Goal: Task Accomplishment & Management: Manage account settings

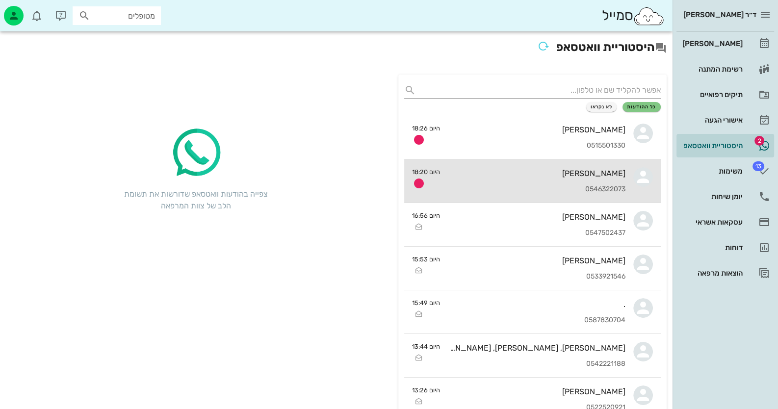
click at [625, 181] on div "[PERSON_NAME] 0546322073" at bounding box center [537, 180] width 178 height 43
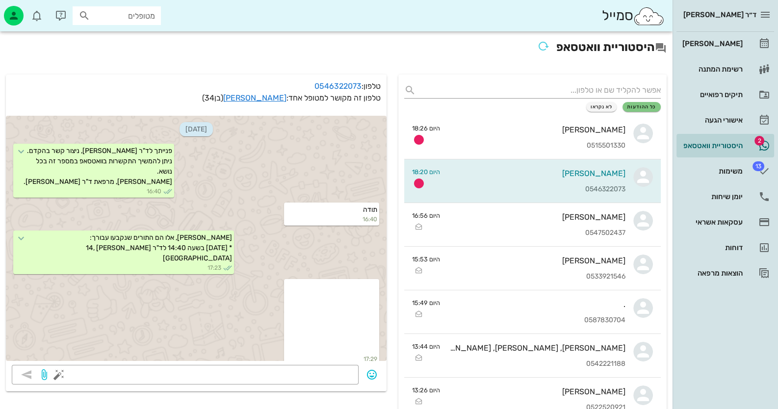
scroll to position [239, 0]
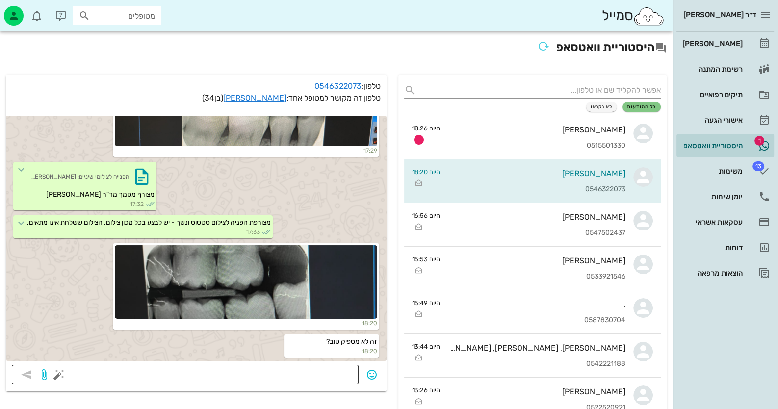
click at [309, 376] on textarea at bounding box center [207, 376] width 292 height 16
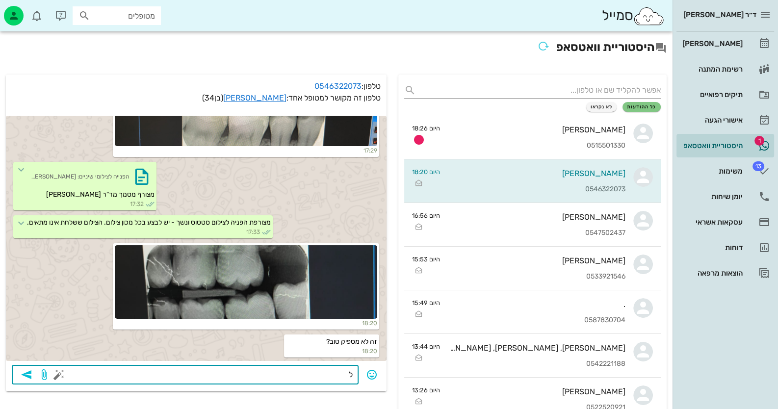
type textarea "לא"
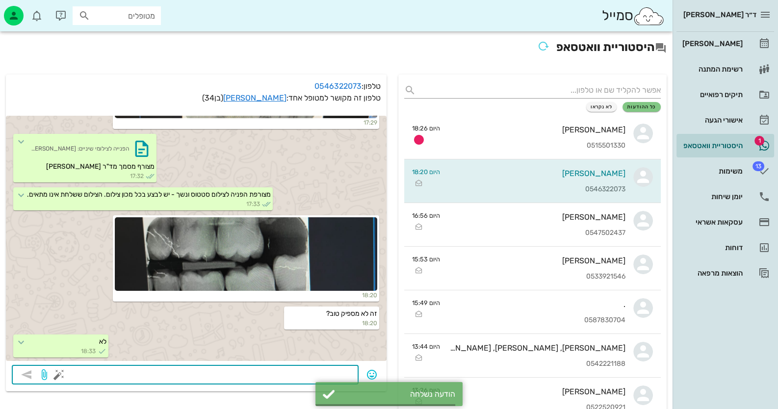
scroll to position [267, 0]
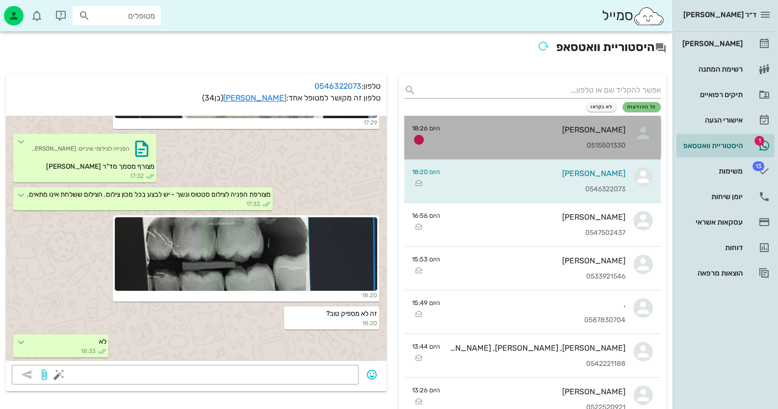
click at [557, 133] on div "[PERSON_NAME]" at bounding box center [537, 129] width 178 height 9
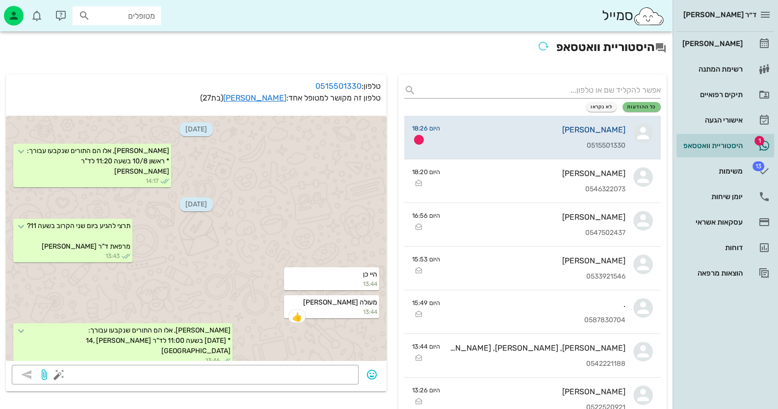
scroll to position [260, 0]
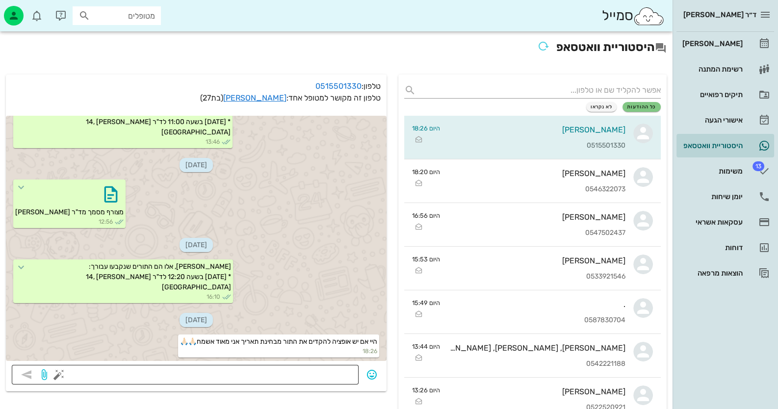
click at [269, 373] on textarea at bounding box center [207, 376] width 292 height 16
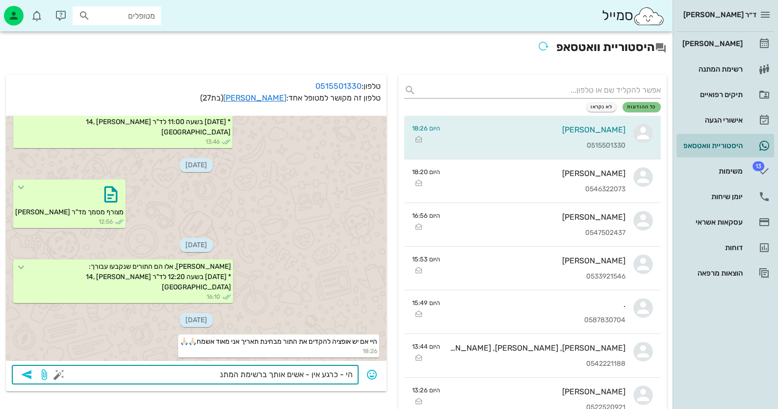
type textarea "הי - כרגע אין - אשים אותך ברשימת המתנה"
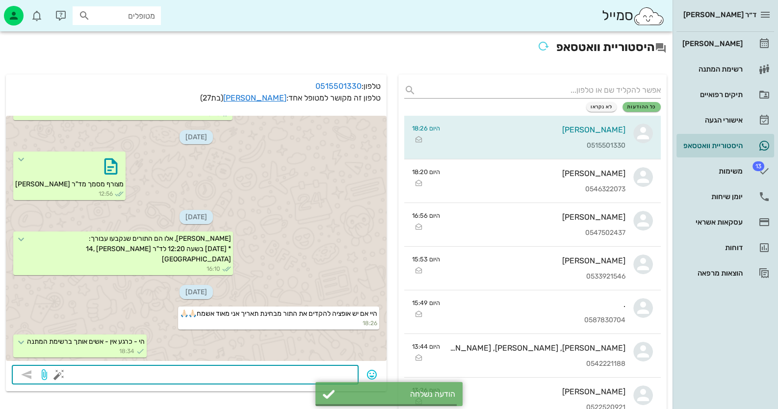
scroll to position [288, 0]
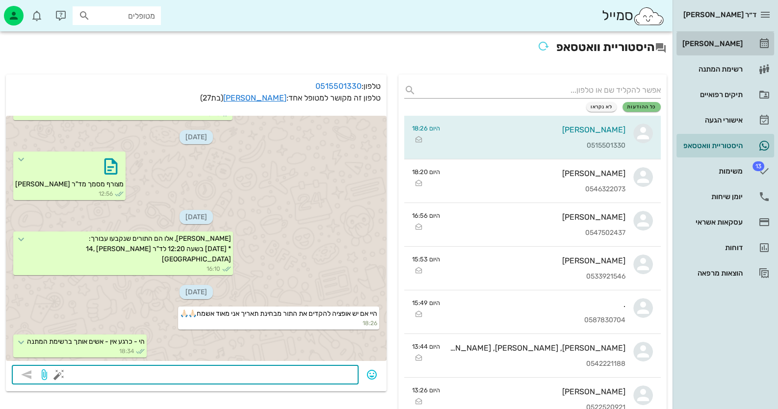
click at [715, 46] on div "[PERSON_NAME]" at bounding box center [712, 44] width 62 height 8
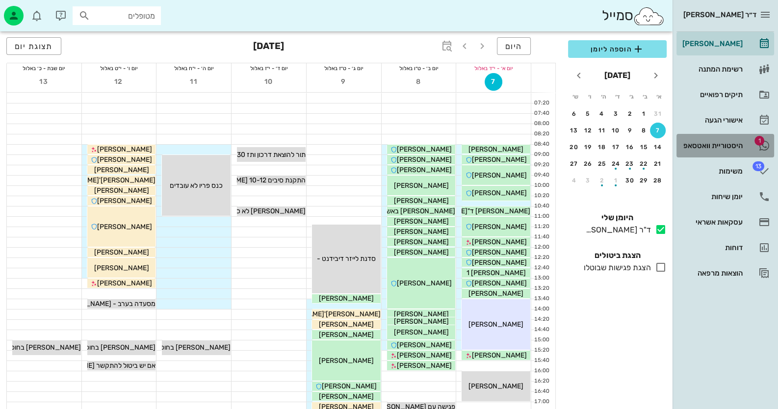
click at [711, 138] on div "היסטוריית וואטסאפ" at bounding box center [712, 146] width 62 height 16
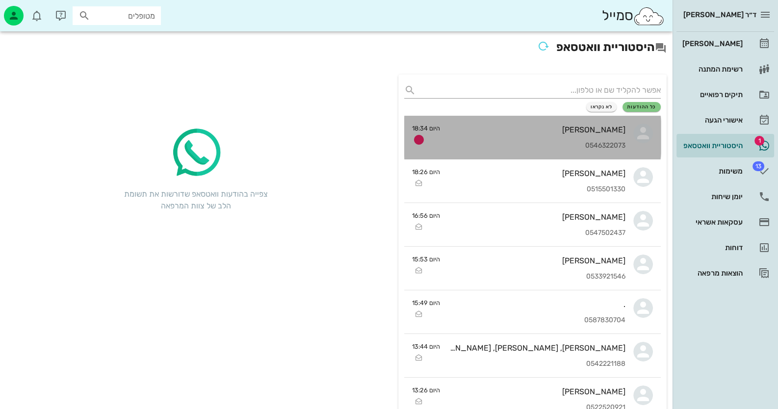
click at [601, 142] on div "0546322073" at bounding box center [537, 146] width 178 height 8
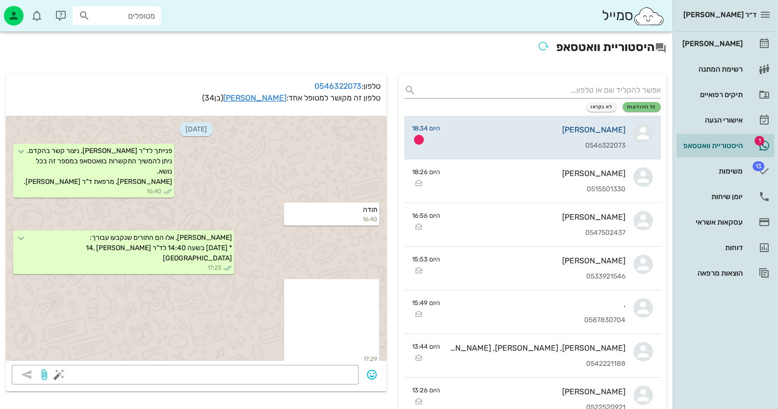
scroll to position [295, 0]
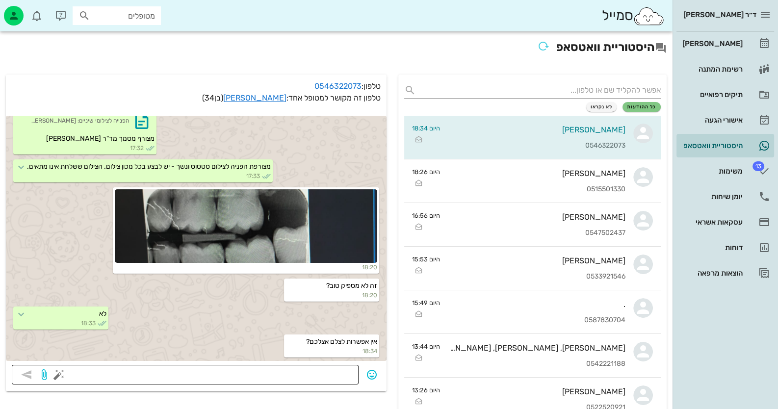
click at [309, 373] on textarea at bounding box center [207, 376] width 292 height 16
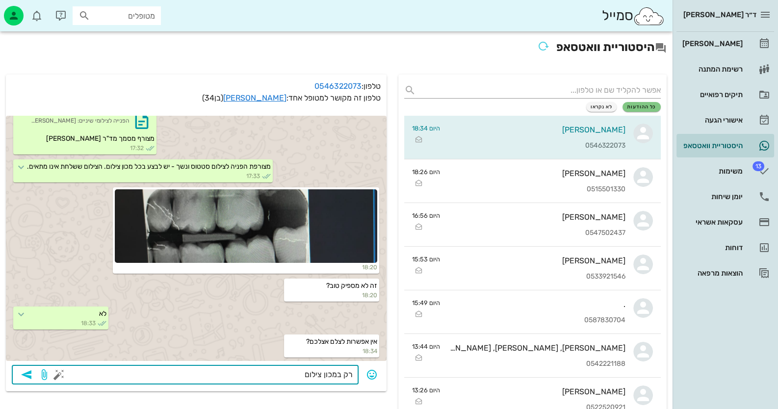
type textarea "רק במכון צילום"
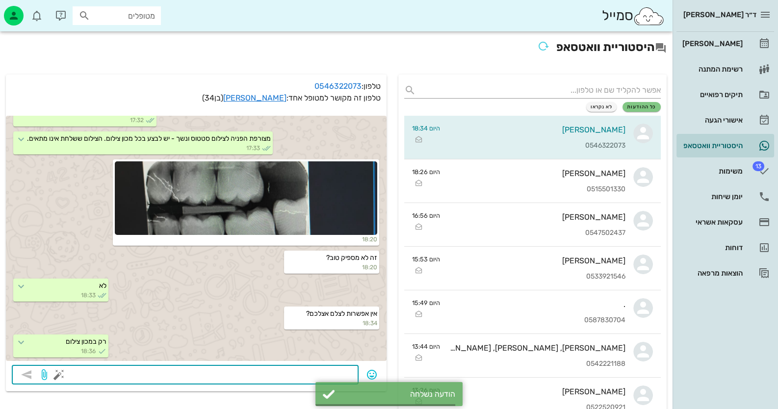
scroll to position [323, 0]
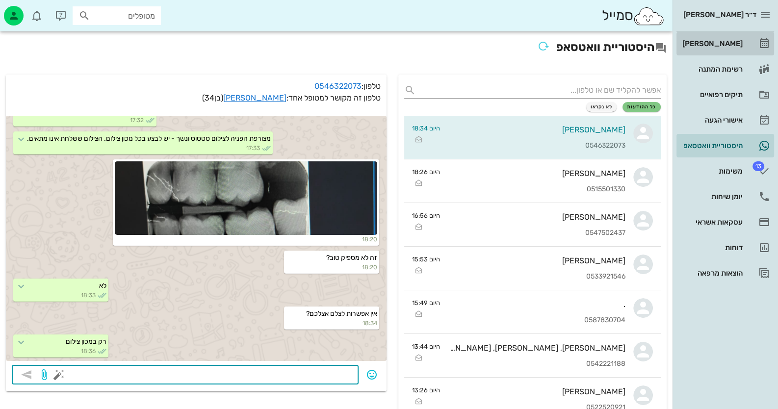
click at [719, 42] on div "[PERSON_NAME]" at bounding box center [712, 44] width 62 height 8
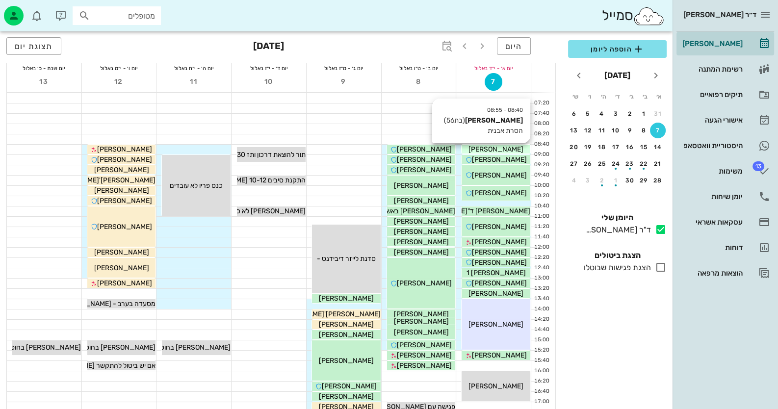
click at [517, 146] on div "[PERSON_NAME]" at bounding box center [496, 149] width 69 height 10
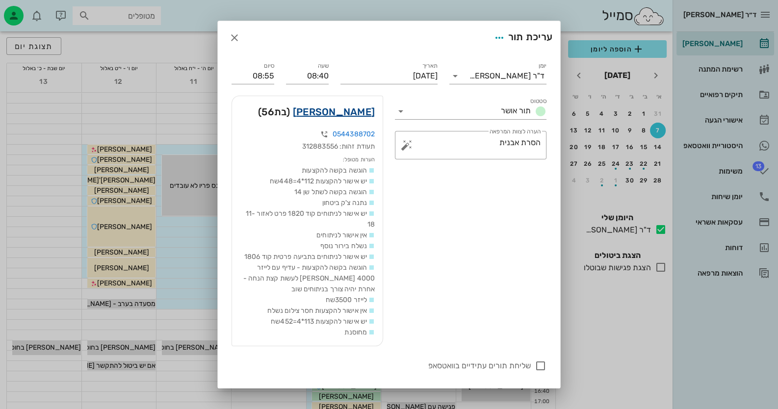
click at [375, 111] on link "[PERSON_NAME]" at bounding box center [334, 112] width 82 height 16
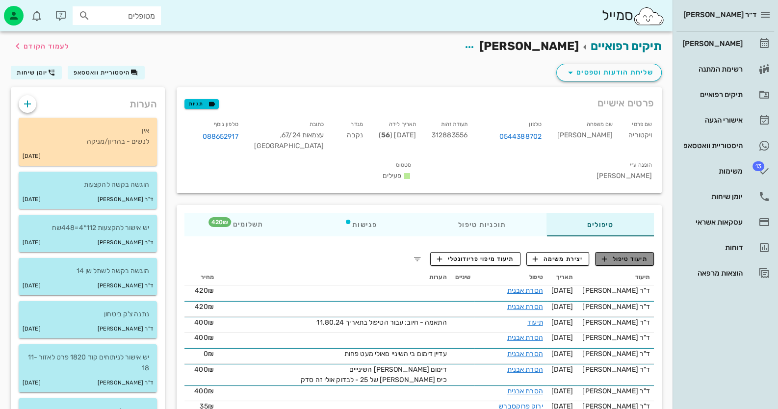
click at [616, 255] on span "תיעוד טיפול" at bounding box center [625, 259] width 46 height 9
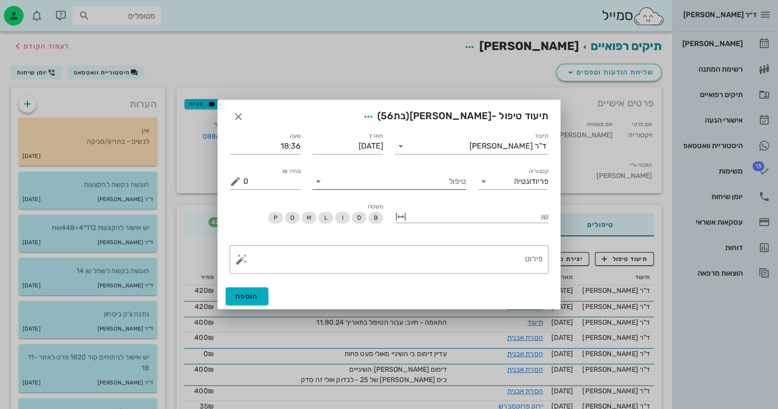
click at [422, 173] on div "טיפול" at bounding box center [390, 179] width 154 height 22
click at [422, 186] on input "טיפול" at bounding box center [396, 182] width 140 height 16
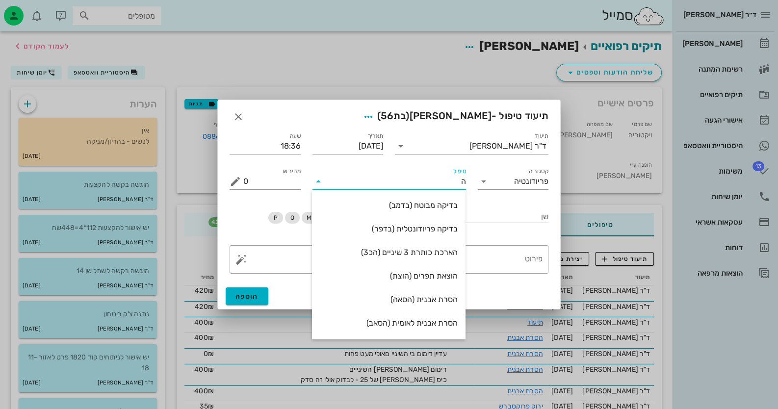
type input "[PERSON_NAME]"
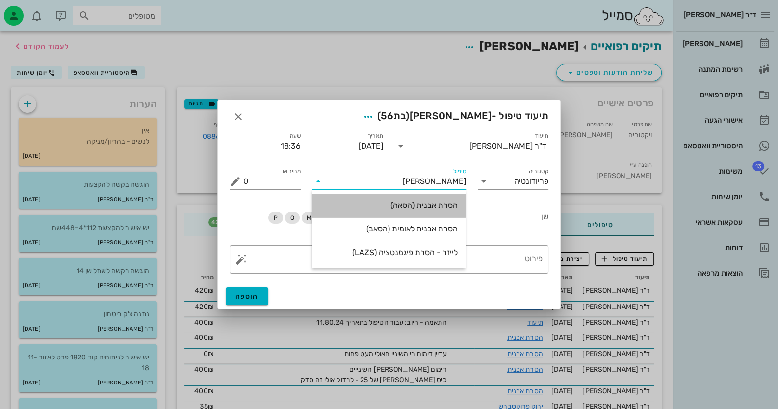
click at [418, 206] on div "הסרת אבנית (הסאה)" at bounding box center [389, 205] width 138 height 9
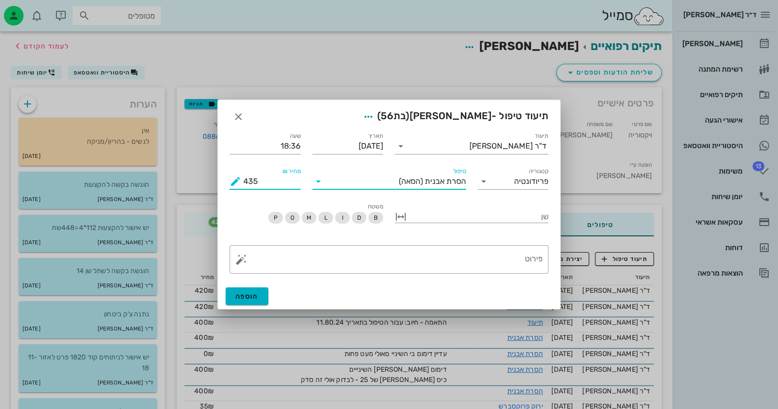
drag, startPoint x: 284, startPoint y: 181, endPoint x: 219, endPoint y: 183, distance: 64.8
click at [219, 183] on div "תיעוד ד"ר [PERSON_NAME] תאריך [DATE] שעה 18:36 קטגוריה פריודונטיה טיפול הסרת אב…" at bounding box center [389, 204] width 343 height 159
type input "420"
click at [375, 265] on textarea "פירוט" at bounding box center [392, 262] width 299 height 24
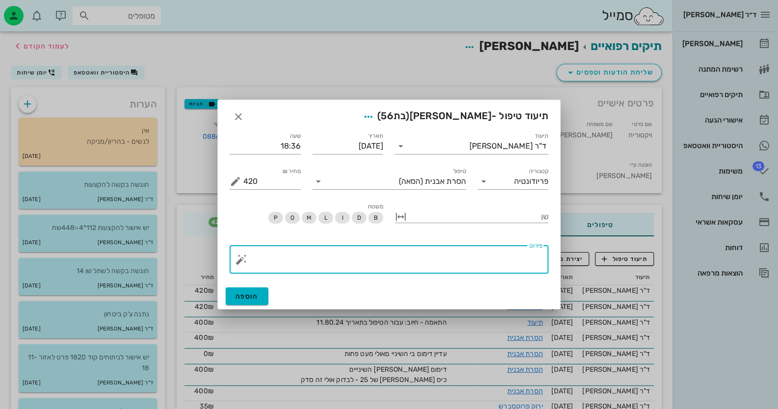
click at [241, 258] on button "button" at bounding box center [242, 260] width 12 height 12
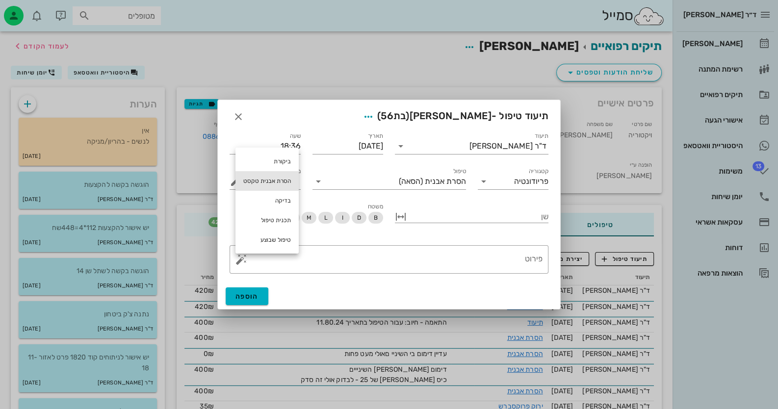
click at [280, 171] on div "הסרת אבנית טקסט" at bounding box center [267, 181] width 63 height 20
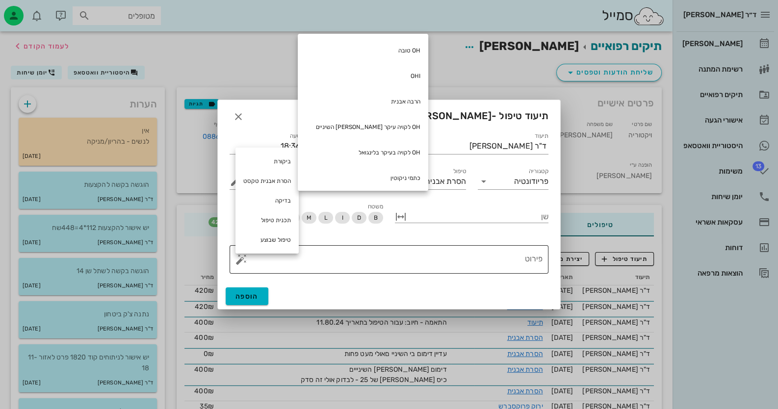
click at [444, 267] on textarea "פירוט" at bounding box center [392, 262] width 299 height 24
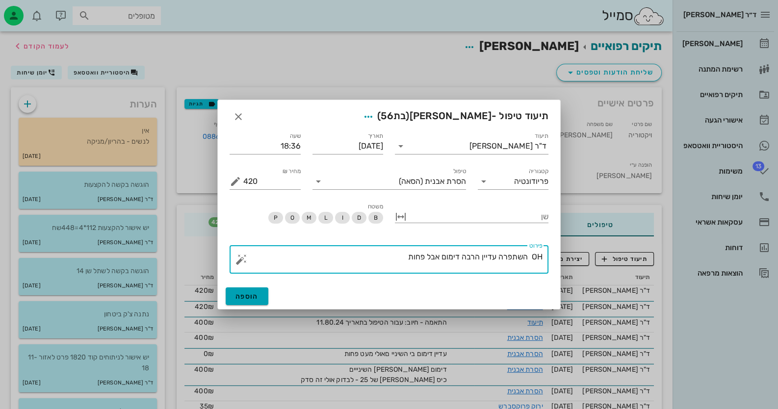
type textarea "OH השתפרה עדיין הרבה דימום אבל פחות"
click at [252, 303] on button "הוספה" at bounding box center [247, 297] width 43 height 18
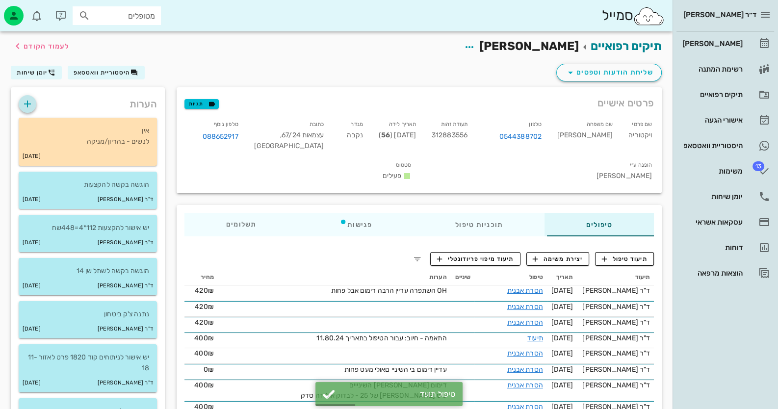
click at [28, 104] on icon "button" at bounding box center [28, 104] width 12 height 12
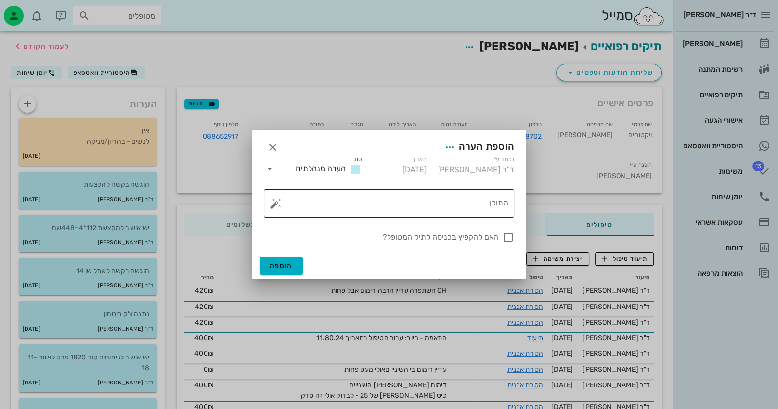
click at [491, 211] on textarea "התוכן" at bounding box center [393, 206] width 231 height 24
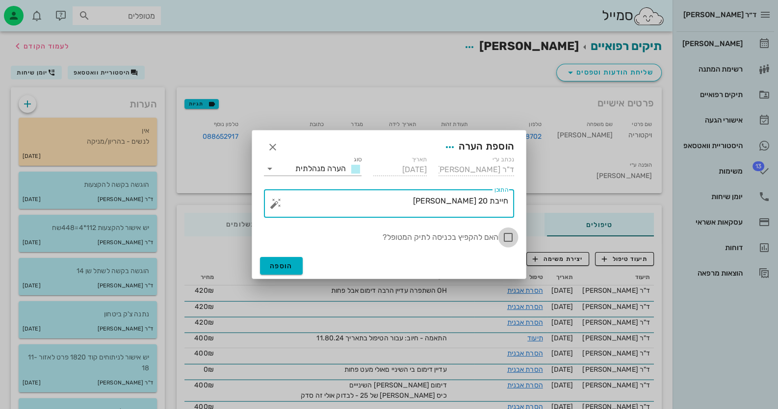
type textarea "חייבת 20 [PERSON_NAME]"
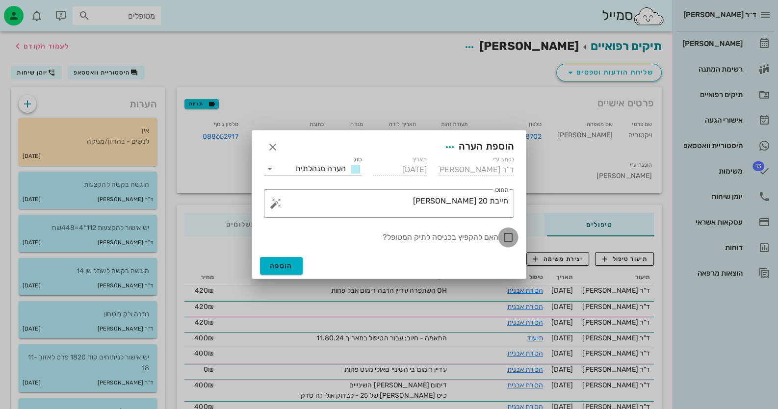
click at [505, 234] on div at bounding box center [508, 237] width 17 height 17
checkbox input "true"
click at [264, 267] on button "הוספה" at bounding box center [281, 266] width 43 height 18
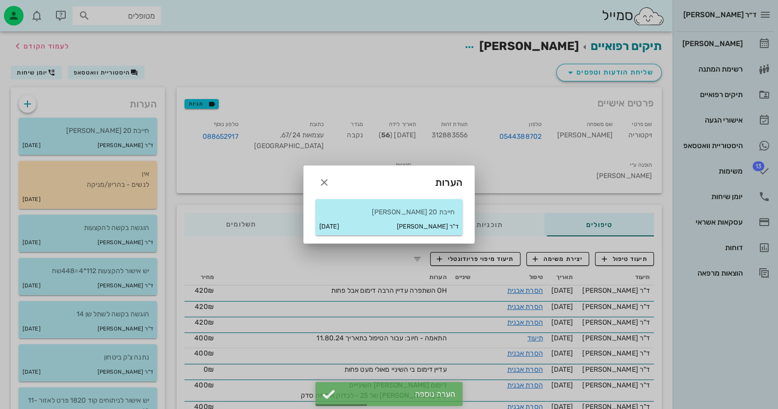
click at [736, 43] on div at bounding box center [389, 204] width 778 height 409
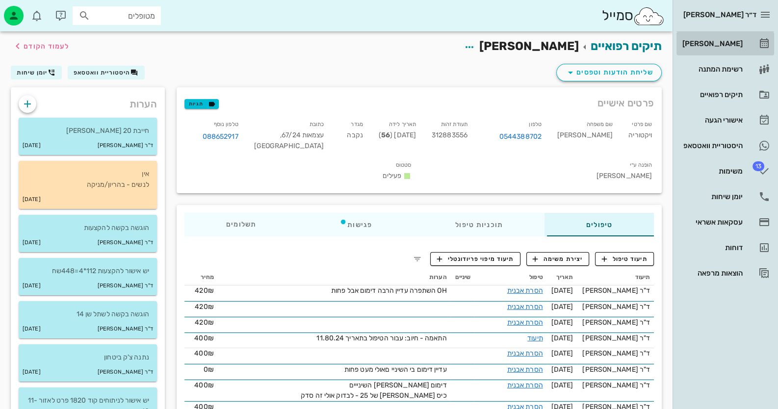
click at [736, 43] on div "[PERSON_NAME]" at bounding box center [712, 44] width 62 height 8
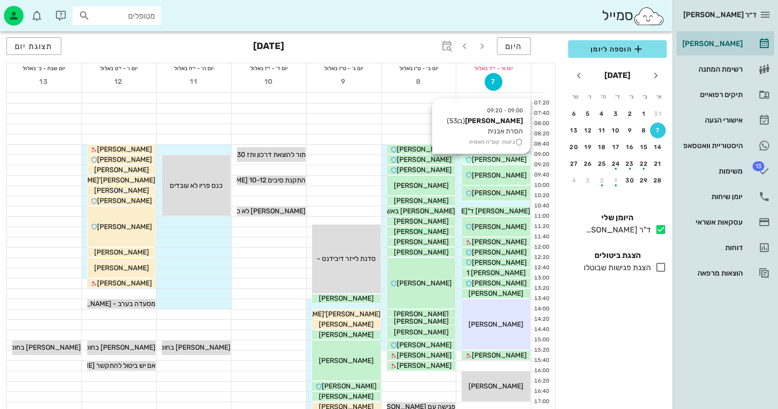
click at [487, 158] on span "[PERSON_NAME]" at bounding box center [499, 160] width 55 height 8
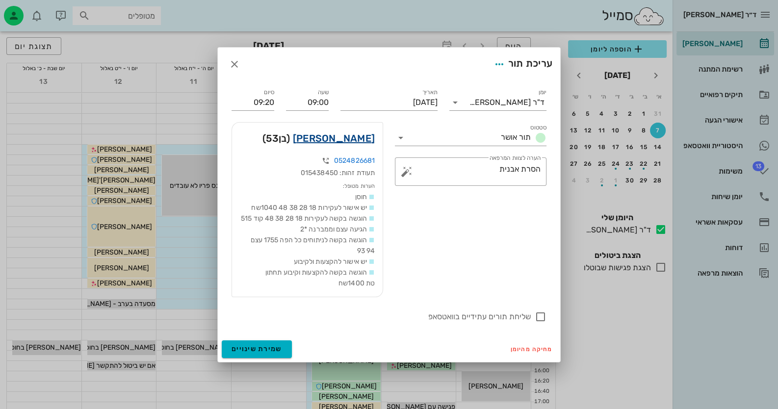
click at [358, 131] on link "[PERSON_NAME]" at bounding box center [334, 139] width 82 height 16
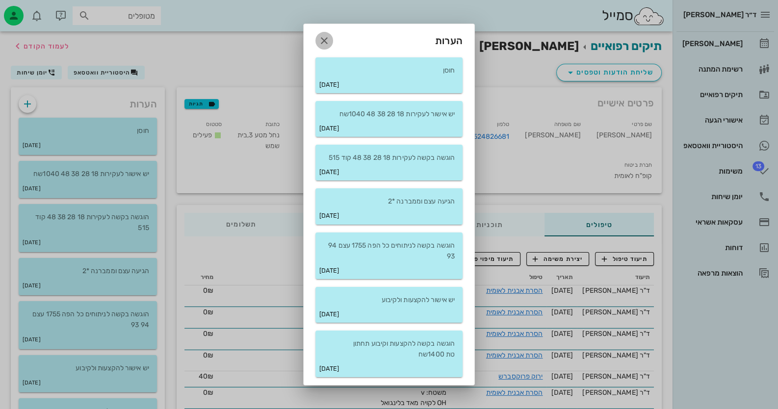
click at [322, 39] on icon "button" at bounding box center [324, 41] width 12 height 12
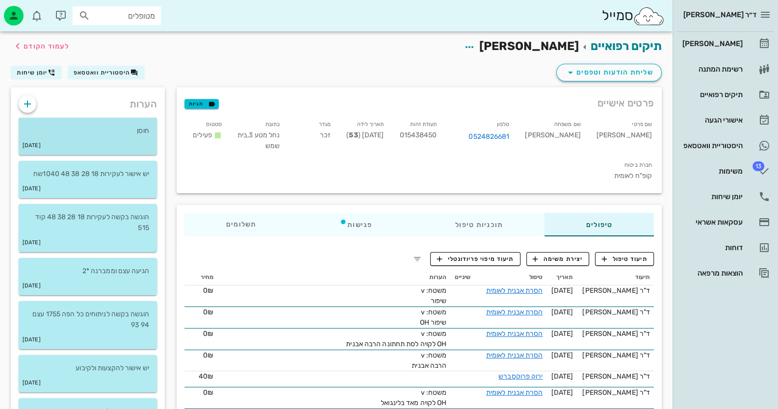
click at [81, 147] on div "[DATE]" at bounding box center [88, 145] width 138 height 19
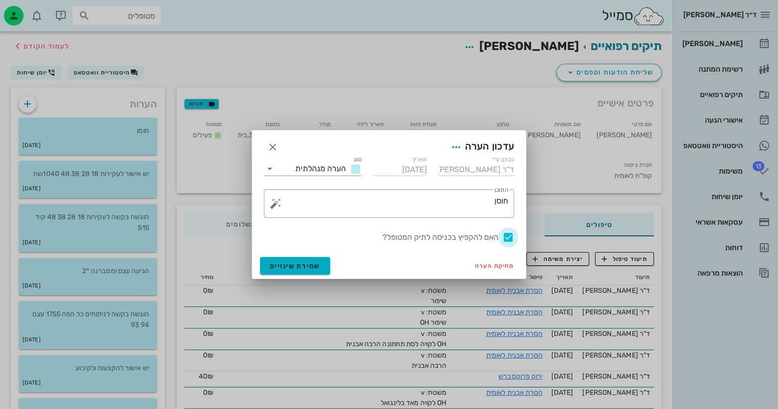
click at [506, 237] on div at bounding box center [508, 237] width 17 height 17
checkbox input "false"
click at [290, 264] on span "שמירת שינויים" at bounding box center [295, 266] width 51 height 8
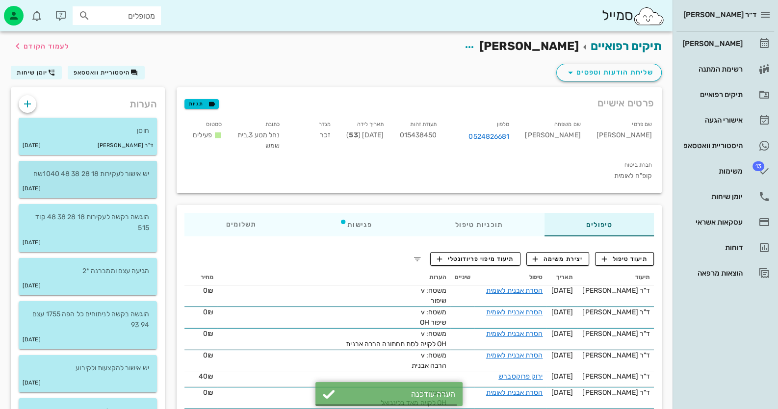
click at [105, 178] on p "יש אישור לעקירות 18 28 38 48 1040שח" at bounding box center [87, 174] width 123 height 11
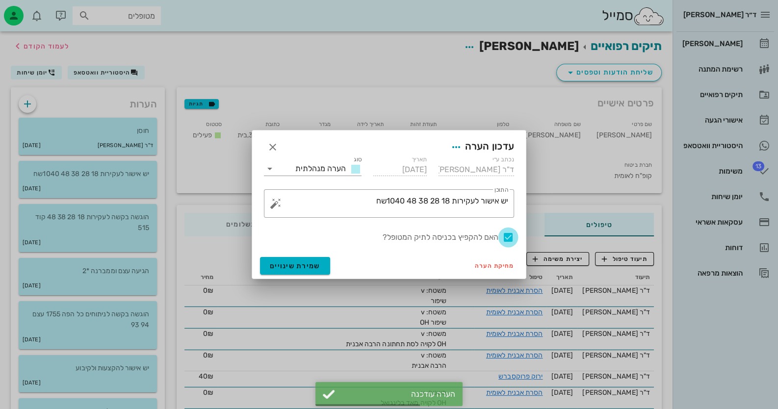
click at [505, 237] on div at bounding box center [508, 237] width 17 height 17
checkbox input "false"
click at [275, 264] on span "שמירת שינויים" at bounding box center [295, 266] width 51 height 8
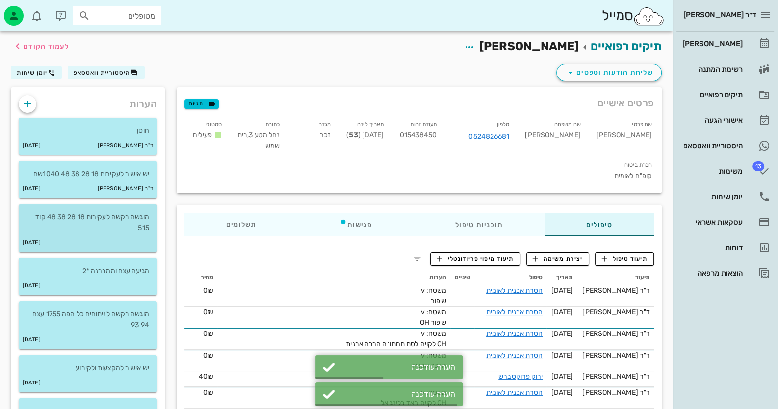
click at [98, 236] on div "[DATE]" at bounding box center [88, 243] width 138 height 19
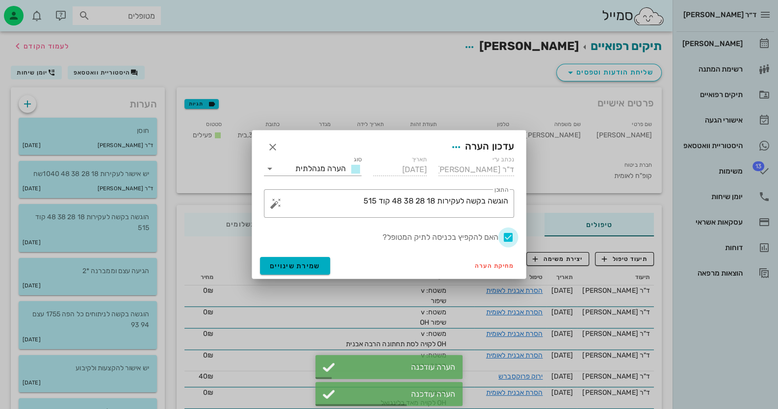
click at [511, 239] on div at bounding box center [508, 237] width 17 height 17
checkbox input "false"
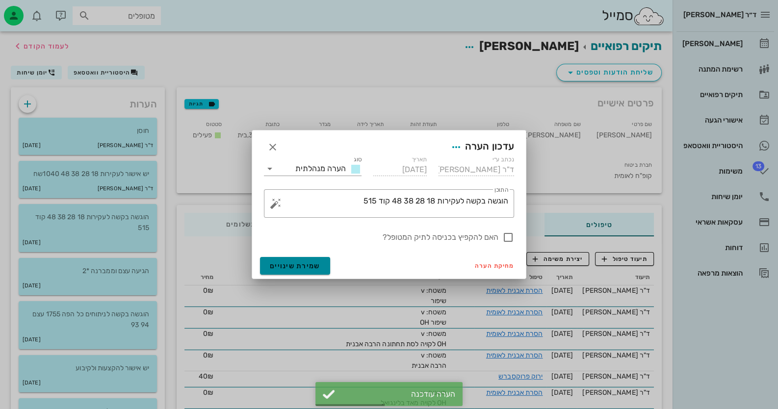
click at [323, 265] on button "שמירת שינויים" at bounding box center [295, 266] width 70 height 18
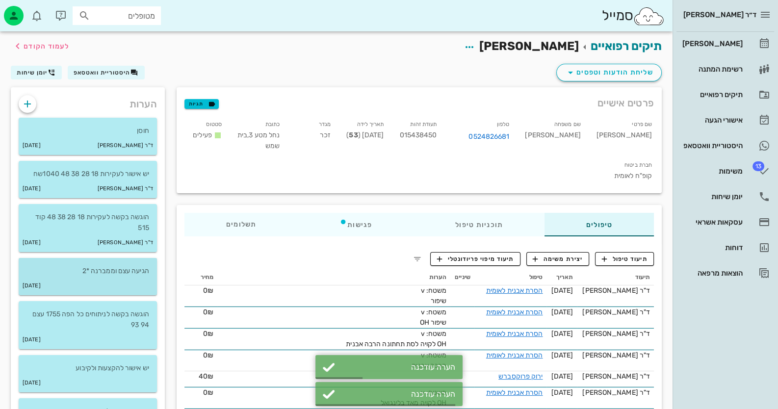
click at [64, 276] on p "הגיעה עצם וממברנה *2" at bounding box center [87, 271] width 123 height 11
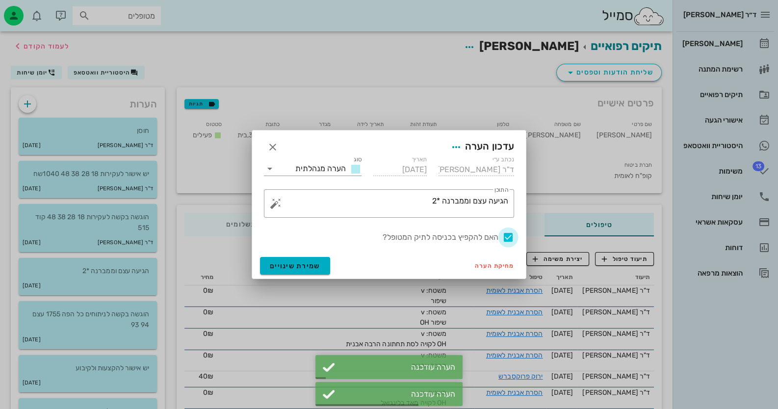
click at [508, 236] on div at bounding box center [508, 237] width 17 height 17
checkbox input "false"
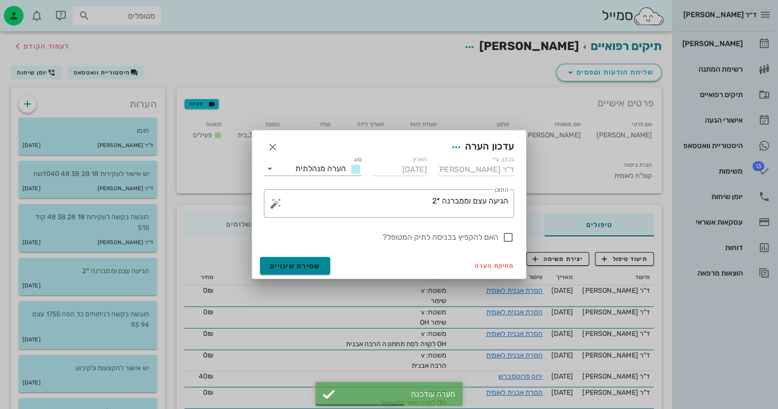
click at [267, 264] on button "שמירת שינויים" at bounding box center [295, 266] width 70 height 18
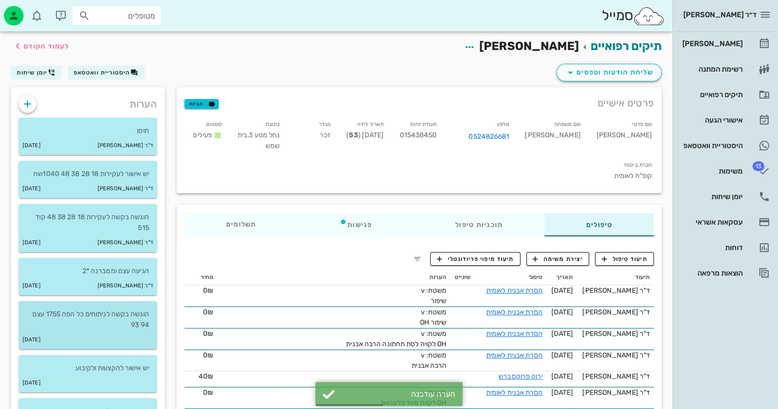
click at [151, 303] on div "הוגשה בקשה לניתוחים כל הפה 1755 עצם 94 93" at bounding box center [88, 315] width 138 height 29
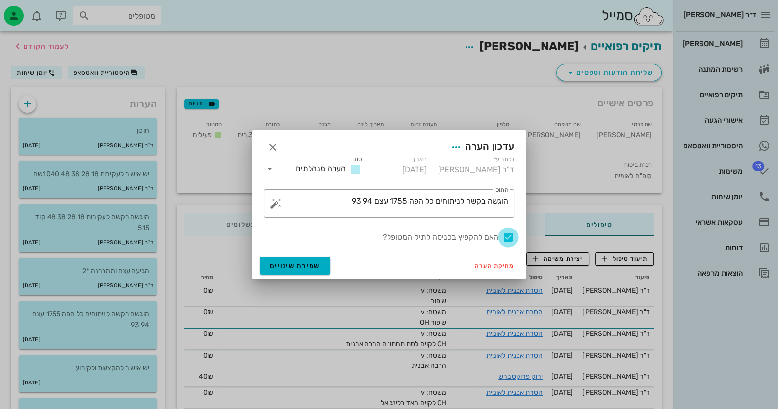
click at [510, 235] on div at bounding box center [508, 237] width 17 height 17
checkbox input "false"
click at [315, 265] on span "שמירת שינויים" at bounding box center [295, 266] width 51 height 8
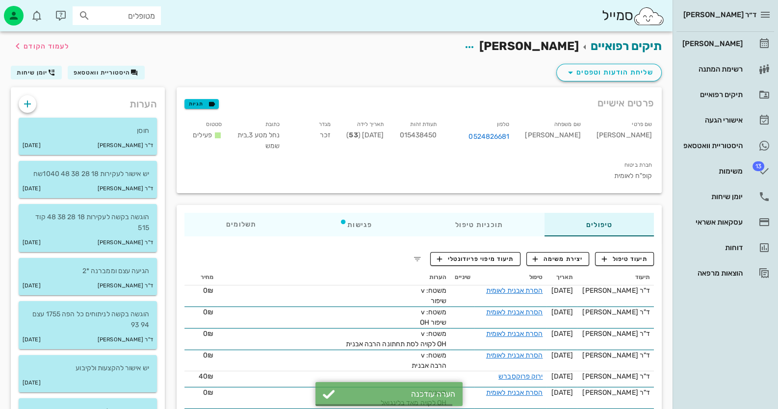
click at [98, 392] on div "יש אישור להקצעות ולקיבוע [DATE]" at bounding box center [88, 376] width 150 height 43
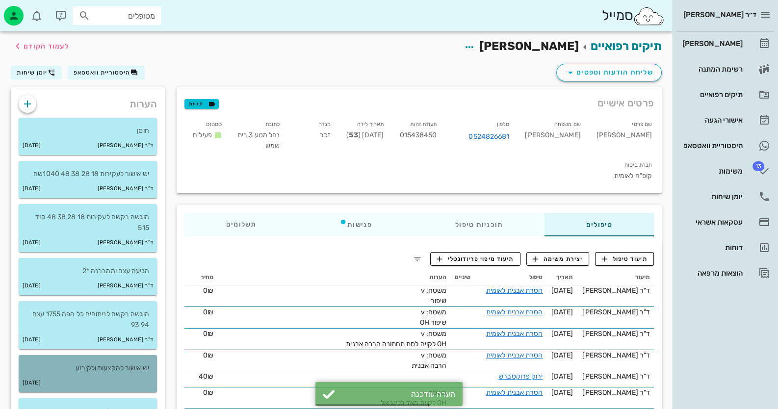
click at [128, 382] on div "[DATE]" at bounding box center [88, 383] width 138 height 19
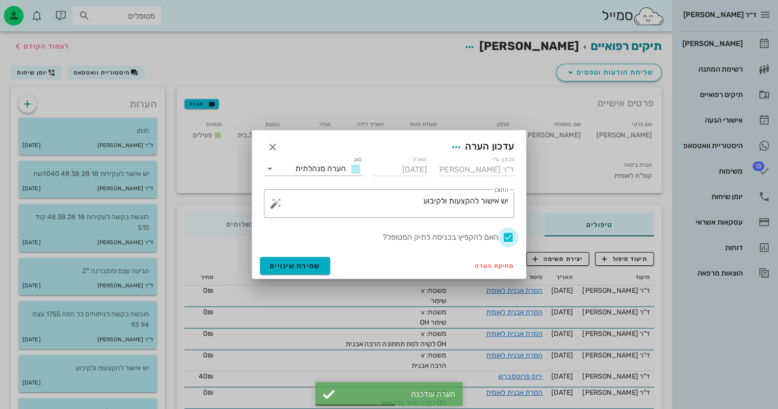
click at [508, 239] on div at bounding box center [508, 237] width 17 height 17
checkbox input "false"
click at [302, 267] on span "שמירת שינויים" at bounding box center [295, 266] width 51 height 8
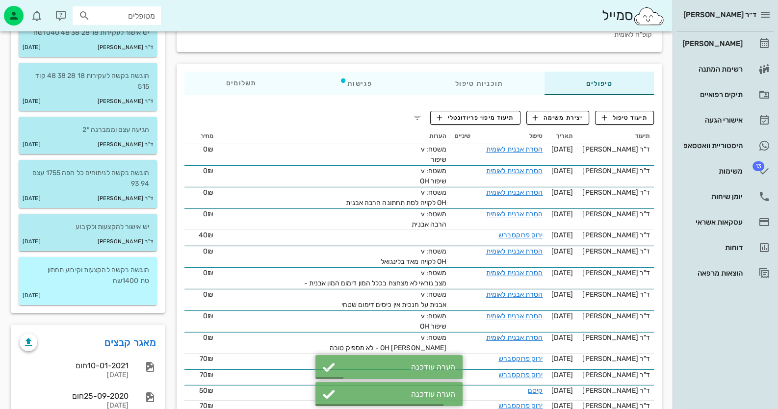
scroll to position [147, 0]
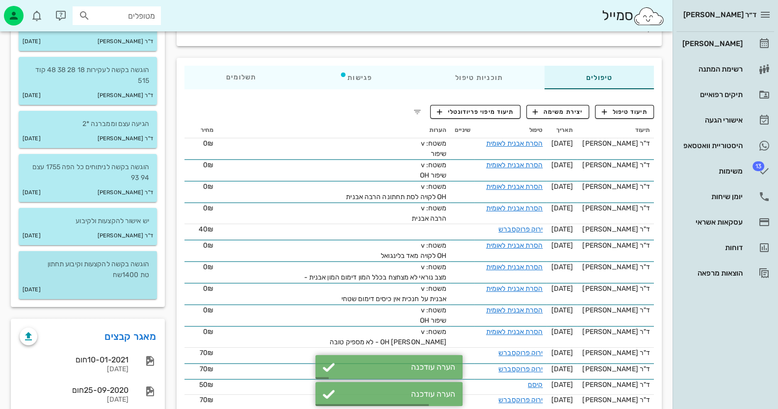
click at [106, 259] on p "הוגשה בקשה להקצעות וקיבוע תחתון טת 1400שח" at bounding box center [87, 270] width 123 height 22
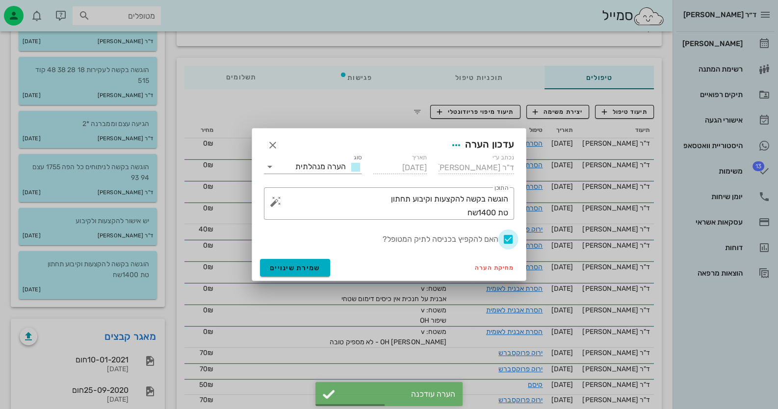
drag, startPoint x: 513, startPoint y: 237, endPoint x: 507, endPoint y: 237, distance: 5.9
click at [513, 237] on div at bounding box center [508, 239] width 17 height 17
checkbox input "false"
click at [272, 271] on span "שמירת שינויים" at bounding box center [295, 268] width 51 height 8
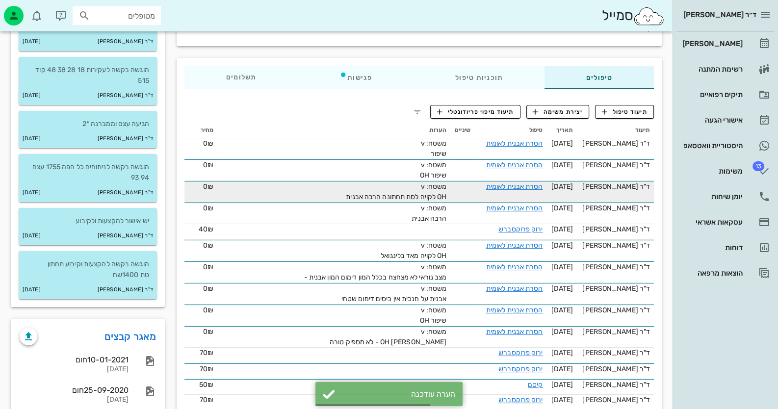
scroll to position [0, 0]
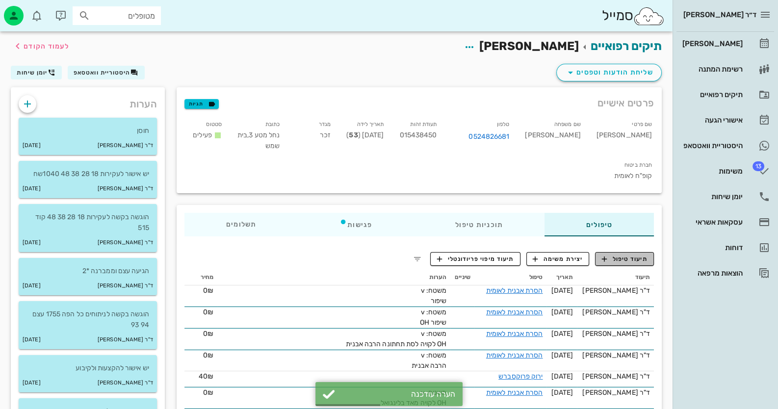
click at [627, 255] on span "תיעוד טיפול" at bounding box center [625, 259] width 46 height 9
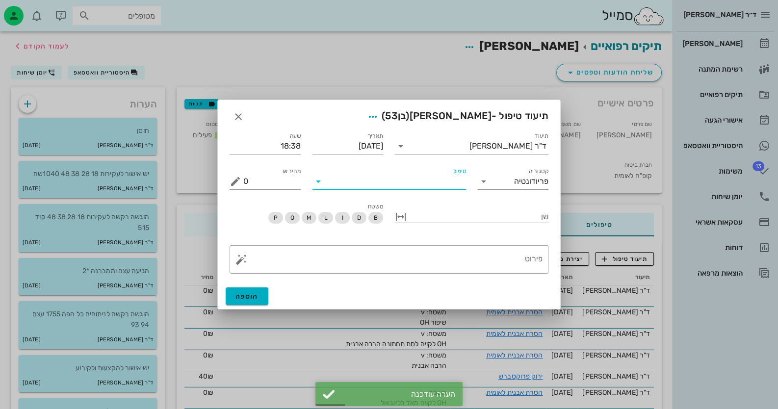
click at [422, 178] on input "טיפול" at bounding box center [396, 182] width 140 height 16
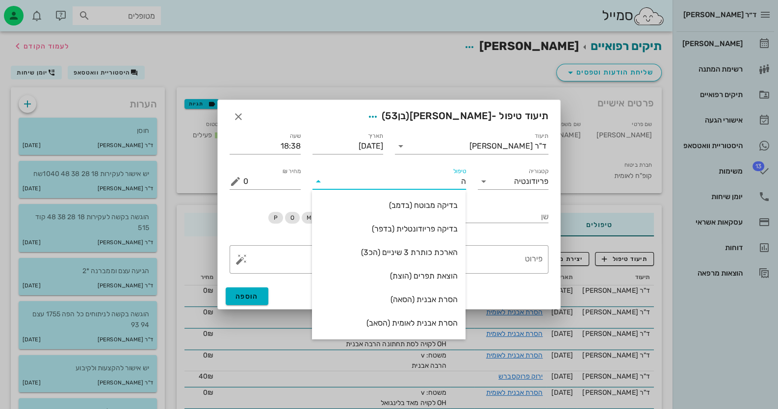
type input "[PERSON_NAME]"
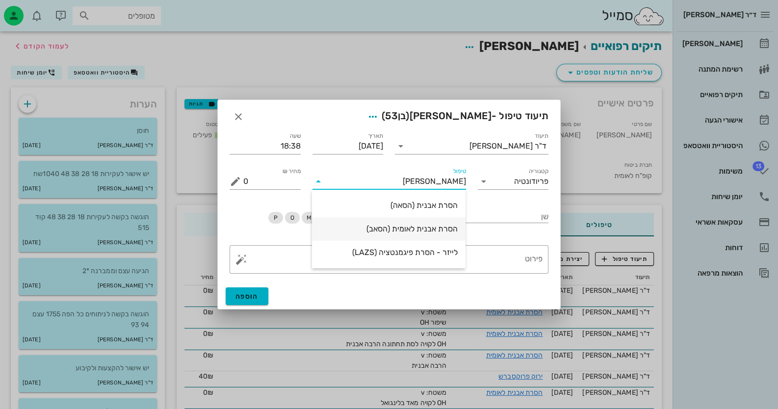
click at [423, 229] on div "הסרת אבנית לאומית (הסאב)" at bounding box center [389, 228] width 138 height 9
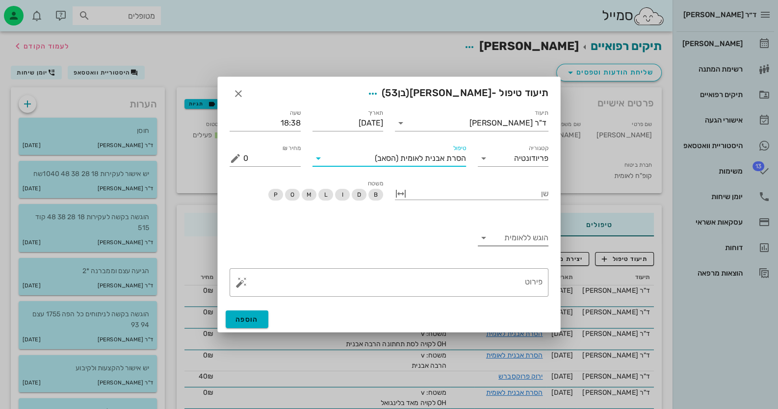
click at [508, 241] on input "הוגש ללאומית" at bounding box center [521, 238] width 55 height 16
click at [508, 241] on div "כן" at bounding box center [512, 245] width 55 height 9
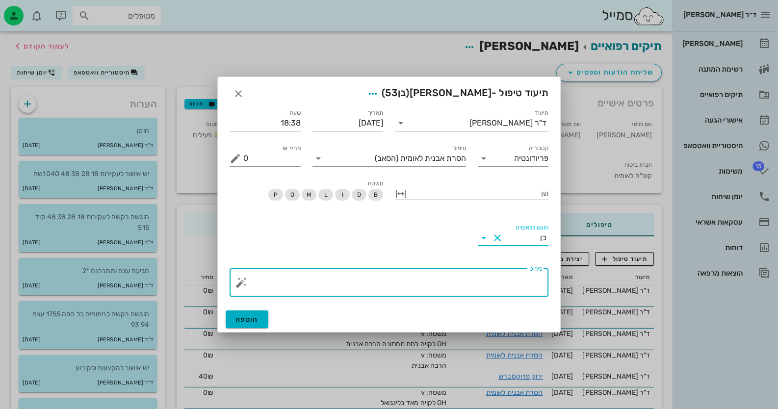
click at [511, 291] on textarea "פירוט" at bounding box center [392, 285] width 299 height 24
click at [243, 287] on button "button" at bounding box center [242, 283] width 12 height 12
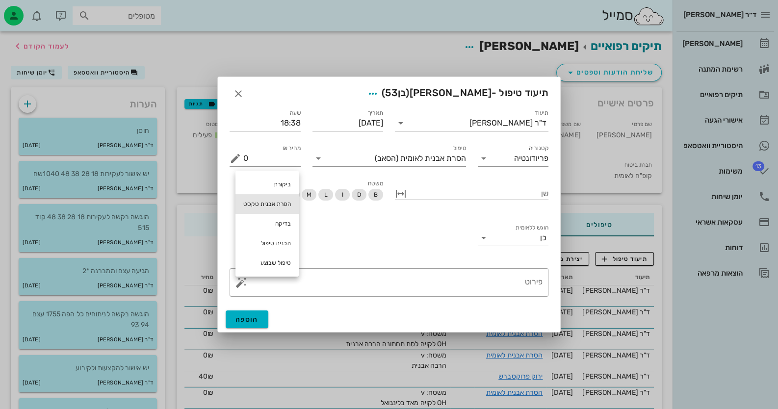
click at [272, 202] on div "הסרת אבנית טקסט" at bounding box center [267, 204] width 63 height 20
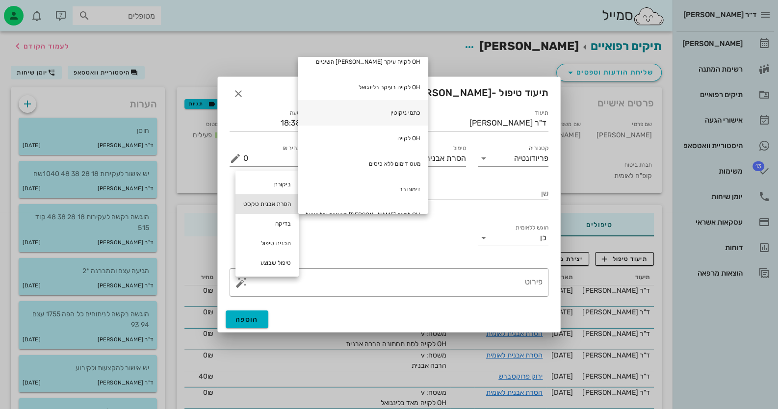
scroll to position [98, 0]
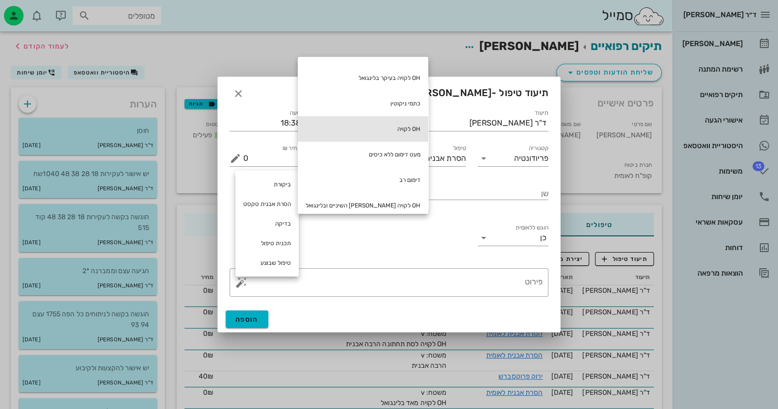
click at [367, 130] on div "OH לקויה" at bounding box center [363, 129] width 131 height 26
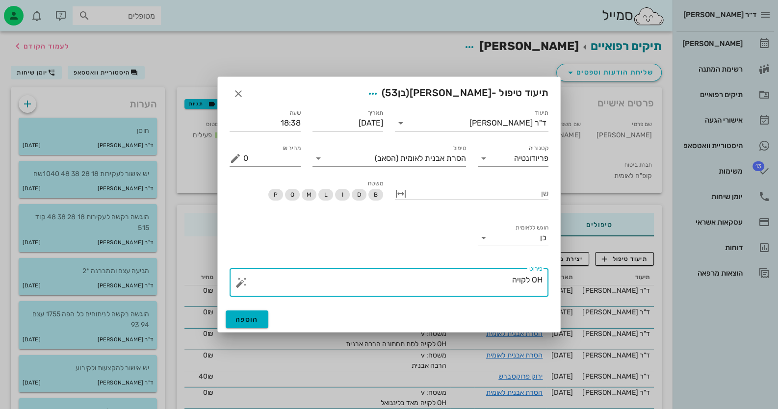
click at [245, 284] on button "button" at bounding box center [242, 283] width 12 height 12
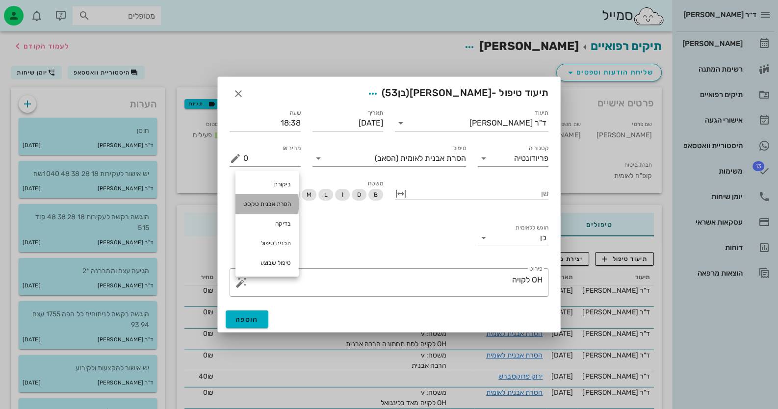
click at [268, 210] on div "הסרת אבנית טקסט" at bounding box center [267, 204] width 63 height 20
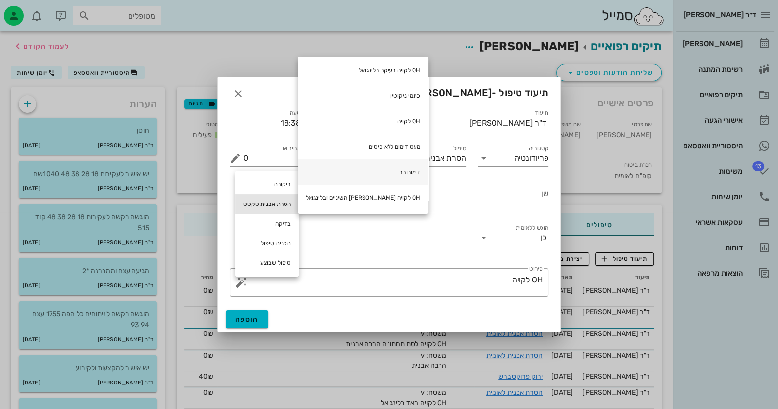
scroll to position [7, 0]
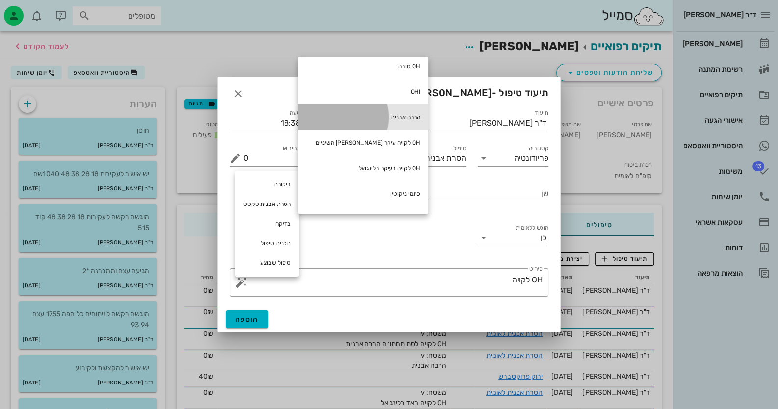
click at [349, 108] on div "הרבה אבנית" at bounding box center [363, 118] width 131 height 26
type textarea "OH לקויה הרבה אבנית"
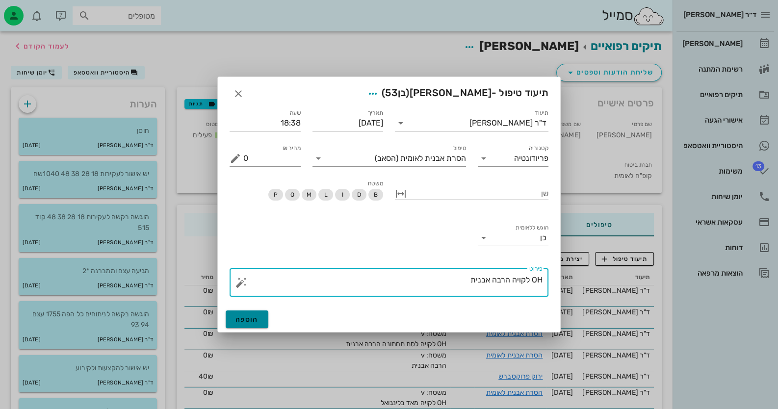
click at [250, 322] on span "הוספה" at bounding box center [247, 320] width 23 height 8
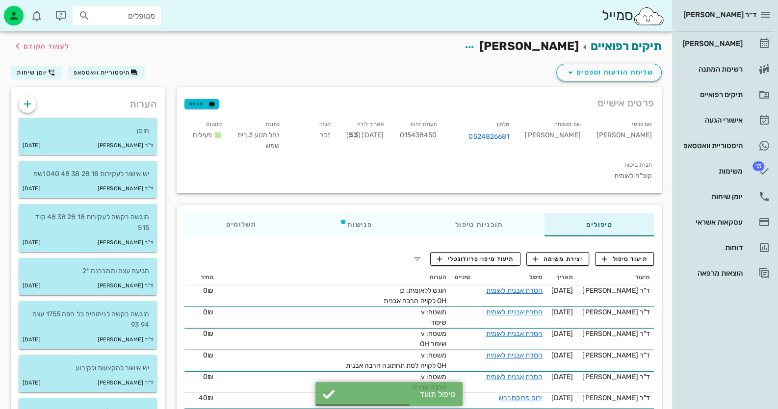
click at [437, 137] on span "015438450" at bounding box center [417, 135] width 37 height 8
copy span "015438450"
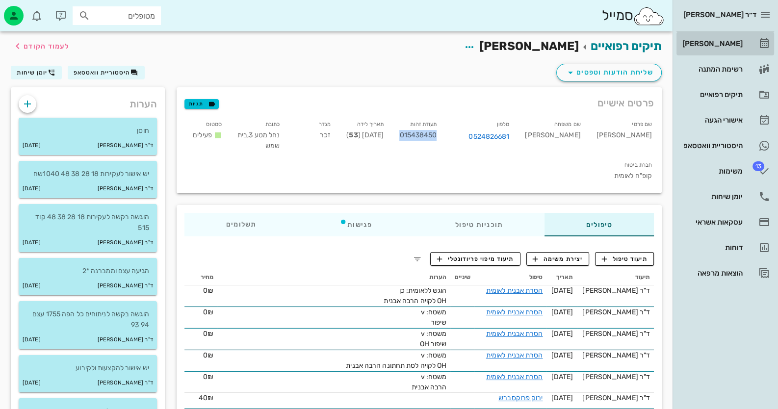
click at [723, 54] on link "[PERSON_NAME]" at bounding box center [726, 44] width 98 height 24
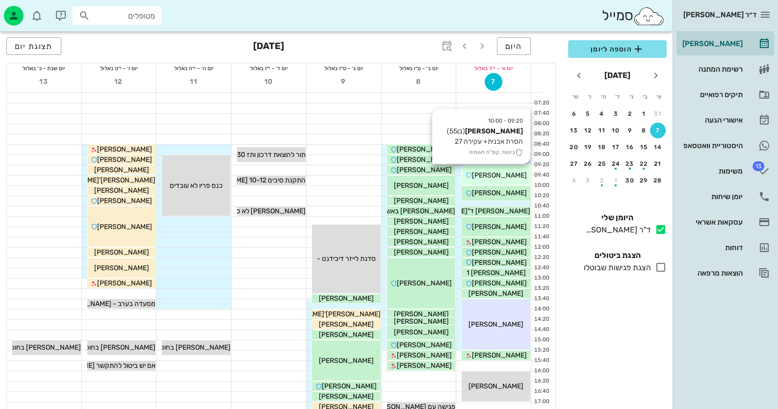
click at [510, 169] on div "09:20 - 10:00 [PERSON_NAME] (בן 55 ) הסרת אבנית+ עקירה 27 ביטוח: קופ"ח לאומית […" at bounding box center [496, 175] width 69 height 20
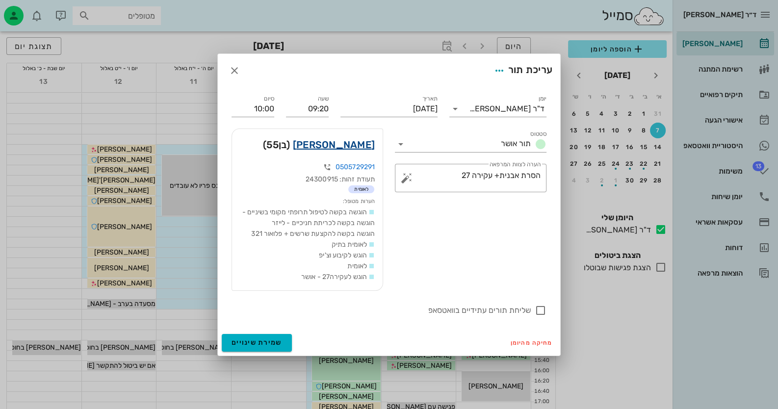
click at [352, 137] on link "[PERSON_NAME]" at bounding box center [334, 145] width 82 height 16
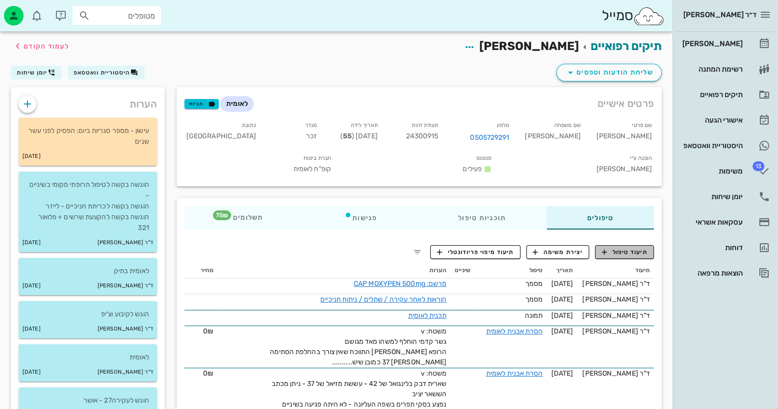
click at [612, 245] on button "תיעוד טיפול" at bounding box center [624, 252] width 59 height 14
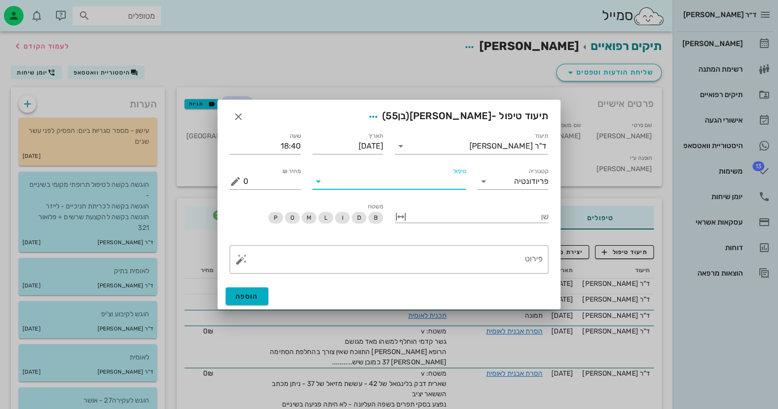
click at [386, 188] on div "טיפול" at bounding box center [390, 182] width 154 height 16
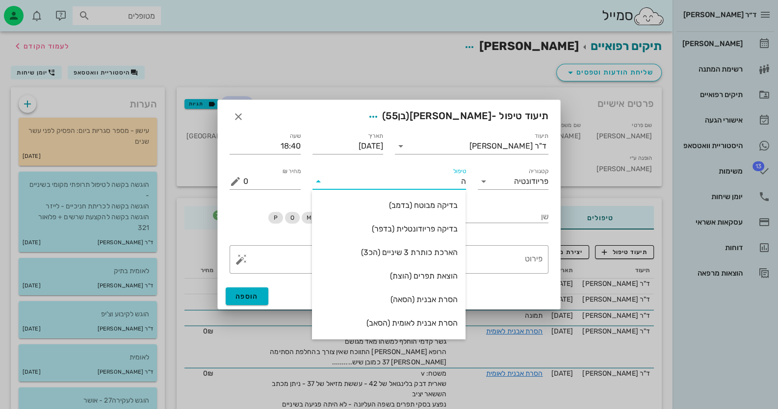
type input "[PERSON_NAME]"
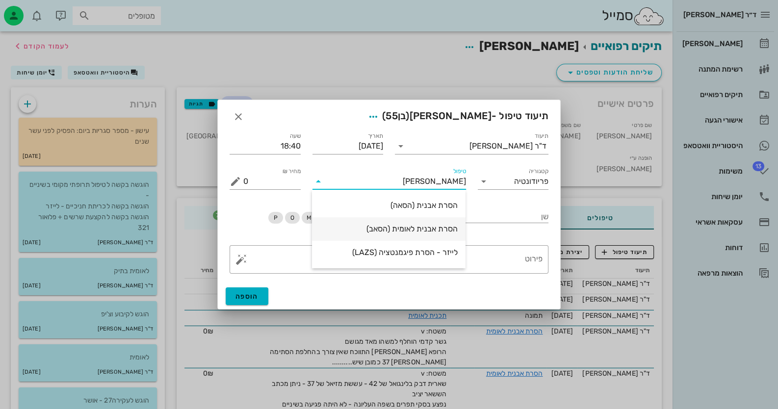
click at [405, 225] on div "הסרת אבנית לאומית (הסאב)" at bounding box center [389, 228] width 138 height 9
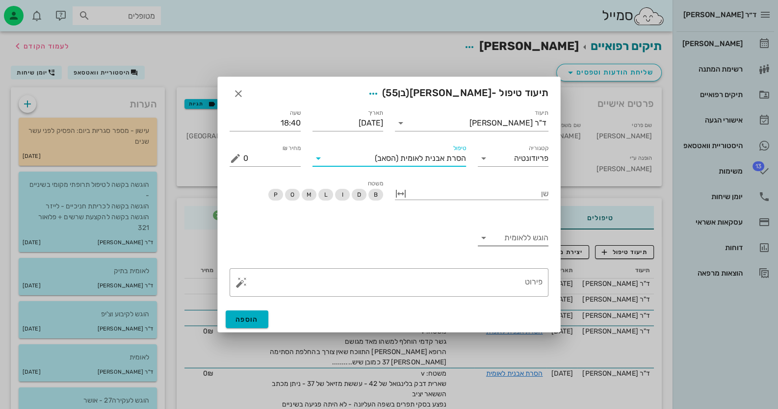
click at [514, 238] on input "הוגש ללאומית" at bounding box center [521, 238] width 55 height 16
click at [514, 238] on div "כן" at bounding box center [512, 245] width 55 height 21
click at [499, 278] on textarea "פירוט" at bounding box center [392, 285] width 299 height 24
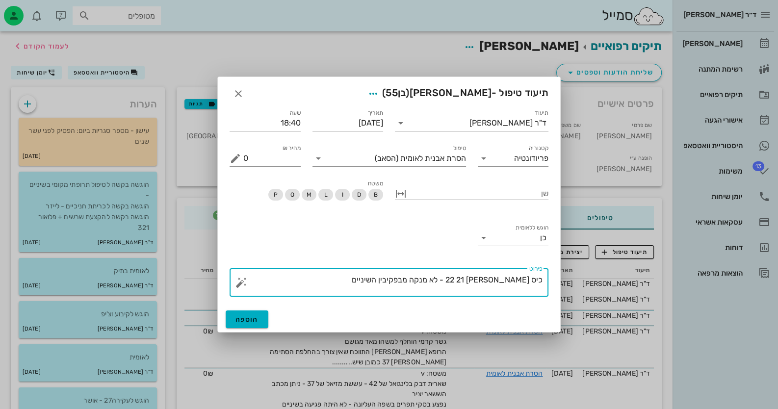
drag, startPoint x: 407, startPoint y: 278, endPoint x: 493, endPoint y: 282, distance: 85.5
click at [493, 282] on textarea "כיס [PERSON_NAME] 22 21 - לא מנקה מבפקיבין השיניים" at bounding box center [392, 285] width 299 height 24
click at [242, 282] on button "button" at bounding box center [242, 283] width 12 height 12
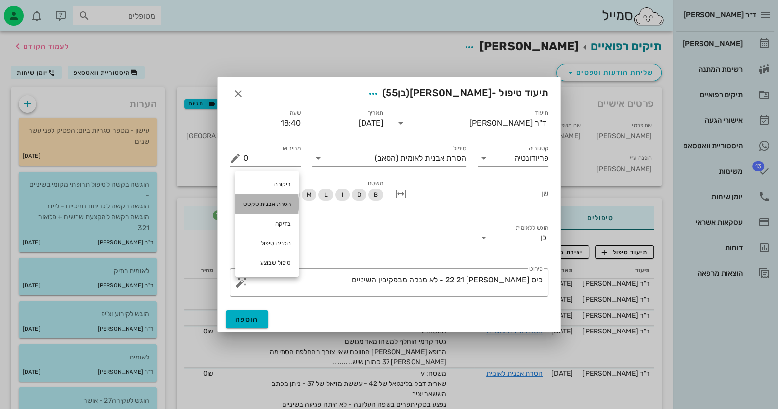
click at [274, 210] on div "הסרת אבנית טקסט" at bounding box center [267, 204] width 63 height 20
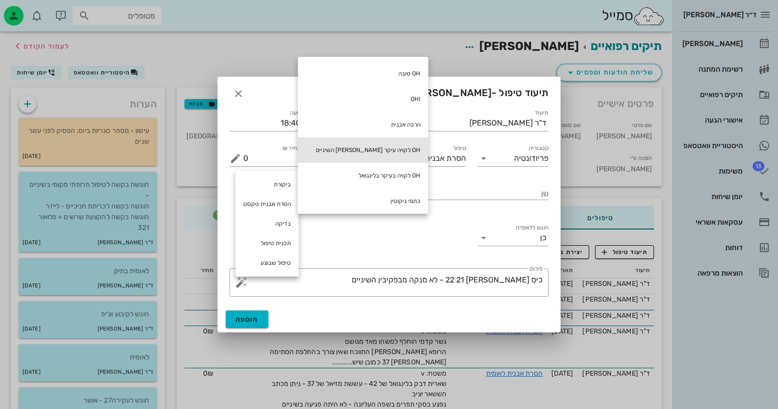
click at [368, 151] on div "OH לקויה עיקר [PERSON_NAME] השיניים" at bounding box center [363, 150] width 131 height 26
type textarea "כיס [PERSON_NAME] 22 21 - OH לקויה עיקר [PERSON_NAME] השיניים לא מנקה מבפקיבין …"
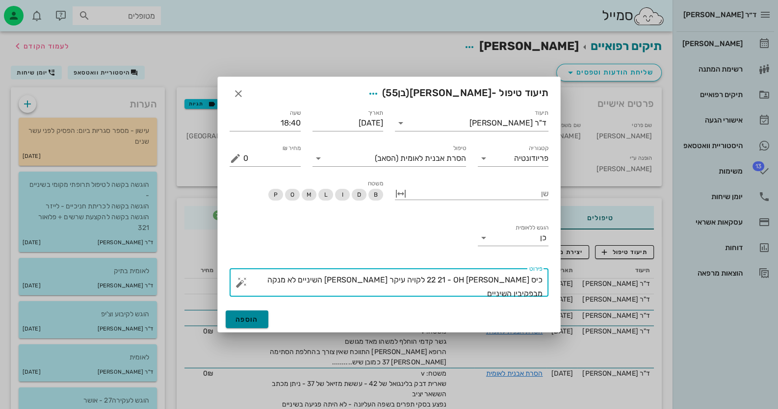
click at [260, 315] on button "הוספה" at bounding box center [247, 320] width 43 height 18
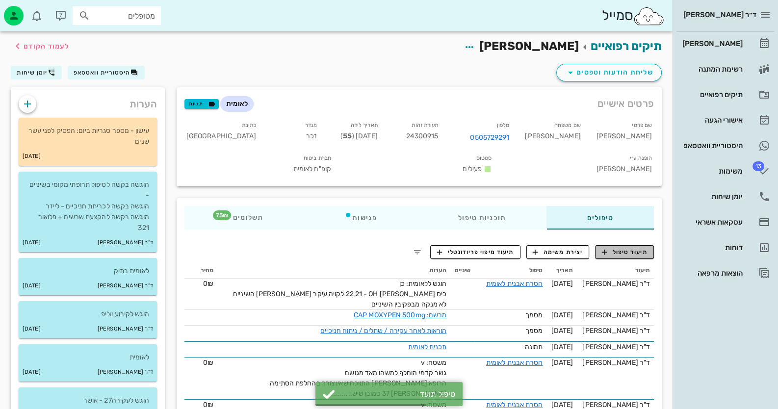
click at [609, 248] on span "תיעוד טיפול" at bounding box center [625, 252] width 46 height 9
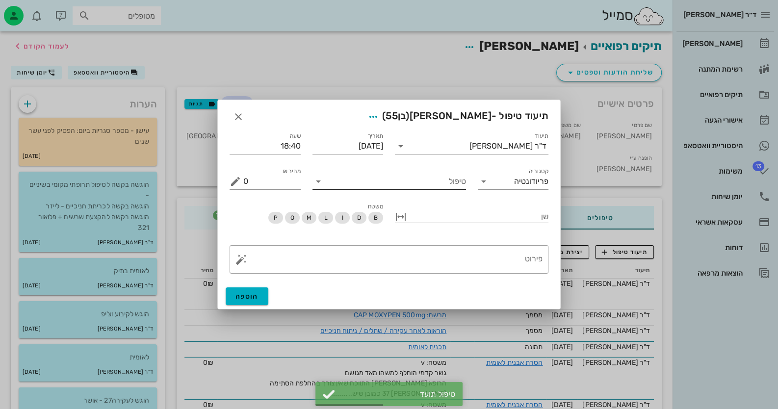
click at [445, 185] on input "טיפול" at bounding box center [396, 182] width 140 height 16
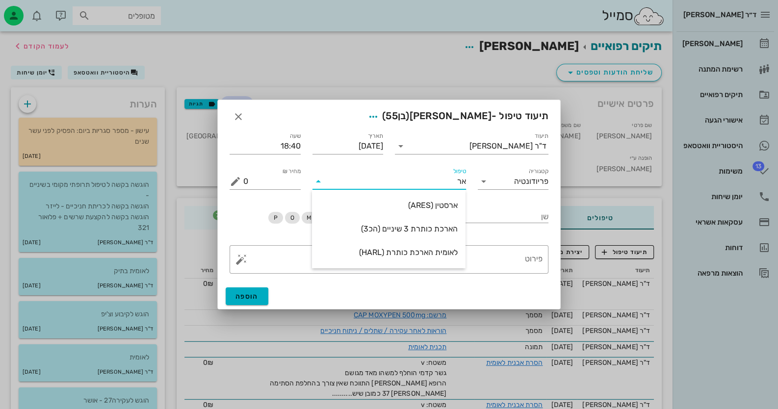
type input "א"
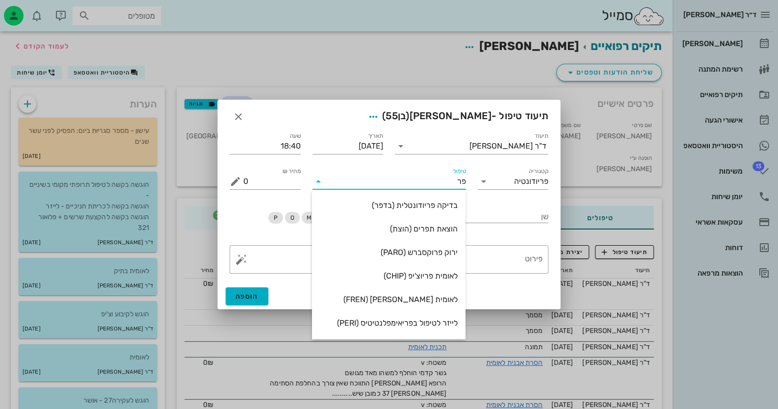
type input "[PERSON_NAME]"
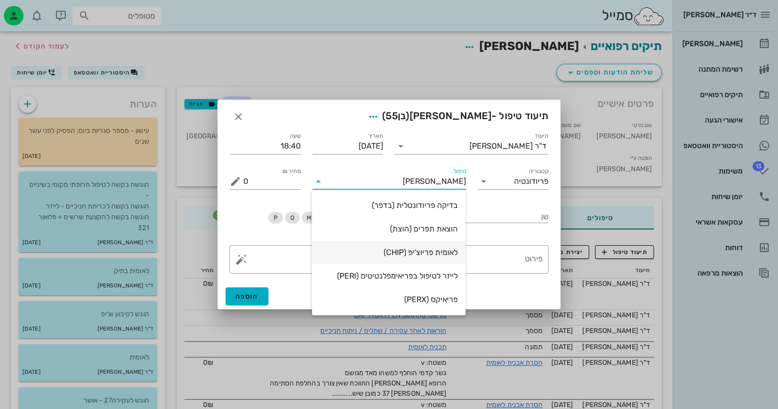
click at [451, 261] on div "לאומית פריוצ'יפ (CHIP)" at bounding box center [389, 252] width 138 height 21
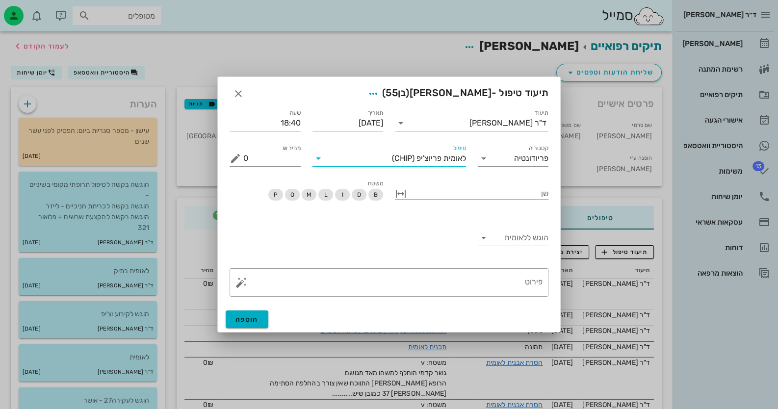
click at [510, 190] on div at bounding box center [479, 192] width 140 height 13
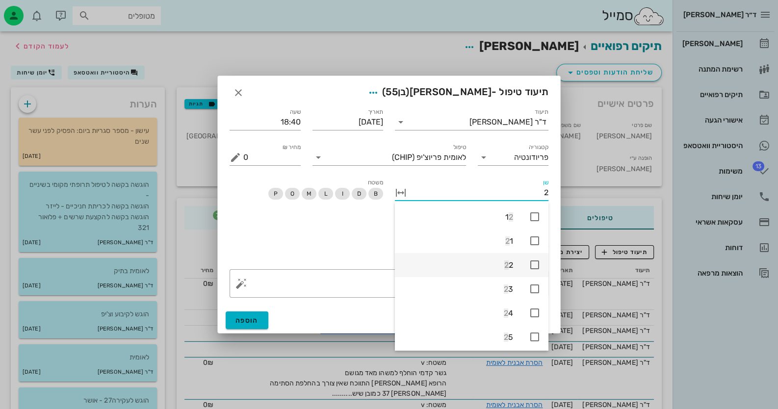
type input "22"
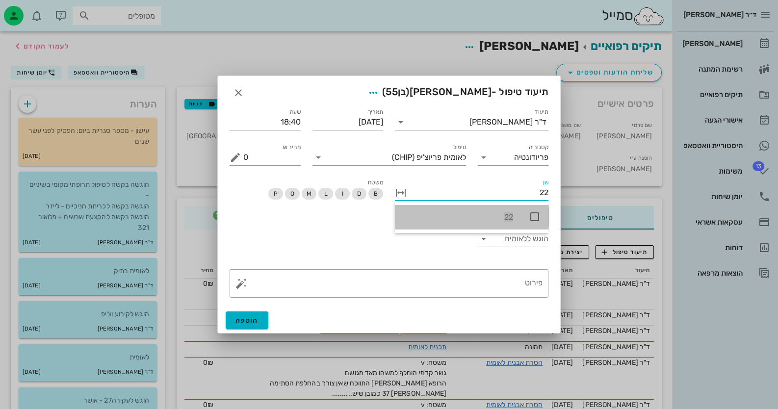
click at [537, 217] on icon at bounding box center [535, 217] width 12 height 12
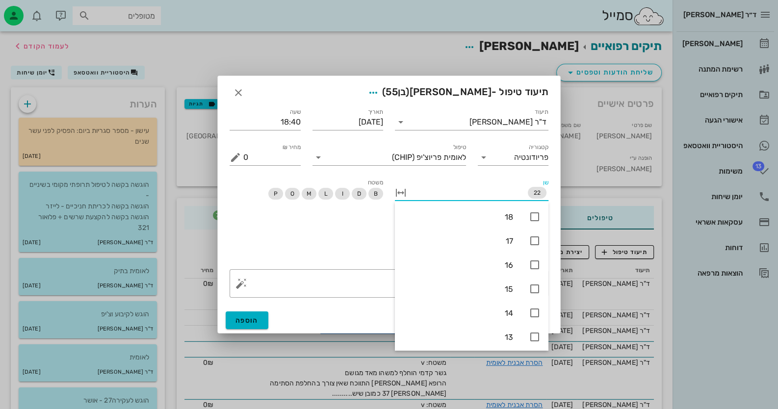
click at [304, 235] on div "הוגש ללאומית" at bounding box center [389, 240] width 331 height 46
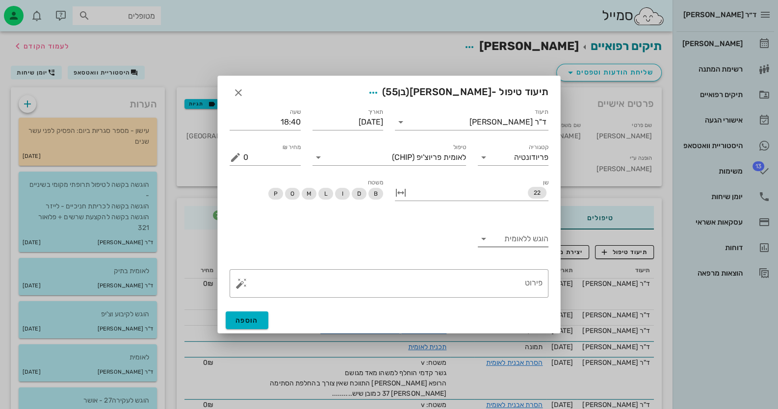
click at [521, 244] on input "הוגש ללאומית" at bounding box center [521, 239] width 55 height 16
click at [532, 276] on div "לא" at bounding box center [512, 270] width 55 height 21
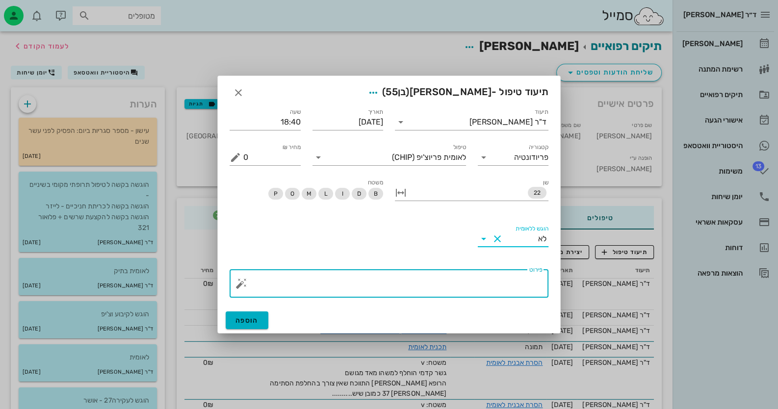
click at [535, 276] on div "פירוט" at bounding box center [392, 283] width 299 height 28
click at [239, 282] on button "button" at bounding box center [242, 284] width 12 height 12
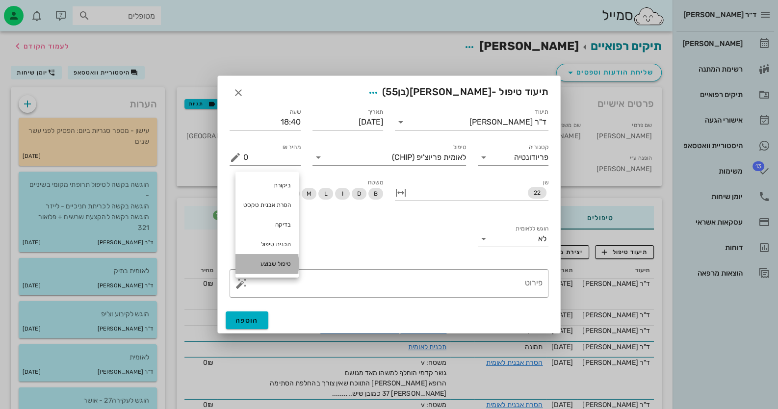
click at [272, 264] on div "טיפול שבוצע" at bounding box center [267, 264] width 63 height 20
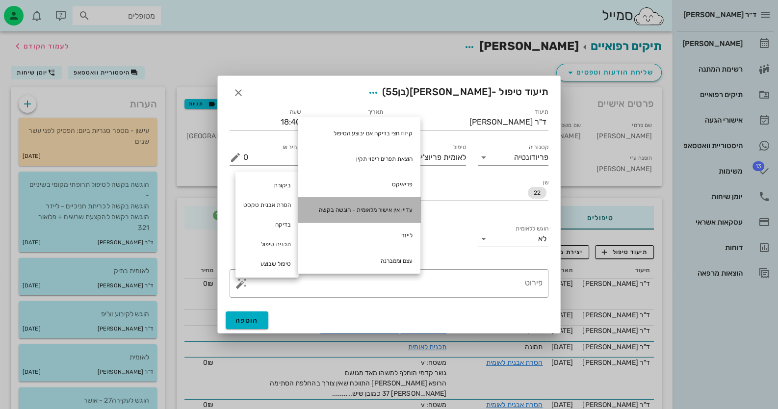
click at [386, 211] on div "עדיין אין אישור מלאומית - הוגשה בקשה" at bounding box center [359, 210] width 123 height 26
type textarea "עדיין אין אישור מלאומית - הוגשה בקשה"
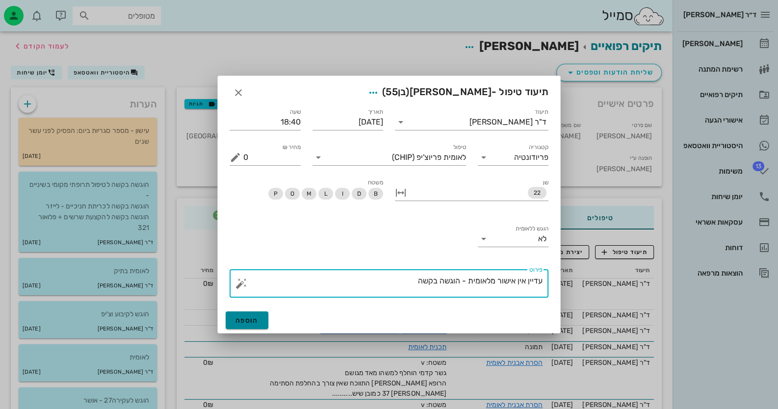
click at [257, 323] on span "הוספה" at bounding box center [247, 321] width 23 height 8
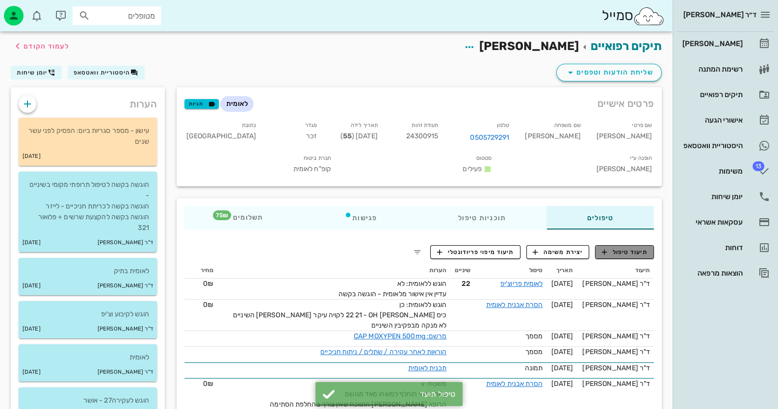
click at [637, 248] on span "תיעוד טיפול" at bounding box center [625, 252] width 46 height 9
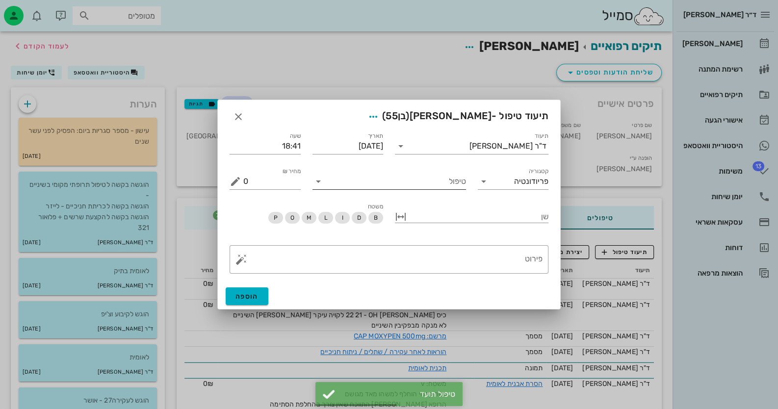
click at [434, 186] on input "טיפול" at bounding box center [396, 182] width 140 height 16
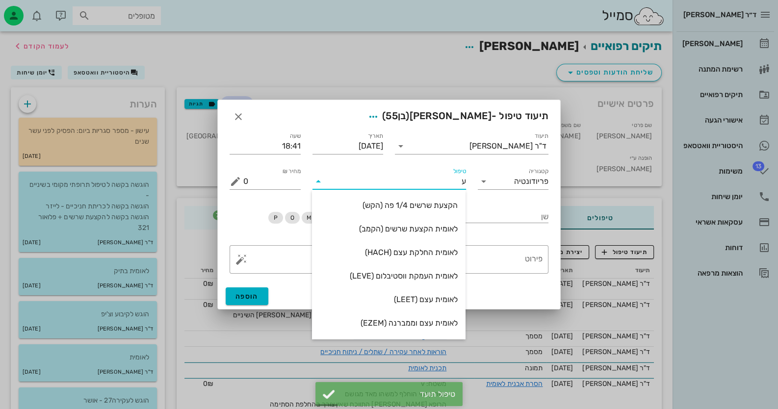
type input "עק"
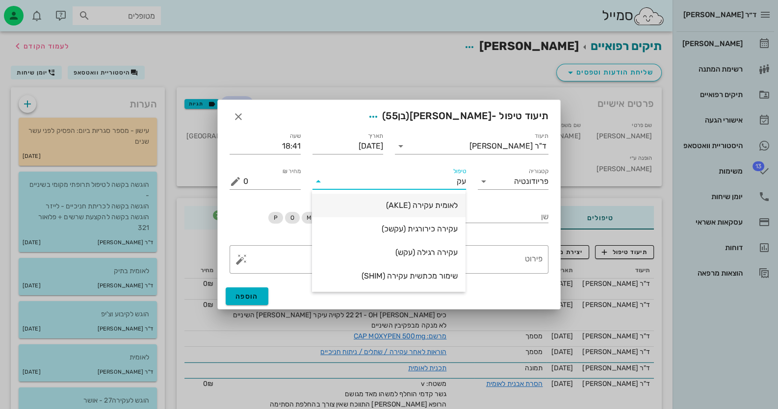
click at [438, 200] on div "לאומית עקירה (AKLE)" at bounding box center [389, 205] width 138 height 21
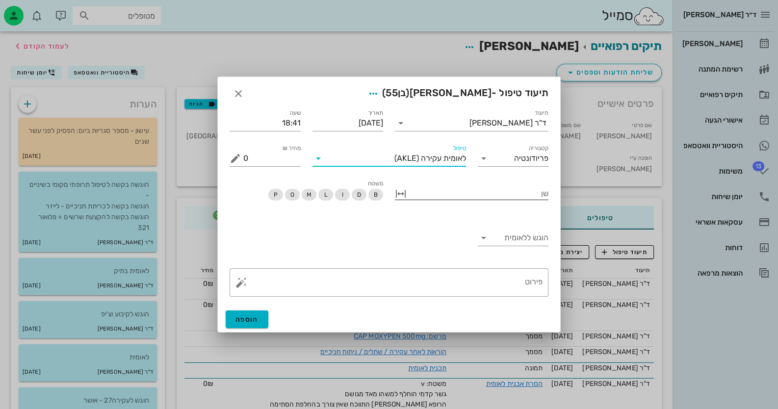
click at [525, 191] on div at bounding box center [479, 192] width 140 height 13
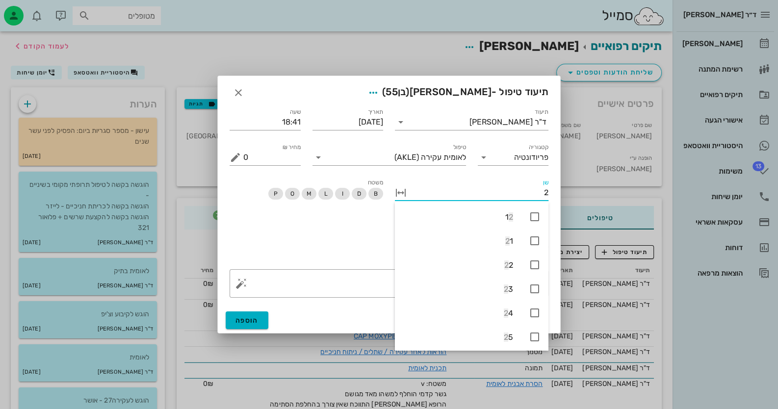
type input "27"
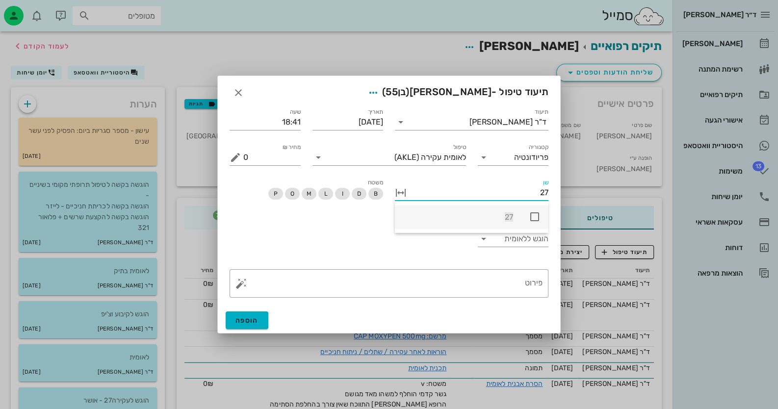
click at [532, 222] on icon at bounding box center [535, 217] width 12 height 12
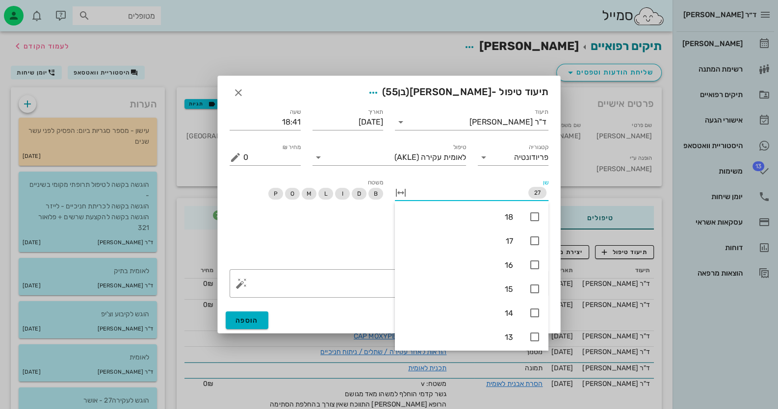
click at [345, 233] on div "הוגש ללאומית" at bounding box center [389, 240] width 331 height 46
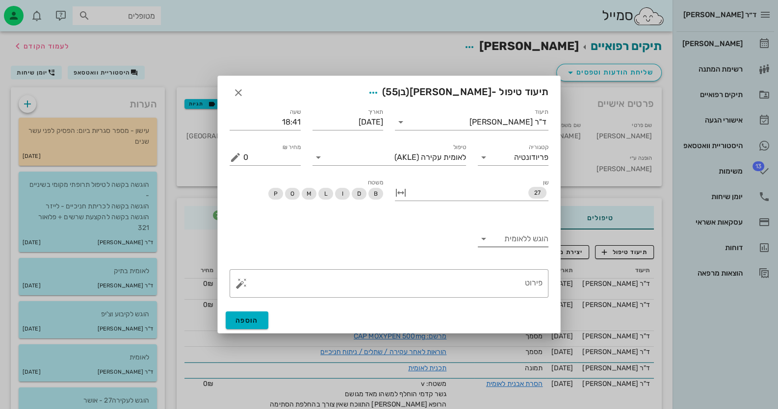
click at [515, 243] on input "הוגש ללאומית" at bounding box center [521, 239] width 55 height 16
click at [516, 243] on div "כן" at bounding box center [512, 246] width 55 height 9
click at [245, 319] on span "הוספה" at bounding box center [247, 321] width 23 height 8
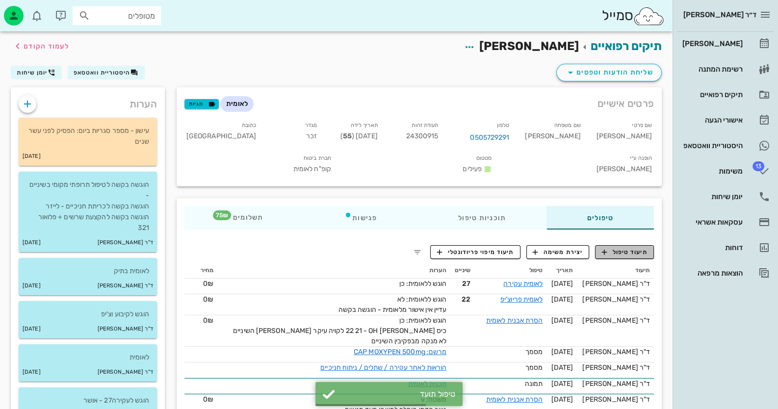
click at [639, 245] on button "תיעוד טיפול" at bounding box center [624, 252] width 59 height 14
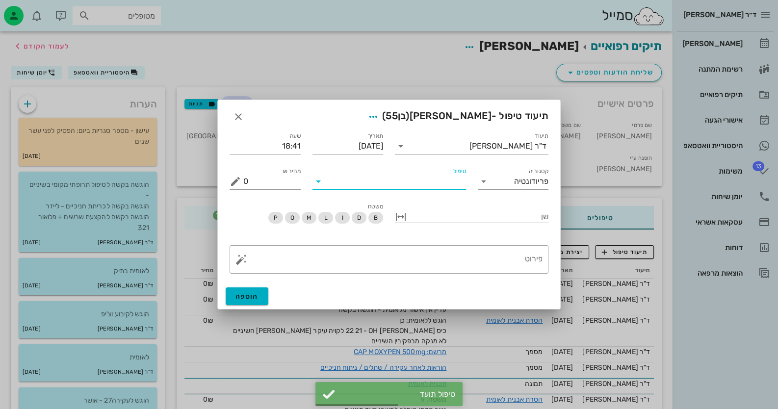
click at [415, 184] on input "טיפול" at bounding box center [396, 182] width 140 height 16
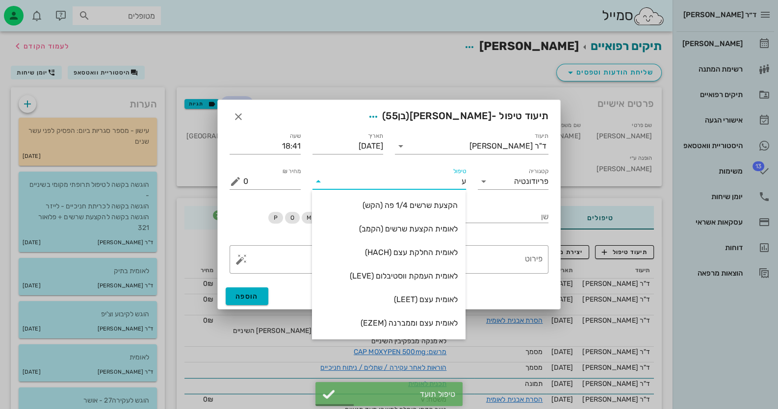
type input "עצ"
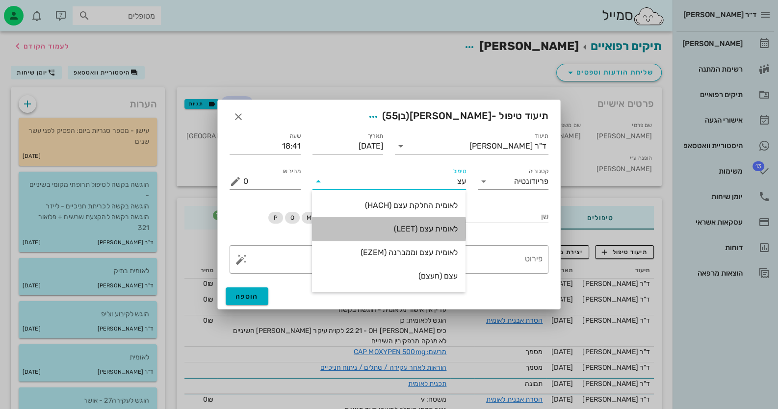
click at [423, 233] on div "לאומית עצם (LEET)" at bounding box center [389, 228] width 138 height 9
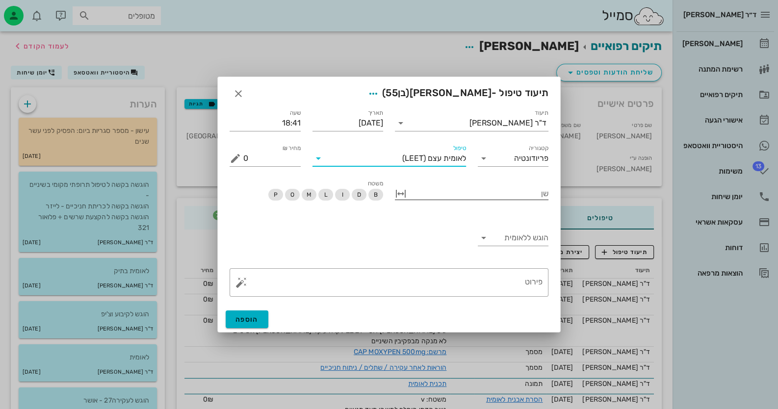
click at [530, 201] on div "שן" at bounding box center [472, 198] width 154 height 25
click at [532, 198] on div at bounding box center [479, 192] width 140 height 13
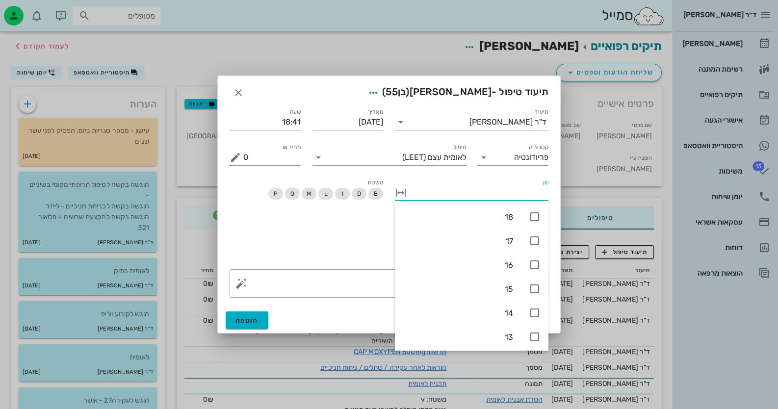
click at [370, 239] on div "הוגש ללאומית" at bounding box center [389, 240] width 331 height 46
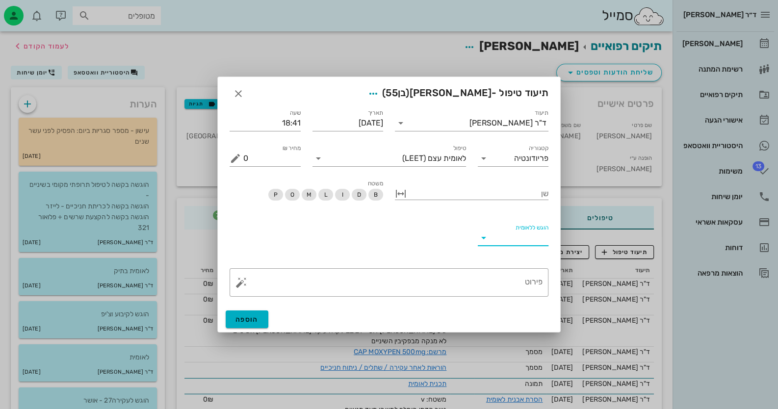
click at [544, 238] on input "הוגש ללאומית" at bounding box center [521, 238] width 55 height 16
click at [528, 258] on div "לא" at bounding box center [512, 270] width 71 height 24
click at [486, 237] on icon at bounding box center [484, 238] width 12 height 12
click at [527, 242] on div "כן" at bounding box center [512, 245] width 55 height 9
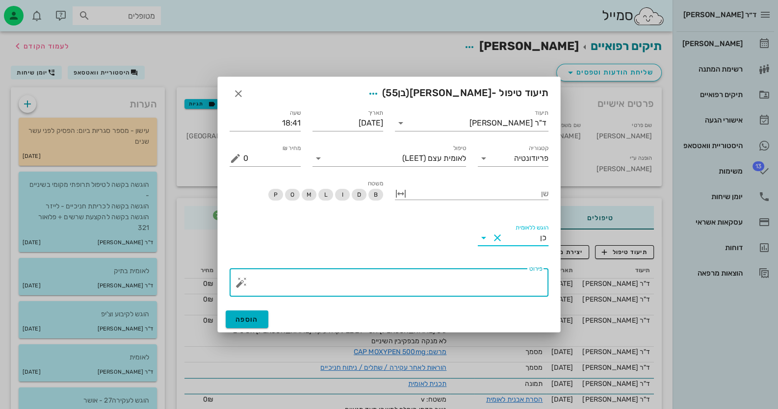
click at [526, 275] on textarea "פירוט" at bounding box center [392, 285] width 299 height 24
type textarea "92"
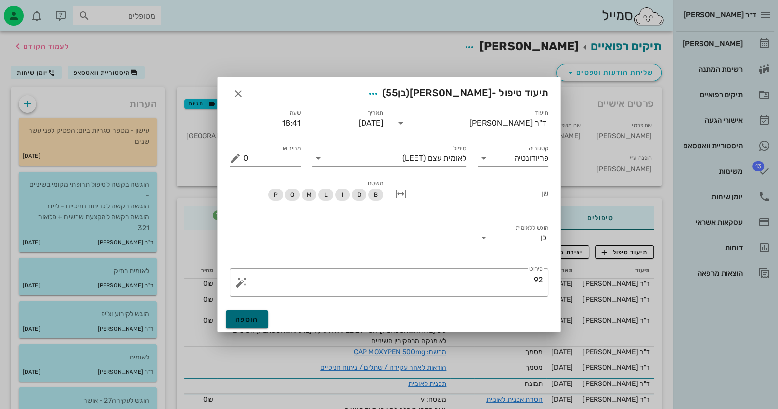
click at [250, 311] on button "הוספה" at bounding box center [247, 320] width 43 height 18
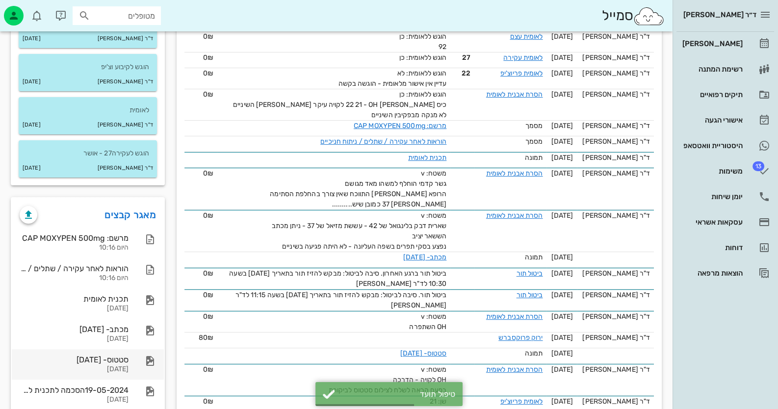
scroll to position [294, 0]
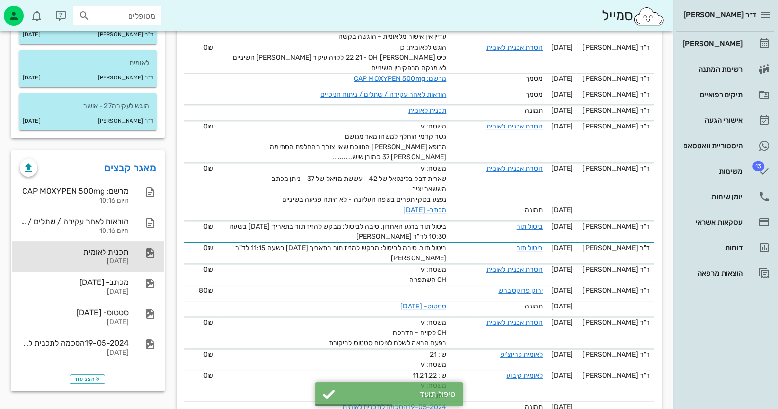
click at [120, 255] on div "תכנית לאומית" at bounding box center [74, 251] width 109 height 9
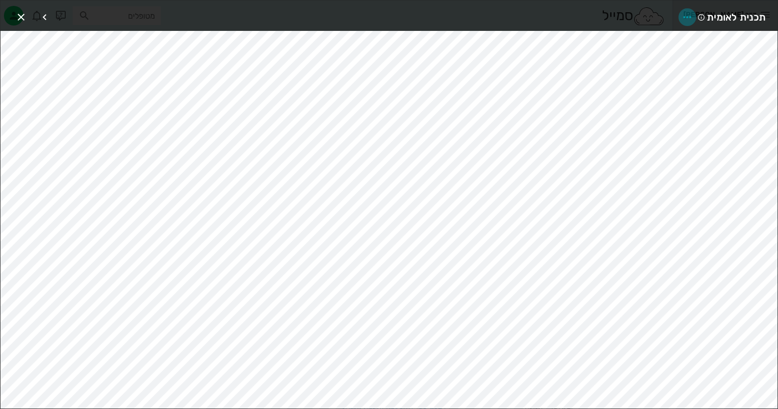
click at [693, 17] on icon "button" at bounding box center [688, 17] width 12 height 12
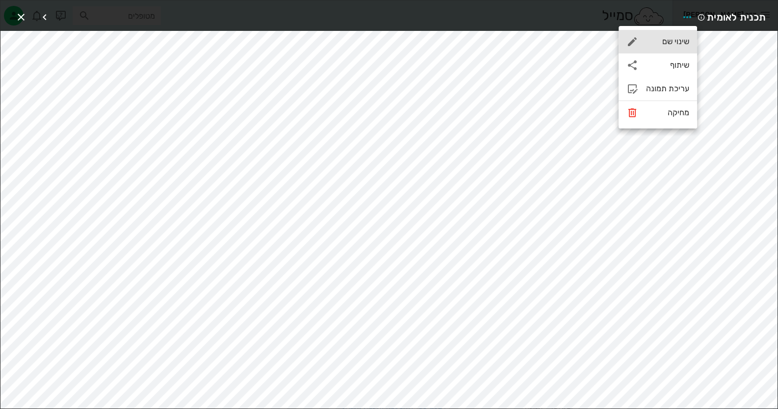
click at [682, 46] on div "שינוי שם" at bounding box center [667, 41] width 43 height 9
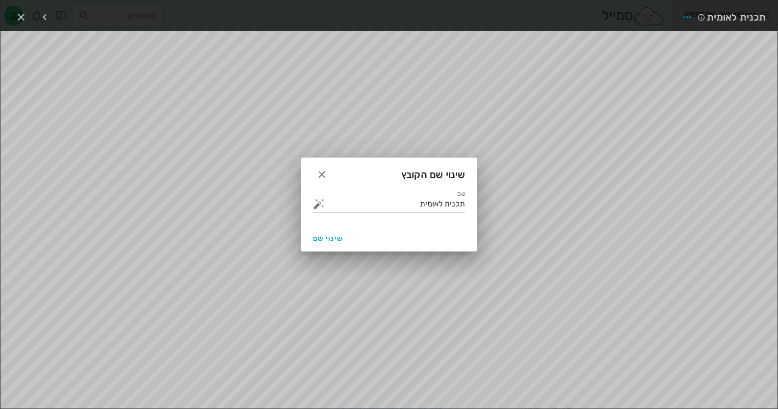
click at [321, 203] on button "button" at bounding box center [319, 204] width 12 height 12
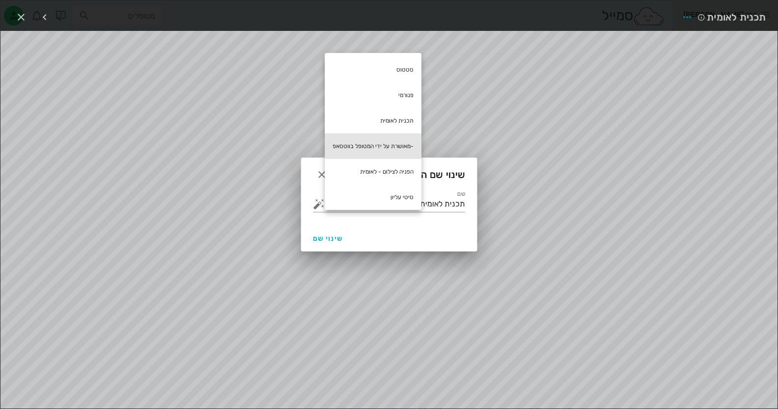
click at [388, 142] on div "-מאושרת על ידי המטופל בווטסאפ" at bounding box center [373, 146] width 97 height 26
type input "תכנית לאומית -מאושרת על ידי המטופל בווטסאפ"
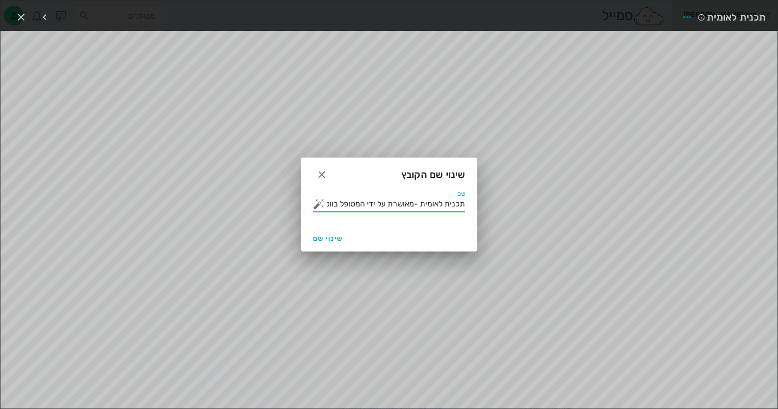
scroll to position [0, -14]
click at [338, 233] on button "שינוי שם" at bounding box center [328, 239] width 38 height 18
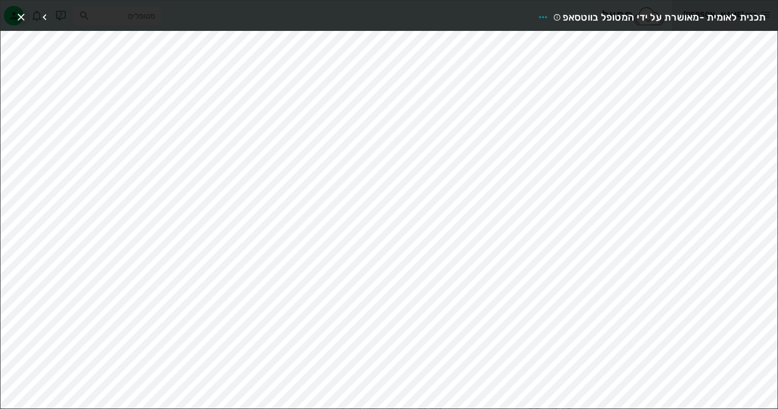
click at [29, 12] on div at bounding box center [38, 17] width 53 height 18
click at [20, 11] on icon "button" at bounding box center [21, 17] width 12 height 12
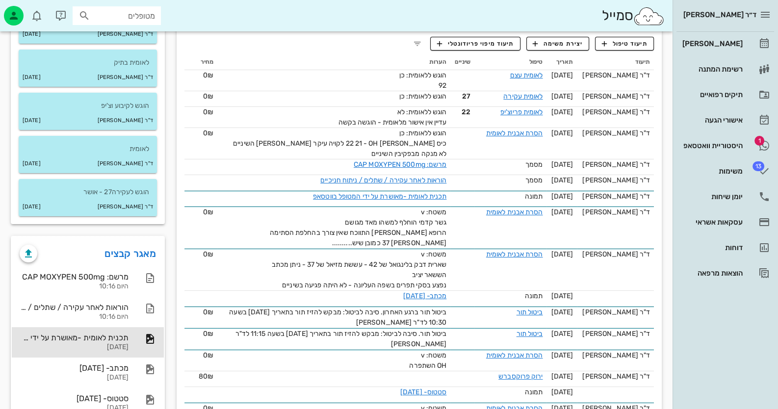
scroll to position [98, 0]
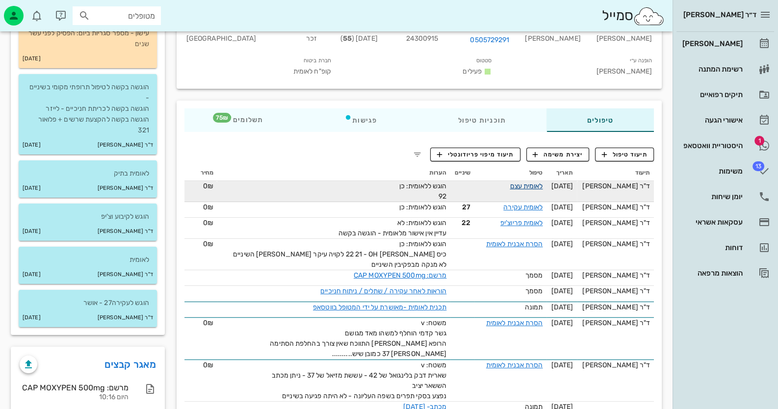
click at [541, 182] on link "לאומית עצם" at bounding box center [526, 186] width 33 height 8
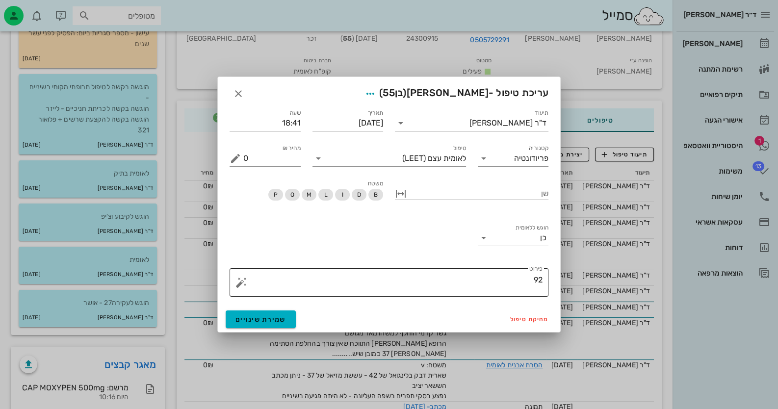
click at [544, 279] on div "​ פירוט 92" at bounding box center [389, 282] width 319 height 28
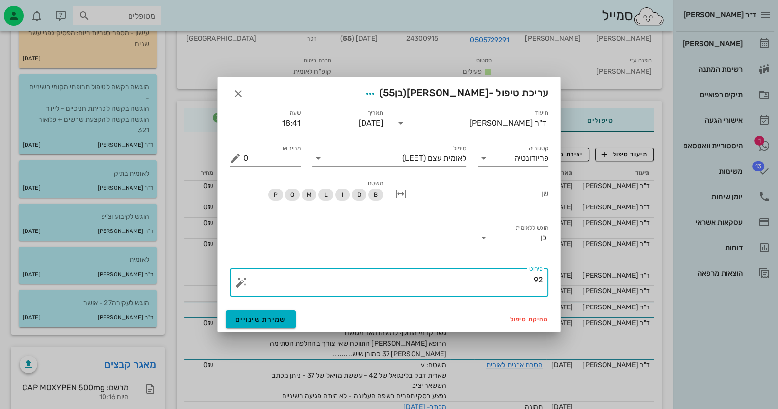
drag, startPoint x: 544, startPoint y: 279, endPoint x: 539, endPoint y: 279, distance: 5.4
click at [539, 279] on div "​ פירוט 92" at bounding box center [389, 282] width 319 height 28
click at [539, 279] on textarea "92" at bounding box center [392, 285] width 299 height 24
type textarea "93"
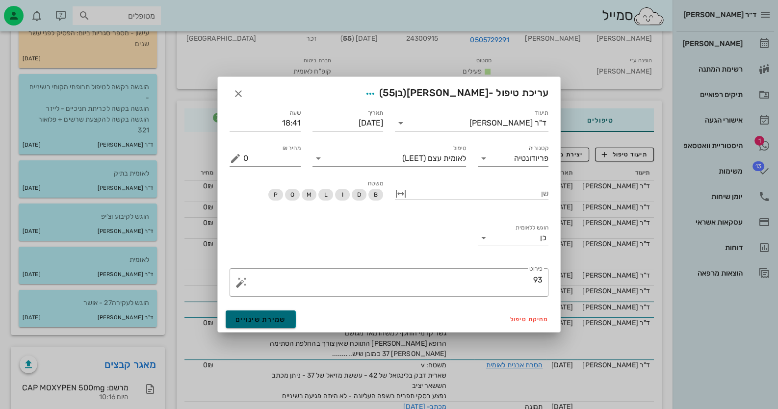
click at [255, 316] on span "שמירת שינויים" at bounding box center [261, 320] width 51 height 8
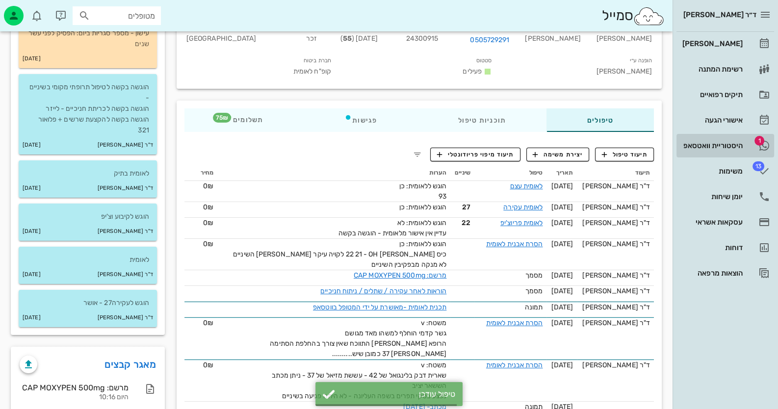
click at [755, 141] on span "1" at bounding box center [760, 141] width 10 height 10
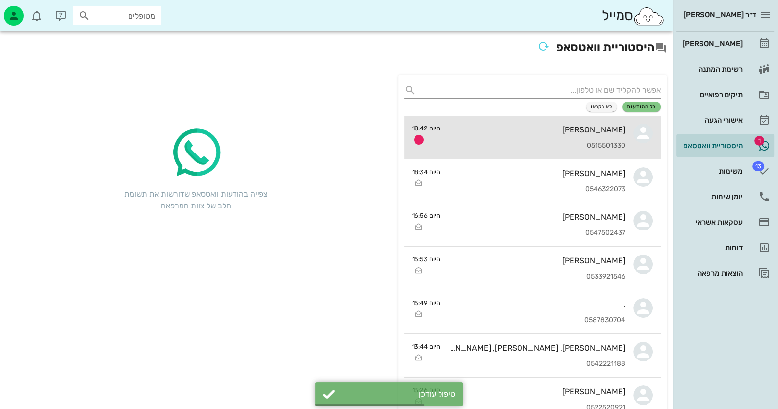
click at [654, 140] on link "[PERSON_NAME] 0515501330 היום 18:42" at bounding box center [532, 138] width 257 height 44
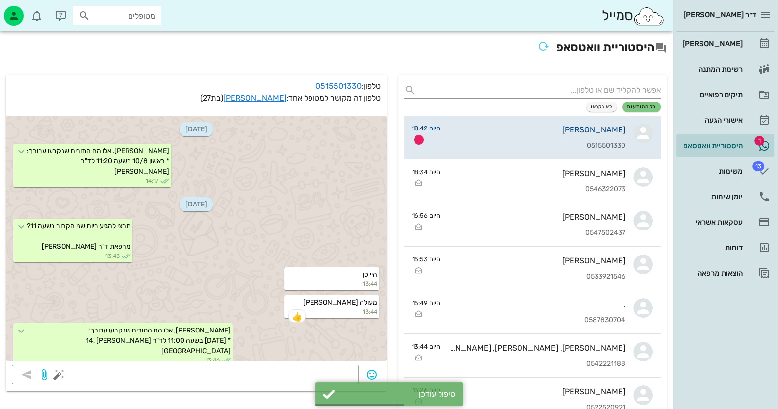
scroll to position [316, 0]
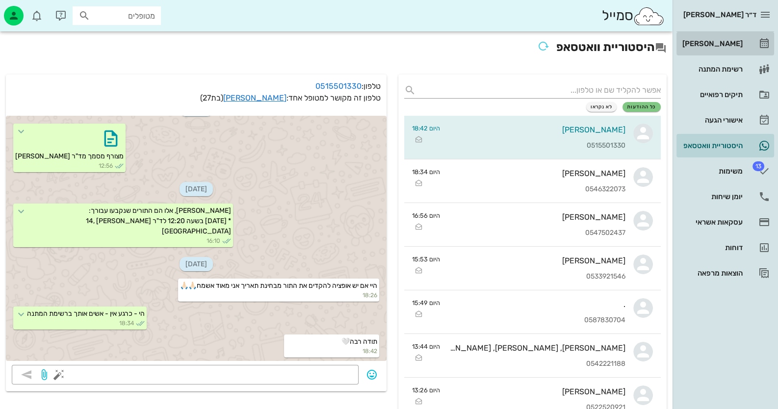
click at [743, 35] on link "[PERSON_NAME]" at bounding box center [726, 44] width 98 height 24
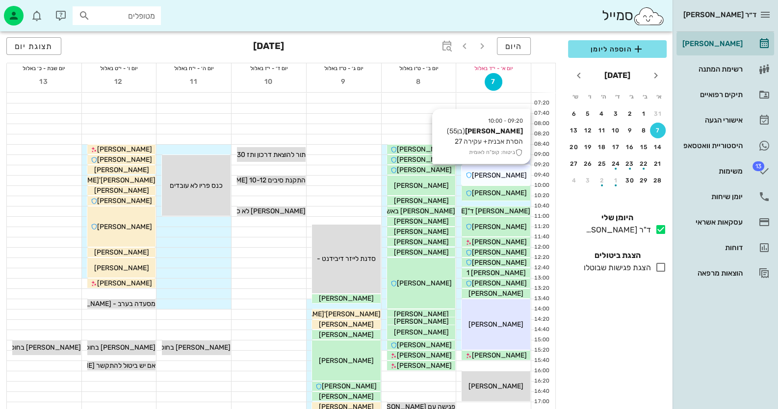
click at [505, 179] on span "[PERSON_NAME]" at bounding box center [499, 175] width 55 height 8
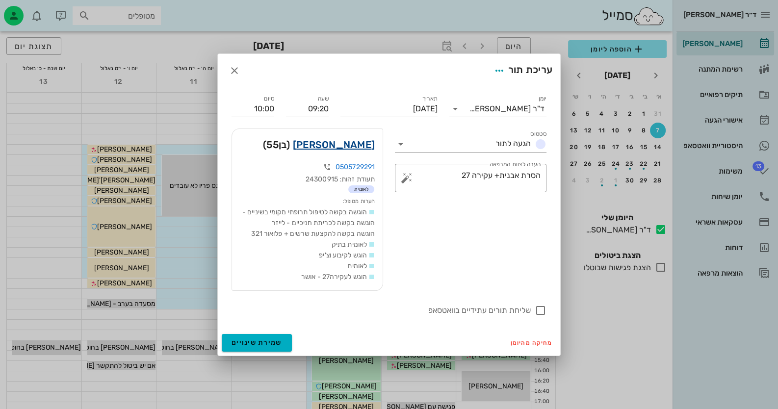
click at [364, 138] on link "[PERSON_NAME]" at bounding box center [334, 145] width 82 height 16
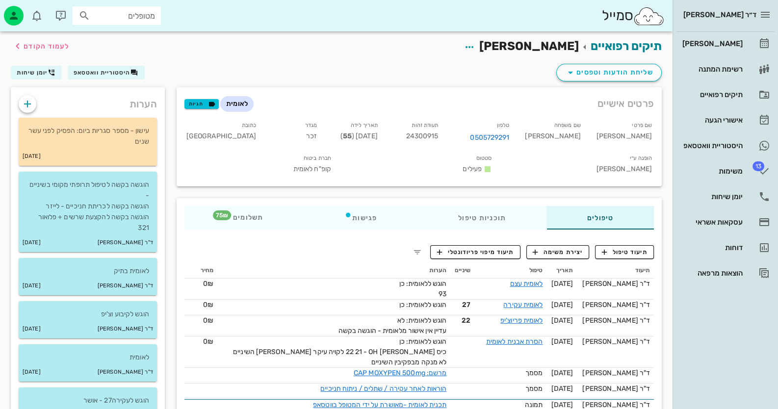
click at [439, 135] on span "24300915" at bounding box center [422, 136] width 32 height 8
copy span "24300915"
click at [639, 245] on button "תיעוד טיפול" at bounding box center [624, 252] width 59 height 14
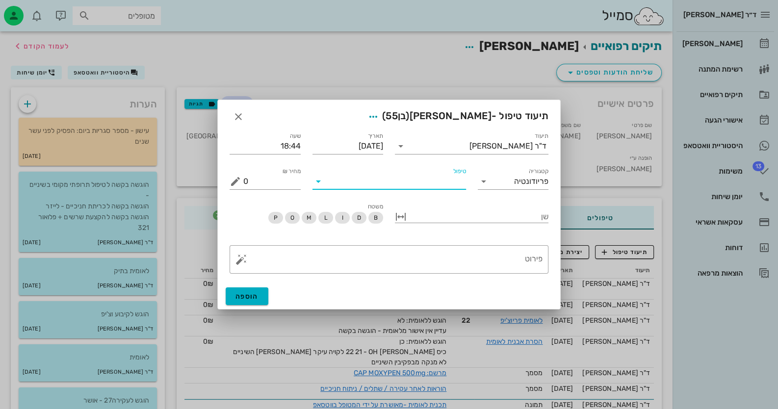
click at [407, 187] on input "טיפול" at bounding box center [396, 182] width 140 height 16
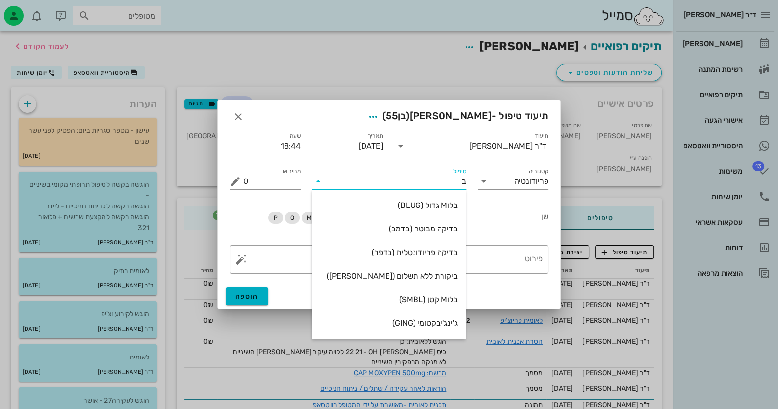
type input "[PERSON_NAME]"
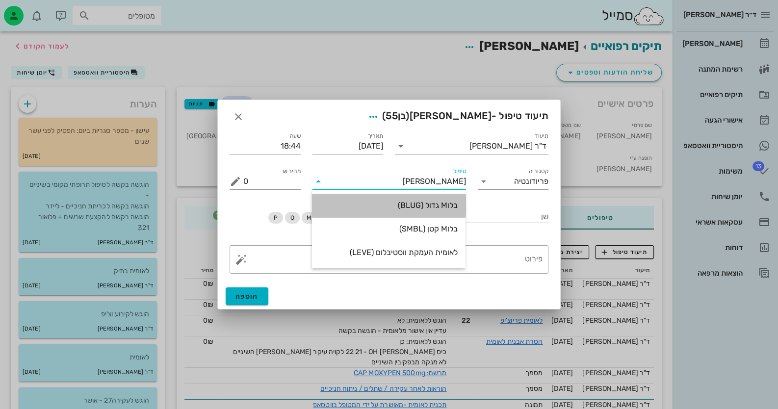
click at [387, 209] on div "בלוM גדול (BLUG)" at bounding box center [389, 205] width 138 height 9
type input "100"
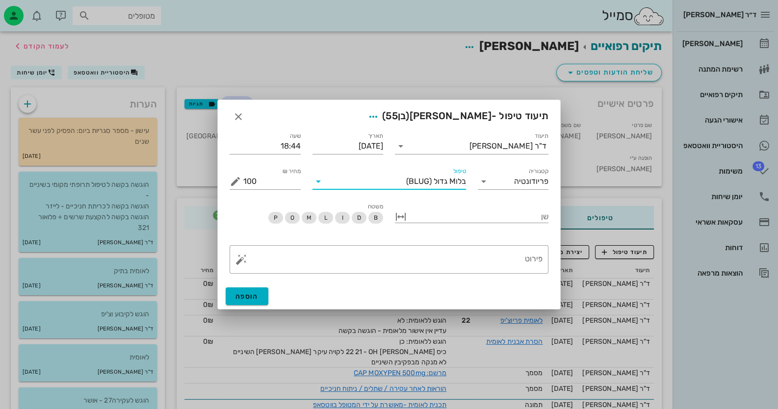
click at [353, 183] on input "טיפול" at bounding box center [366, 182] width 80 height 16
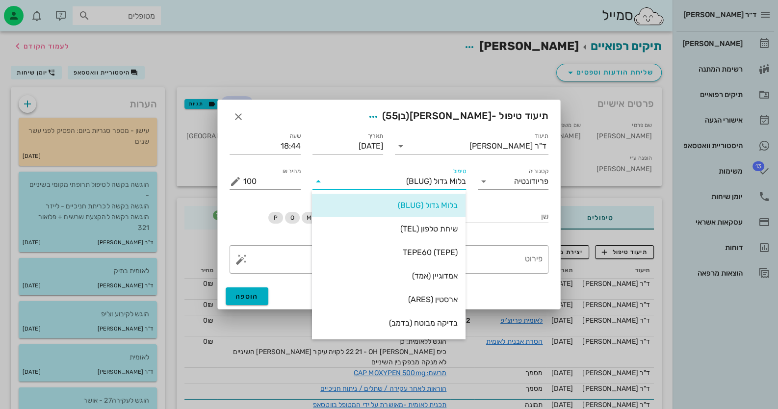
drag, startPoint x: 391, startPoint y: 183, endPoint x: 442, endPoint y: 174, distance: 51.9
click at [493, 174] on div "תיעוד ד"ר [PERSON_NAME] תאריך [DATE] שעה 18:44 קטגוריה פריודונטיה טיפול בלוM גד…" at bounding box center [389, 160] width 331 height 71
click at [436, 185] on span "בלוM גדול" at bounding box center [450, 181] width 32 height 9
click at [439, 184] on span "בלוM גדול" at bounding box center [450, 181] width 32 height 9
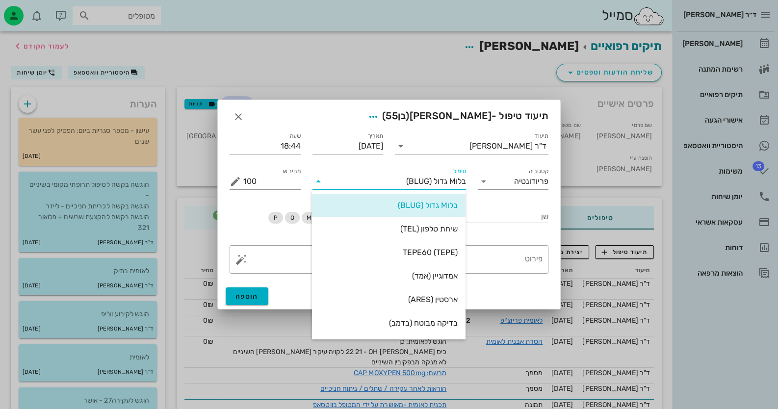
drag, startPoint x: 392, startPoint y: 185, endPoint x: 471, endPoint y: 182, distance: 78.6
click at [471, 182] on div "טיפול בלוM גדול (BLUG)" at bounding box center [389, 177] width 165 height 35
type input "ב"
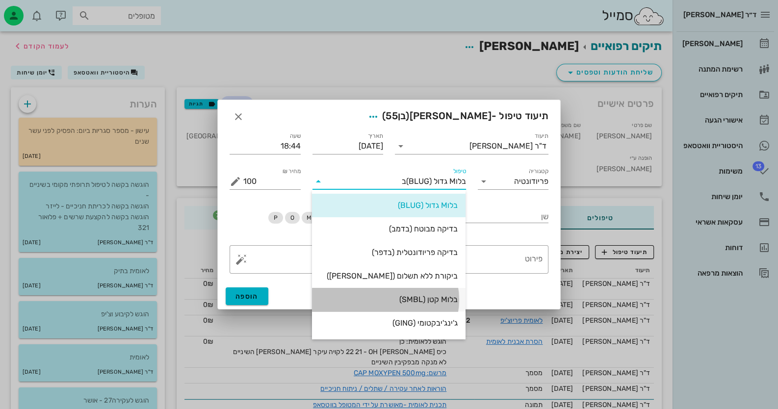
click at [420, 304] on div "בלוM קטן (SMBL)" at bounding box center [389, 299] width 138 height 21
type input "75"
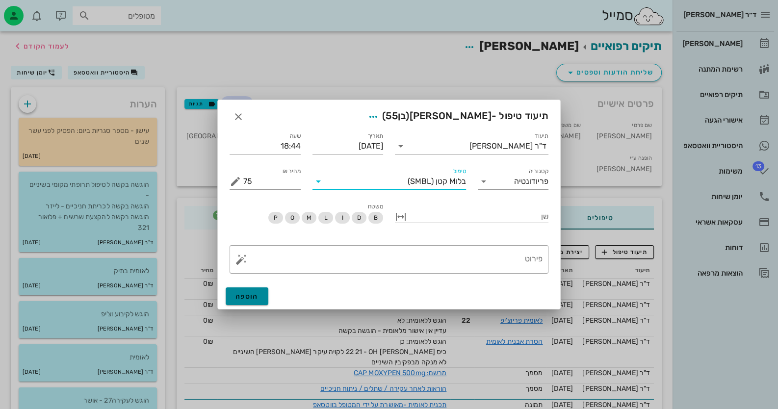
click at [245, 291] on button "הוספה" at bounding box center [247, 297] width 43 height 18
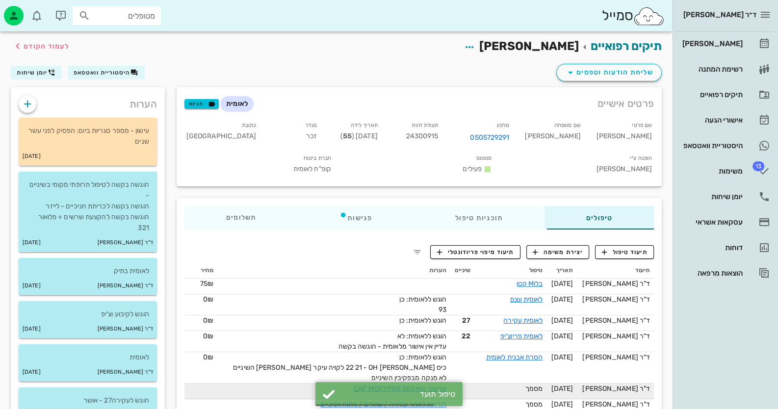
scroll to position [147, 0]
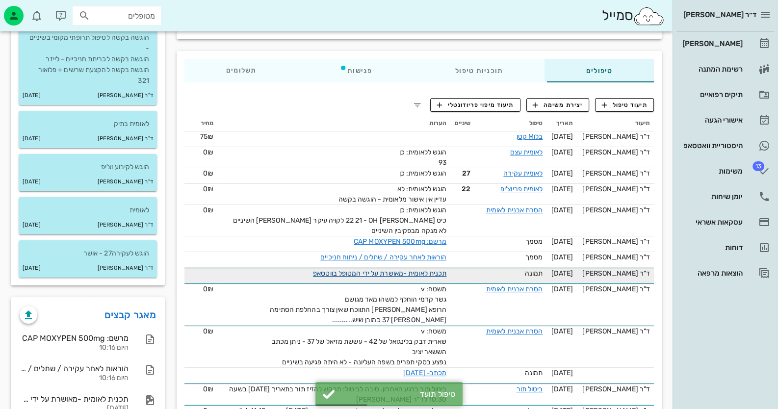
click at [422, 269] on link "תכנית לאומית -מאושרת על ידי המטופל בווטסאפ" at bounding box center [379, 273] width 133 height 8
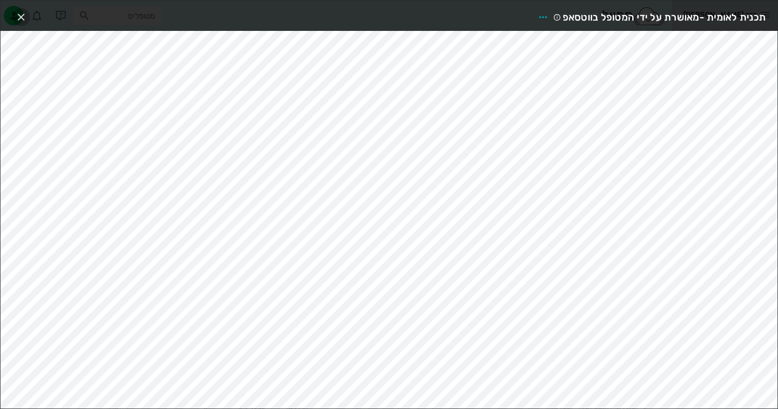
click at [27, 19] on span "button" at bounding box center [21, 17] width 18 height 12
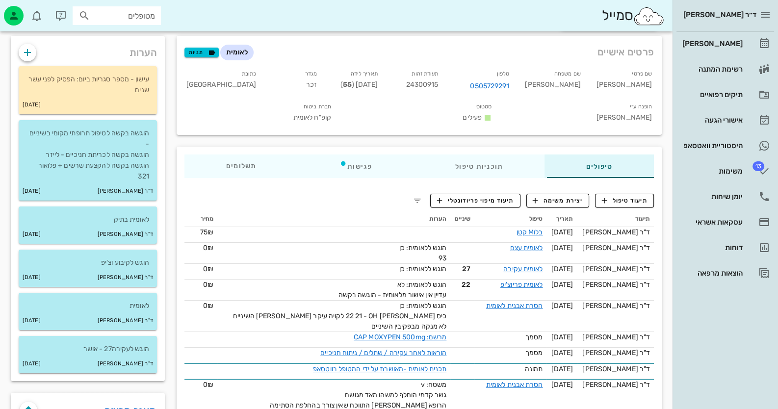
scroll to position [0, 0]
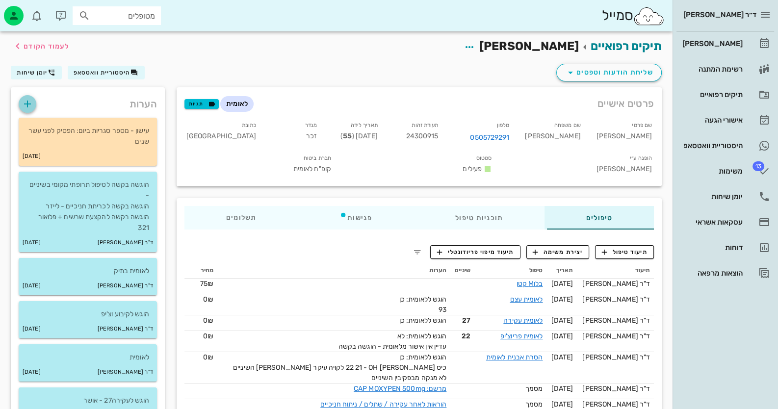
click at [31, 106] on icon "button" at bounding box center [28, 104] width 12 height 12
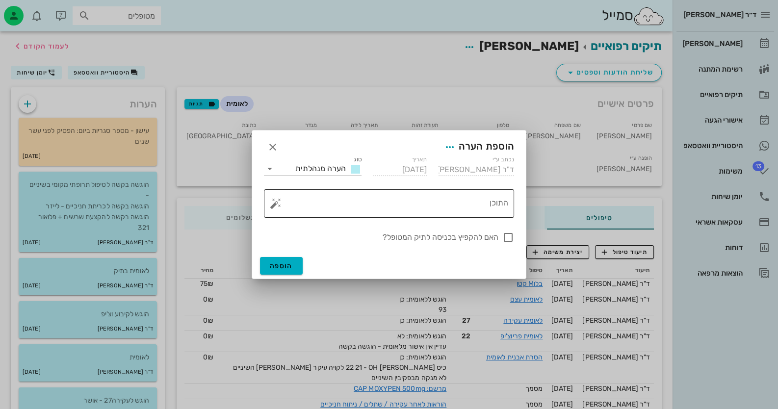
click at [287, 206] on textarea "התוכן" at bounding box center [393, 206] width 231 height 24
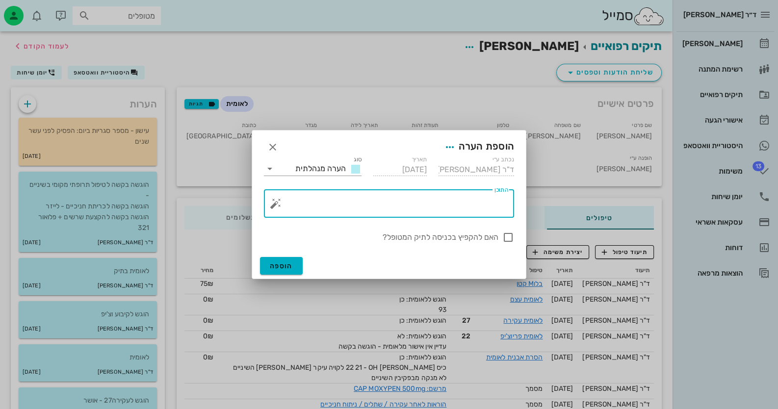
click at [272, 207] on button "button" at bounding box center [276, 204] width 12 height 12
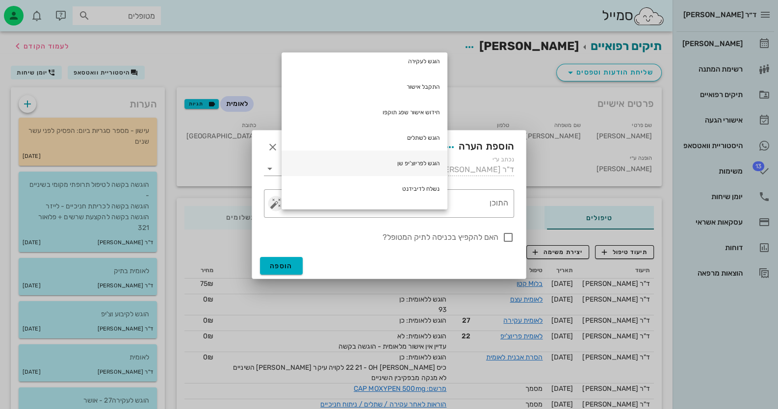
scroll to position [147, 0]
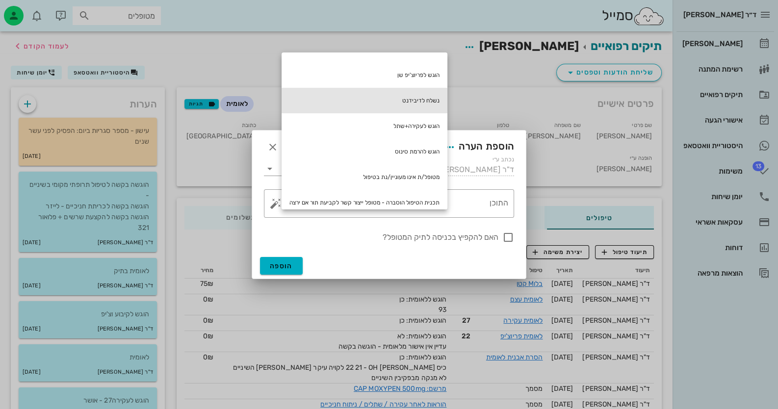
click at [411, 92] on div "נשלח לדיבידנט" at bounding box center [365, 101] width 166 height 26
type textarea "נשלח לדיבידנט"
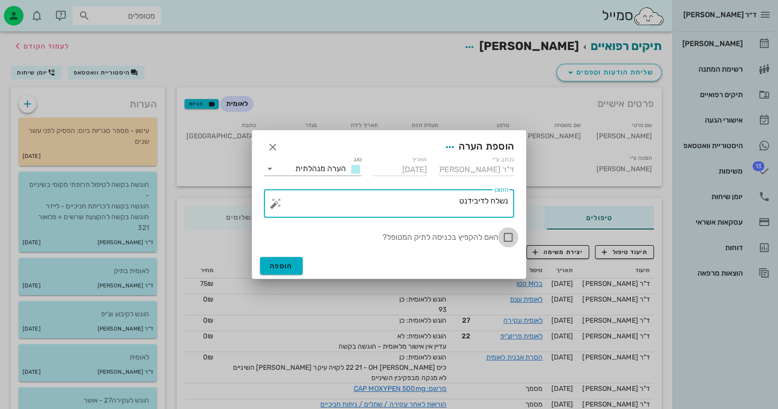
click at [508, 239] on div at bounding box center [508, 237] width 17 height 17
checkbox input "true"
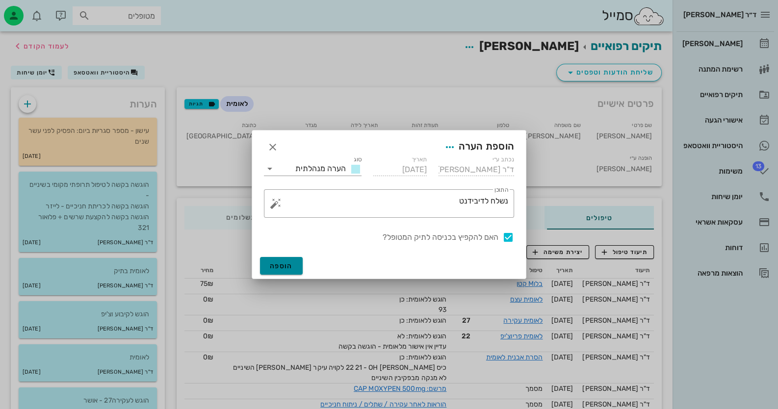
drag, startPoint x: 285, startPoint y: 258, endPoint x: 292, endPoint y: 259, distance: 6.9
click at [287, 258] on button "הוספה" at bounding box center [281, 266] width 43 height 18
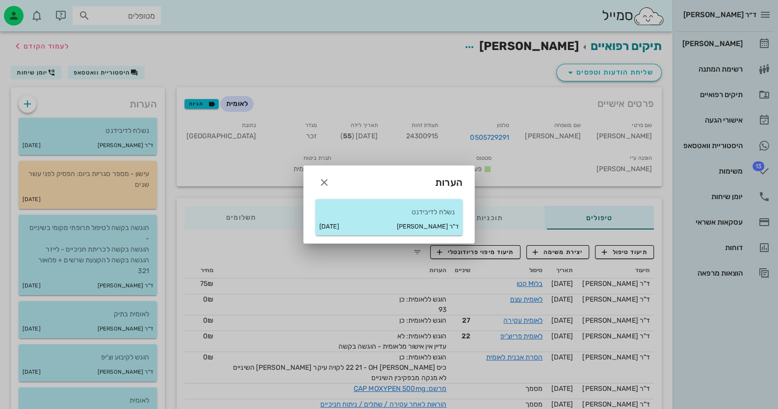
click at [738, 315] on div at bounding box center [389, 204] width 778 height 409
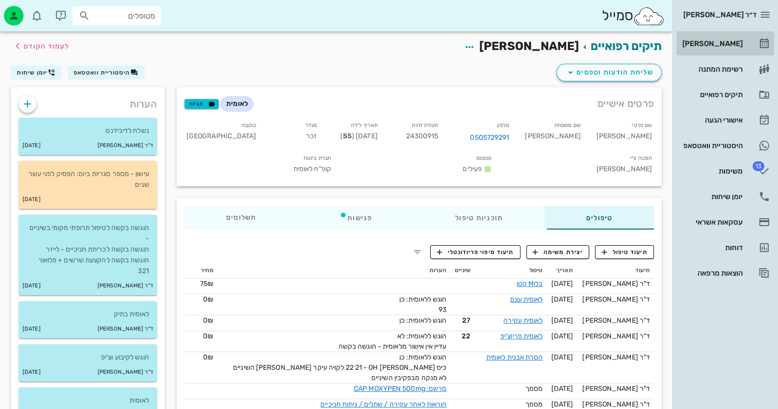
click at [725, 48] on div "[PERSON_NAME]" at bounding box center [712, 44] width 62 height 16
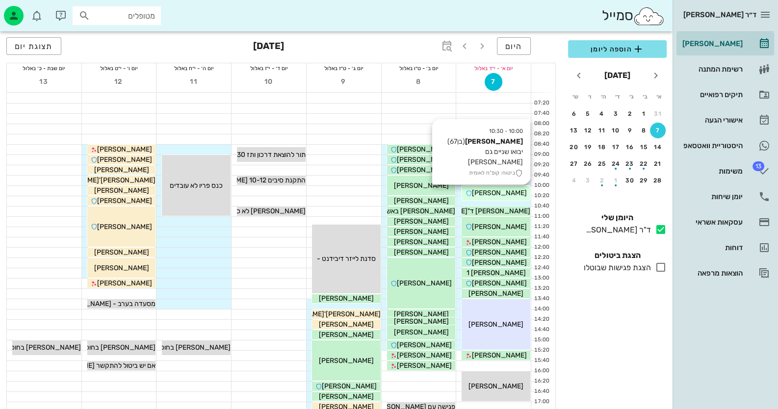
click at [491, 190] on span "[PERSON_NAME]" at bounding box center [499, 193] width 55 height 8
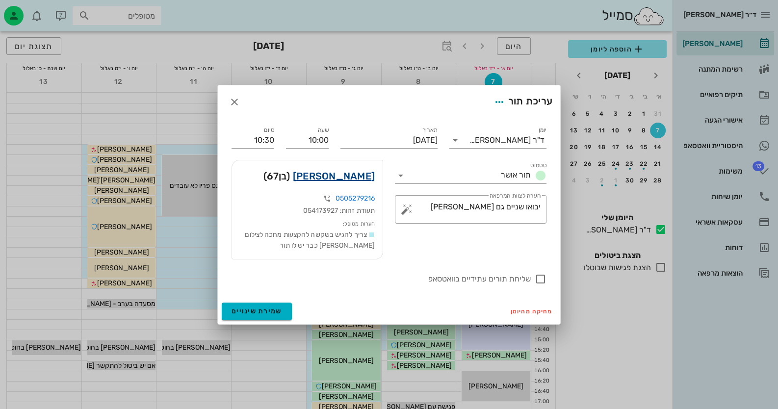
click at [340, 177] on link "[PERSON_NAME]" at bounding box center [334, 176] width 82 height 16
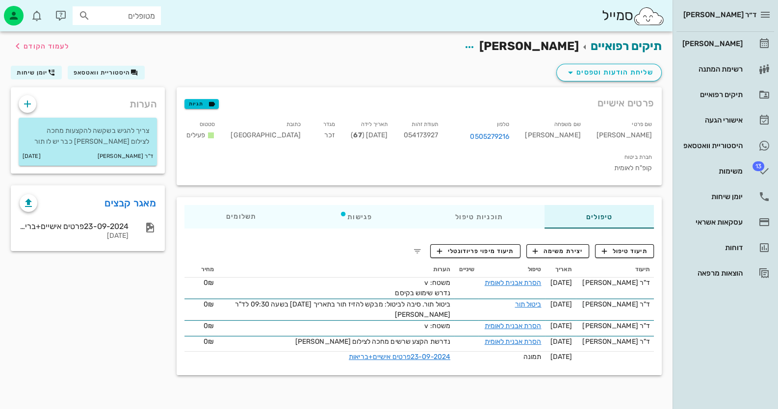
click at [438, 135] on span "054173927" at bounding box center [420, 135] width 35 height 8
copy span "054173927"
click at [616, 247] on span "תיעוד טיפול" at bounding box center [625, 251] width 46 height 9
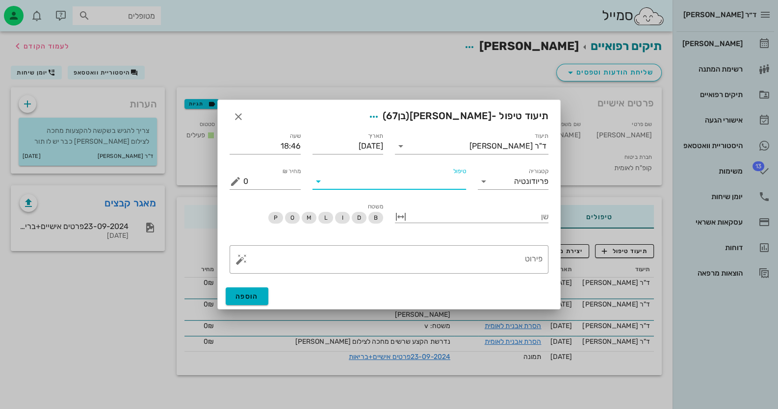
click at [438, 185] on input "טיפול" at bounding box center [396, 182] width 140 height 16
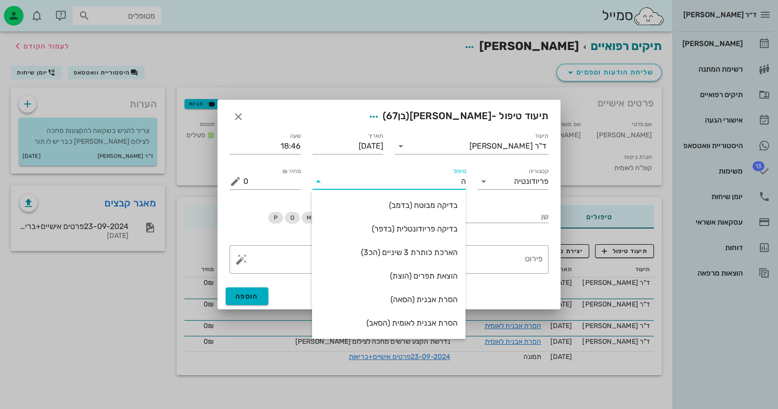
type input "[PERSON_NAME]"
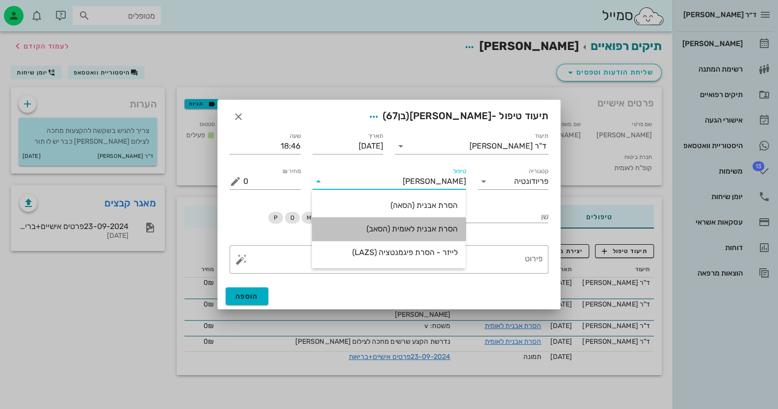
click at [420, 233] on div "הסרת אבנית לאומית (הסאב)" at bounding box center [389, 228] width 138 height 9
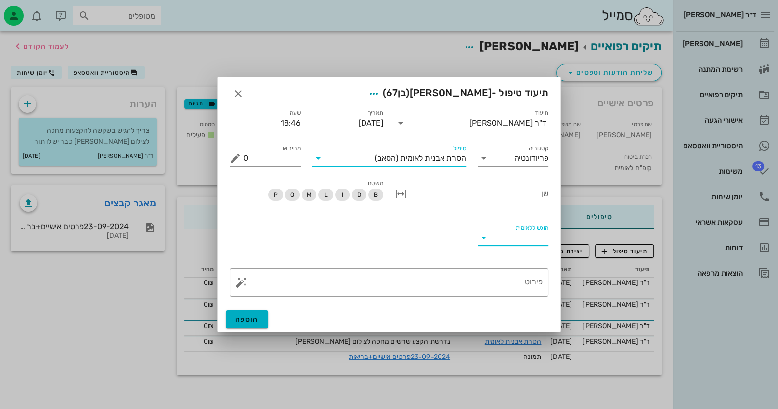
click at [503, 237] on input "הוגש ללאומית" at bounding box center [521, 238] width 55 height 16
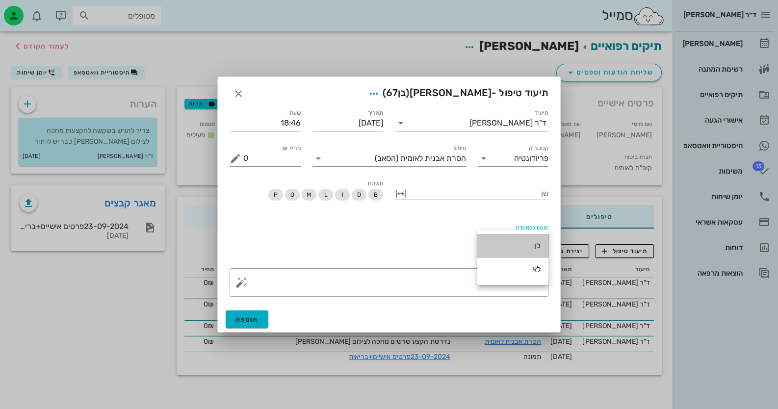
click at [503, 237] on div "כן" at bounding box center [512, 245] width 55 height 21
click at [263, 321] on button "הוספה" at bounding box center [247, 320] width 43 height 18
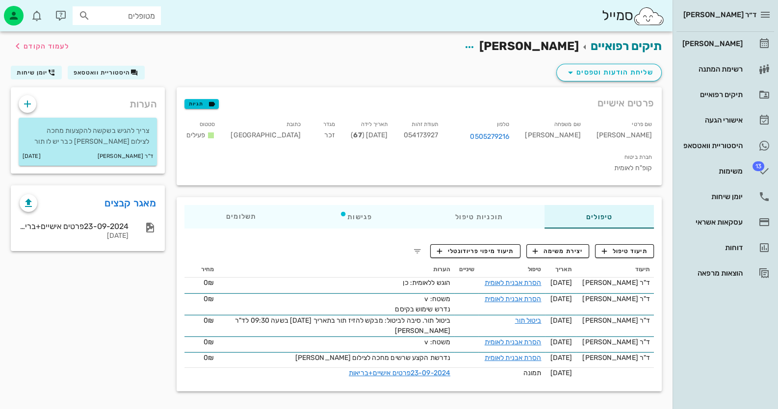
click at [144, 15] on input "מטופלים" at bounding box center [123, 15] width 63 height 13
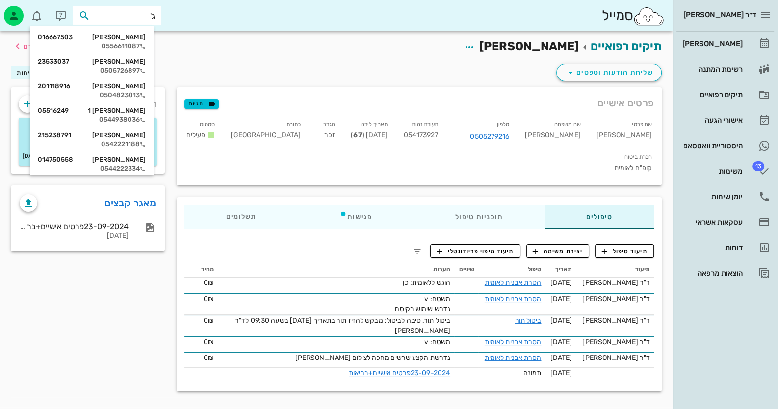
type input "[PERSON_NAME]"
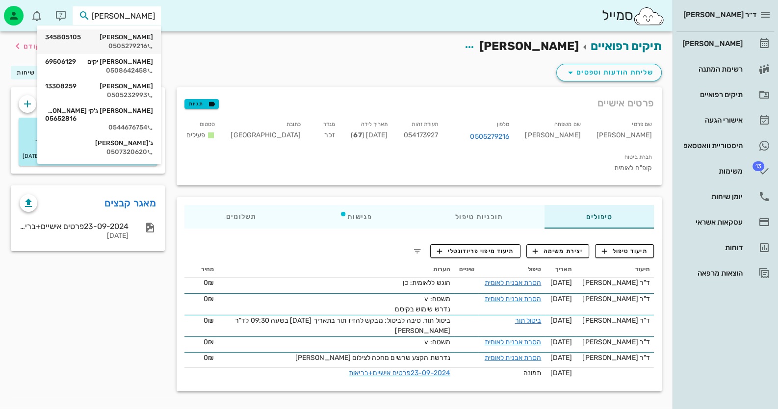
click at [122, 50] on div "0505279216" at bounding box center [99, 46] width 108 height 8
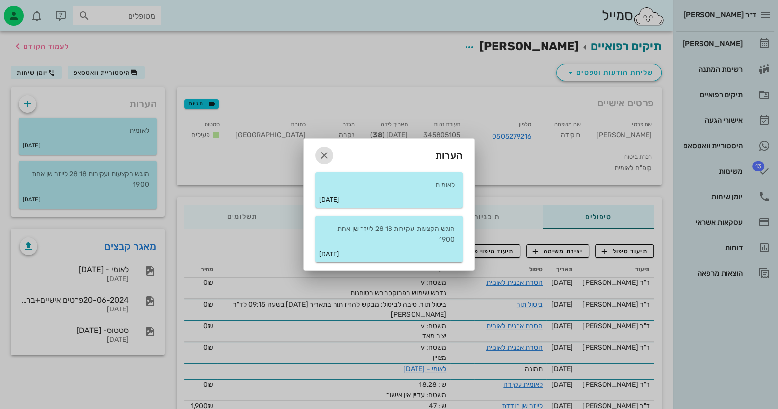
click at [326, 151] on icon "button" at bounding box center [324, 156] width 12 height 12
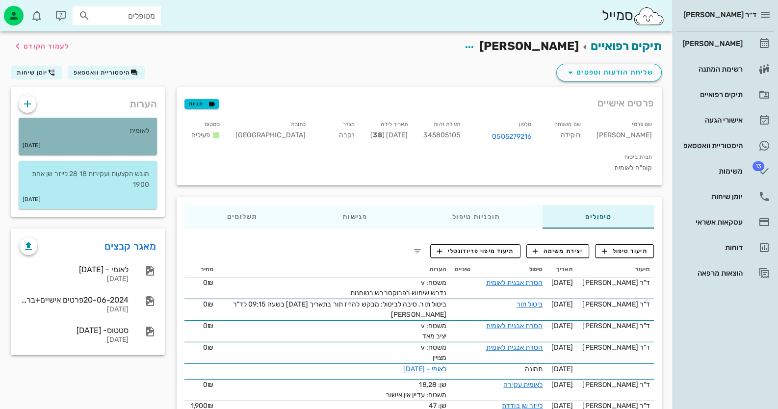
click at [125, 140] on div "[DATE]" at bounding box center [88, 145] width 138 height 19
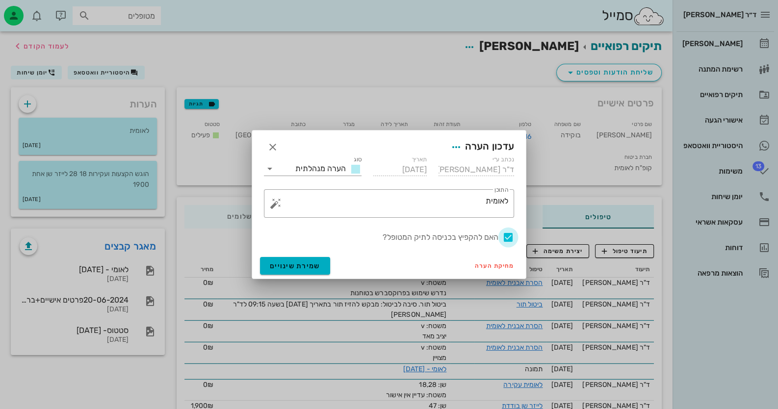
click at [511, 242] on div at bounding box center [508, 237] width 17 height 17
checkbox input "false"
click at [310, 267] on span "שמירת שינויים" at bounding box center [295, 266] width 51 height 8
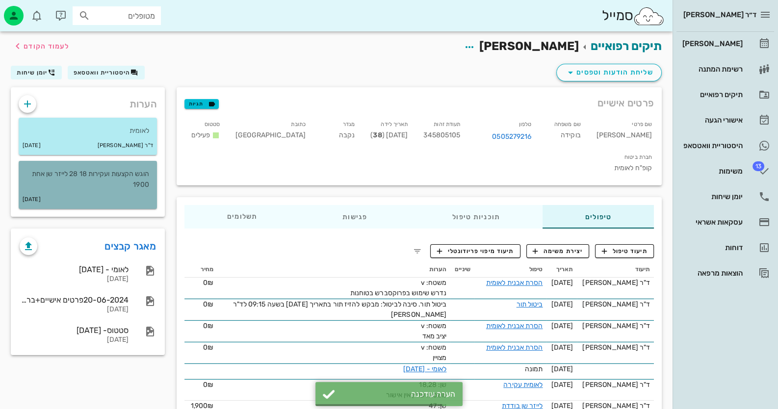
click at [118, 173] on p "הוגש הקצעות ועקירות 18 28 לייזר שן אחת 1900" at bounding box center [87, 180] width 123 height 22
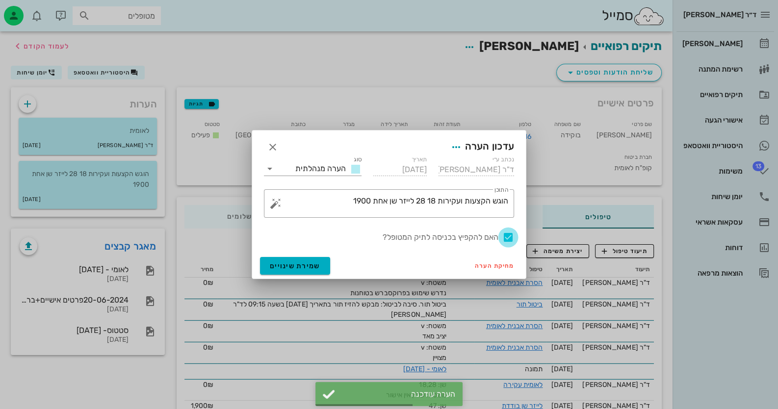
click at [504, 235] on div at bounding box center [508, 237] width 17 height 17
checkbox input "false"
click at [304, 264] on span "שמירת שינויים" at bounding box center [295, 266] width 51 height 8
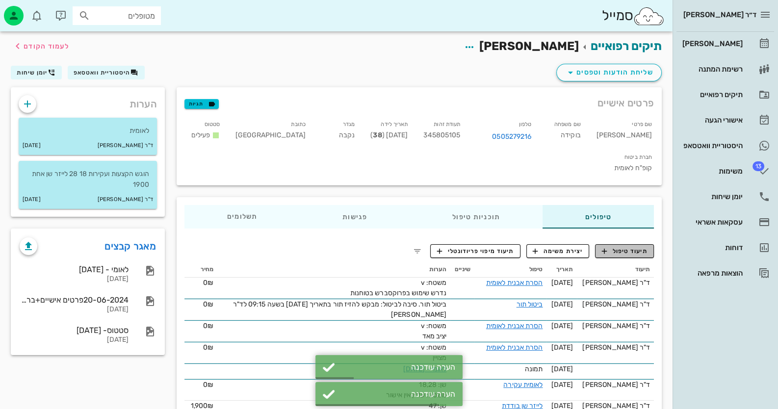
click at [613, 247] on span "תיעוד טיפול" at bounding box center [625, 251] width 46 height 9
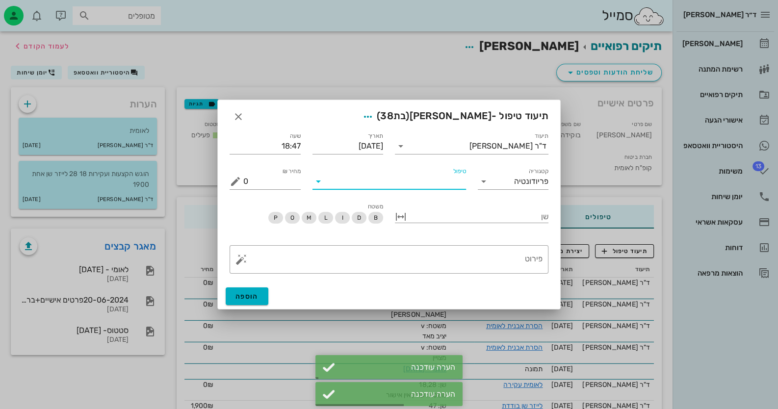
click at [449, 188] on input "טיפול" at bounding box center [396, 182] width 140 height 16
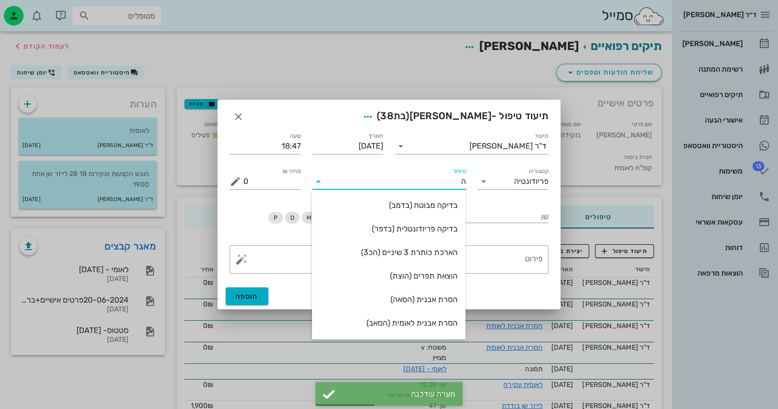
type input "[PERSON_NAME]"
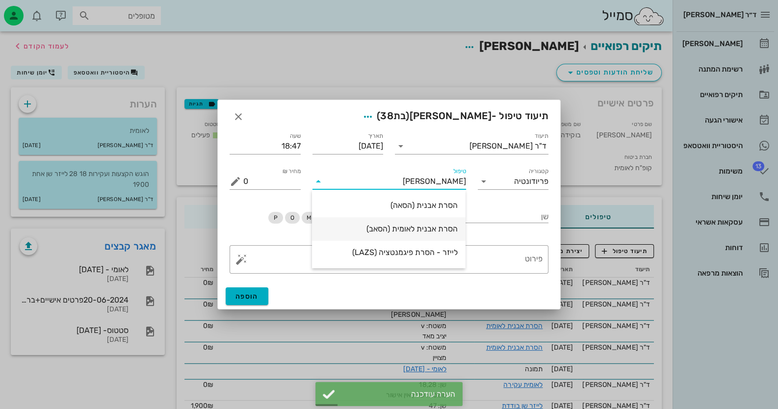
click at [450, 232] on div "הסרת אבנית לאומית (הסאב)" at bounding box center [389, 228] width 138 height 9
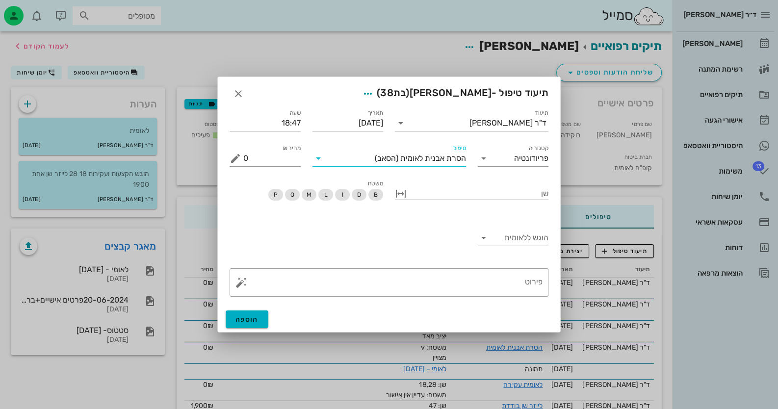
click at [510, 246] on div "הוגש ללאומית" at bounding box center [513, 238] width 71 height 16
click at [517, 244] on div "כן" at bounding box center [512, 245] width 55 height 9
click at [236, 284] on button "button" at bounding box center [242, 283] width 12 height 12
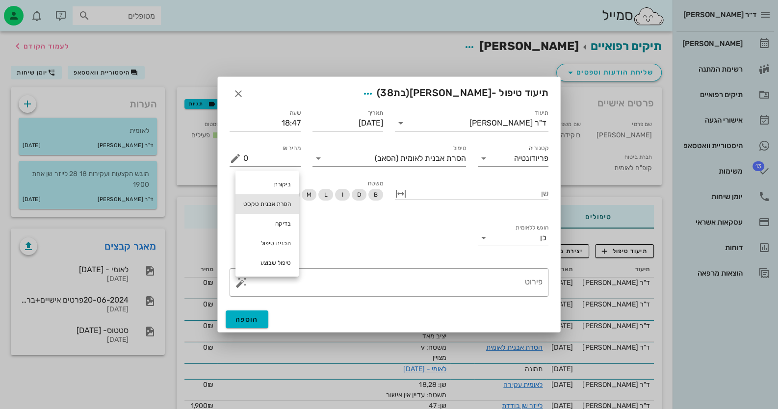
click at [263, 210] on div "הסרת אבנית טקסט" at bounding box center [267, 204] width 63 height 20
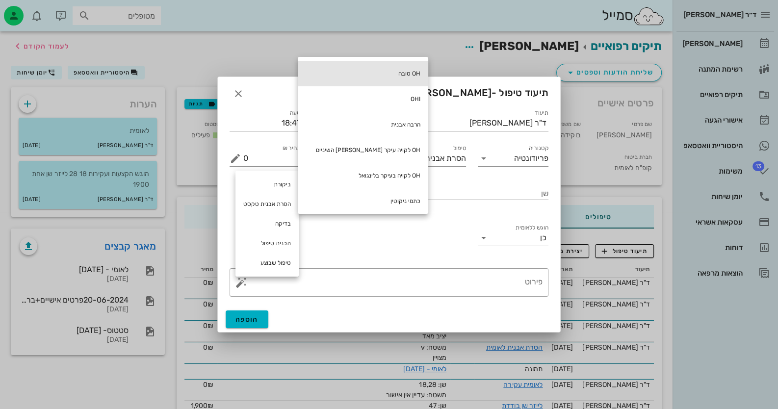
click at [333, 83] on div "OH טובה" at bounding box center [363, 74] width 131 height 26
type textarea "OH טובה"
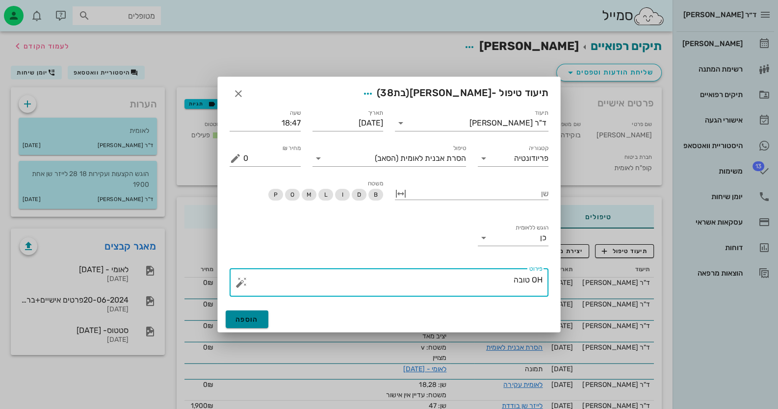
click at [255, 318] on span "הוספה" at bounding box center [247, 320] width 23 height 8
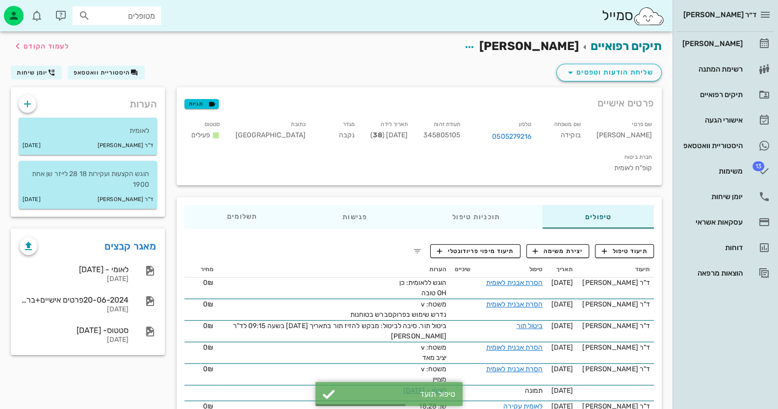
click at [460, 132] on span "345805105" at bounding box center [441, 135] width 37 height 8
copy span "345805105"
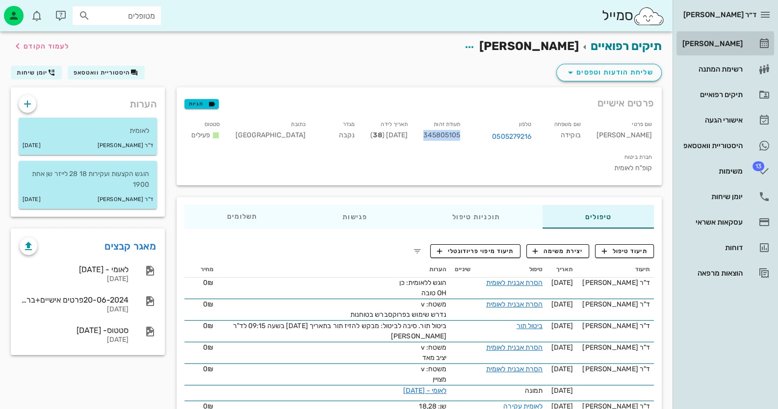
click at [757, 46] on link "[PERSON_NAME]" at bounding box center [726, 44] width 98 height 24
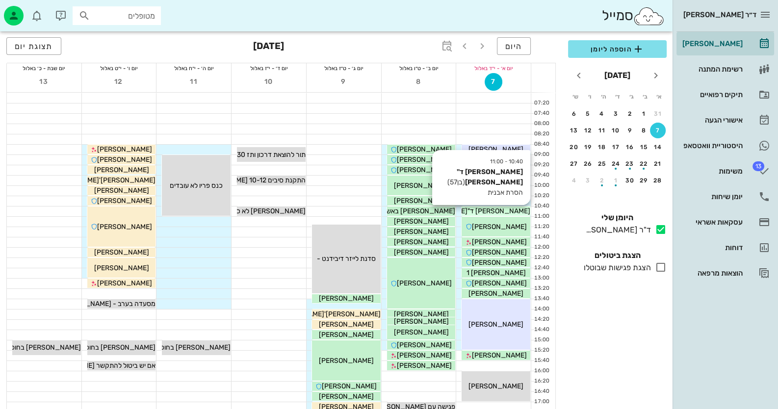
click at [493, 214] on span "[PERSON_NAME] ד"[PERSON_NAME]" at bounding box center [472, 211] width 118 height 8
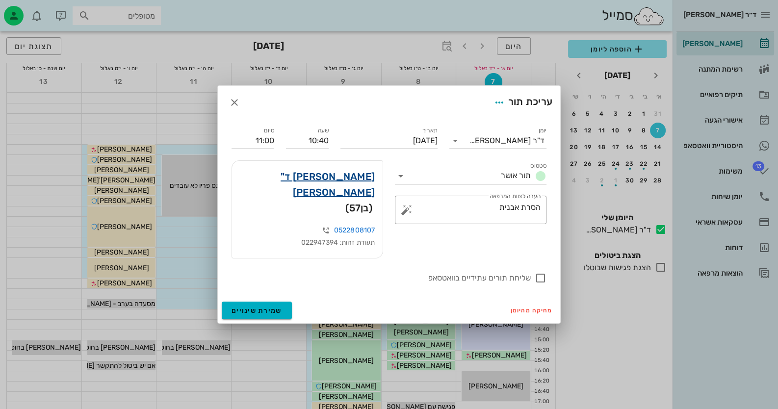
click at [360, 187] on link "[PERSON_NAME] ד"[PERSON_NAME]" at bounding box center [307, 184] width 135 height 31
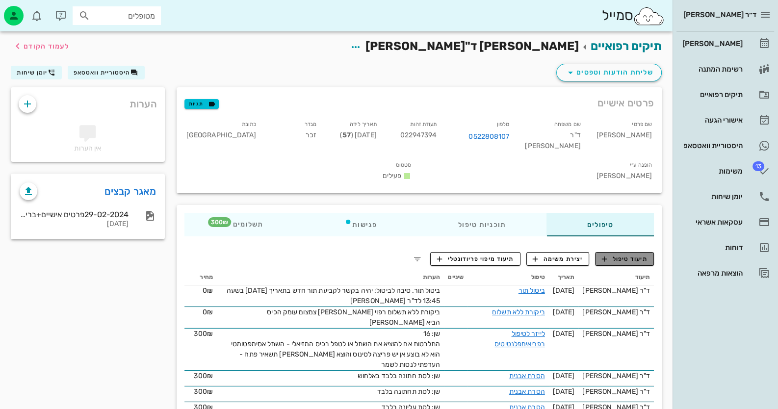
click at [638, 255] on span "תיעוד טיפול" at bounding box center [625, 259] width 46 height 9
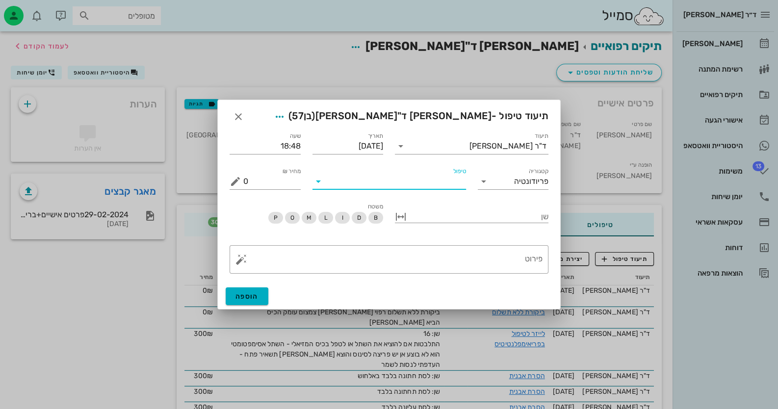
click at [446, 187] on input "טיפול" at bounding box center [396, 182] width 140 height 16
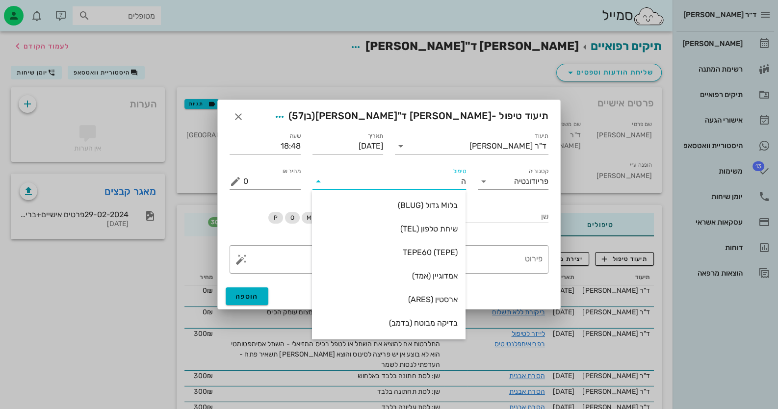
type input "[PERSON_NAME]"
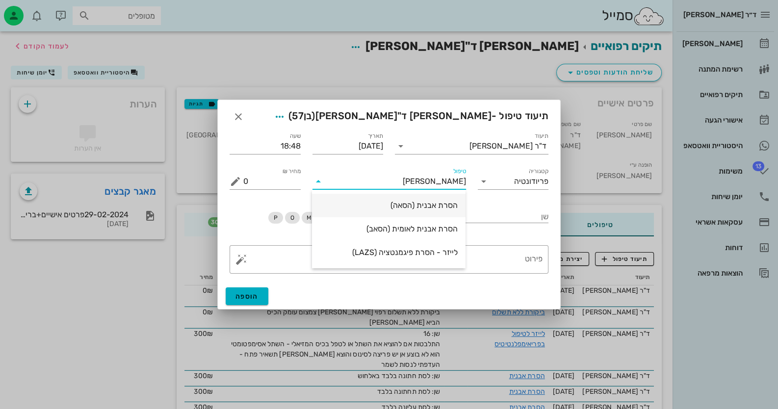
click at [412, 198] on div "הסרת אבנית (הסאה)" at bounding box center [389, 205] width 138 height 21
type input "435"
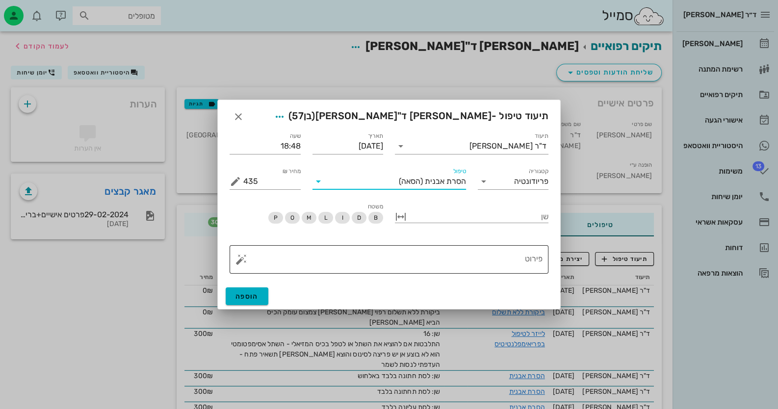
click at [516, 269] on textarea "פירוט" at bounding box center [392, 262] width 299 height 24
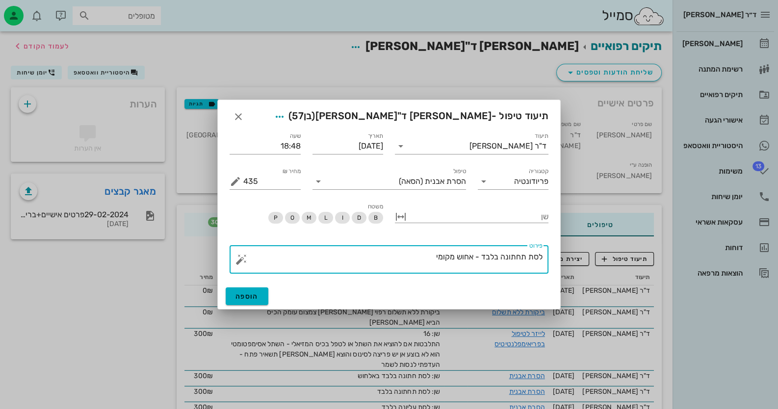
click at [468, 258] on textarea "לסת תחתונה בלבד - אחוש מקומי" at bounding box center [392, 262] width 299 height 24
type textarea "לסת תחתונה בלבד - אלחוש מקומי"
click at [237, 294] on span "הוספה" at bounding box center [247, 296] width 23 height 8
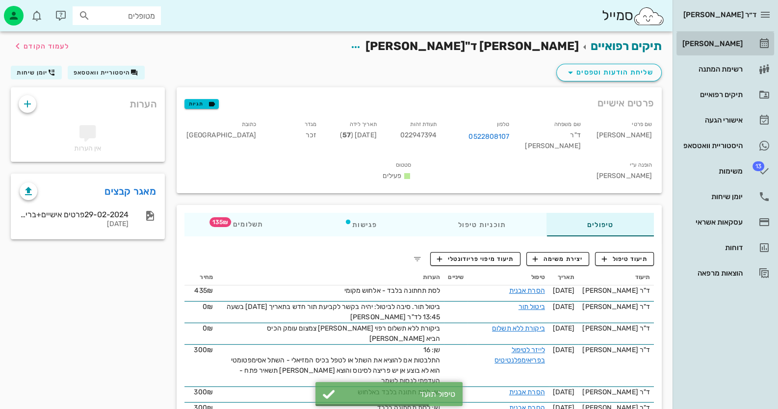
click at [741, 42] on div "[PERSON_NAME]" at bounding box center [712, 44] width 62 height 8
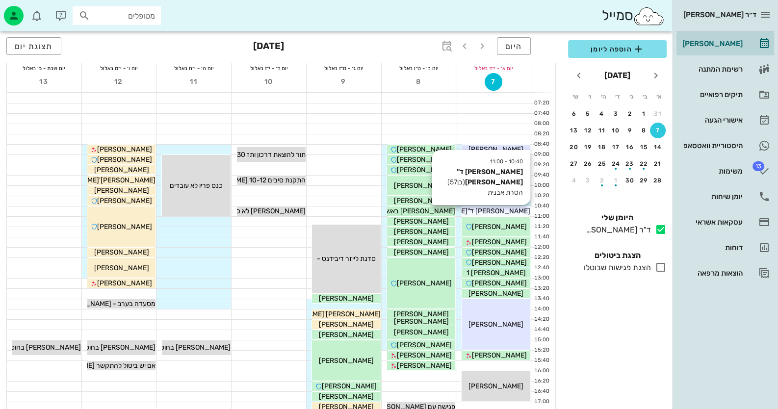
click at [518, 207] on div "[PERSON_NAME] ד"[PERSON_NAME]" at bounding box center [496, 211] width 69 height 10
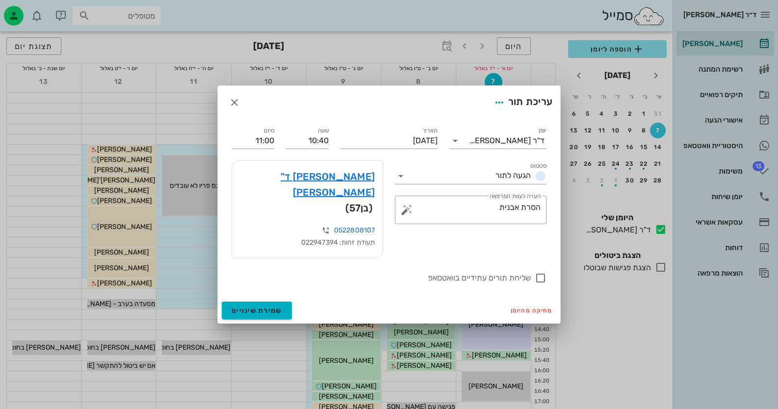
click at [518, 207] on div at bounding box center [389, 204] width 778 height 409
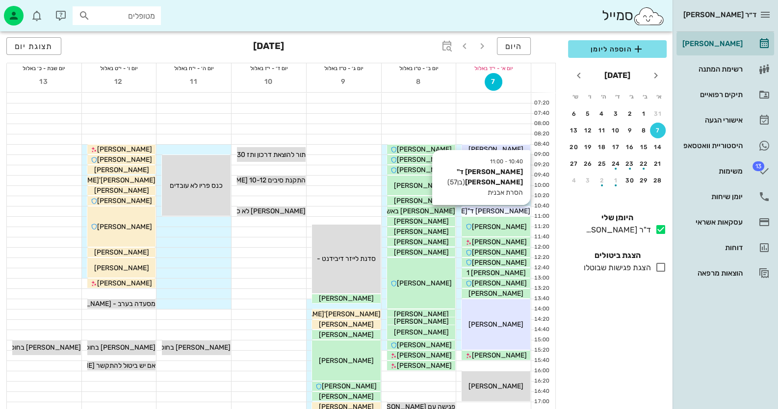
click at [518, 213] on div "[PERSON_NAME] ד"[PERSON_NAME]" at bounding box center [496, 211] width 69 height 10
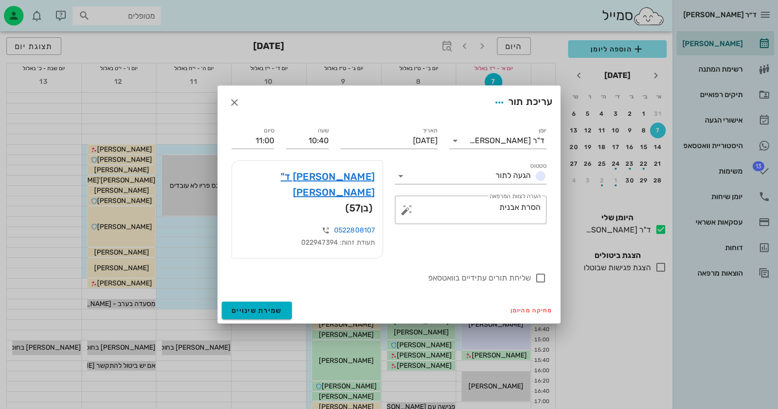
click at [518, 213] on div "ד״ר [PERSON_NAME] רשימת המתנה תיקים רפואיים אישורי הגעה היסטוריית וואטסאפ 13 מש…" at bounding box center [389, 263] width 778 height 526
click at [331, 191] on link "[PERSON_NAME] ד"[PERSON_NAME]" at bounding box center [307, 184] width 135 height 31
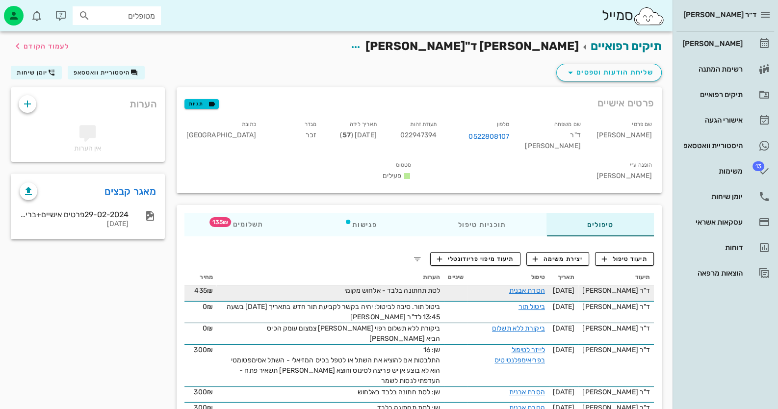
click at [201, 287] on span "435₪" at bounding box center [203, 291] width 18 height 8
click at [541, 287] on link "הסרת אבנית" at bounding box center [527, 291] width 36 height 8
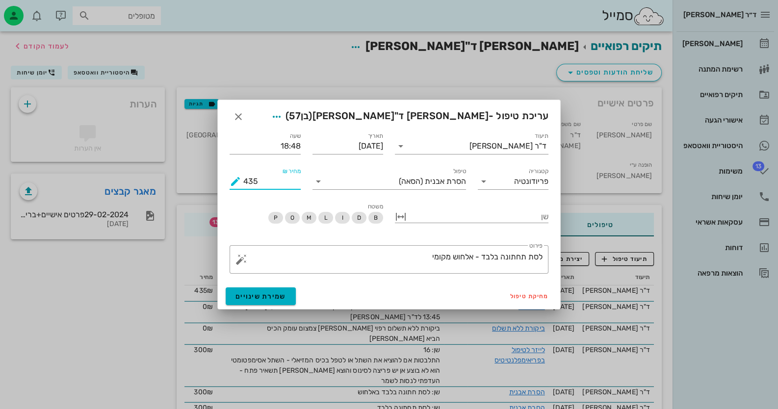
drag, startPoint x: 268, startPoint y: 186, endPoint x: 235, endPoint y: 185, distance: 33.4
click at [235, 185] on div "מחיר ₪ 435" at bounding box center [265, 182] width 71 height 16
type input "300"
click at [272, 289] on button "שמירת שינויים" at bounding box center [261, 297] width 70 height 18
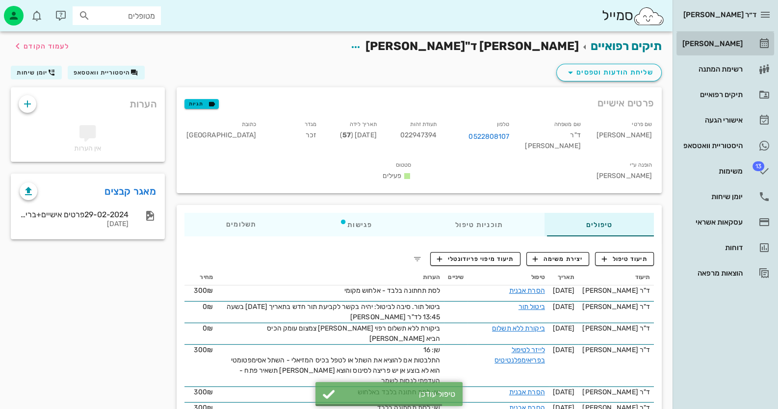
click at [732, 35] on link "[PERSON_NAME]" at bounding box center [726, 44] width 98 height 24
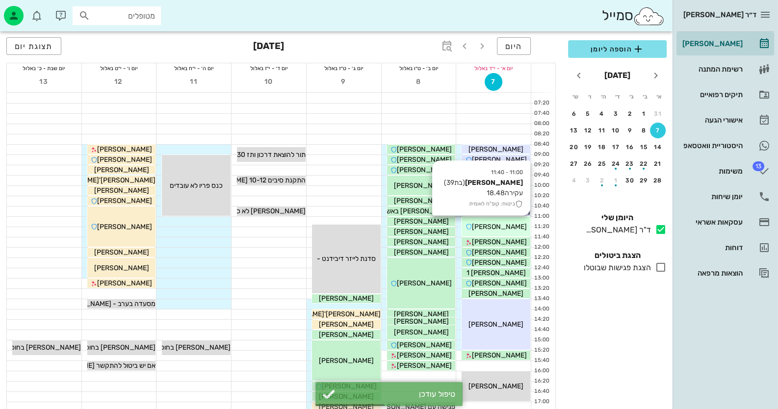
click at [504, 225] on span "[PERSON_NAME]" at bounding box center [499, 227] width 55 height 8
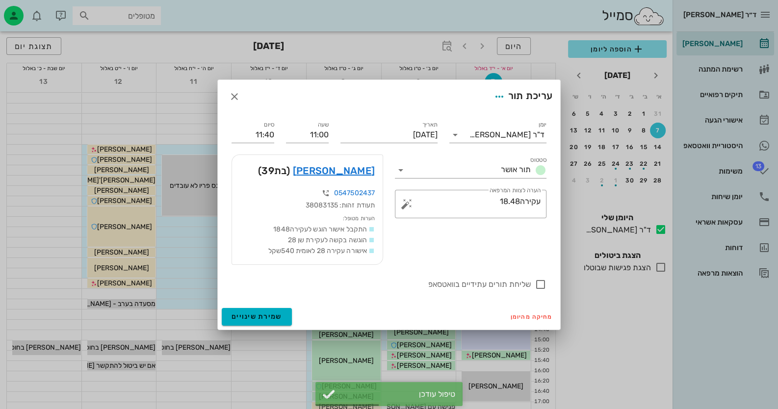
click at [504, 225] on div at bounding box center [389, 204] width 778 height 409
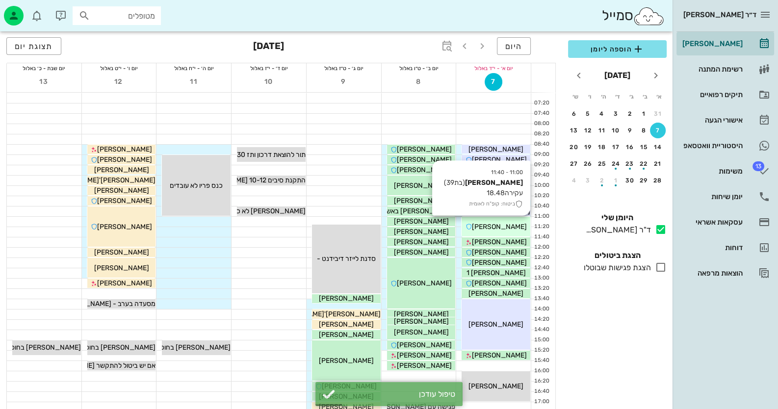
click at [503, 223] on span "[PERSON_NAME]" at bounding box center [499, 227] width 55 height 8
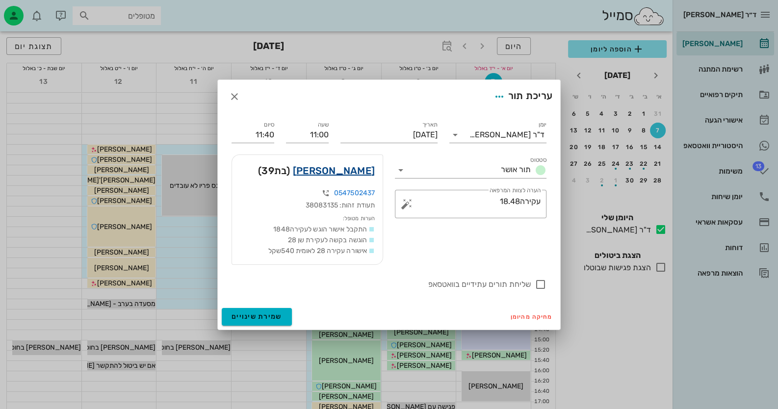
click at [345, 173] on link "[PERSON_NAME]" at bounding box center [334, 171] width 82 height 16
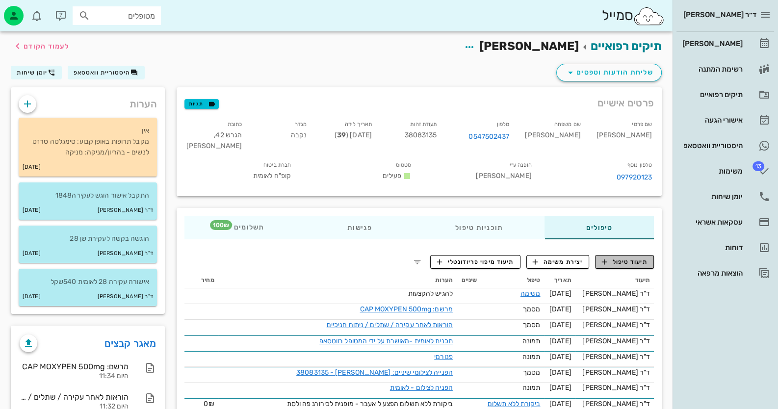
click at [623, 258] on span "תיעוד טיפול" at bounding box center [625, 262] width 46 height 9
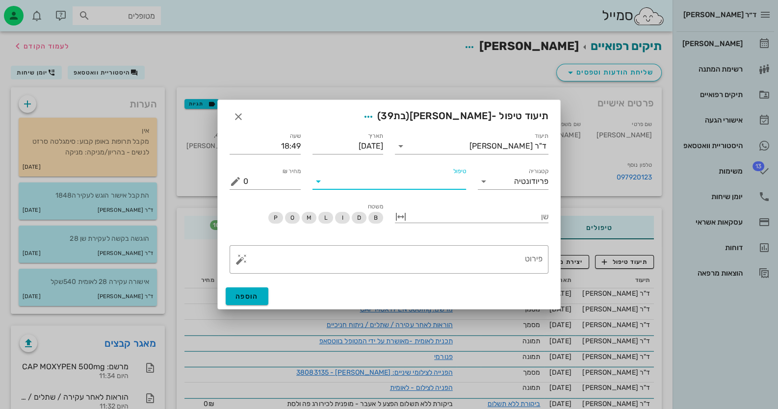
click at [453, 184] on input "טיפול" at bounding box center [396, 182] width 140 height 16
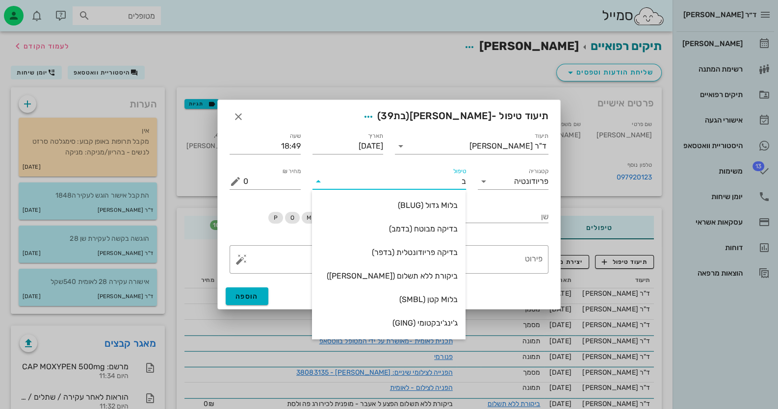
type input "[PERSON_NAME]"
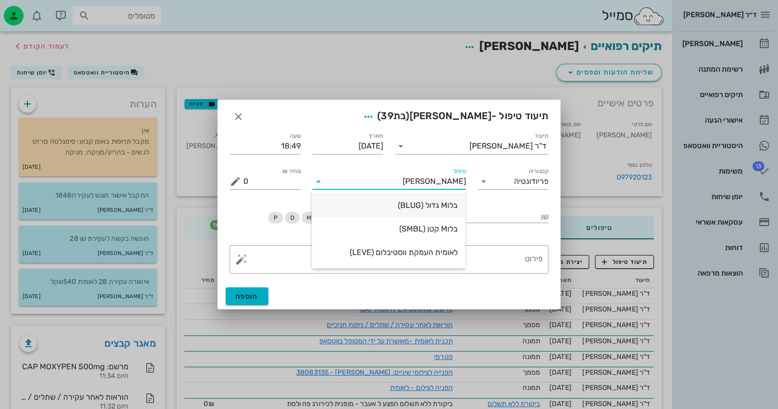
click at [448, 213] on div "בלוM גדול (BLUG)" at bounding box center [389, 205] width 138 height 21
type input "100"
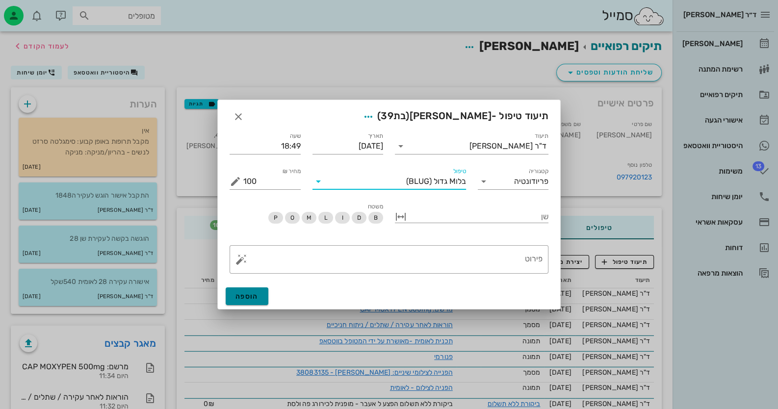
click at [244, 294] on span "הוספה" at bounding box center [247, 296] width 23 height 8
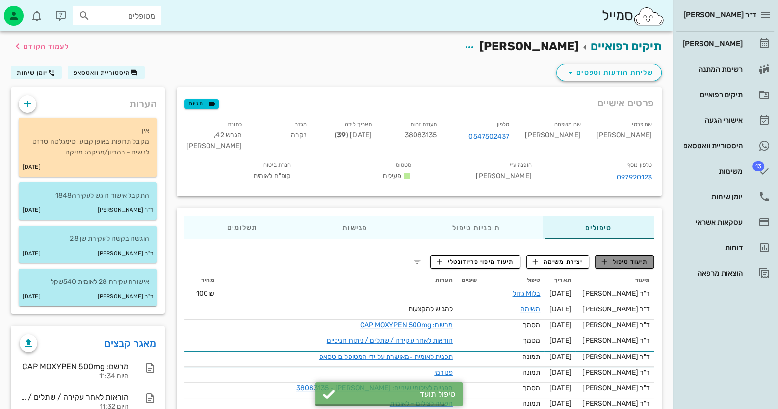
click at [643, 258] on span "תיעוד טיפול" at bounding box center [625, 262] width 46 height 9
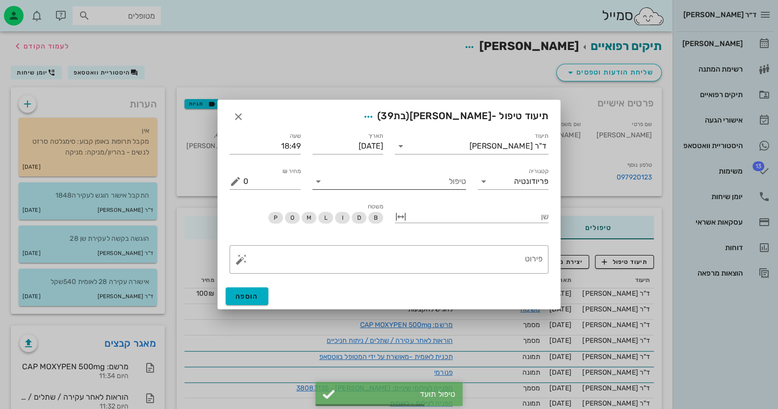
click at [457, 182] on input "טיפול" at bounding box center [396, 182] width 140 height 16
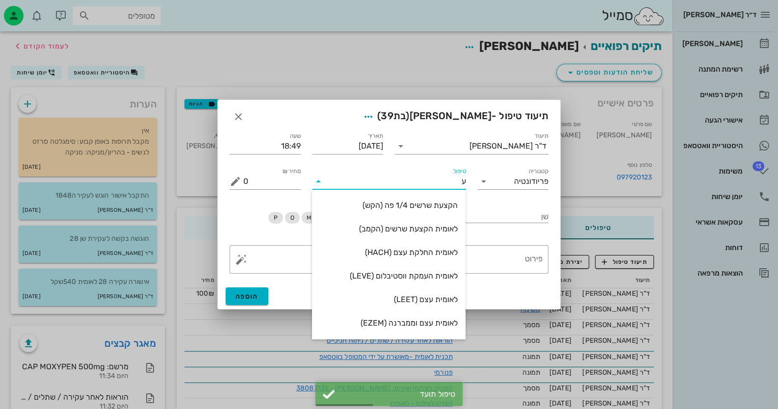
type input "עק"
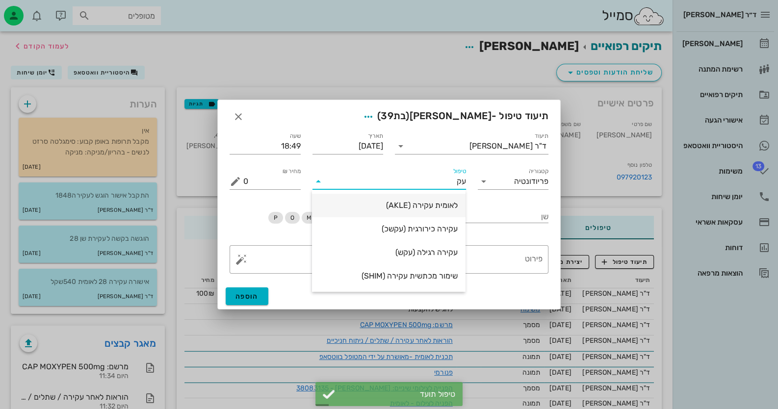
click at [444, 204] on div "לאומית עקירה (AKLE)" at bounding box center [389, 205] width 138 height 9
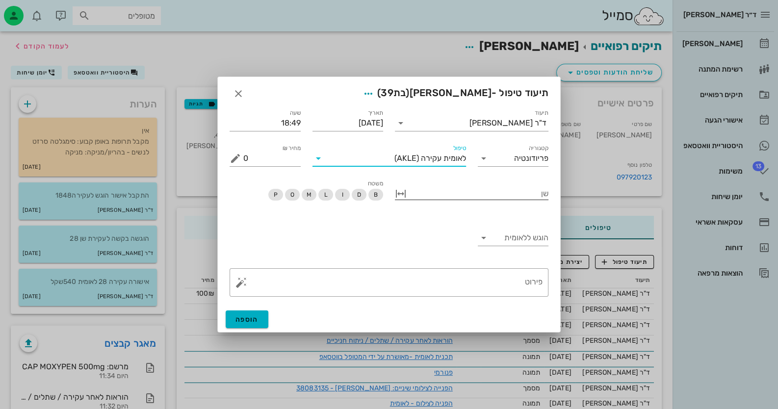
click at [500, 193] on div at bounding box center [479, 192] width 140 height 13
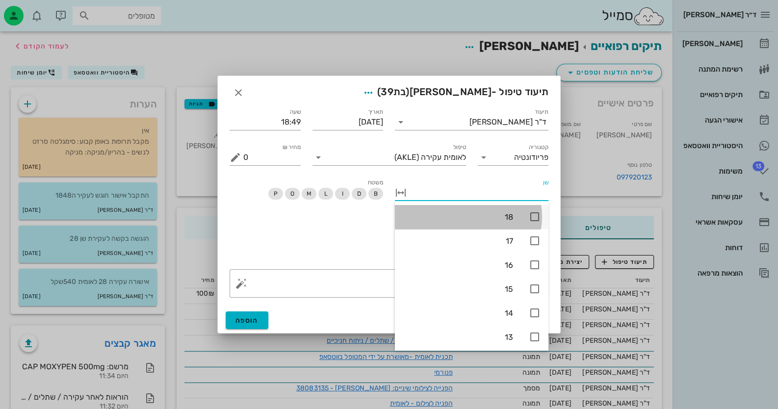
click at [532, 215] on icon at bounding box center [535, 217] width 12 height 12
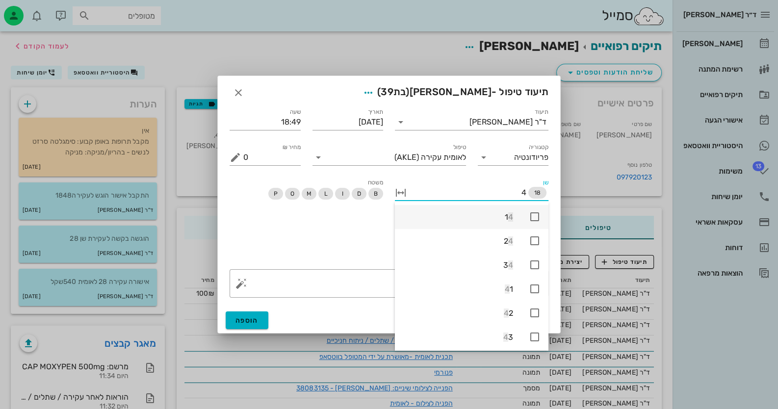
type input "48"
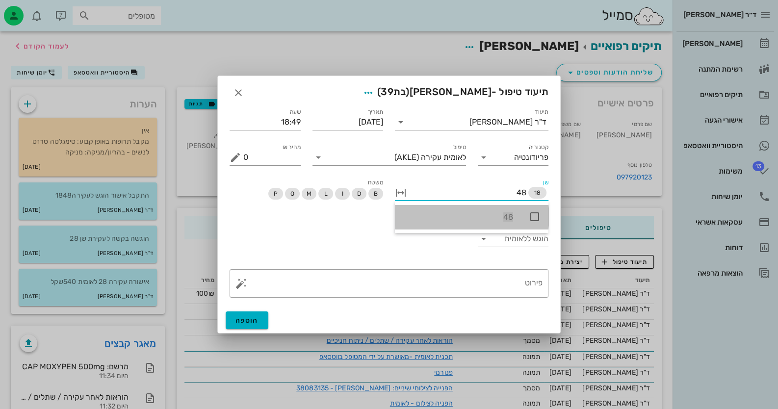
click at [506, 219] on span "48" at bounding box center [508, 216] width 10 height 9
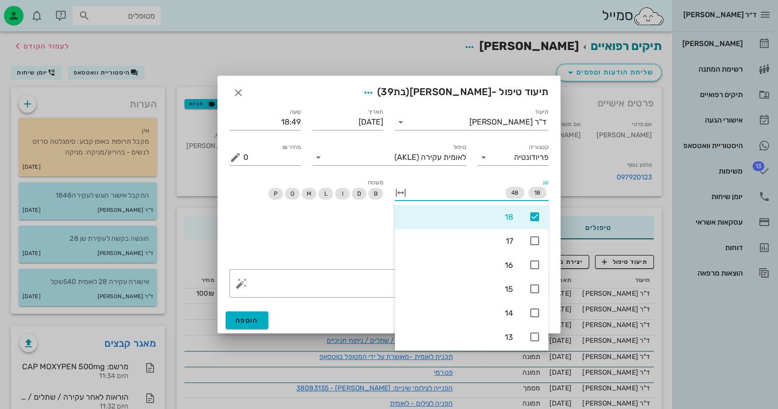
click at [194, 261] on div at bounding box center [389, 204] width 778 height 409
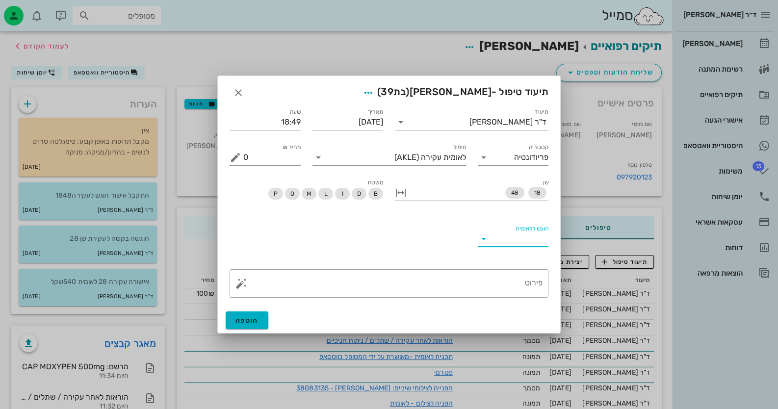
click at [494, 237] on input "הוגש ללאומית" at bounding box center [521, 239] width 55 height 16
click at [498, 241] on div "כן" at bounding box center [512, 246] width 55 height 21
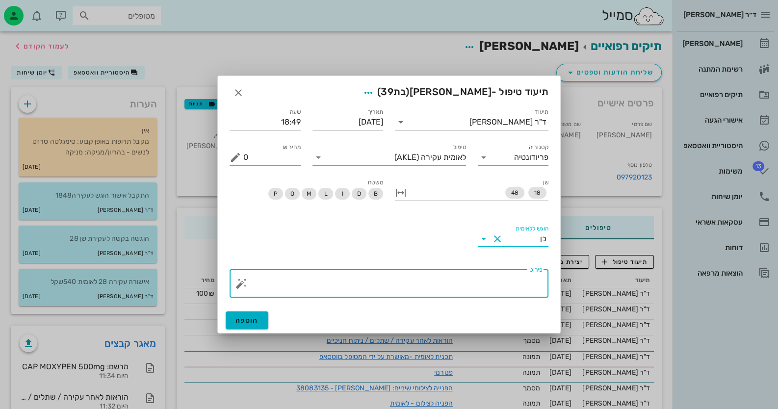
click at [411, 287] on textarea "פירוט" at bounding box center [392, 286] width 299 height 24
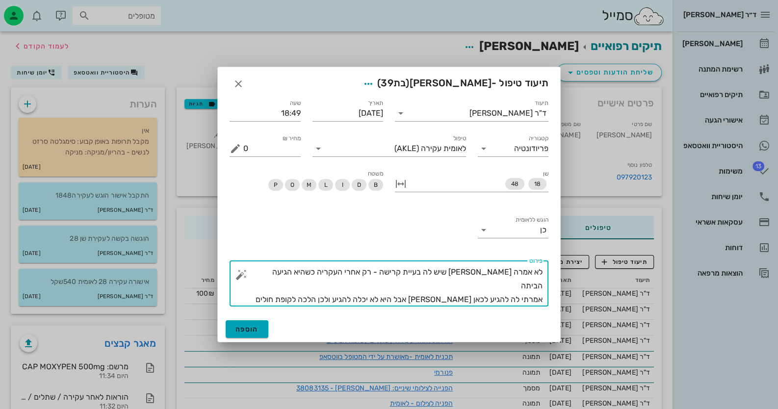
type textarea "לא אמרה [PERSON_NAME] שיש לה בעיית קרישה - רק אחרי העקריה כשהיא הגיעה הביתה אמר…"
click at [263, 328] on button "הוספה" at bounding box center [247, 329] width 43 height 18
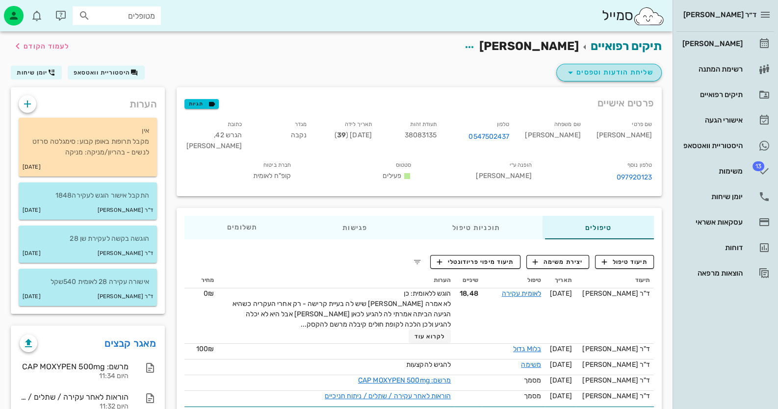
click at [631, 73] on span "שליחת הודעות וטפסים" at bounding box center [609, 73] width 89 height 12
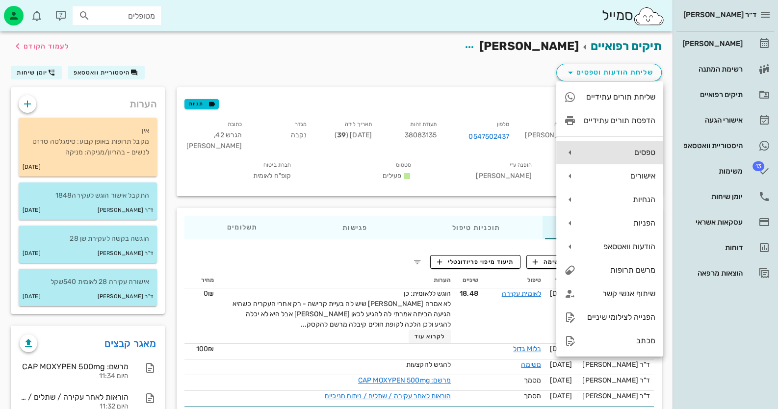
click at [635, 149] on div "טפסים" at bounding box center [620, 152] width 72 height 9
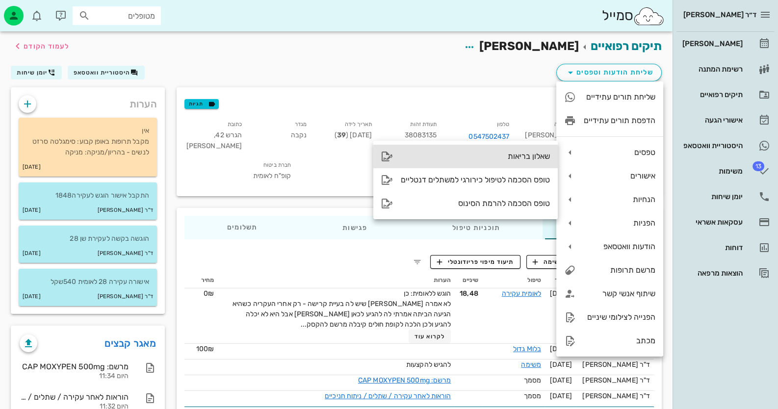
click at [503, 158] on div "שאלון בריאות" at bounding box center [475, 156] width 149 height 9
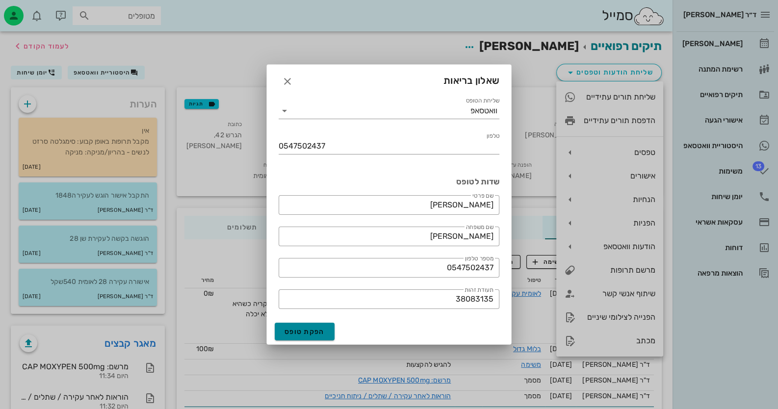
click at [307, 326] on button "הפקת טופס" at bounding box center [305, 332] width 60 height 18
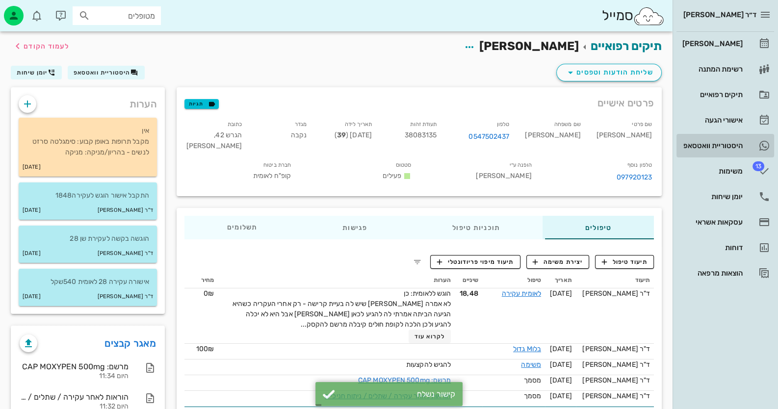
click at [738, 154] on link "היסטוריית וואטסאפ" at bounding box center [726, 146] width 98 height 24
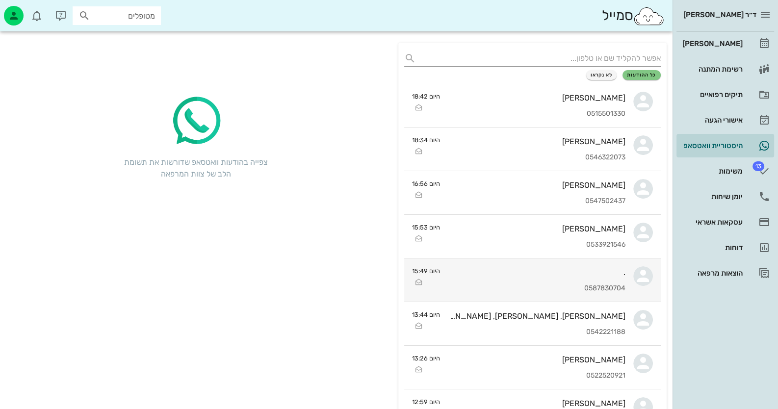
scroll to position [49, 0]
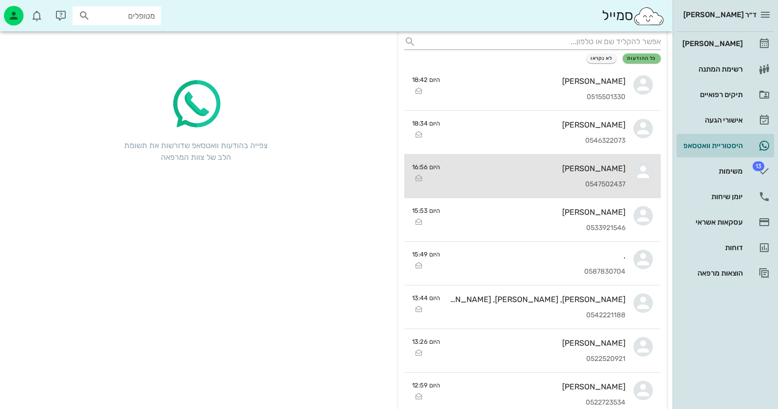
click at [580, 164] on div "[PERSON_NAME]" at bounding box center [537, 168] width 178 height 9
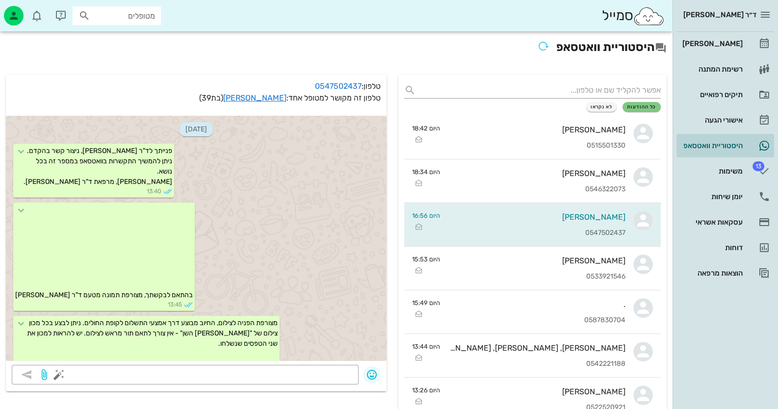
scroll to position [1661, 0]
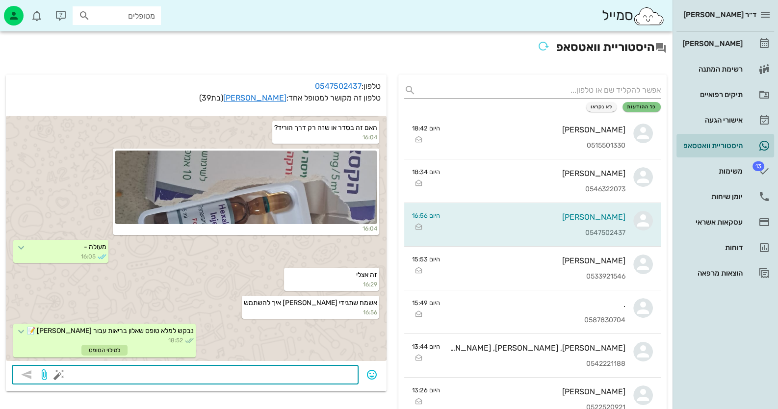
click at [333, 377] on textarea at bounding box center [207, 376] width 292 height 16
click at [741, 49] on div "[PERSON_NAME]" at bounding box center [712, 44] width 62 height 16
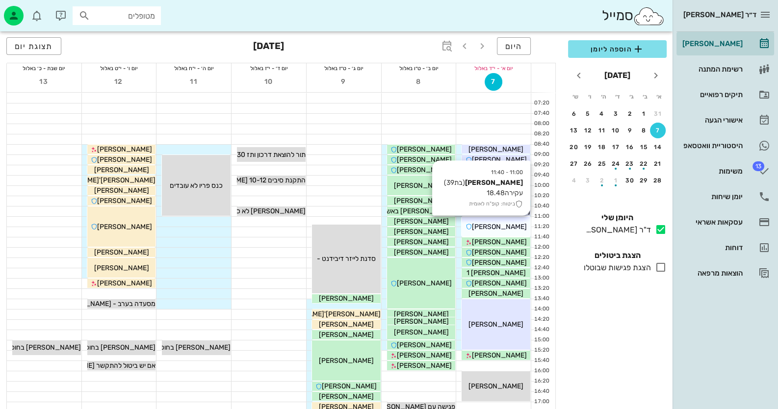
click at [512, 230] on span "[PERSON_NAME]" at bounding box center [499, 227] width 55 height 8
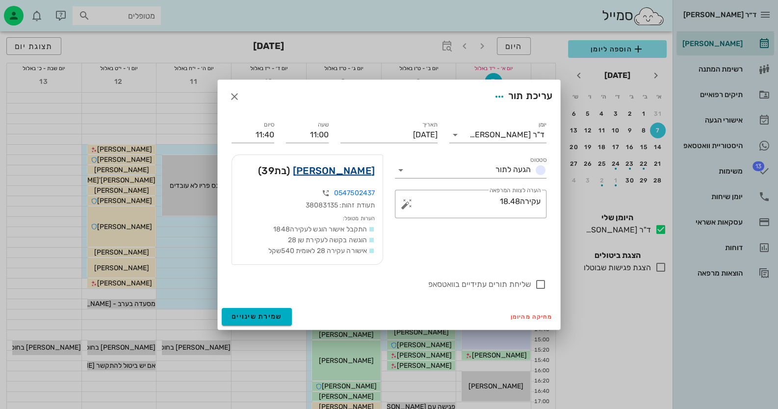
click at [358, 166] on link "[PERSON_NAME]" at bounding box center [334, 171] width 82 height 16
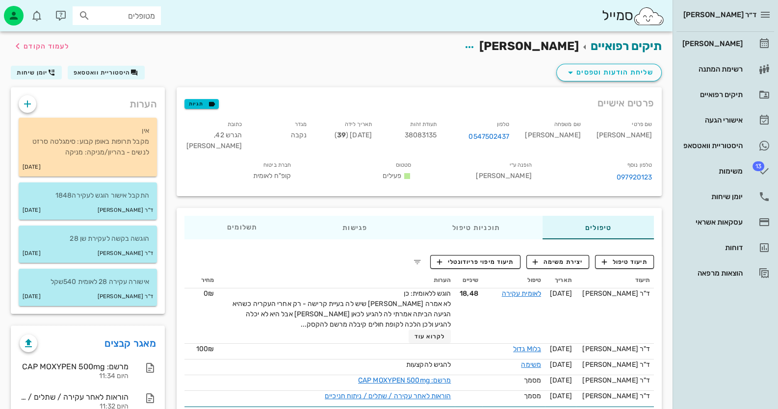
click at [437, 134] on span "38083135" at bounding box center [421, 135] width 32 height 8
copy span "38083135"
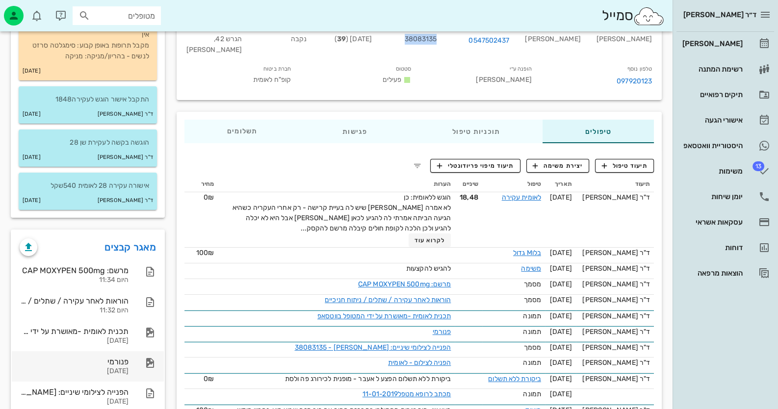
scroll to position [98, 0]
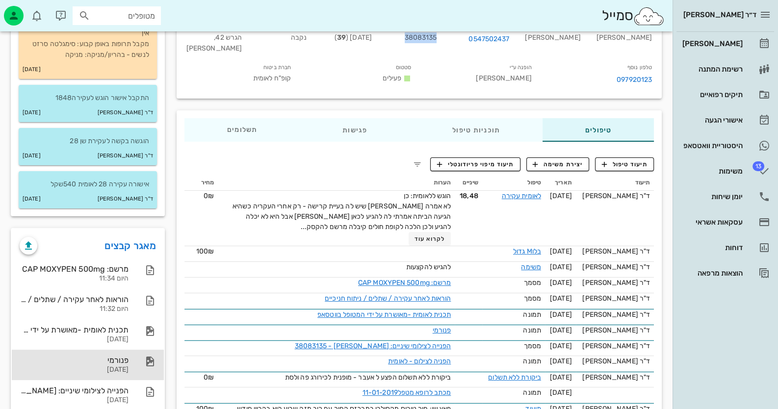
click at [125, 367] on div "[DATE]" at bounding box center [74, 370] width 109 height 8
click at [126, 356] on div "פנורמי" at bounding box center [74, 360] width 109 height 9
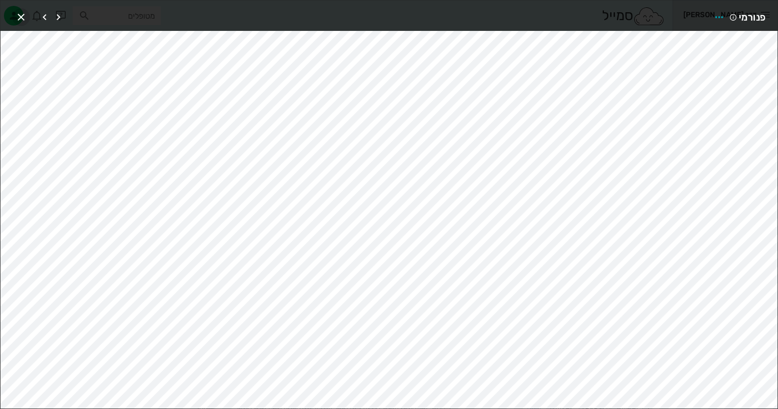
click at [21, 16] on icon "button" at bounding box center [21, 17] width 12 height 12
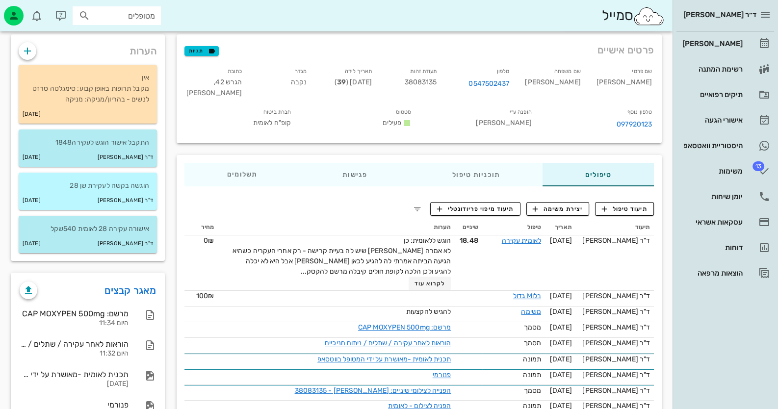
scroll to position [0, 0]
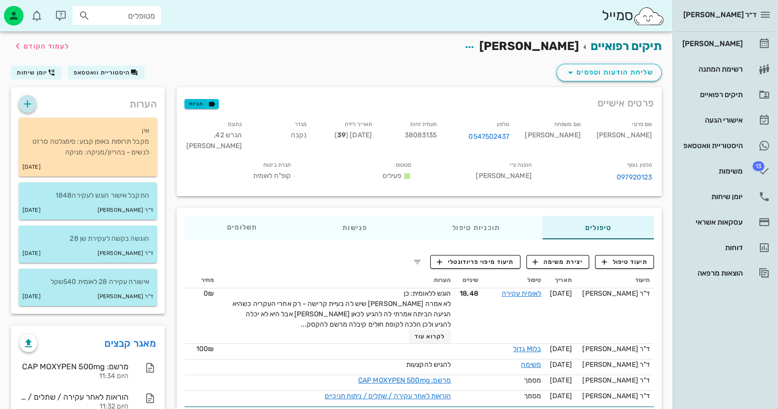
click at [30, 103] on icon "button" at bounding box center [28, 104] width 12 height 12
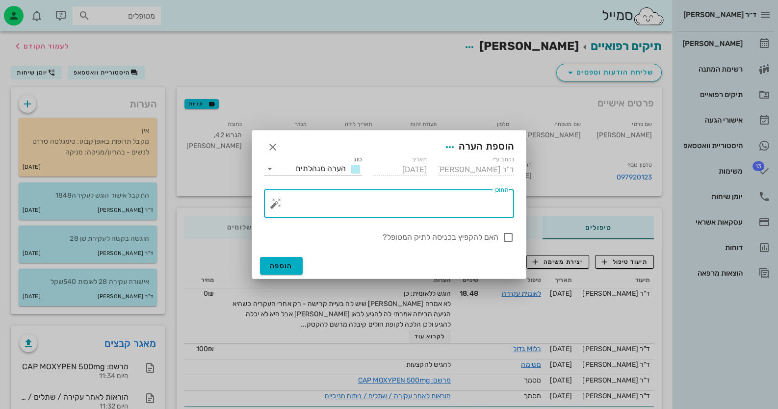
click at [441, 213] on textarea "התוכן" at bounding box center [393, 206] width 231 height 24
type textarea "הוגש להקצעות"
click at [506, 237] on div at bounding box center [508, 237] width 17 height 17
checkbox input "true"
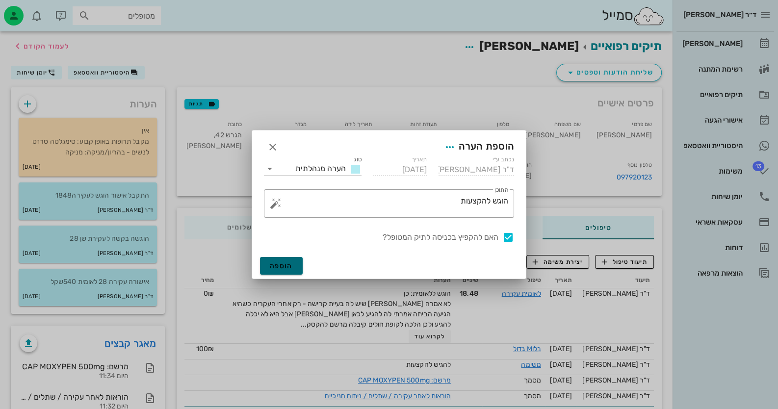
click at [279, 266] on span "הוספה" at bounding box center [281, 266] width 23 height 8
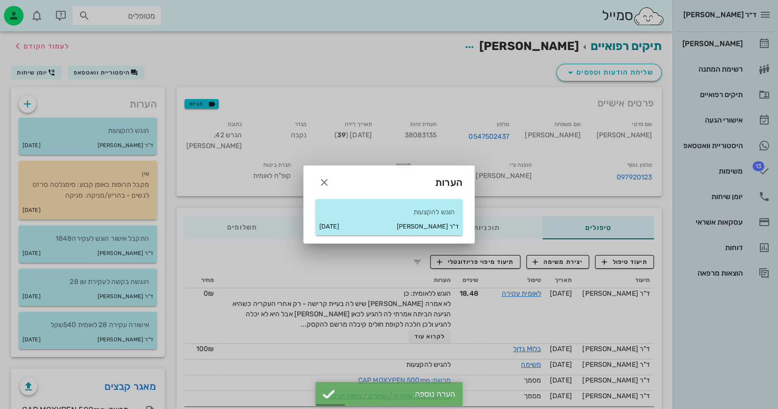
click at [736, 171] on div at bounding box center [389, 204] width 778 height 409
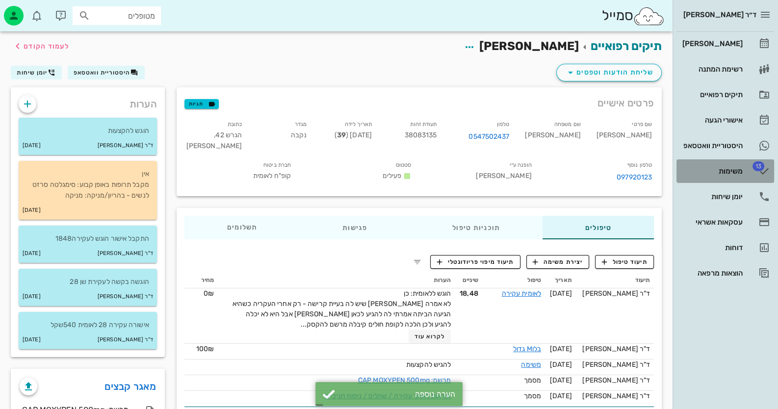
click at [736, 171] on div "משימות" at bounding box center [712, 171] width 62 height 8
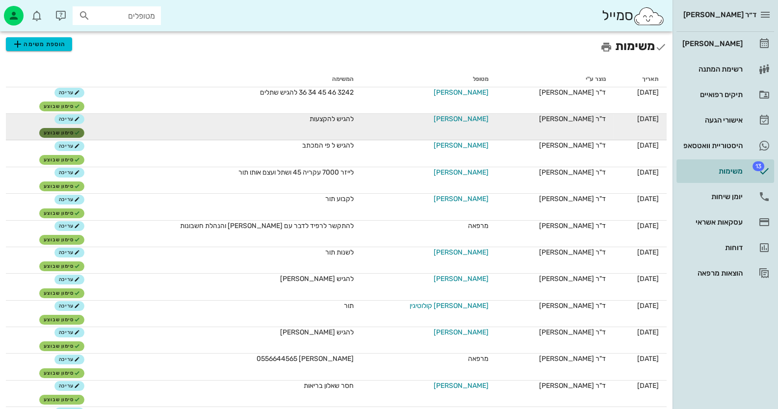
click at [73, 132] on span "סימון שבוצע" at bounding box center [62, 133] width 36 height 6
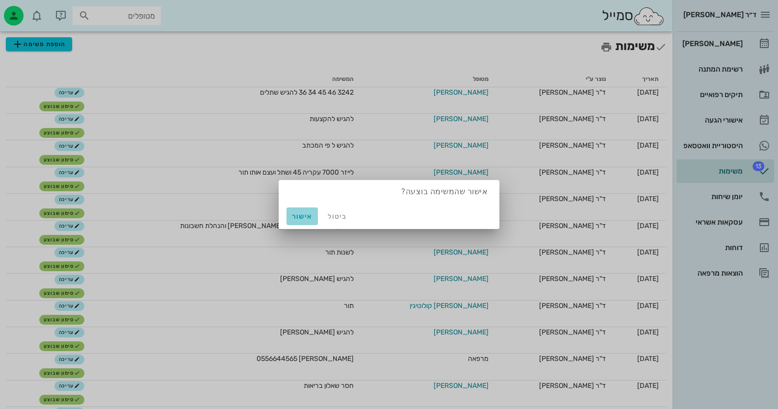
click at [294, 211] on button "אישור" at bounding box center [302, 217] width 31 height 18
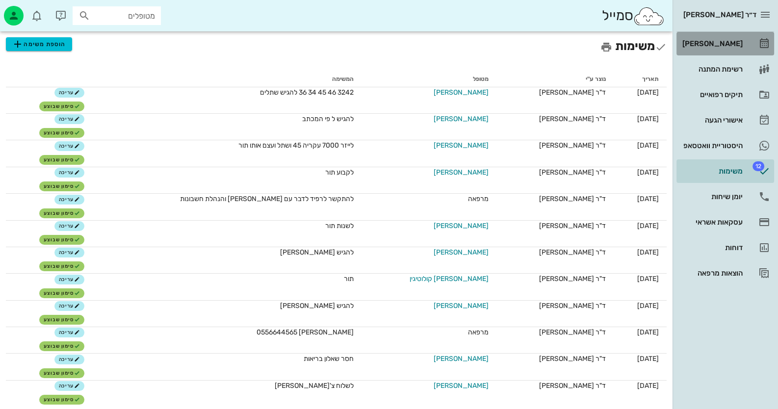
click at [763, 32] on link "[PERSON_NAME]" at bounding box center [726, 44] width 98 height 24
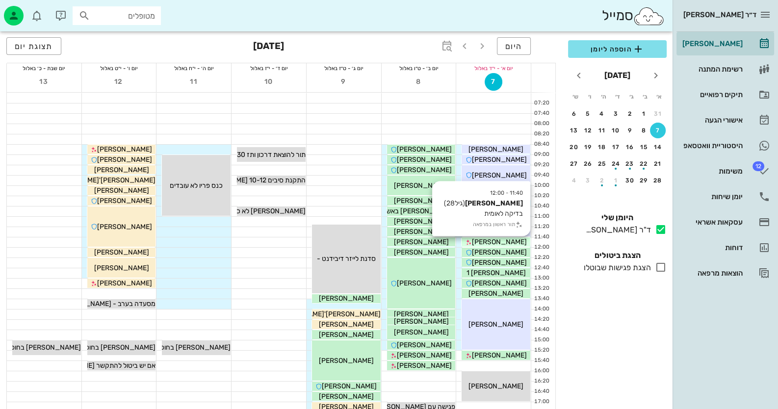
click at [509, 242] on span "[PERSON_NAME]" at bounding box center [499, 242] width 55 height 8
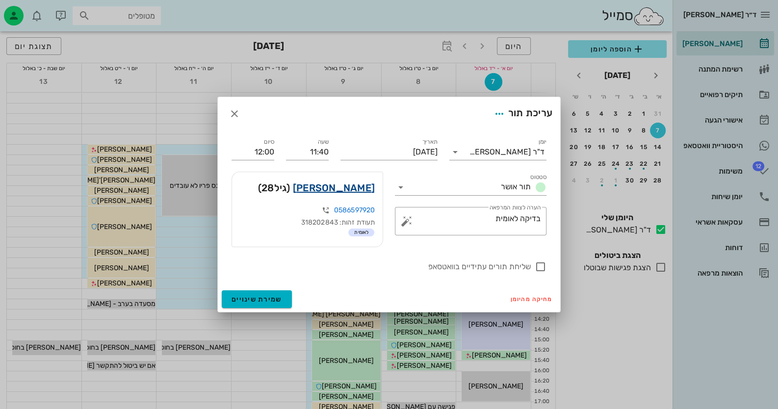
click at [334, 185] on link "[PERSON_NAME]" at bounding box center [334, 188] width 82 height 16
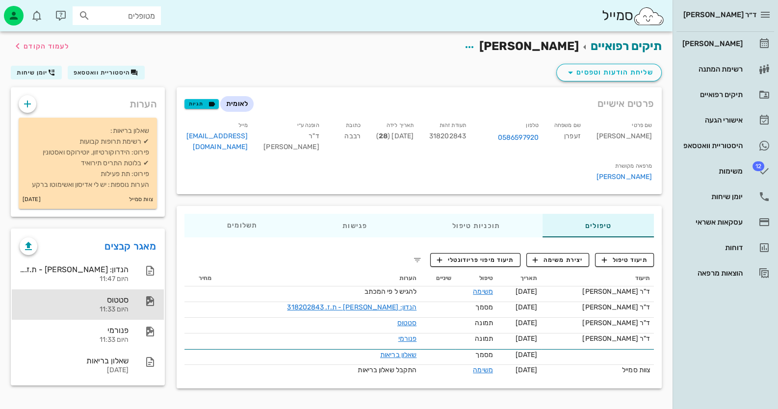
click at [93, 299] on div "סטטוס" at bounding box center [74, 299] width 109 height 9
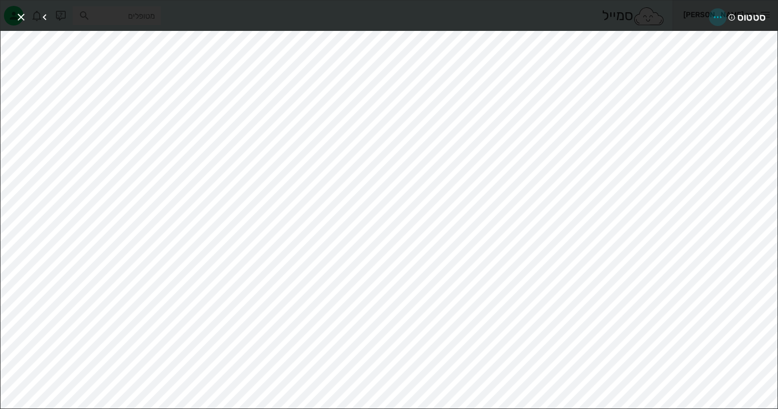
click at [719, 14] on icon "button" at bounding box center [718, 17] width 12 height 12
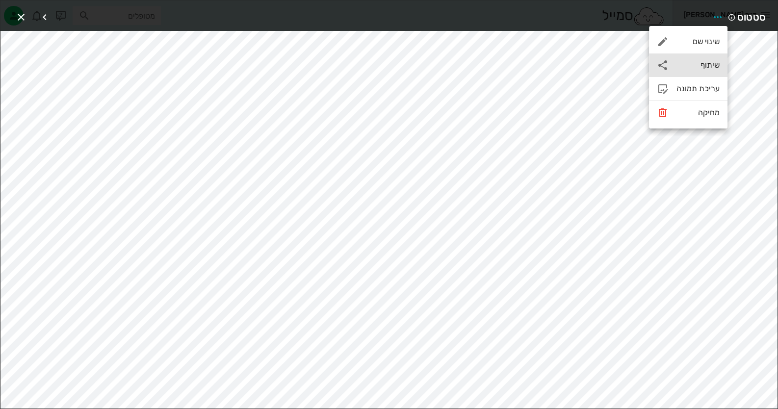
click at [691, 71] on div "שיתוף" at bounding box center [688, 65] width 79 height 24
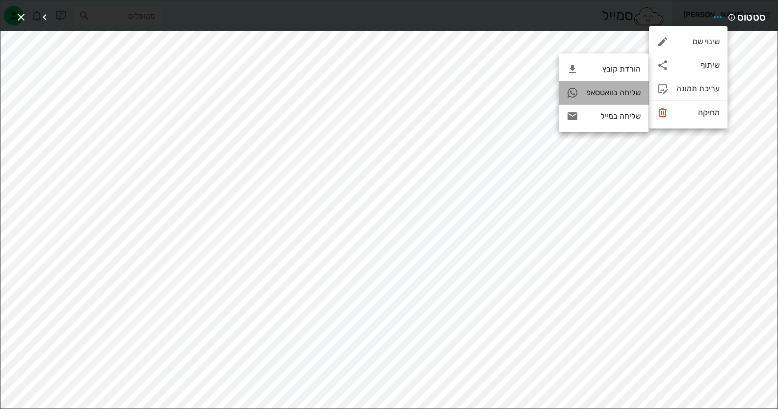
click at [590, 94] on div "שליחה בוואטסאפ" at bounding box center [613, 92] width 54 height 9
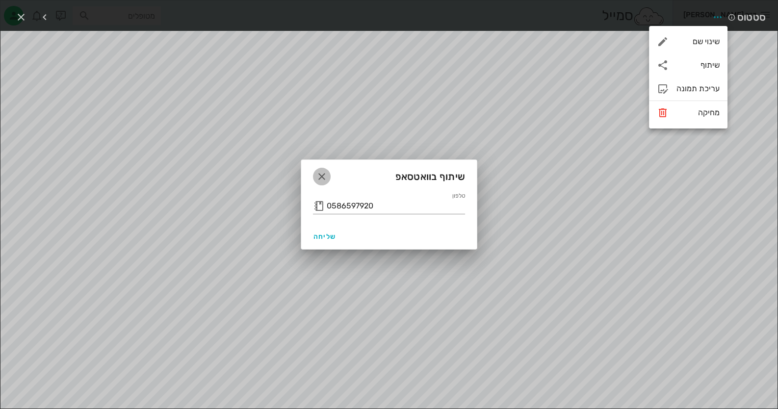
click at [319, 177] on icon "button" at bounding box center [322, 177] width 12 height 12
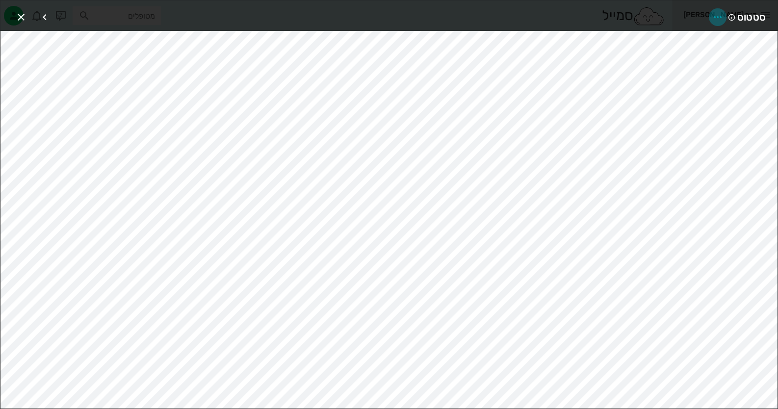
click at [720, 13] on icon "button" at bounding box center [718, 17] width 12 height 12
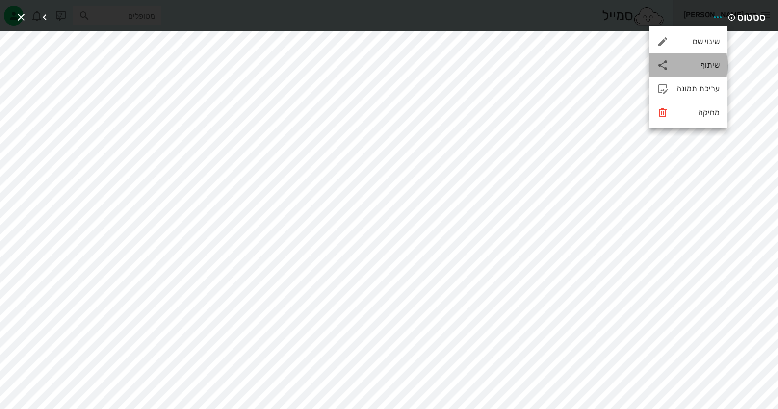
click at [696, 67] on div "שיתוף" at bounding box center [698, 64] width 43 height 9
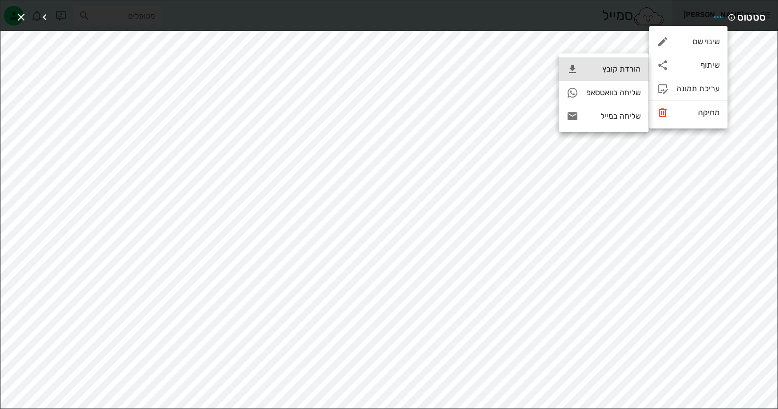
click at [623, 67] on div "הורדת קובץ" at bounding box center [613, 68] width 54 height 9
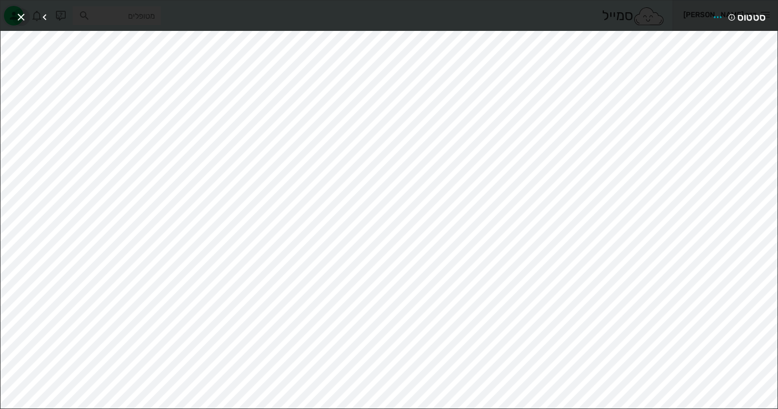
click at [20, 12] on icon "button" at bounding box center [21, 17] width 12 height 12
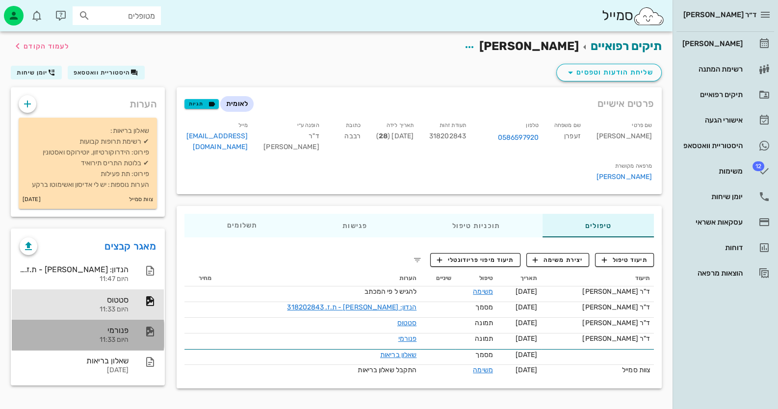
click at [127, 338] on div "היום 11:33" at bounding box center [74, 340] width 109 height 8
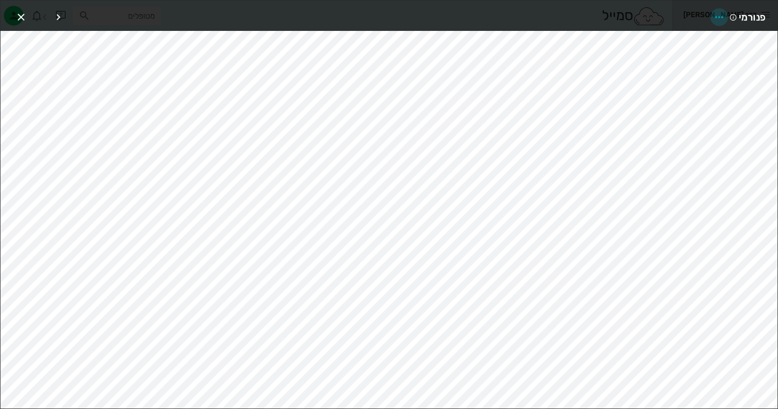
click at [716, 12] on icon "button" at bounding box center [719, 17] width 12 height 12
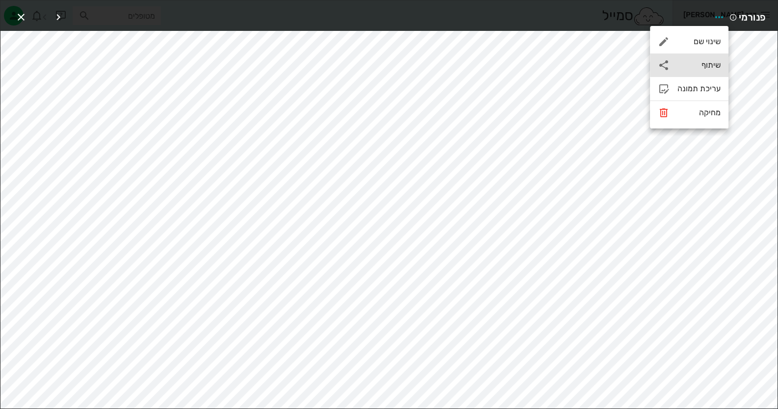
click at [708, 58] on div "שיתוף" at bounding box center [689, 65] width 79 height 24
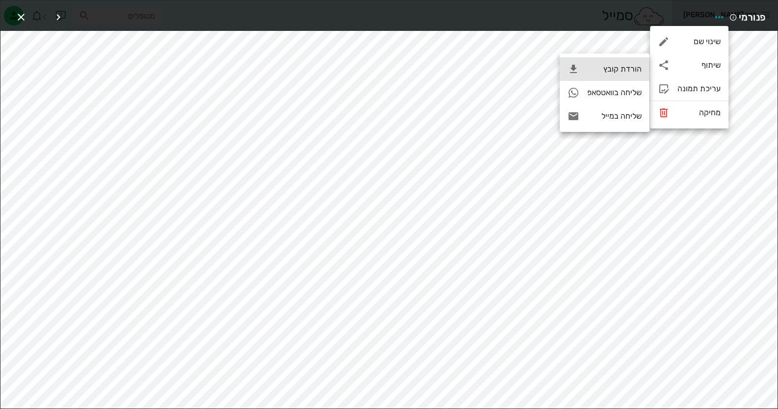
click at [597, 60] on div "הורדת קובץ" at bounding box center [605, 69] width 90 height 24
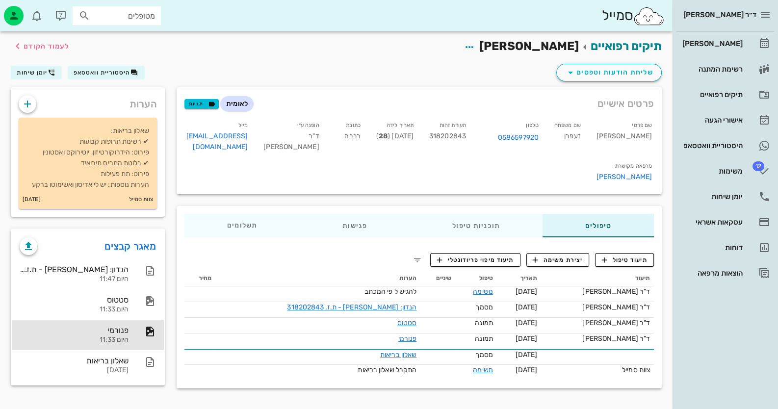
click at [466, 135] on span "318202843" at bounding box center [447, 136] width 37 height 8
copy span "318202843"
click at [95, 331] on div "פנורמי" at bounding box center [74, 330] width 109 height 9
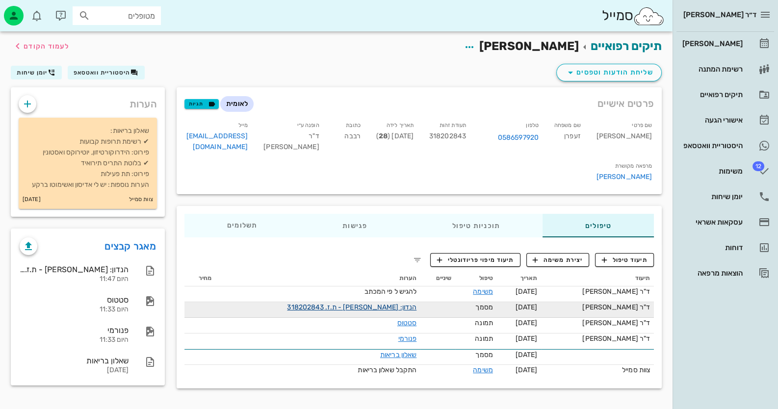
click at [362, 303] on link "הנדון: [PERSON_NAME] - ת.ז. 318202843" at bounding box center [352, 307] width 130 height 8
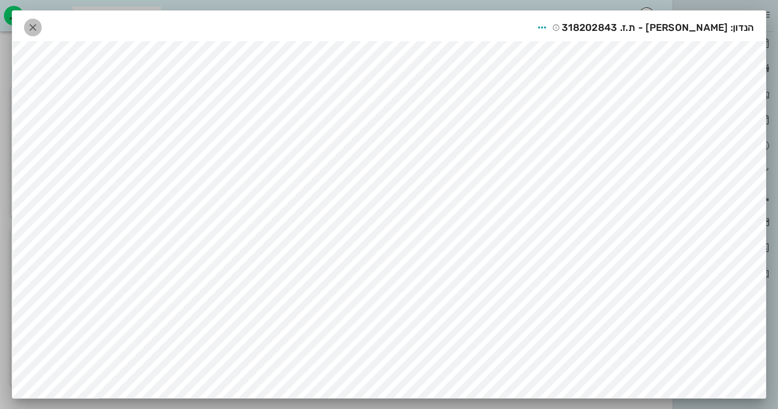
click at [37, 31] on icon "button" at bounding box center [33, 28] width 12 height 12
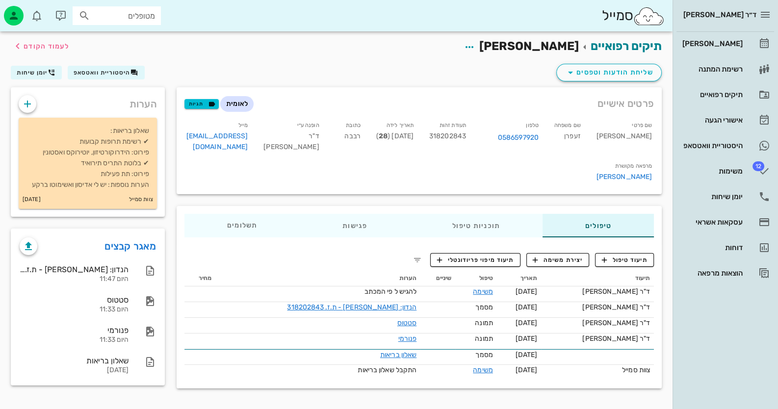
click at [215, 96] on div "לאומית תגיות" at bounding box center [220, 103] width 71 height 17
click at [559, 362] on div "טיפולים תוכניות טיפול פגישות תשלומים 0₪ תיעוד טיפול יצירת משימה תיעוד מיפוי פרי…" at bounding box center [419, 297] width 497 height 194
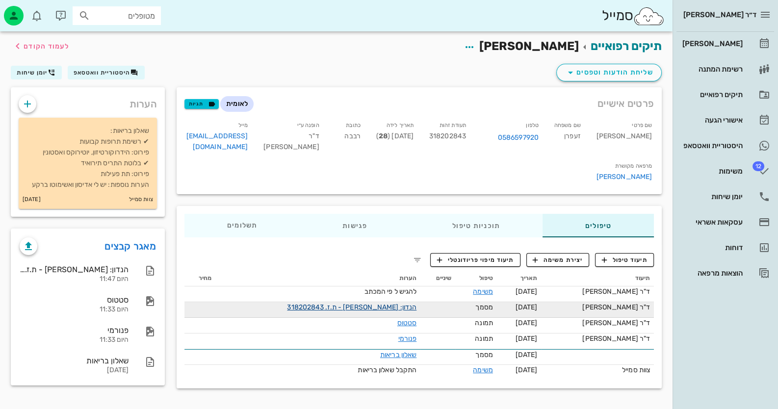
click at [383, 303] on link "הנדון: [PERSON_NAME] - ת.ז. 318202843" at bounding box center [352, 307] width 130 height 8
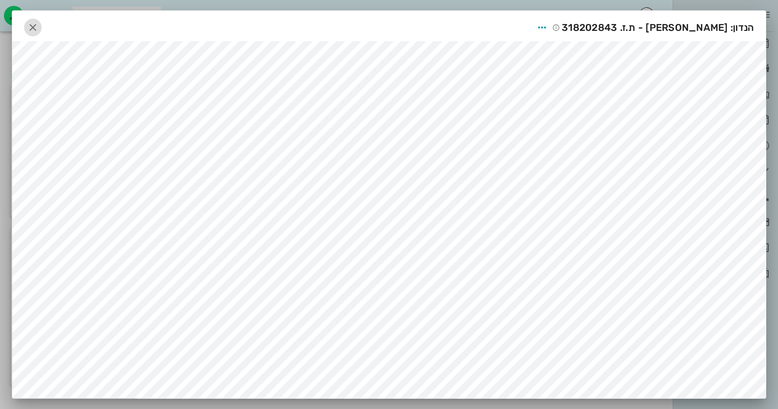
click at [33, 28] on icon "button" at bounding box center [33, 28] width 12 height 12
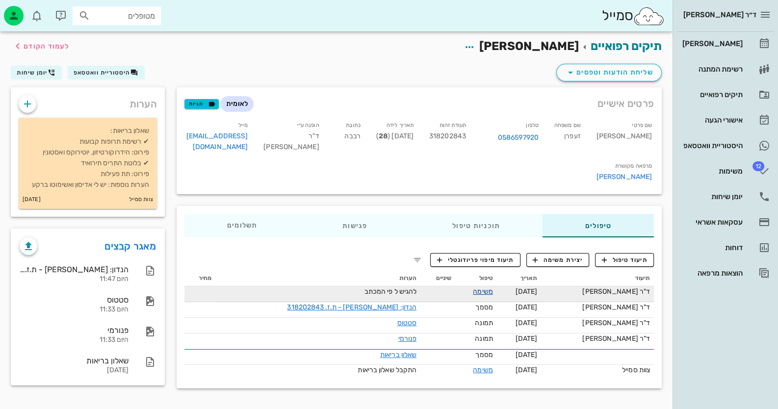
click at [484, 288] on link "משימה" at bounding box center [483, 292] width 20 height 8
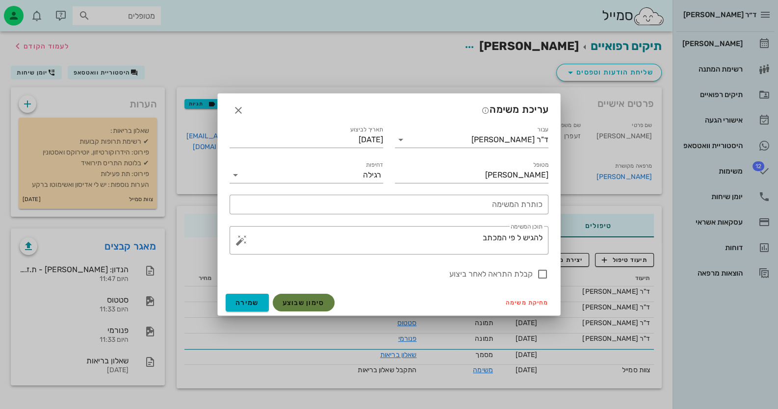
click at [285, 311] on button "סימון שבוצע" at bounding box center [304, 303] width 62 height 18
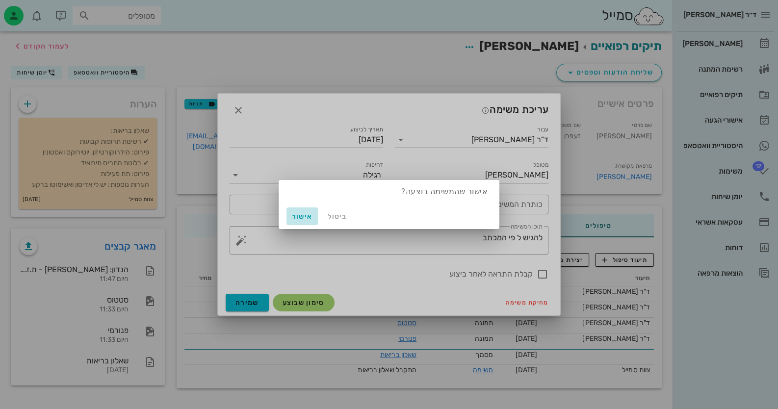
click at [304, 220] on span "אישור" at bounding box center [302, 216] width 24 height 8
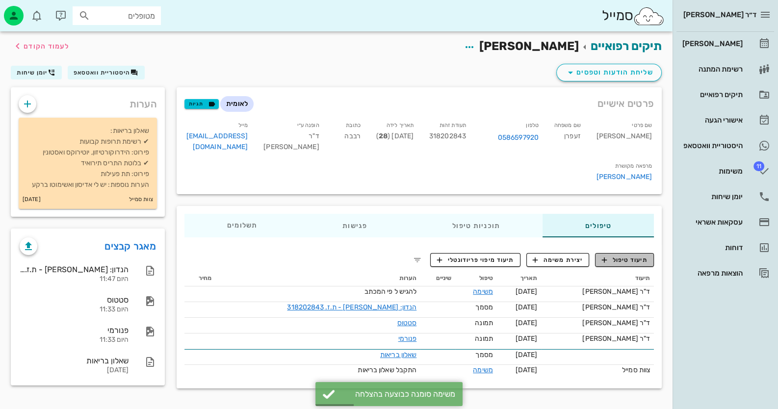
click at [641, 253] on button "תיעוד טיפול" at bounding box center [624, 260] width 59 height 14
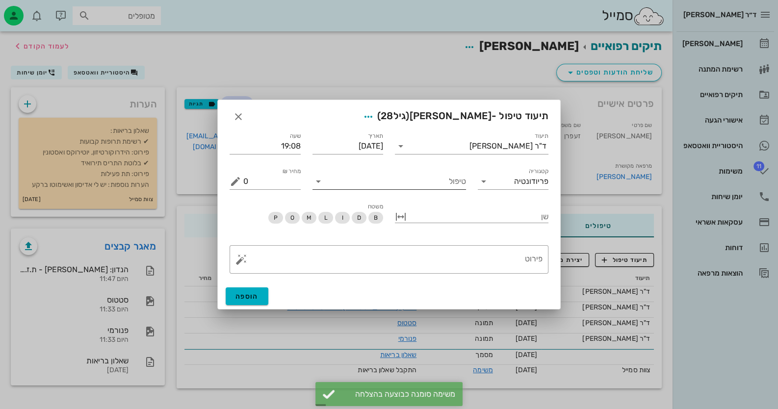
click at [419, 186] on input "טיפול" at bounding box center [396, 182] width 140 height 16
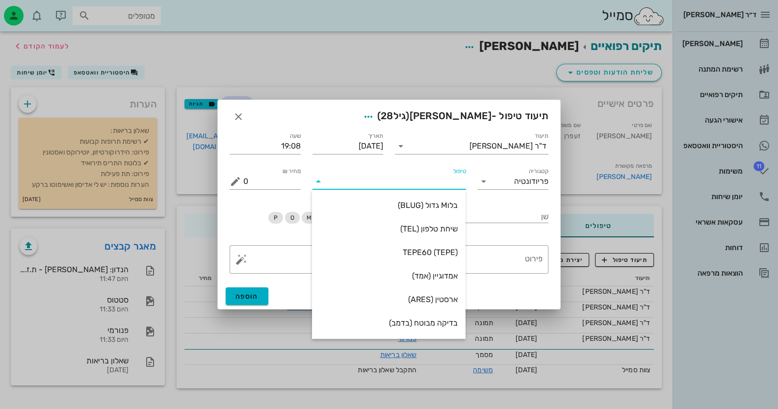
type input "ב"
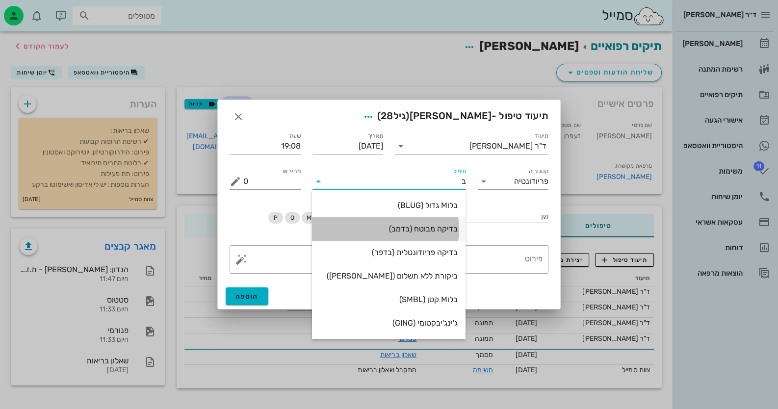
click at [411, 224] on div "בדיקה מבוטח (בדמב)" at bounding box center [389, 228] width 138 height 9
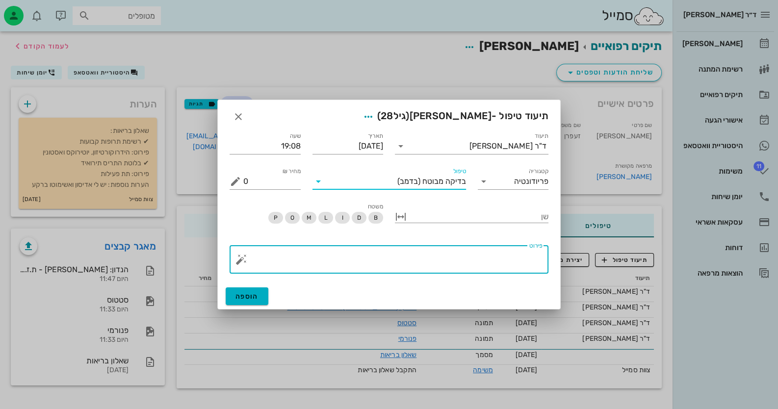
click at [483, 251] on textarea "פירוט" at bounding box center [392, 262] width 299 height 24
click at [238, 265] on div "​ פירוט" at bounding box center [389, 259] width 319 height 28
click at [241, 262] on button "button" at bounding box center [242, 260] width 12 height 12
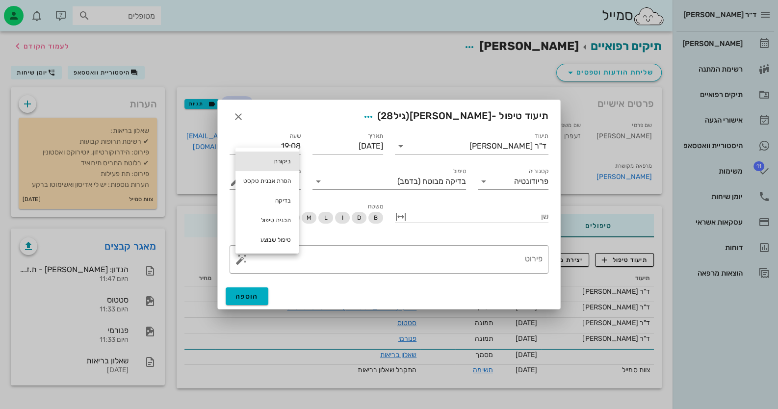
click at [265, 165] on div "ביקורת" at bounding box center [267, 162] width 63 height 20
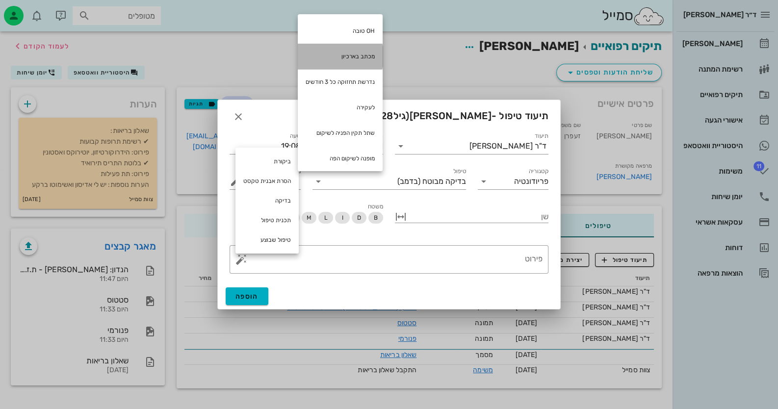
click at [358, 59] on div "מכתב בארכיון" at bounding box center [340, 57] width 85 height 26
type textarea "מכתב בארכיון"
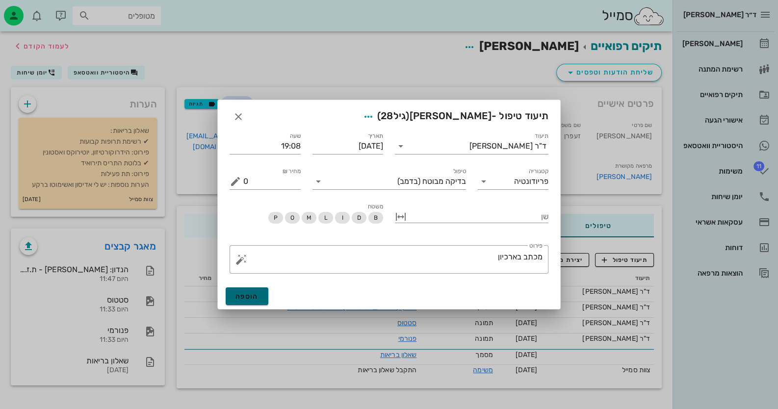
click at [240, 294] on span "הוספה" at bounding box center [247, 296] width 23 height 8
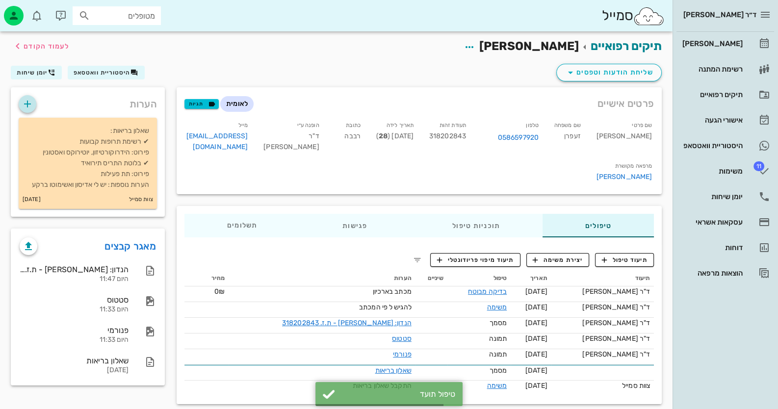
click at [34, 106] on span "button" at bounding box center [28, 104] width 18 height 12
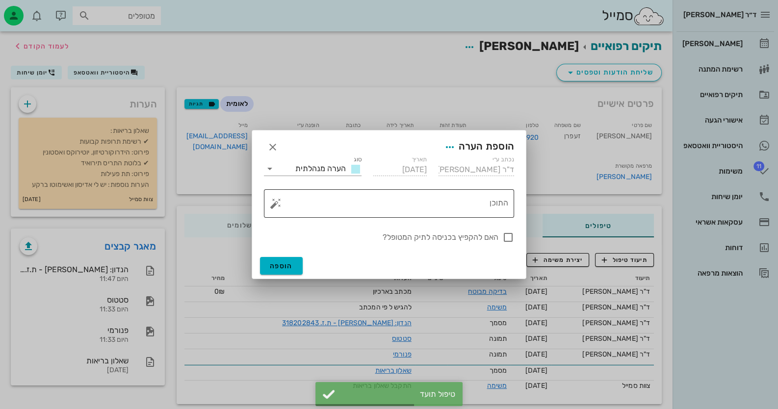
click at [385, 211] on textarea "התוכן" at bounding box center [393, 206] width 231 height 24
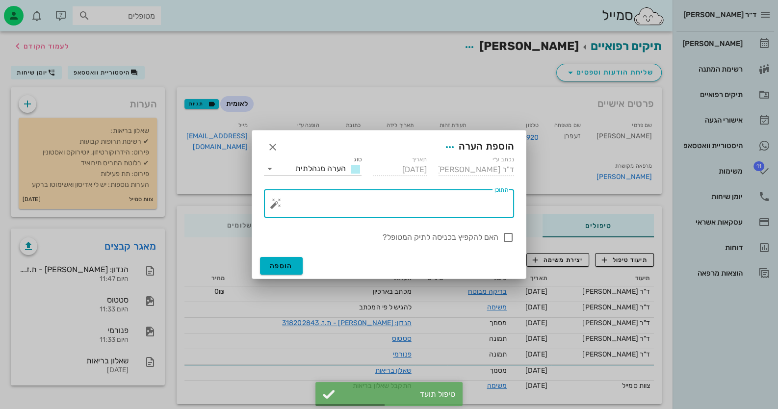
click at [275, 202] on button "button" at bounding box center [276, 204] width 12 height 12
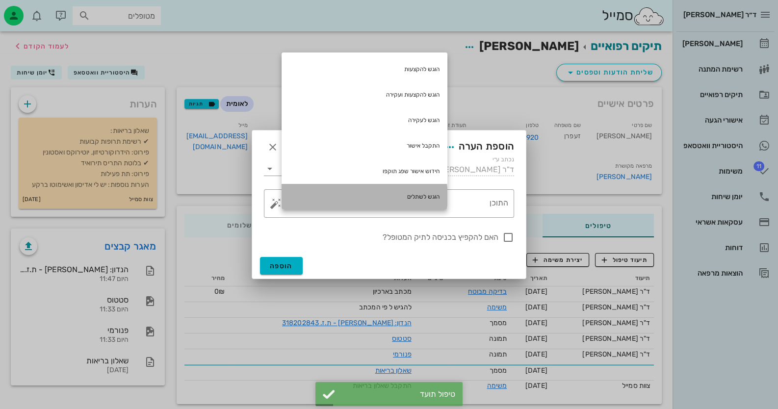
click at [404, 195] on div "הוגש לשתלים" at bounding box center [365, 197] width 166 height 26
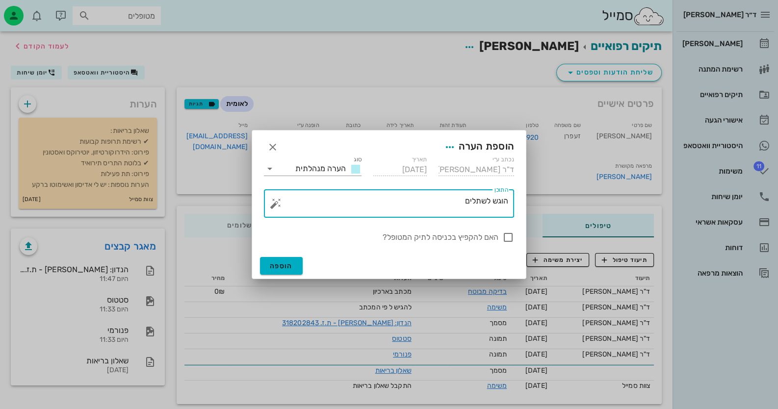
click at [276, 207] on button "button" at bounding box center [276, 204] width 12 height 12
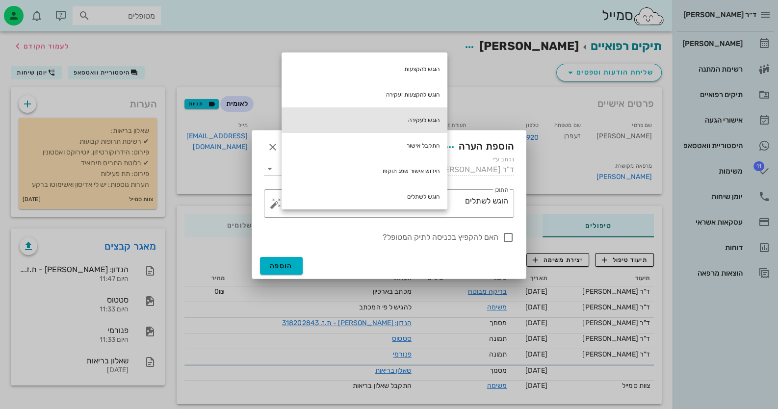
click at [410, 126] on div "הוגש לעקירה" at bounding box center [365, 120] width 166 height 26
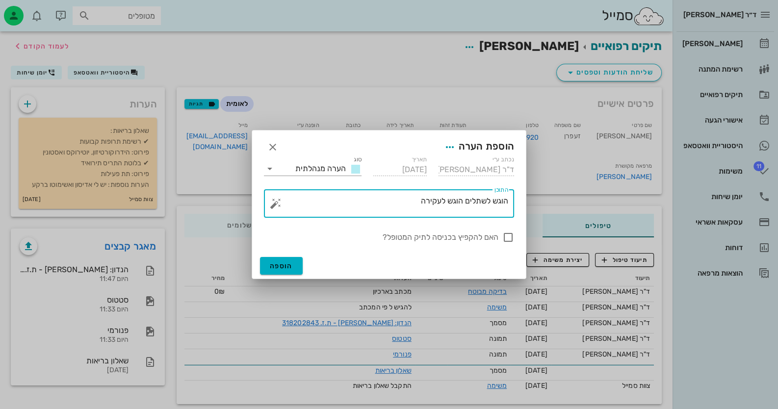
click at [270, 204] on button "button" at bounding box center [276, 204] width 12 height 12
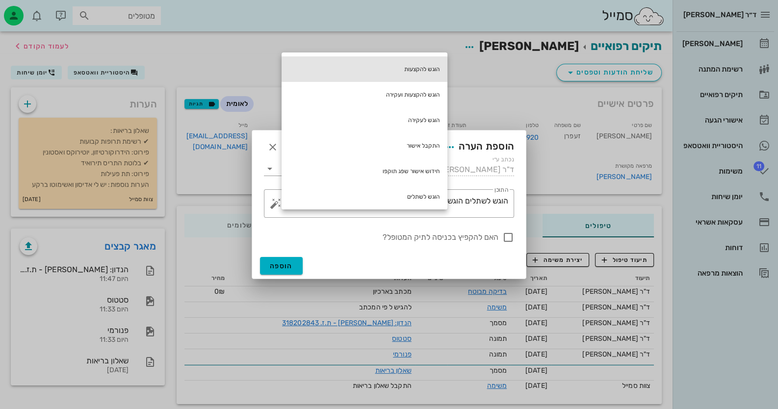
click at [407, 72] on div "הוגש להקצעות" at bounding box center [365, 69] width 166 height 26
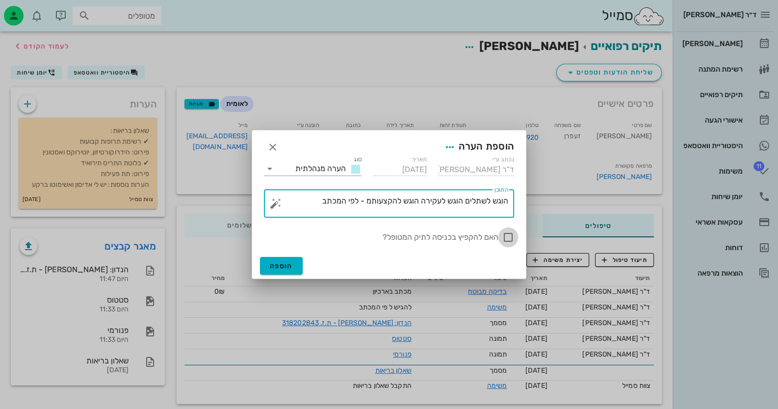
type textarea "הוגש לשתלים הוגש לעקירה הוגש להקצעותמ - לפי המכתב"
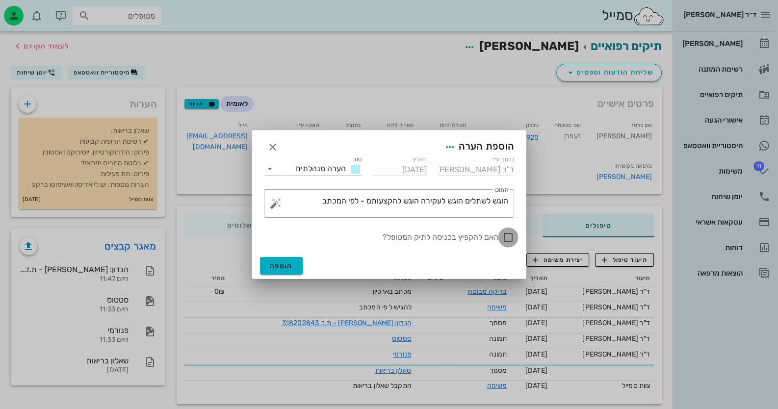
click at [506, 233] on div at bounding box center [508, 237] width 17 height 17
checkbox input "true"
click at [296, 261] on button "הוספה" at bounding box center [281, 266] width 43 height 18
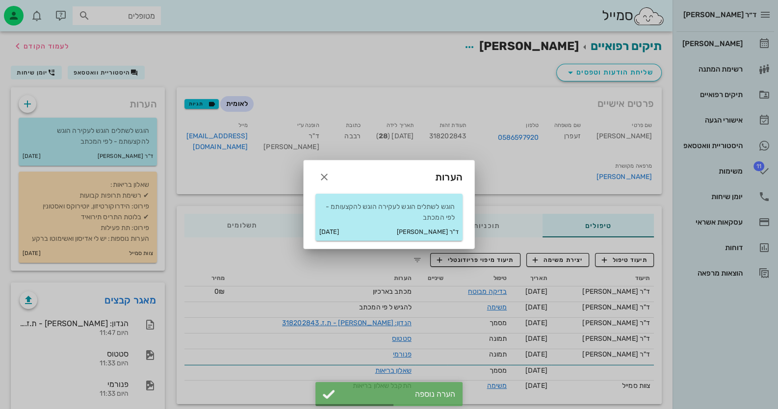
click at [733, 48] on div at bounding box center [389, 204] width 778 height 409
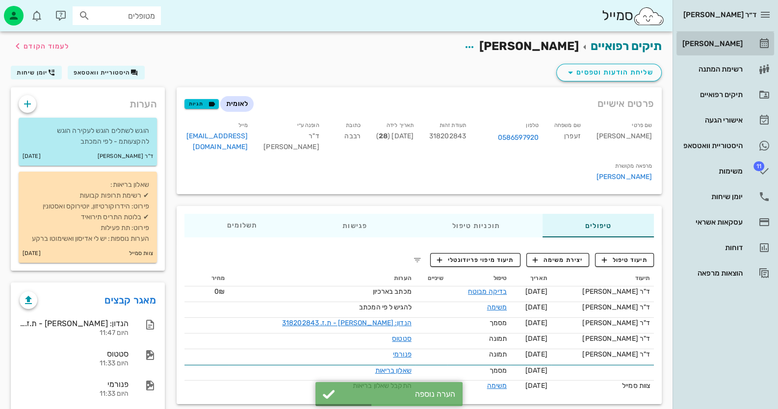
click at [733, 48] on div "[PERSON_NAME]" at bounding box center [712, 44] width 62 height 16
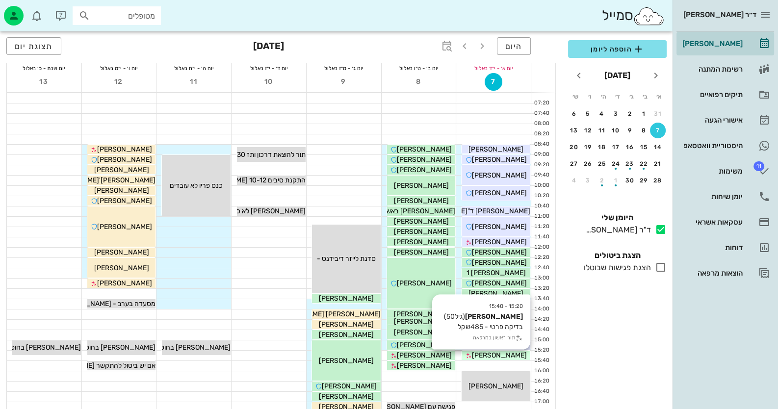
click at [501, 360] on div "[PERSON_NAME]" at bounding box center [496, 355] width 69 height 10
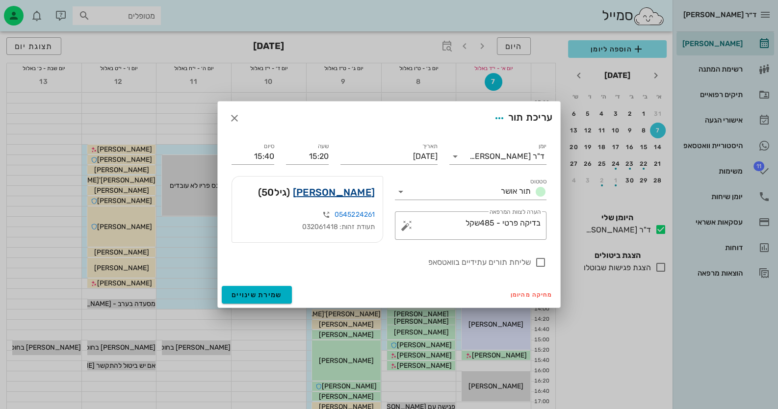
click at [370, 191] on link "דנה עזרא" at bounding box center [334, 193] width 82 height 16
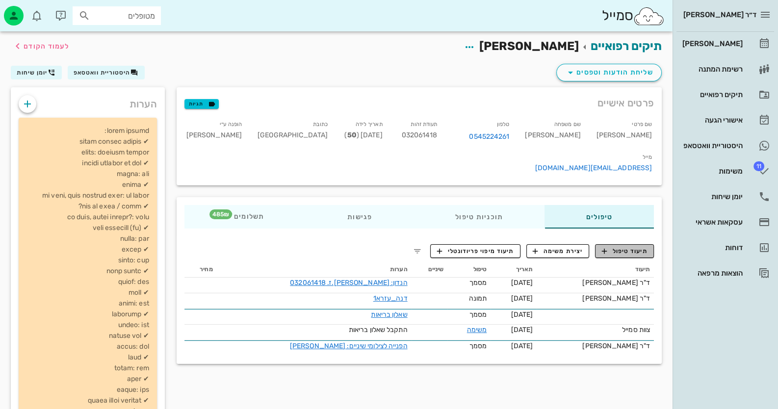
click at [624, 247] on span "תיעוד טיפול" at bounding box center [625, 251] width 46 height 9
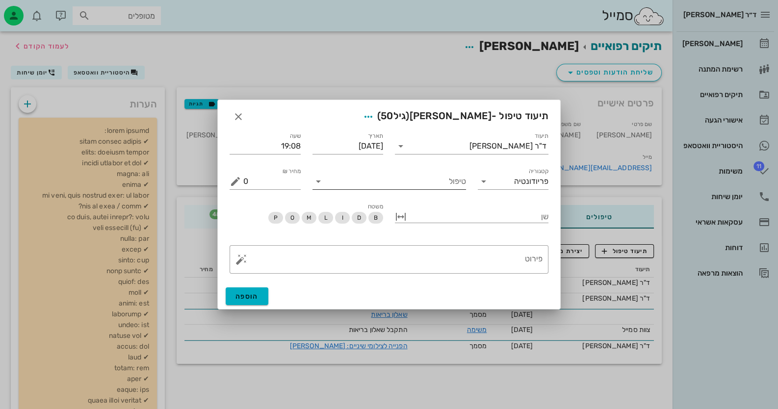
click at [432, 183] on input "טיפול" at bounding box center [396, 182] width 140 height 16
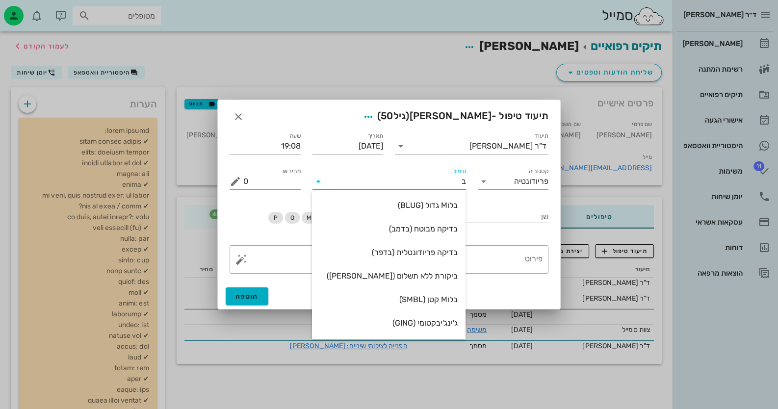
type input "בד"
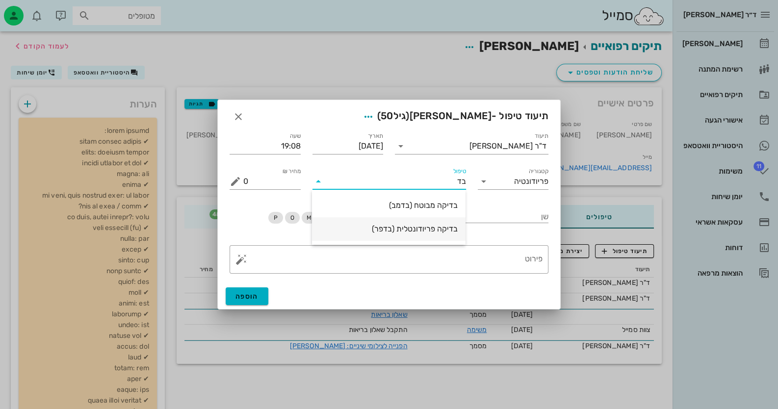
click at [409, 235] on div "בדיקה פריודונטלית (בדפר)" at bounding box center [389, 228] width 138 height 21
type input "485"
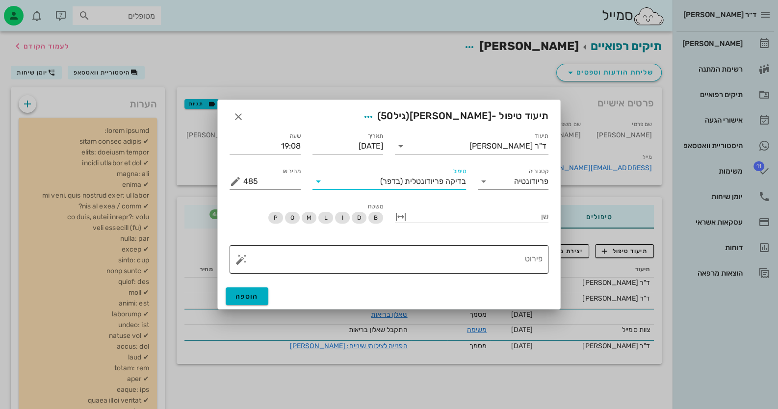
click at [237, 259] on button "button" at bounding box center [242, 260] width 12 height 12
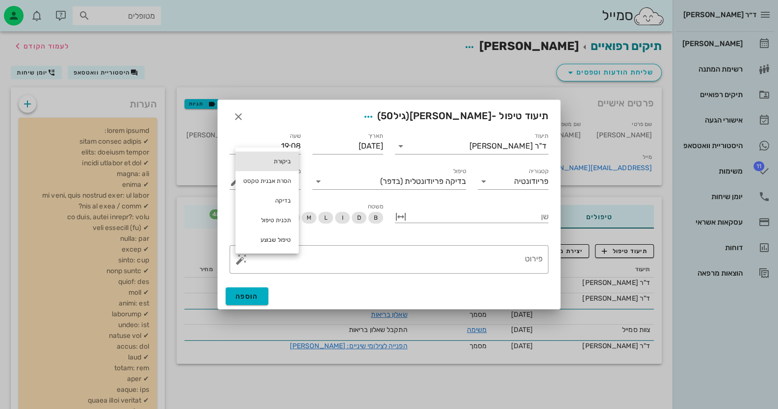
click at [285, 159] on div "ביקורת" at bounding box center [267, 162] width 63 height 20
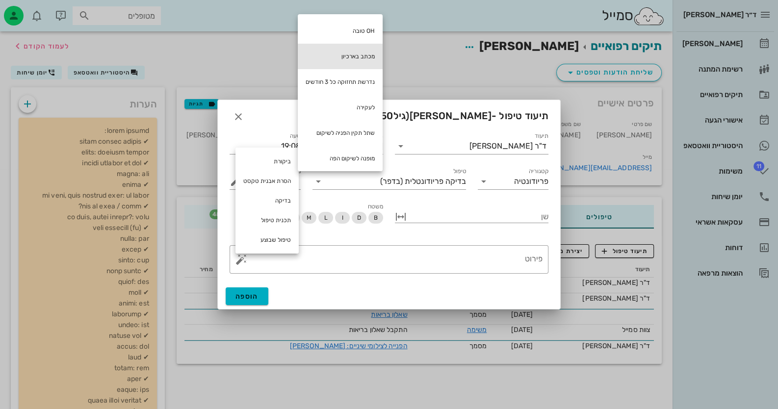
click at [362, 54] on div "מכתב בארכיון" at bounding box center [340, 57] width 85 height 26
type textarea "מכתב בארכיון"
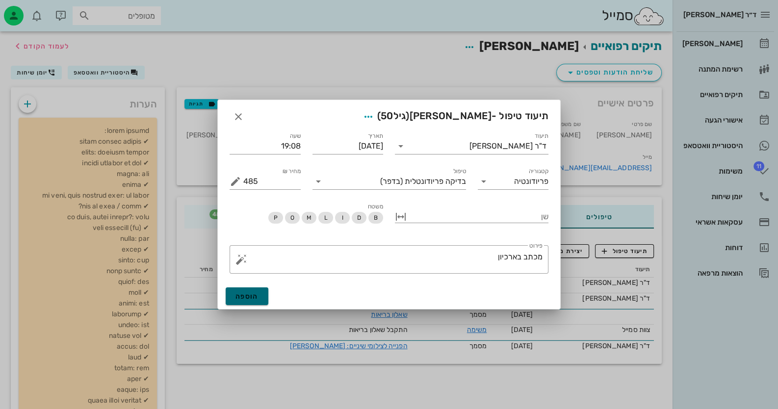
click at [238, 299] on span "הוספה" at bounding box center [247, 296] width 23 height 8
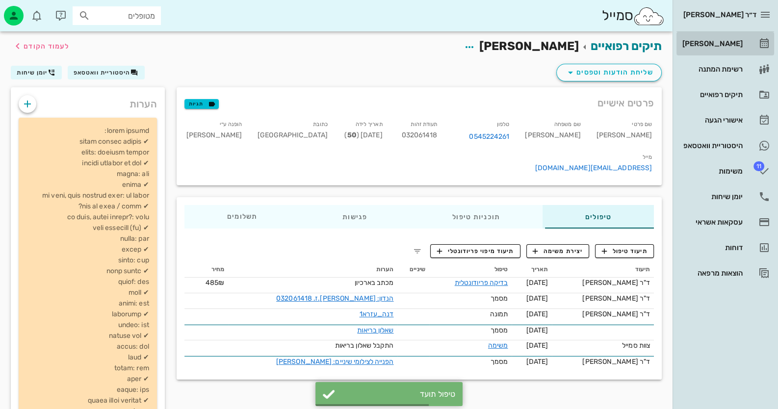
click at [741, 50] on div "[PERSON_NAME]" at bounding box center [712, 44] width 62 height 16
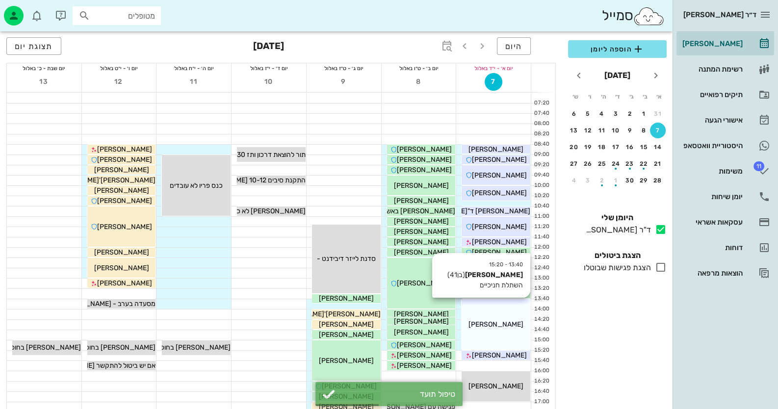
click at [505, 333] on div "13:40 - 15:20 אלון דורבן (בן 41 ) השתלת חניכיים אלון דורבן" at bounding box center [496, 324] width 69 height 51
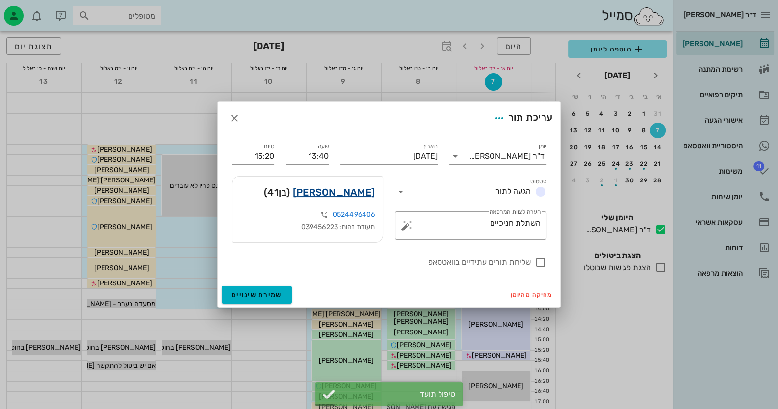
click at [361, 189] on link "אלון דורבן" at bounding box center [334, 193] width 82 height 16
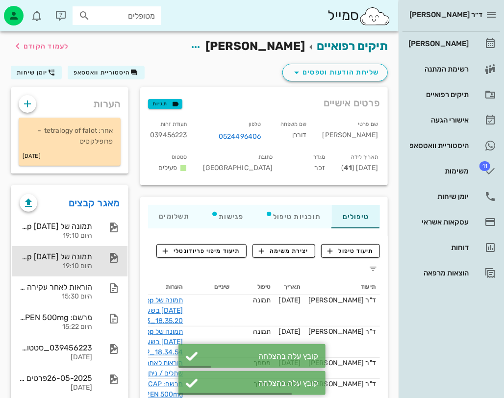
click at [73, 250] on div "תמונה של WhatsApp 2025-09-07 בשעה 18.34.54_56b87719 היום 19:10" at bounding box center [56, 261] width 73 height 30
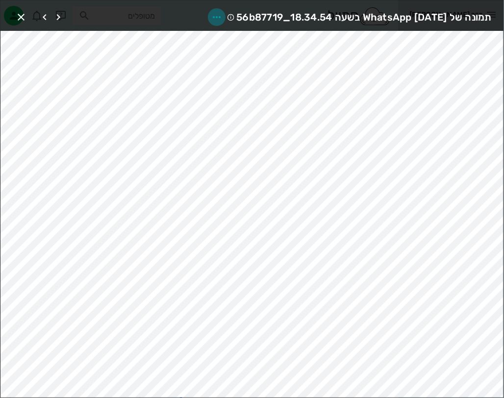
click at [211, 12] on icon "button" at bounding box center [217, 17] width 12 height 12
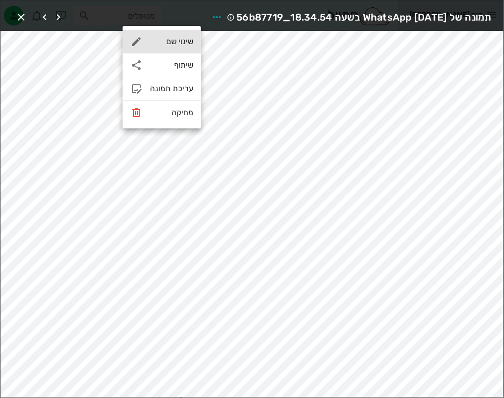
click at [174, 38] on div "שינוי שם" at bounding box center [171, 41] width 43 height 9
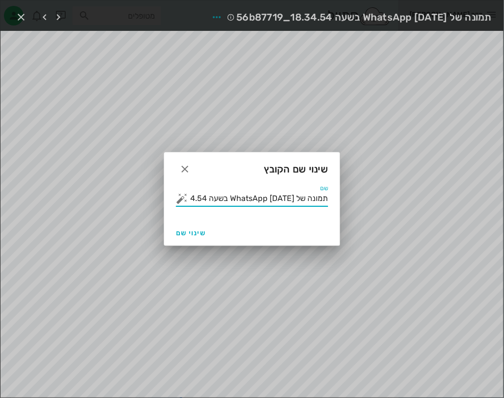
click at [326, 198] on input "תמונה של WhatsApp 2025-09-07 בשעה 18.34.54_56b87719" at bounding box center [259, 199] width 138 height 16
type input "לפני"
click at [204, 238] on button "שינוי שם" at bounding box center [191, 233] width 38 height 18
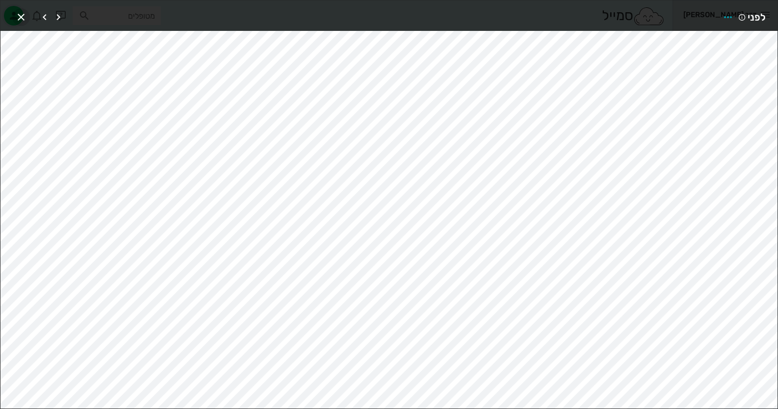
click at [20, 12] on icon "button" at bounding box center [21, 17] width 12 height 12
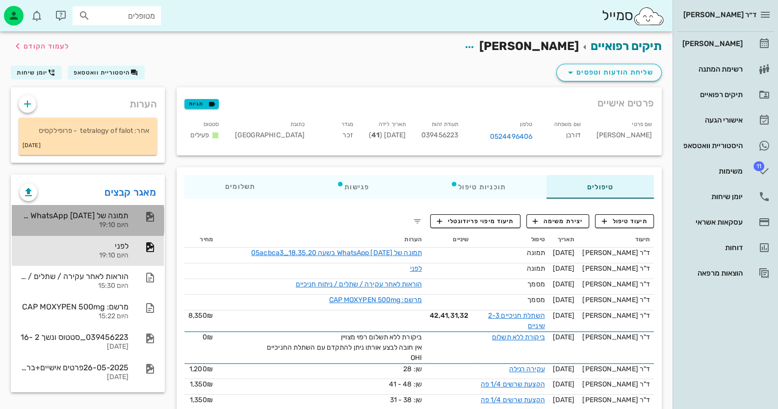
click at [109, 220] on div "תמונה של WhatsApp 2025-09-07 בשעה 18.35.20_05acbca3 היום 19:10" at bounding box center [74, 220] width 109 height 30
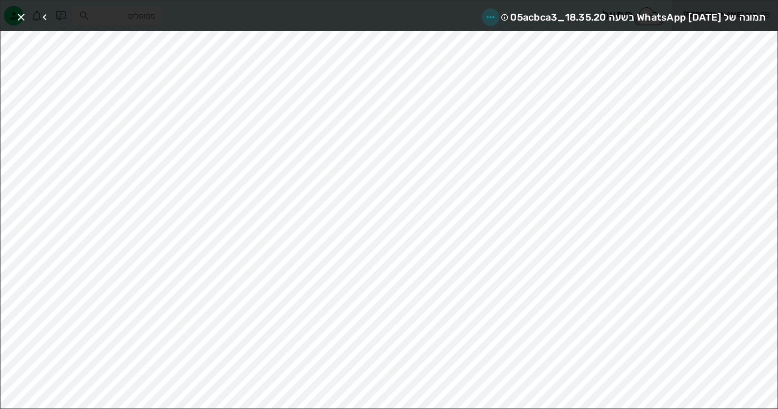
click at [485, 18] on icon "button" at bounding box center [491, 17] width 12 height 12
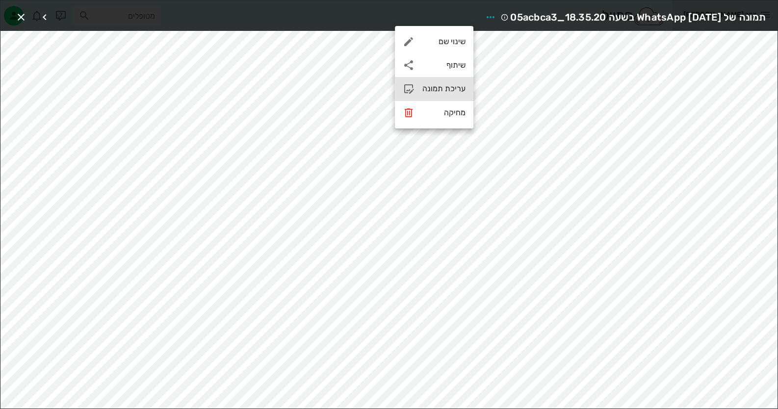
click at [451, 81] on div "עריכת תמונה" at bounding box center [434, 89] width 79 height 24
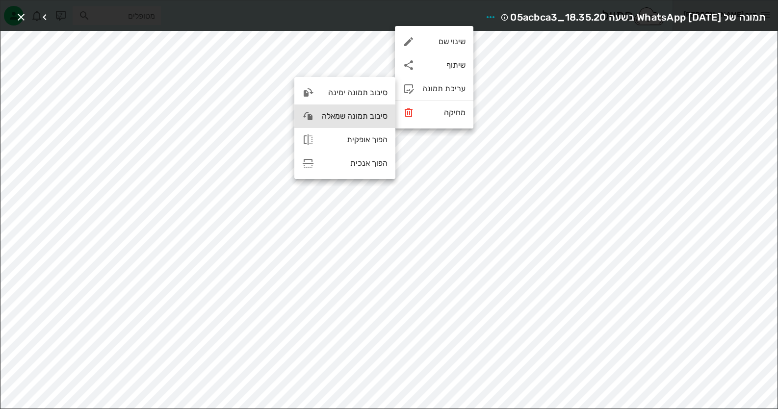
click at [368, 110] on div "סיבוב תמונה שמאלה" at bounding box center [344, 117] width 101 height 24
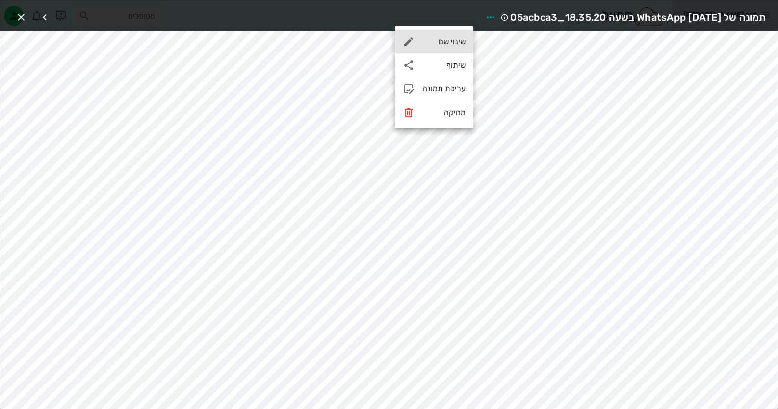
click at [449, 43] on div "שינוי שם" at bounding box center [443, 41] width 43 height 9
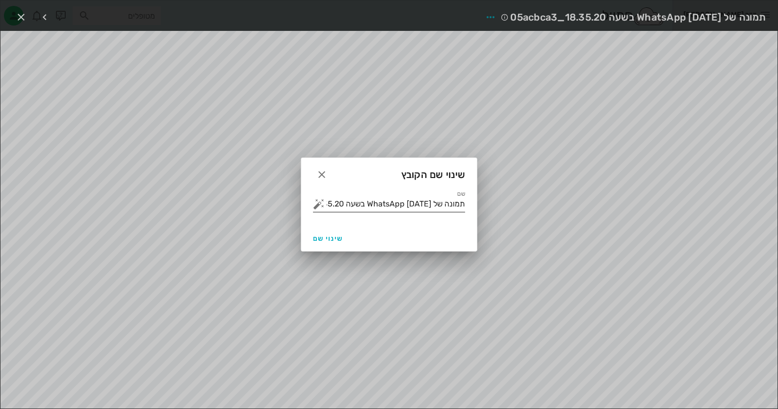
click at [410, 203] on input "תמונה של WhatsApp 2025-09-07 בשעה 18.35.20_05acbca3" at bounding box center [396, 204] width 138 height 16
type input "סיום ניתוח"
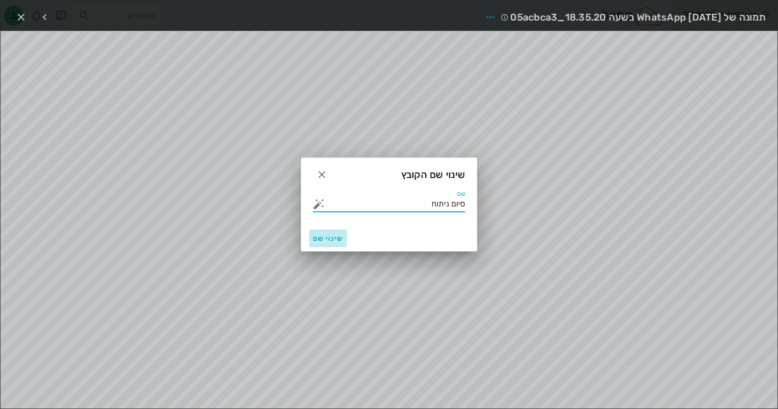
click at [311, 240] on button "שינוי שם" at bounding box center [328, 239] width 38 height 18
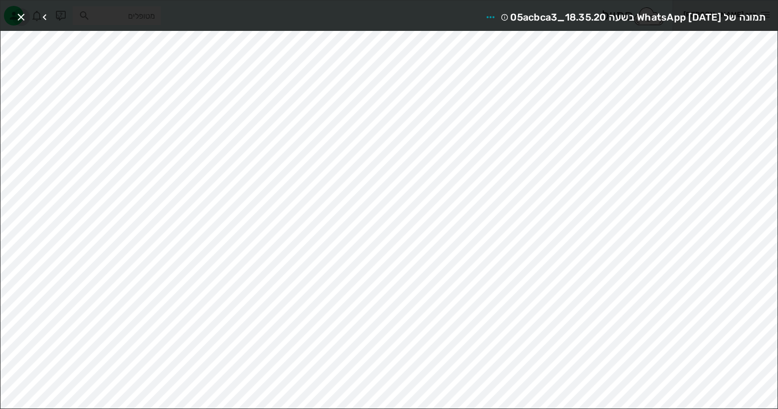
click at [20, 12] on icon "button" at bounding box center [21, 17] width 12 height 12
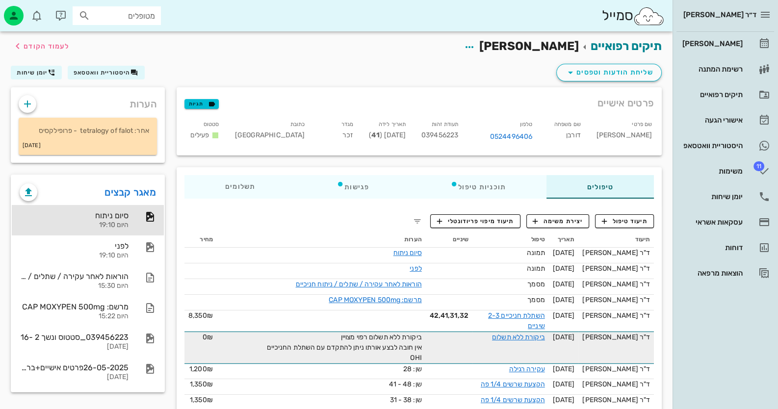
scroll to position [49, 0]
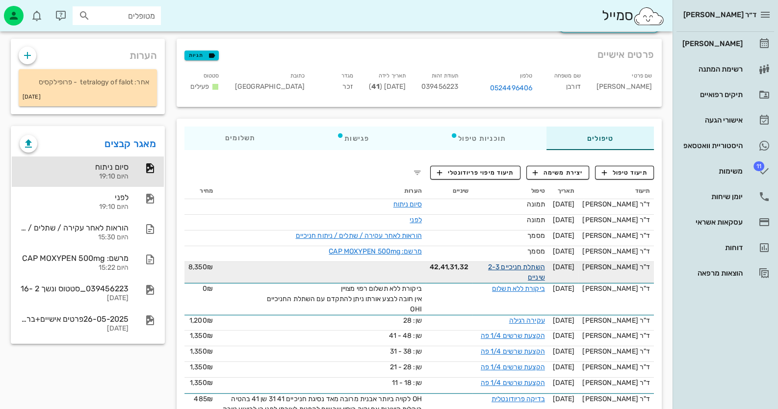
click at [533, 264] on link "השתלת חניכיים 2-3 שיניים" at bounding box center [516, 272] width 57 height 19
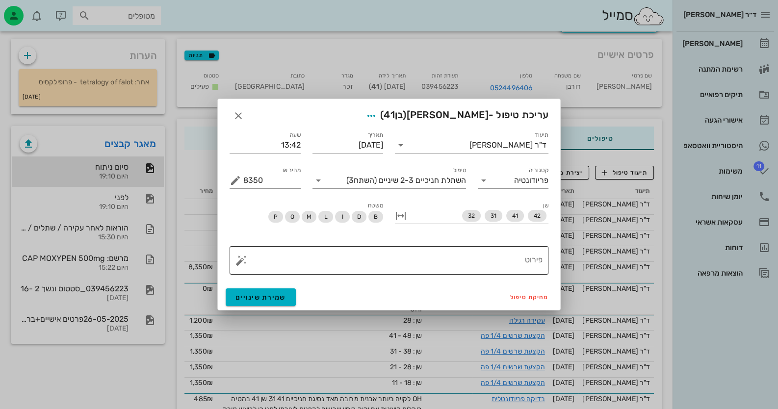
click at [486, 256] on textarea "פירוט" at bounding box center [392, 263] width 299 height 24
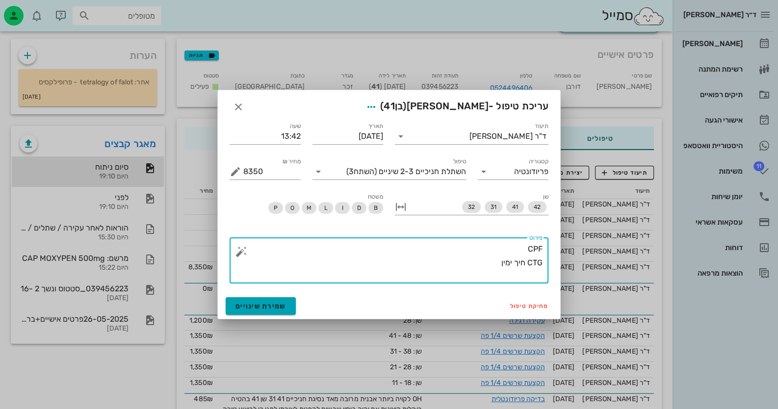
type textarea "CPF CTG חיך ימין"
click at [272, 299] on button "שמירת שינויים" at bounding box center [261, 306] width 70 height 18
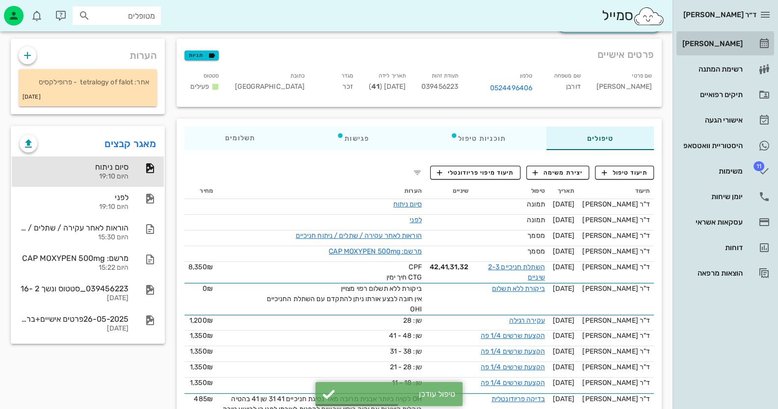
click at [737, 46] on div "[PERSON_NAME]" at bounding box center [712, 44] width 62 height 8
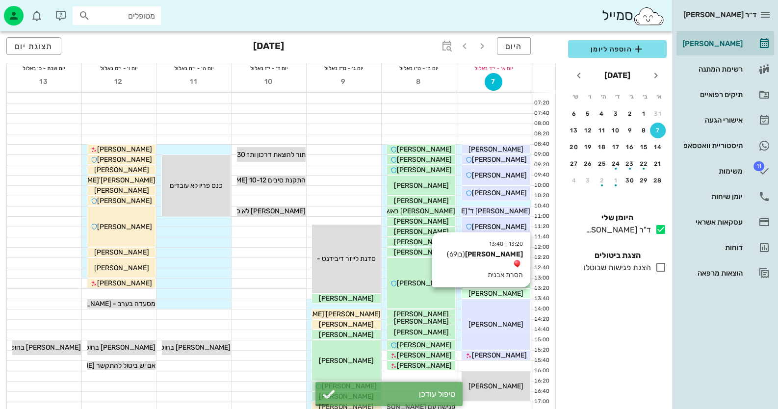
click at [482, 296] on div "[PERSON_NAME]" at bounding box center [496, 294] width 69 height 10
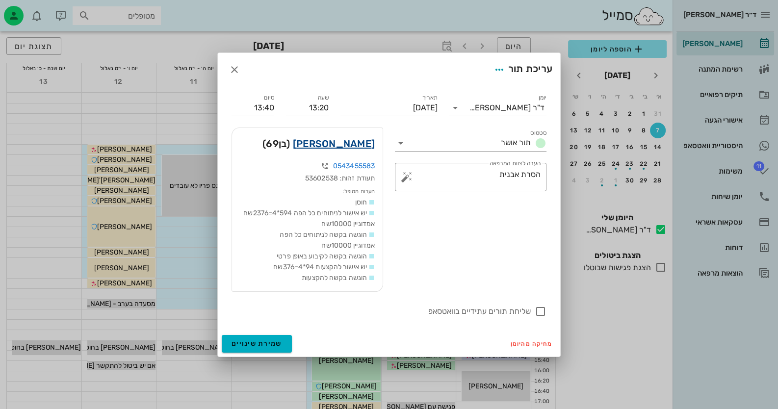
click at [355, 144] on link "מאיר מדר" at bounding box center [334, 144] width 82 height 16
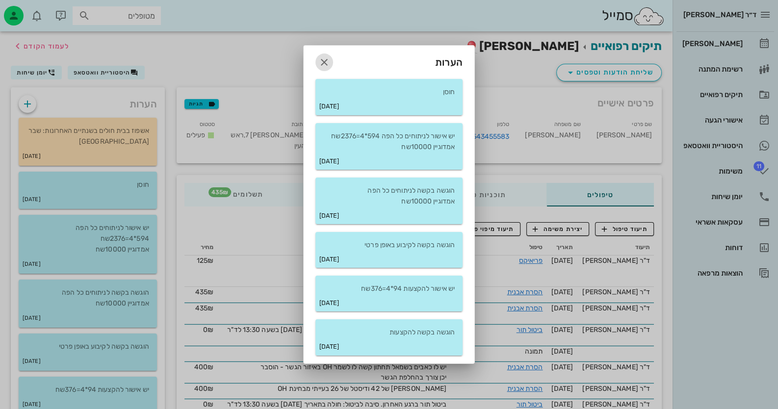
click at [325, 61] on icon "button" at bounding box center [324, 62] width 12 height 12
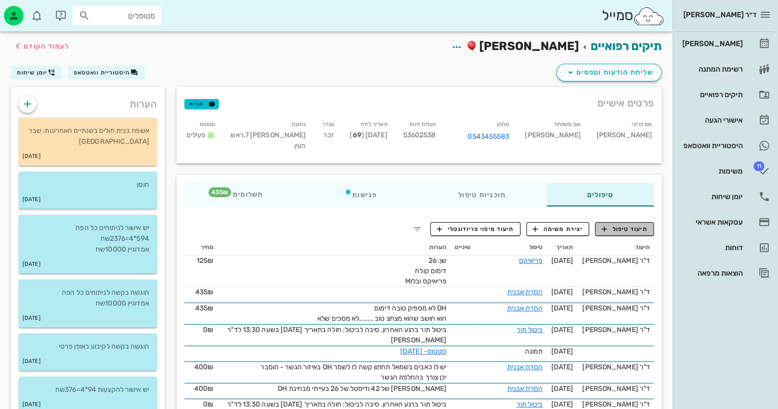
click at [629, 230] on span "תיעוד טיפול" at bounding box center [625, 229] width 46 height 9
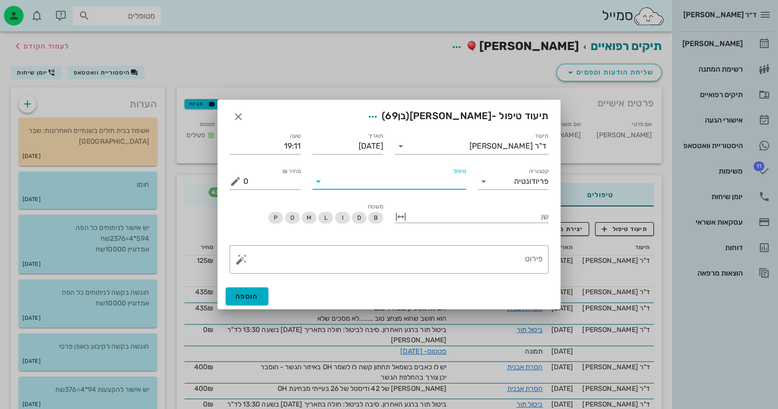
click at [451, 186] on input "טיפול" at bounding box center [396, 182] width 140 height 16
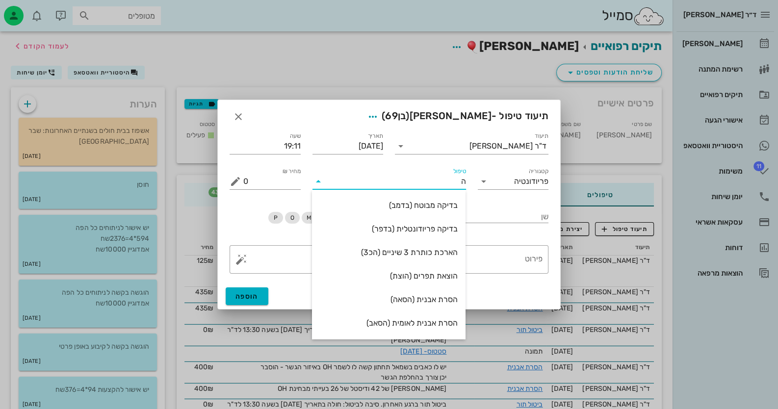
type input "[PERSON_NAME]"
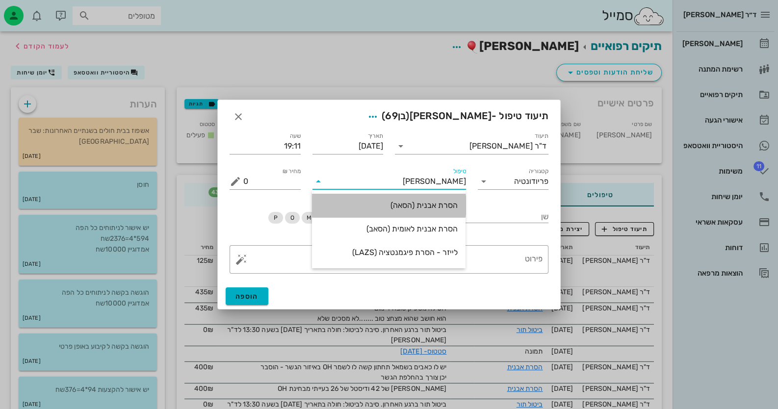
click at [444, 209] on div "הסרת אבנית (הסאה)" at bounding box center [389, 205] width 138 height 9
type input "435"
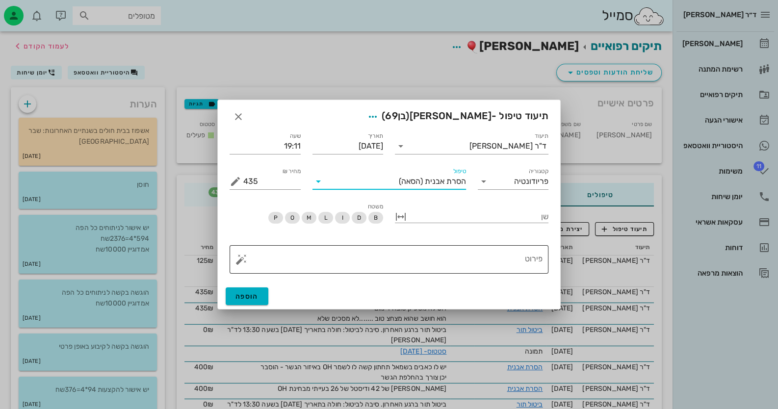
click at [495, 267] on textarea "פירוט" at bounding box center [392, 262] width 299 height 24
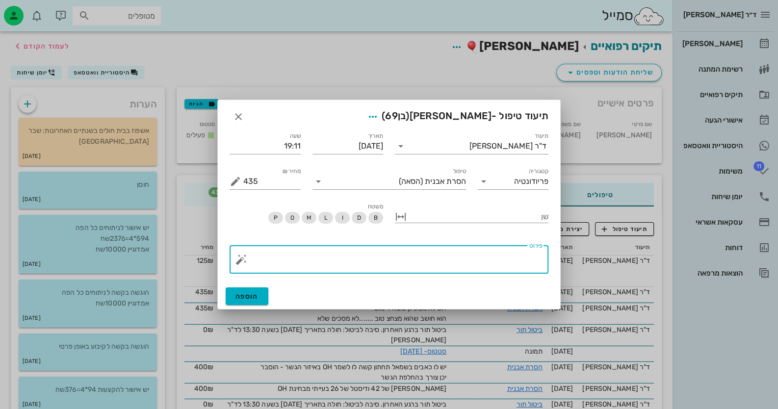
click at [241, 260] on button "button" at bounding box center [242, 260] width 12 height 12
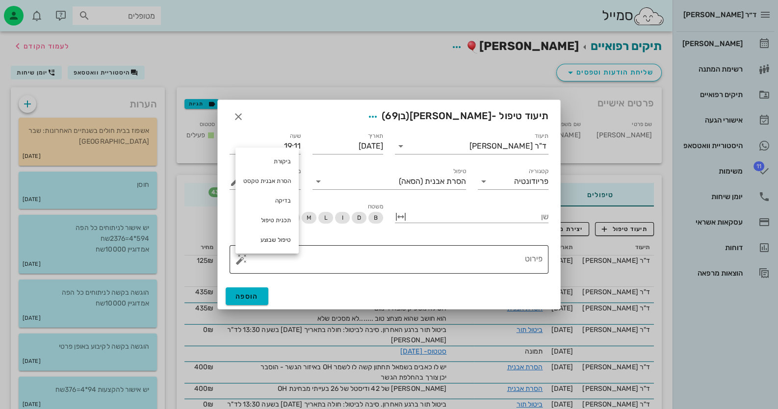
click at [422, 252] on textarea "פירוט" at bounding box center [392, 262] width 299 height 24
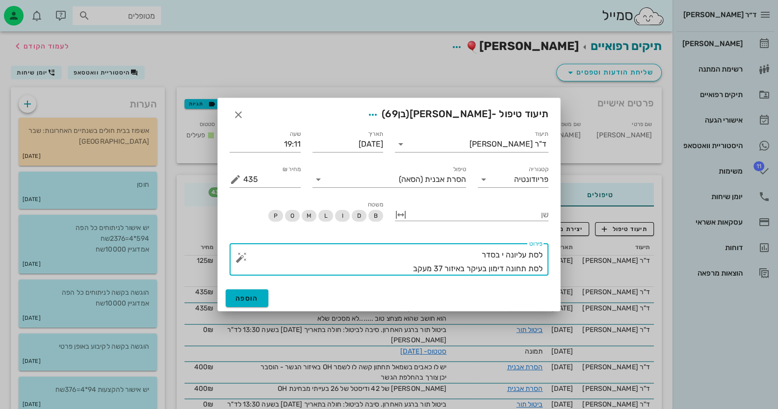
click at [507, 270] on textarea "לסת עליונה י בסדר לסת תחונה דימון בעיקר באיזור 37 מעקב" at bounding box center [392, 261] width 299 height 27
click at [507, 269] on textarea "לסת עליונה י בסדר לסת תחונה דימון בעיקר באיזור 37 מעקב" at bounding box center [392, 261] width 299 height 27
click at [518, 268] on textarea "לסת עליונה י בסדר לסת תחונה דימון בעיקר באיזור 37 מעקב" at bounding box center [392, 261] width 299 height 27
type textarea "לסת עליונה י בסדר לסת תחתונה דימון בעיקר באיזור 37 מעקב"
click at [250, 301] on span "הוספה" at bounding box center [247, 298] width 23 height 8
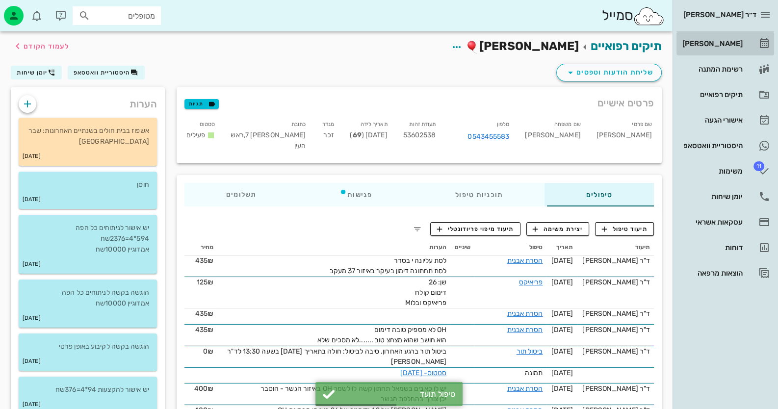
click at [725, 49] on div "[PERSON_NAME]" at bounding box center [712, 44] width 62 height 16
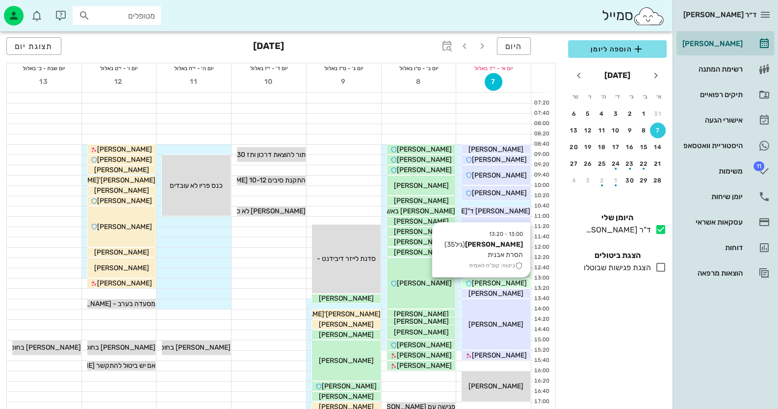
click at [513, 284] on span "[PERSON_NAME]" at bounding box center [499, 283] width 55 height 8
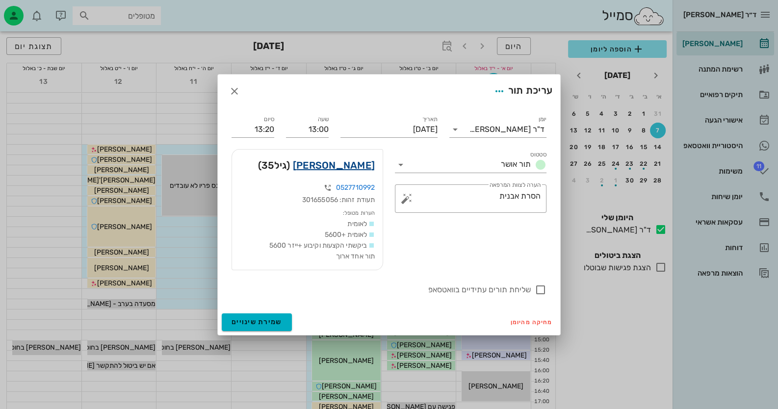
click at [360, 161] on link "שלומית הלר" at bounding box center [334, 166] width 82 height 16
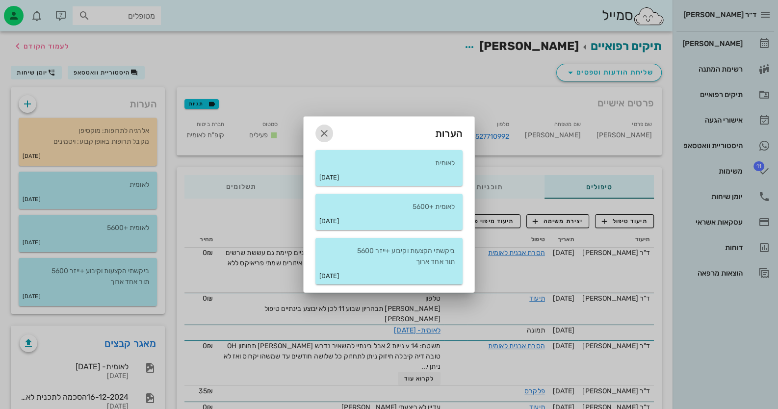
click at [326, 133] on icon "button" at bounding box center [324, 134] width 12 height 12
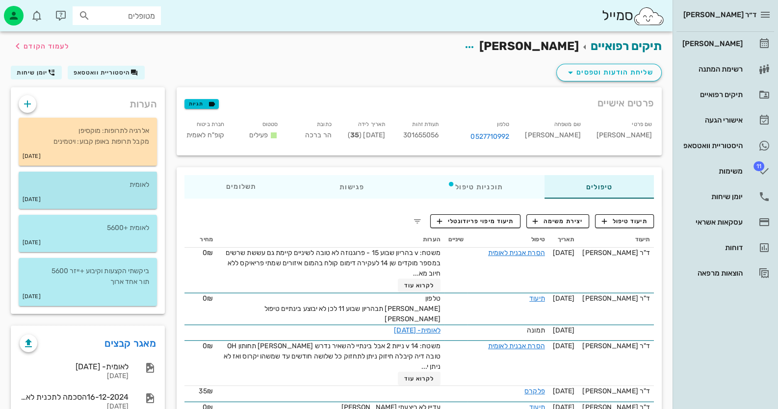
click at [146, 188] on p "לאומית" at bounding box center [87, 185] width 123 height 11
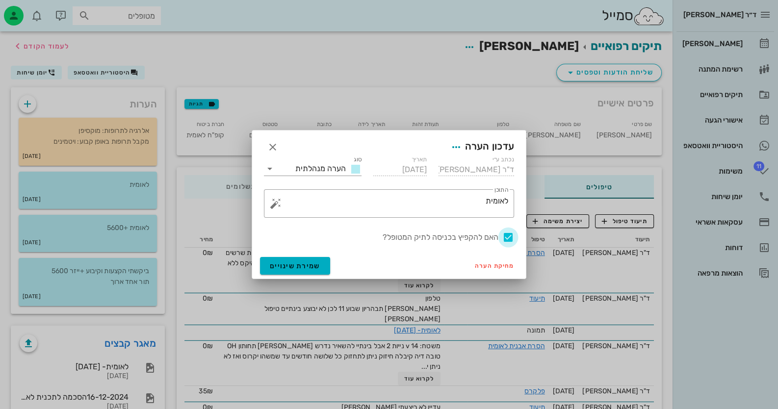
click at [508, 236] on div at bounding box center [508, 237] width 17 height 17
checkbox input "false"
click at [311, 265] on span "שמירת שינויים" at bounding box center [295, 266] width 51 height 8
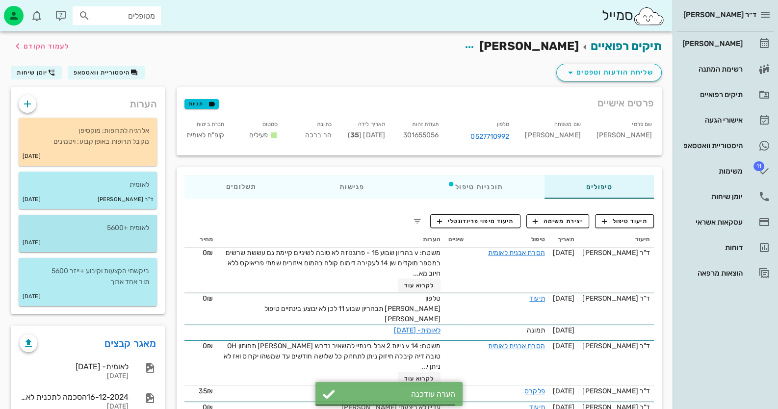
click at [136, 240] on div "27-11-2024" at bounding box center [88, 243] width 138 height 19
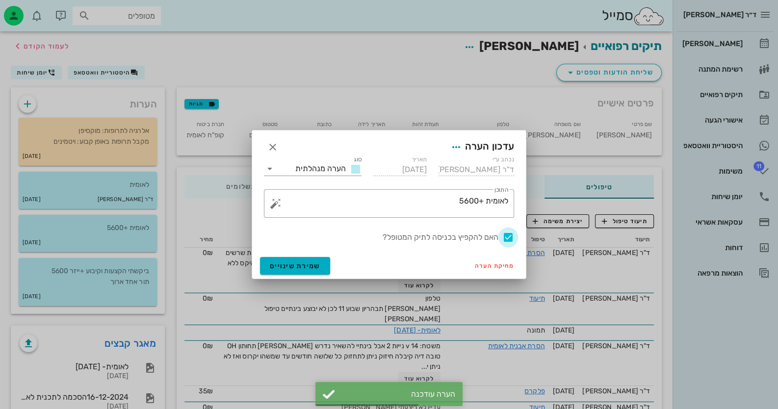
click at [511, 238] on div at bounding box center [508, 237] width 17 height 17
checkbox input "false"
click at [302, 260] on button "שמירת שינויים" at bounding box center [295, 266] width 70 height 18
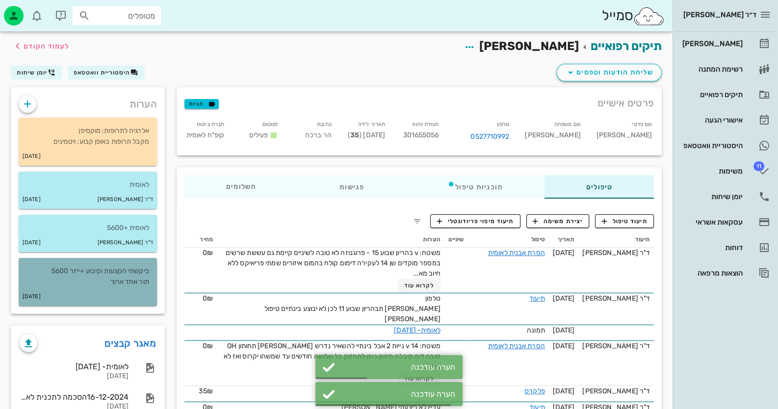
click at [95, 277] on p "ביקשתי הקצעות וקיבוע +ייזר 5600 תור אחד ארוך" at bounding box center [87, 277] width 123 height 22
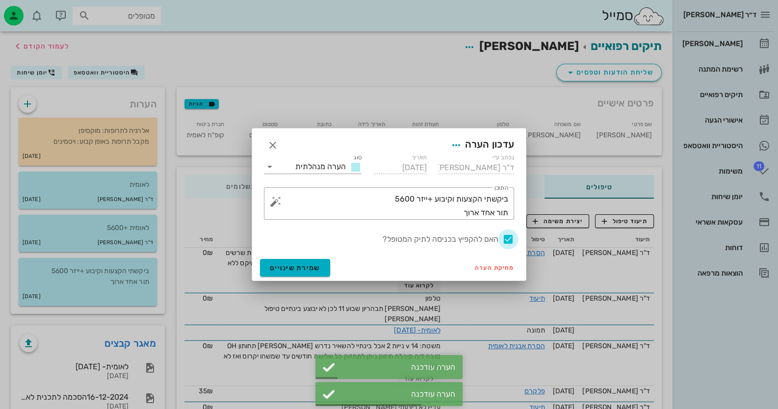
click at [512, 240] on div at bounding box center [508, 239] width 17 height 17
checkbox input "false"
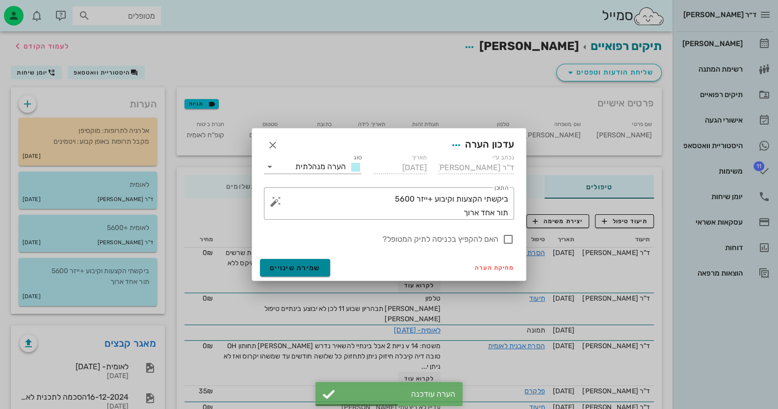
click at [316, 262] on button "שמירת שינויים" at bounding box center [295, 268] width 70 height 18
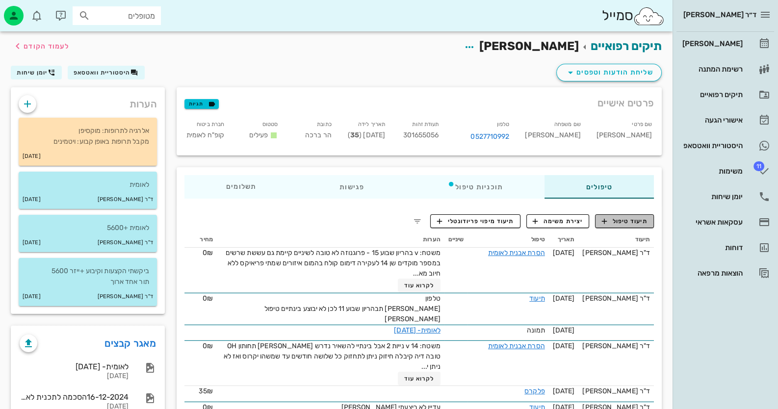
click at [628, 221] on span "תיעוד טיפול" at bounding box center [625, 221] width 46 height 9
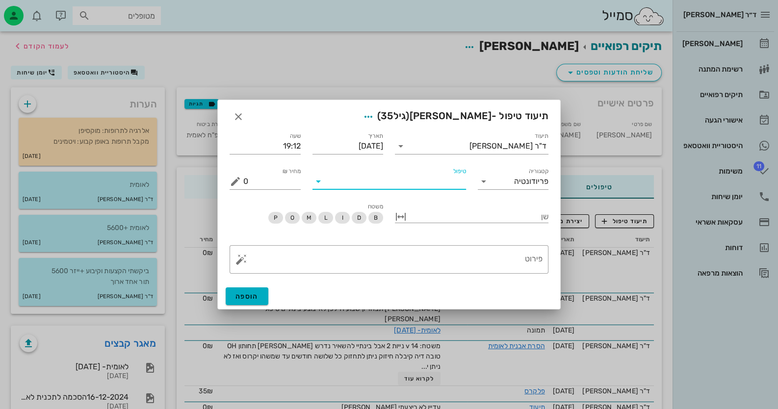
click at [422, 185] on input "טיפול" at bounding box center [396, 182] width 140 height 16
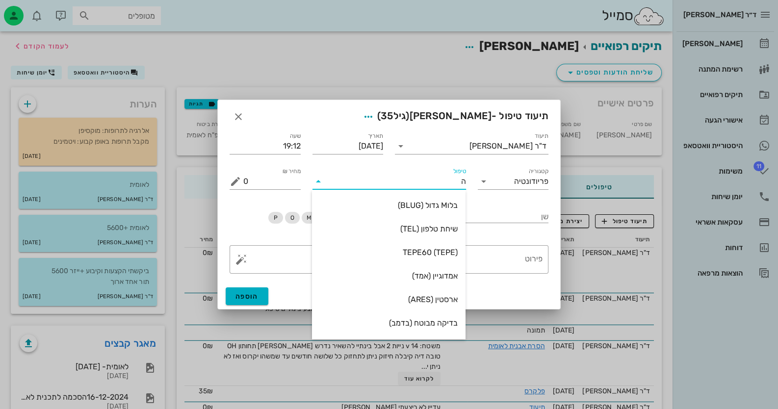
type input "[PERSON_NAME]"
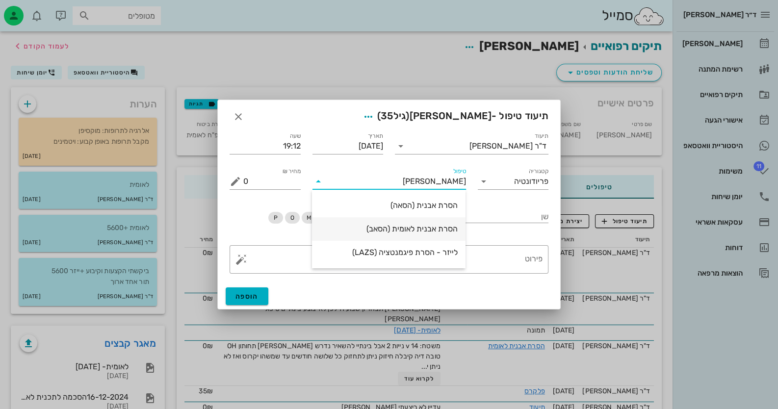
click at [421, 228] on div "הסרת אבנית לאומית (הסאב)" at bounding box center [389, 228] width 138 height 9
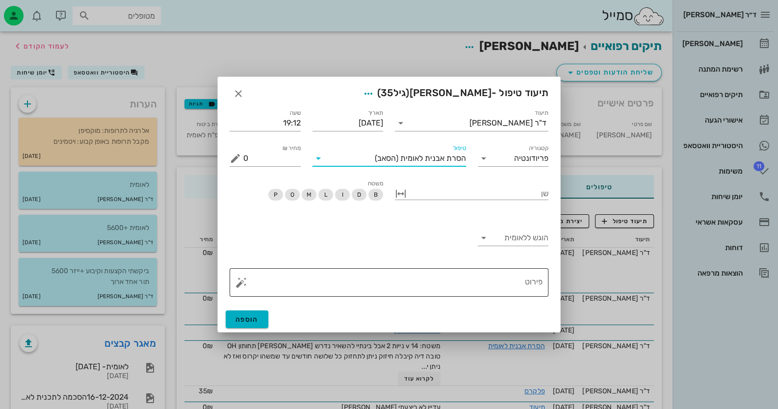
click at [501, 281] on textarea "פירוט" at bounding box center [392, 285] width 299 height 24
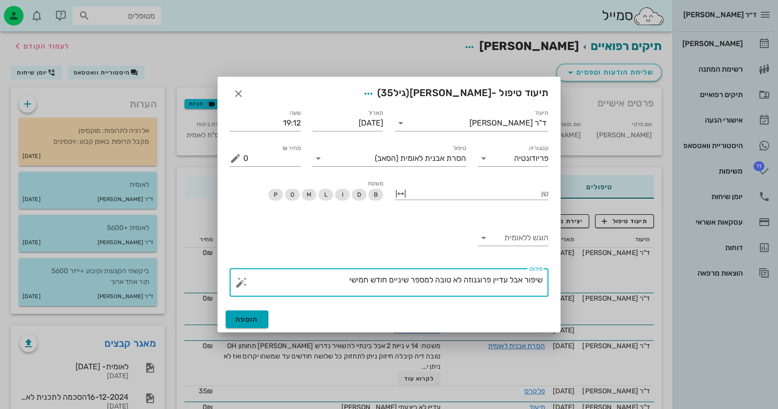
type textarea "שיפור אבל עדיין פרוגנוזה לא טובה למספר שיניים חודש חמישי"
click at [242, 321] on span "הוספה" at bounding box center [247, 320] width 23 height 8
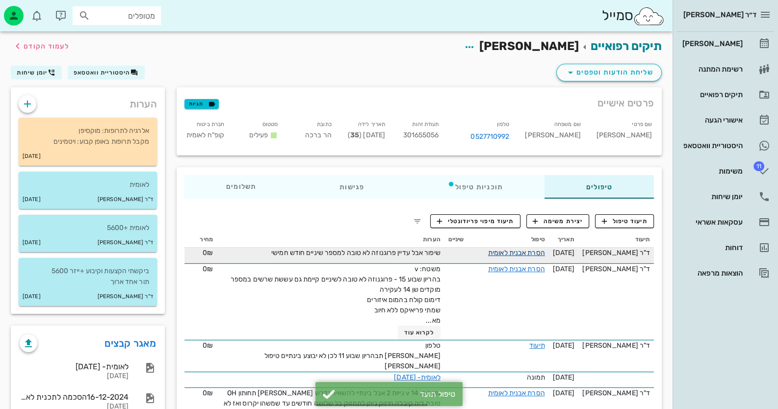
click at [514, 249] on link "הסרת אבנית לאומית" at bounding box center [516, 253] width 57 height 8
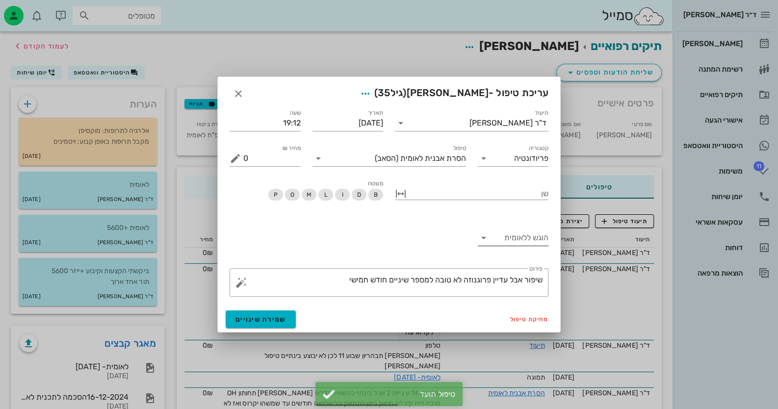
click at [516, 237] on input "הוגש ללאומית" at bounding box center [521, 238] width 55 height 16
click at [516, 240] on div "כן" at bounding box center [512, 245] width 55 height 21
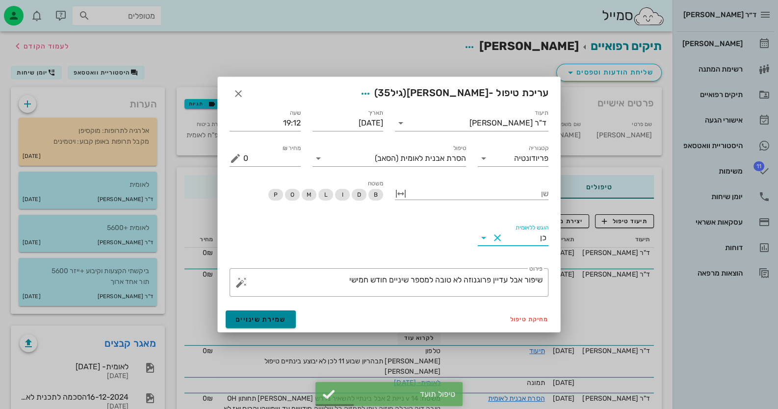
click at [248, 318] on span "שמירת שינויים" at bounding box center [261, 320] width 51 height 8
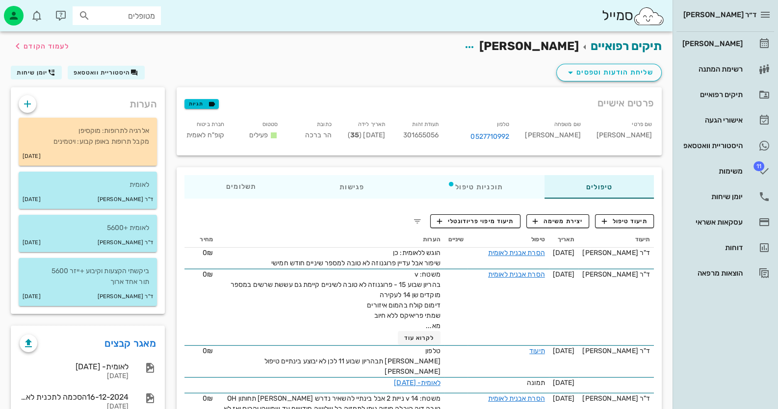
click at [436, 132] on span "301655056" at bounding box center [421, 135] width 36 height 8
copy span "301655056"
click at [709, 31] on hr at bounding box center [726, 31] width 98 height 0
click at [717, 42] on div "[PERSON_NAME]" at bounding box center [712, 44] width 62 height 8
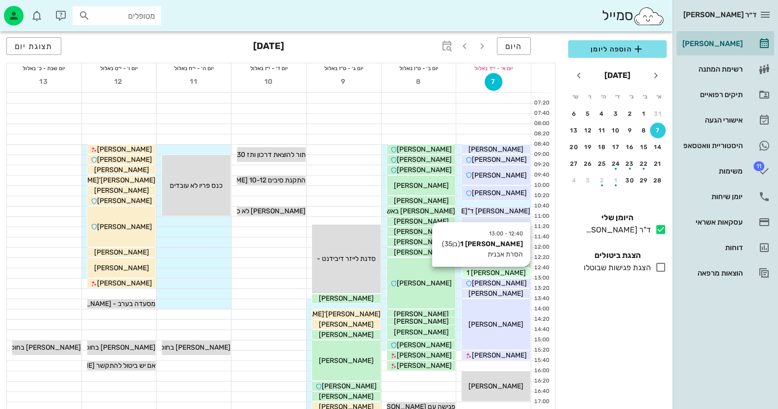
click at [497, 272] on span "[PERSON_NAME] 1" at bounding box center [496, 273] width 59 height 8
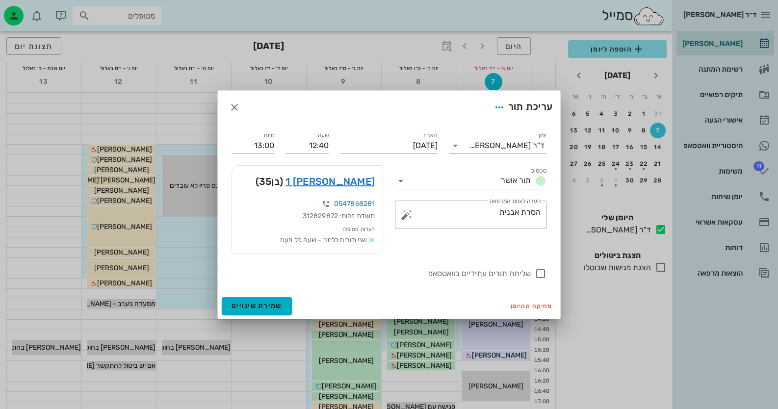
click at [348, 173] on div "דוד גרינשטיין 1 (בן 35 )" at bounding box center [307, 181] width 151 height 31
click at [350, 176] on link "דוד גרינשטיין 1" at bounding box center [330, 182] width 89 height 16
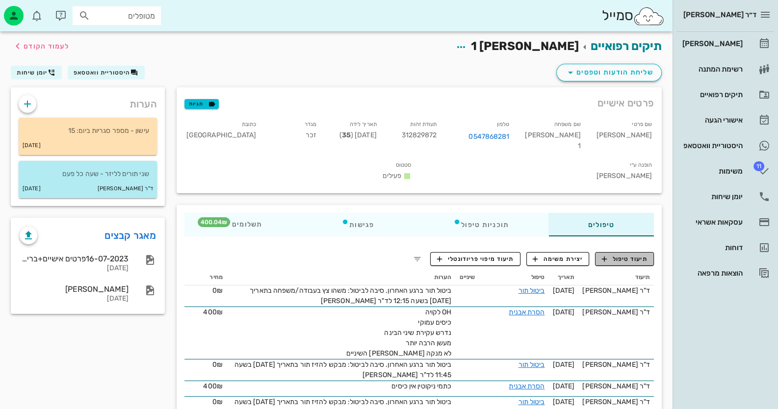
click at [641, 255] on span "תיעוד טיפול" at bounding box center [625, 259] width 46 height 9
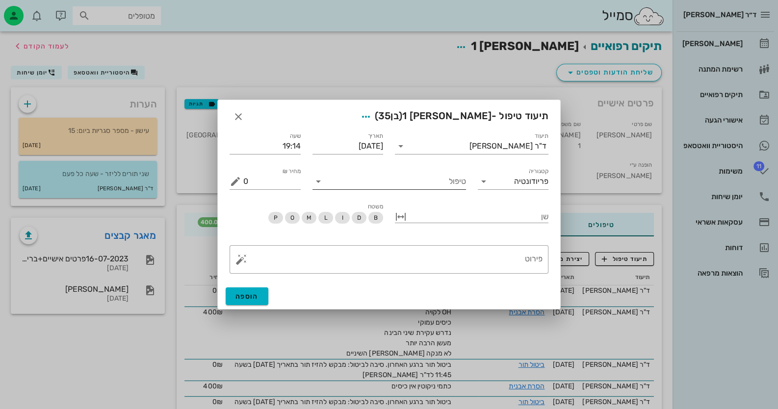
click at [361, 185] on input "טיפול" at bounding box center [396, 182] width 140 height 16
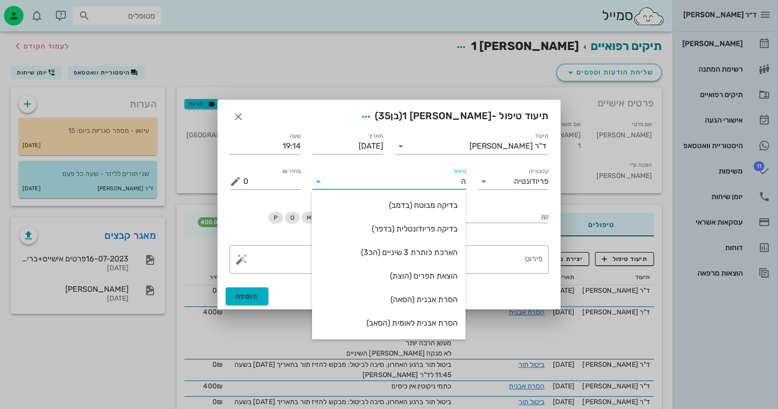
type input "[PERSON_NAME]"
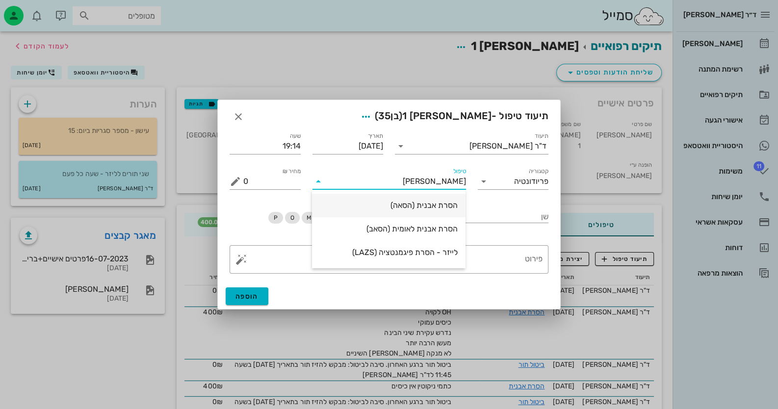
click at [346, 214] on div "הסרת אבנית (הסאה)" at bounding box center [389, 205] width 138 height 21
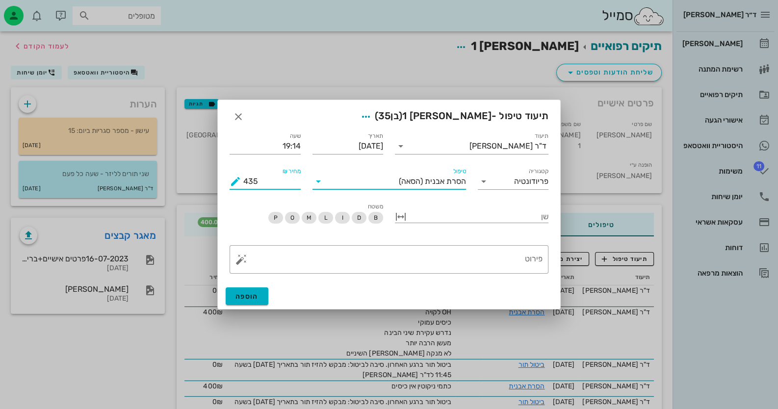
drag, startPoint x: 265, startPoint y: 184, endPoint x: 229, endPoint y: 179, distance: 37.1
click at [229, 179] on div "מחיר ₪ 435" at bounding box center [265, 177] width 83 height 35
type input "400"
click at [238, 261] on button "button" at bounding box center [242, 260] width 12 height 12
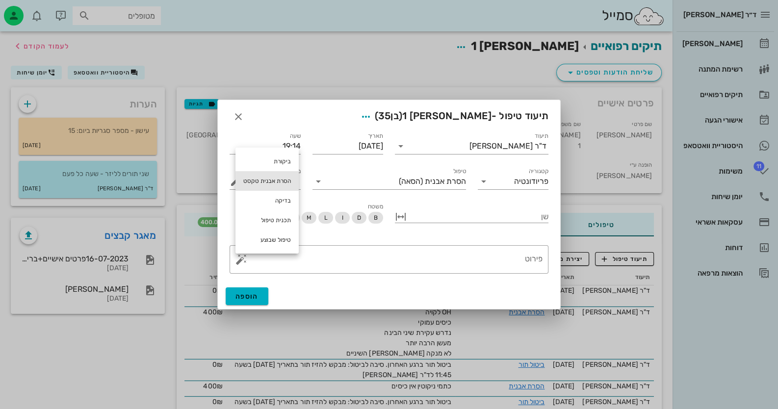
click at [270, 176] on div "הסרת אבנית טקסט" at bounding box center [267, 181] width 63 height 20
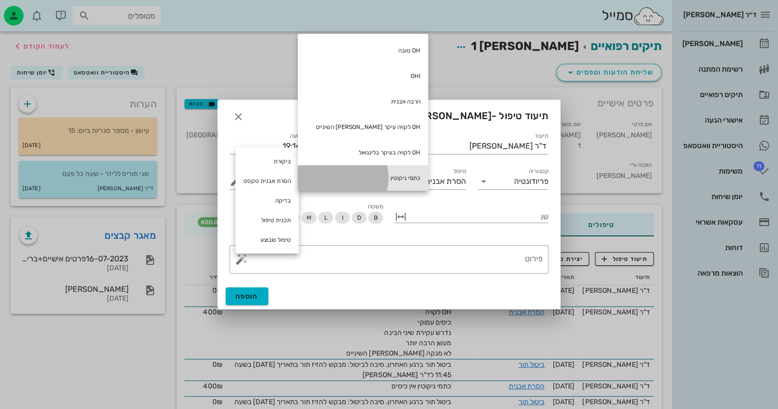
click at [350, 177] on div "כתמי ניקוטין" at bounding box center [363, 178] width 131 height 26
type textarea "כתמי ניקוטין"
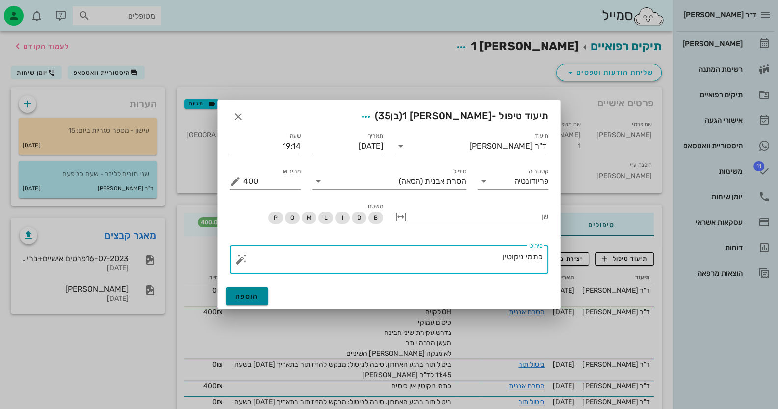
click at [231, 296] on button "הוספה" at bounding box center [247, 297] width 43 height 18
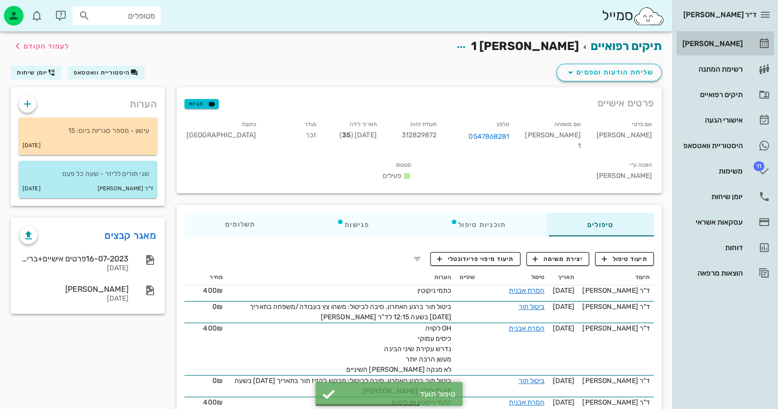
click at [710, 51] on div "[PERSON_NAME]" at bounding box center [712, 44] width 62 height 16
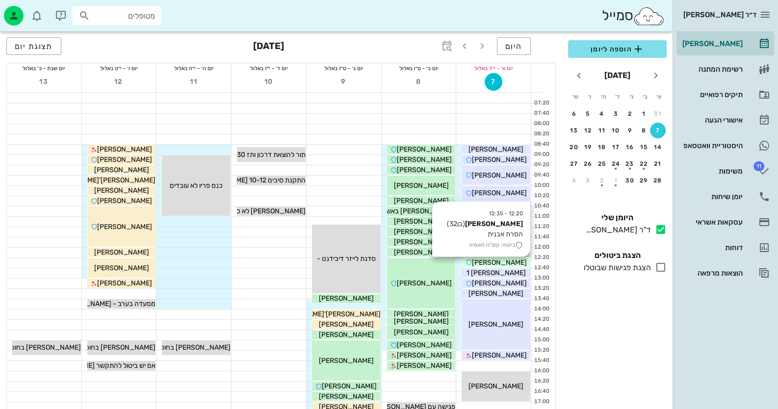
click at [511, 264] on span "[PERSON_NAME]" at bounding box center [499, 263] width 55 height 8
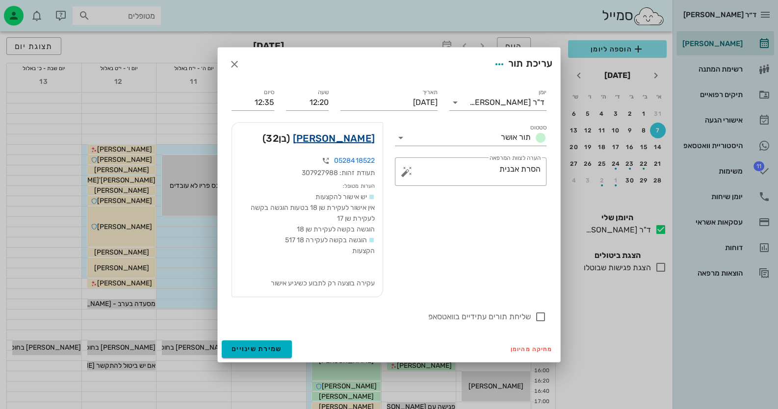
click at [348, 140] on link "צדוק הרייתי" at bounding box center [334, 139] width 82 height 16
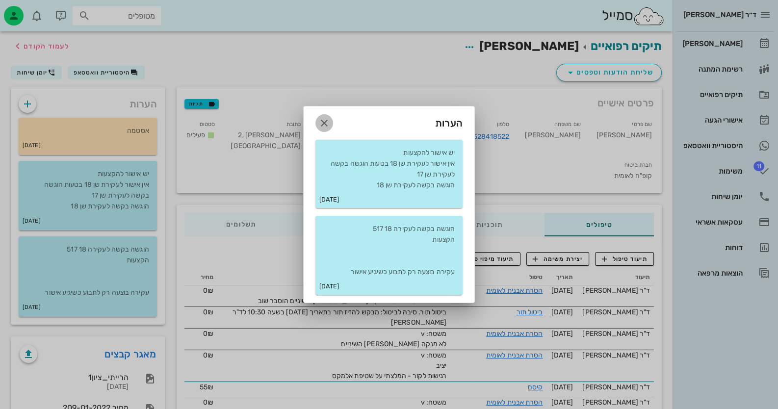
click at [317, 125] on span "button" at bounding box center [325, 123] width 18 height 12
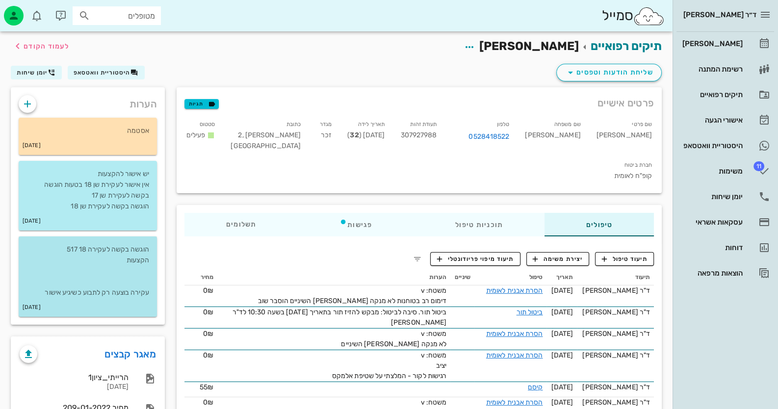
click at [99, 246] on p "הוגשה בקשה לעקירה 18 517 הקצעות עקירה בוצעה רק לתבוע כשיגיע אישור" at bounding box center [87, 271] width 123 height 54
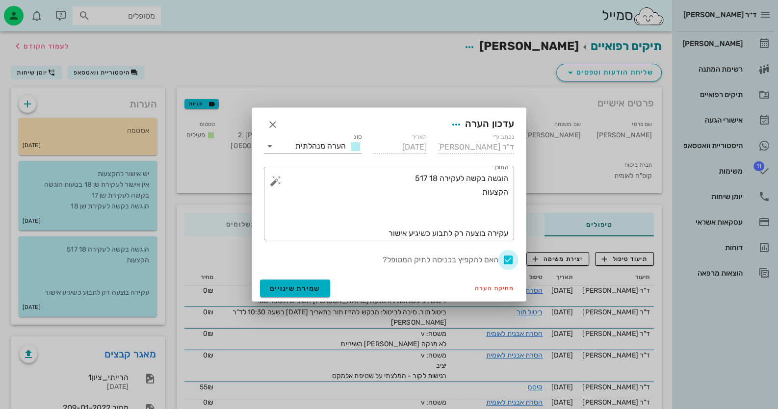
click at [505, 260] on div at bounding box center [508, 260] width 17 height 17
checkbox input "false"
click at [289, 285] on span "שמירת שינויים" at bounding box center [295, 289] width 51 height 8
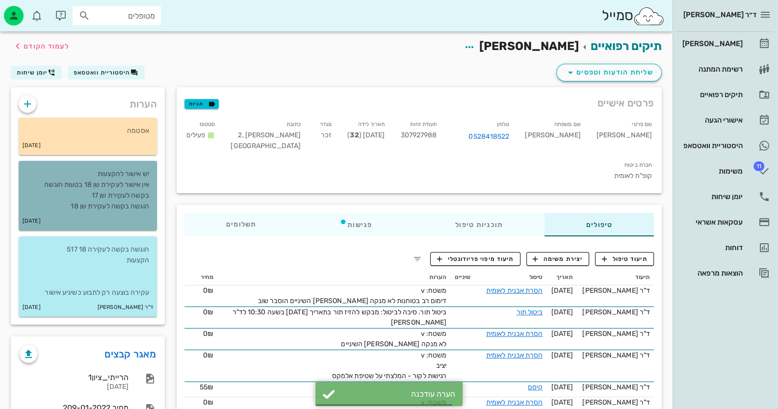
click at [115, 195] on p "יש אישור להקצעות אין אישור לעקירת שן 18 בטעות הוגשה בקשה לעקירת שן 17 הוגשה בקש…" at bounding box center [87, 190] width 123 height 43
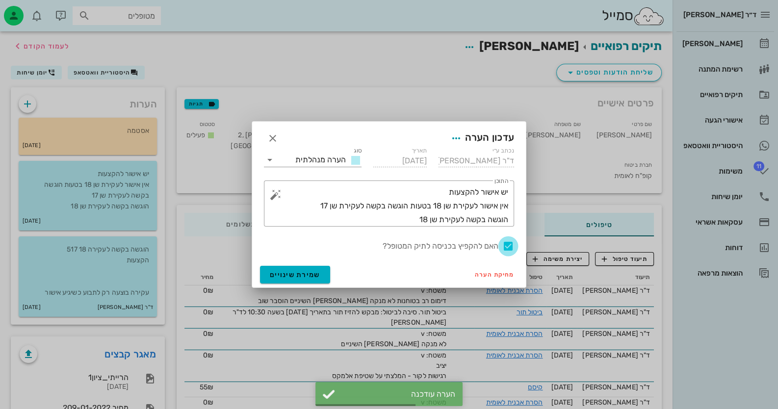
click at [507, 245] on div at bounding box center [508, 246] width 17 height 17
checkbox input "false"
click at [294, 279] on button "שמירת שינויים" at bounding box center [295, 275] width 70 height 18
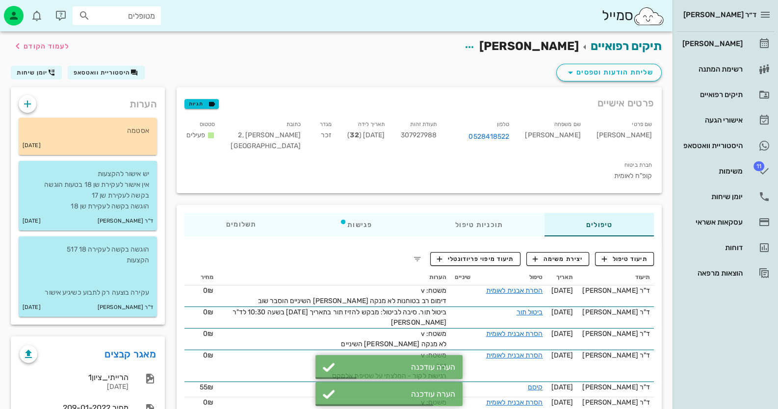
click at [630, 255] on span "תיעוד טיפול" at bounding box center [625, 259] width 46 height 9
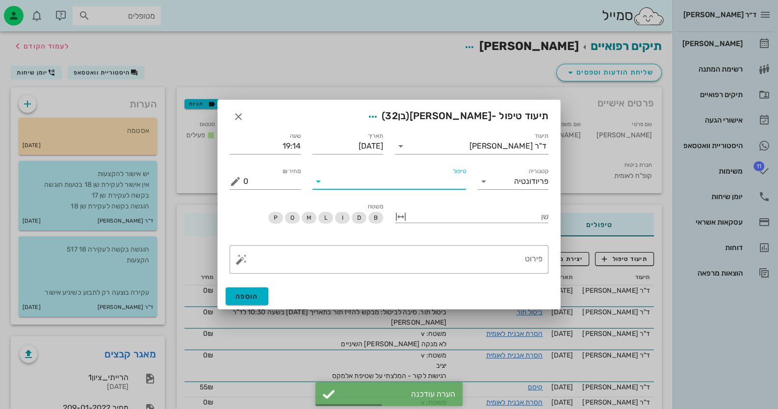
click at [400, 183] on input "טיפול" at bounding box center [396, 182] width 140 height 16
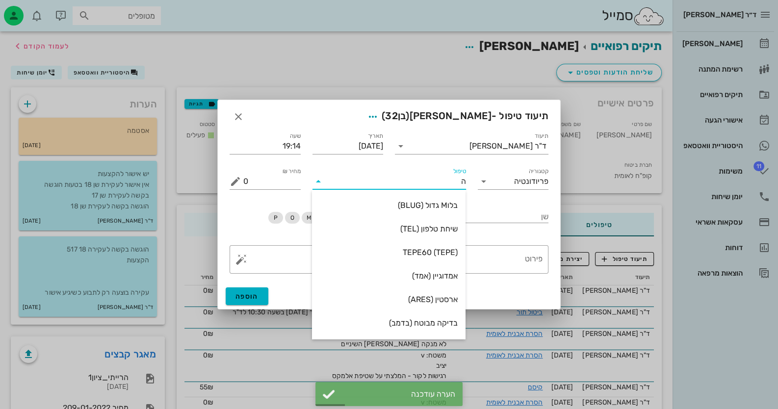
type input "[PERSON_NAME]"
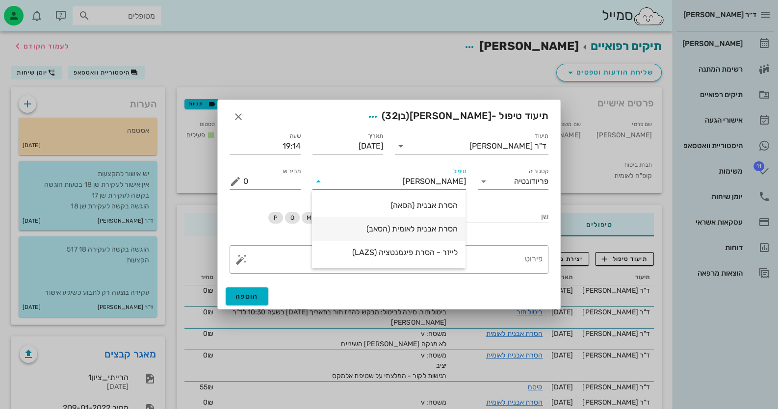
click at [408, 230] on div "הסרת אבנית לאומית (הסאב)" at bounding box center [389, 228] width 138 height 9
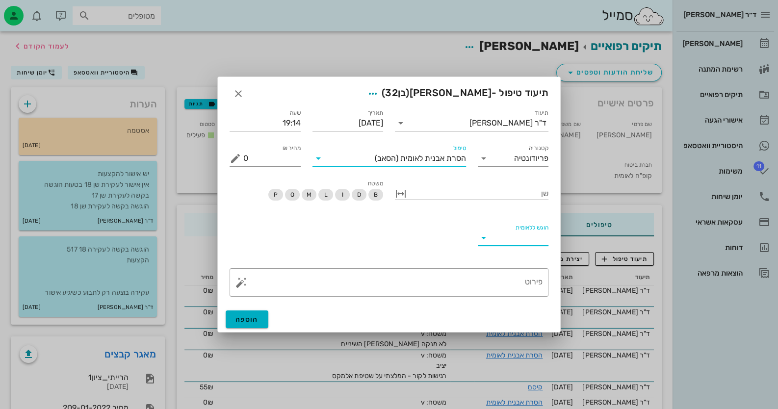
click at [533, 242] on input "הוגש ללאומית" at bounding box center [521, 238] width 55 height 16
click at [534, 240] on div "כן" at bounding box center [512, 245] width 55 height 21
click at [244, 283] on button "button" at bounding box center [242, 283] width 12 height 12
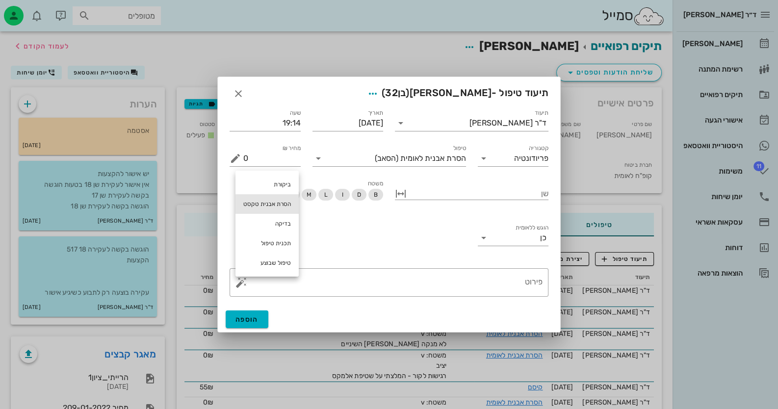
click at [287, 202] on div "הסרת אבנית טקסט" at bounding box center [267, 204] width 63 height 20
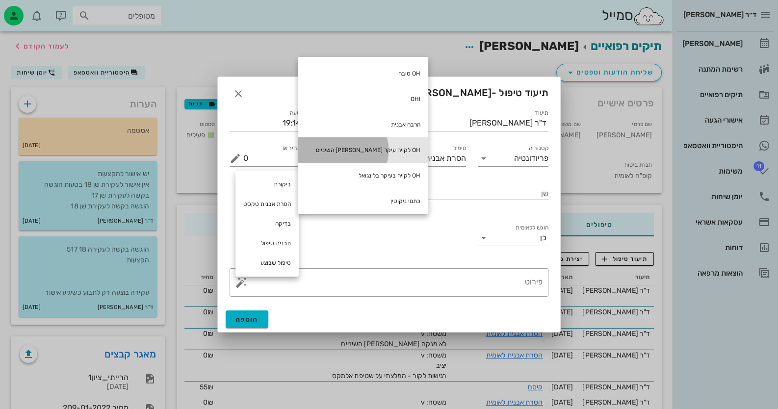
click at [347, 154] on div "OH לקויה עיקר [PERSON_NAME] השיניים" at bounding box center [363, 150] width 131 height 26
type textarea "OH לקויה עיקר [PERSON_NAME] השיניים"
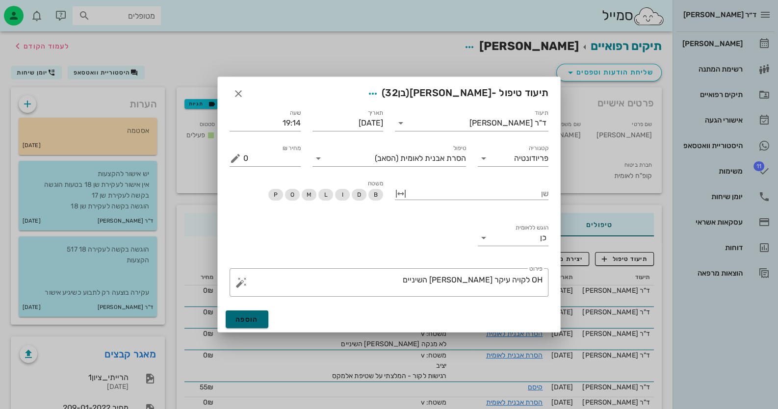
click at [245, 314] on button "הוספה" at bounding box center [247, 320] width 43 height 18
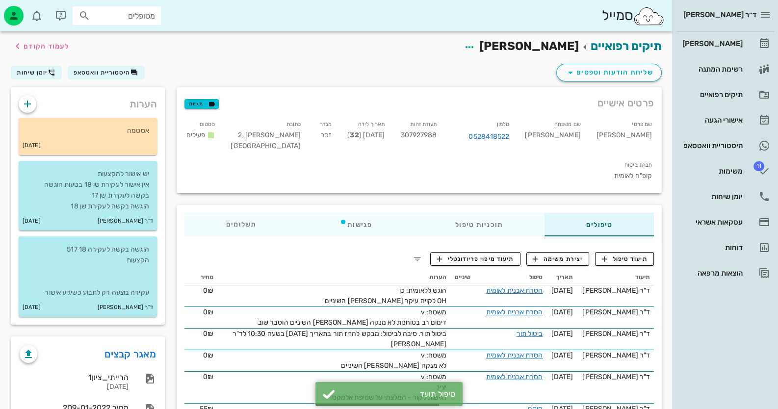
click at [437, 137] on span "307927988" at bounding box center [418, 135] width 36 height 8
copy span "307927988"
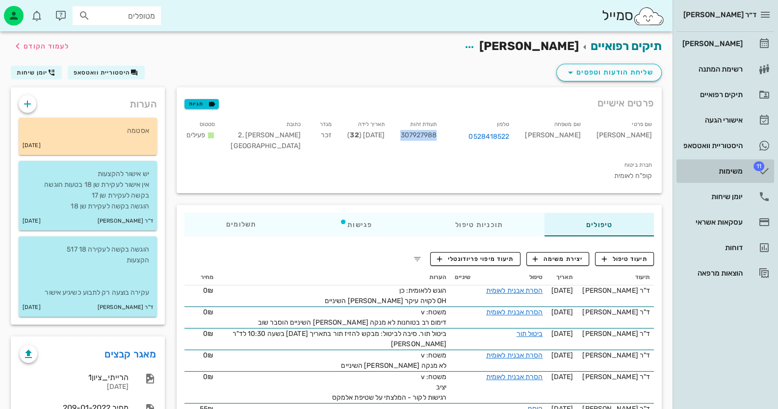
click at [715, 174] on div "משימות" at bounding box center [712, 171] width 62 height 8
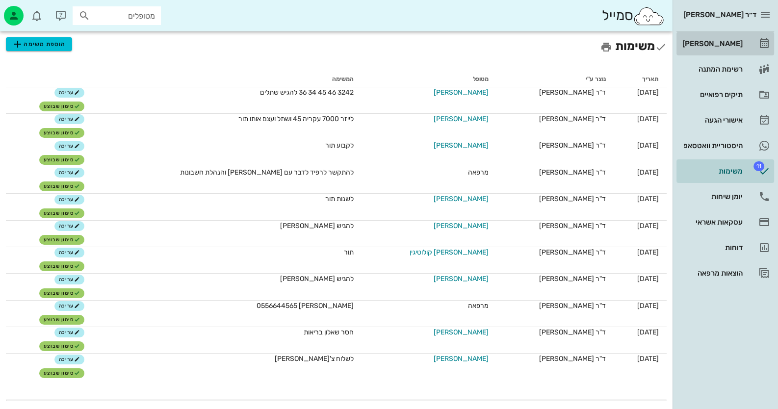
click at [726, 45] on div "[PERSON_NAME]" at bounding box center [712, 44] width 62 height 8
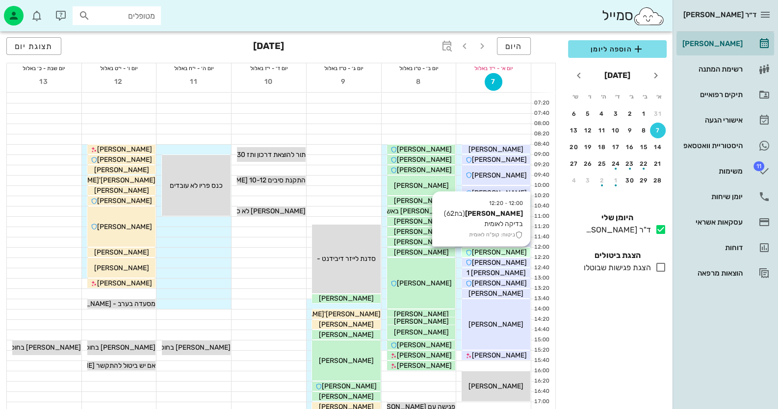
click at [510, 253] on span "[PERSON_NAME]" at bounding box center [499, 252] width 55 height 8
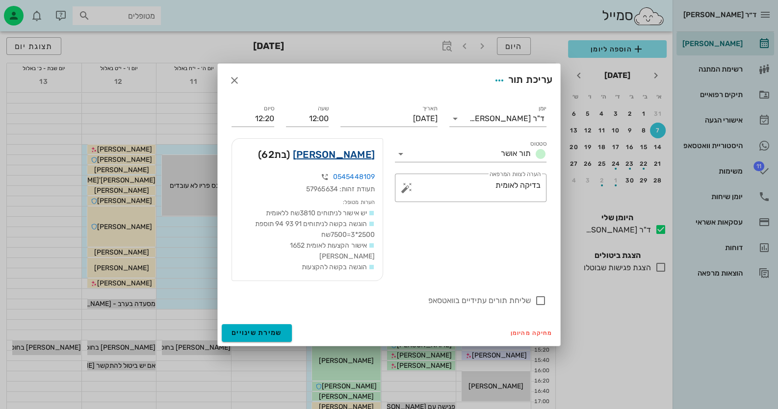
click at [356, 154] on link "אילנה גואטה" at bounding box center [334, 155] width 82 height 16
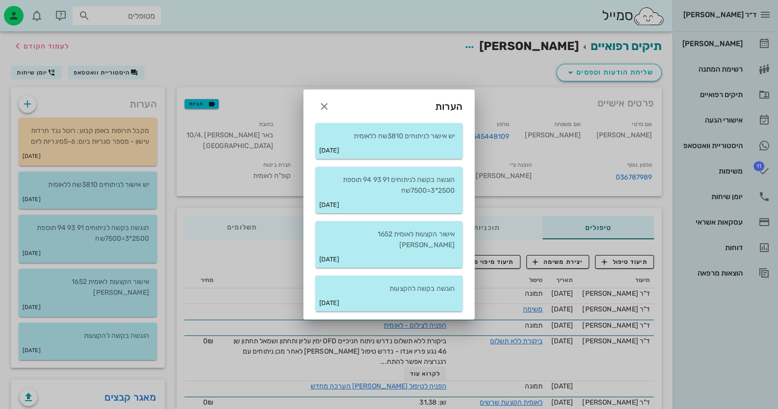
click at [356, 154] on div "23-01-2015" at bounding box center [389, 150] width 147 height 17
click at [321, 112] on icon "button" at bounding box center [324, 107] width 12 height 12
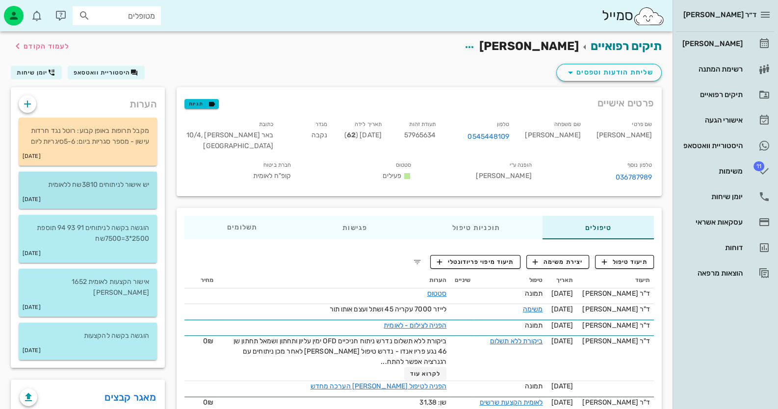
click at [70, 204] on div "23-01-2015" at bounding box center [88, 199] width 138 height 19
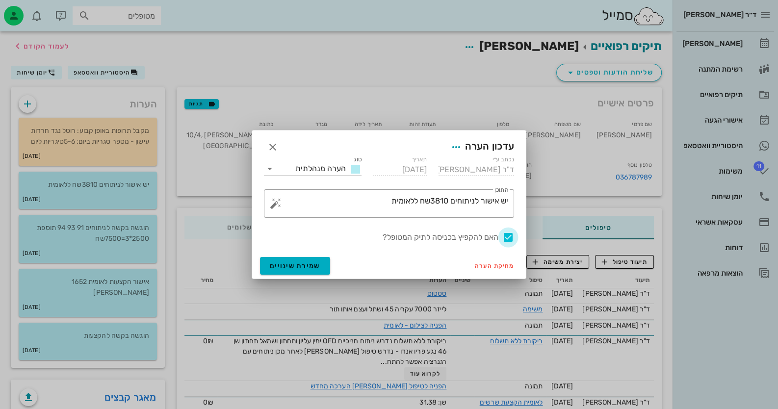
click at [513, 236] on div at bounding box center [508, 237] width 17 height 17
checkbox input "false"
click at [302, 263] on span "שמירת שינויים" at bounding box center [295, 266] width 51 height 8
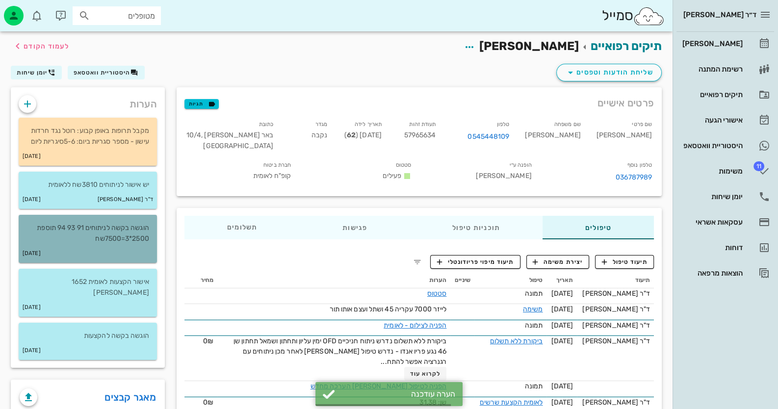
click at [99, 233] on p "הוגשה בקשה לניתוחים 91 93 94 תוספת 2500*3=7500שח" at bounding box center [87, 234] width 123 height 22
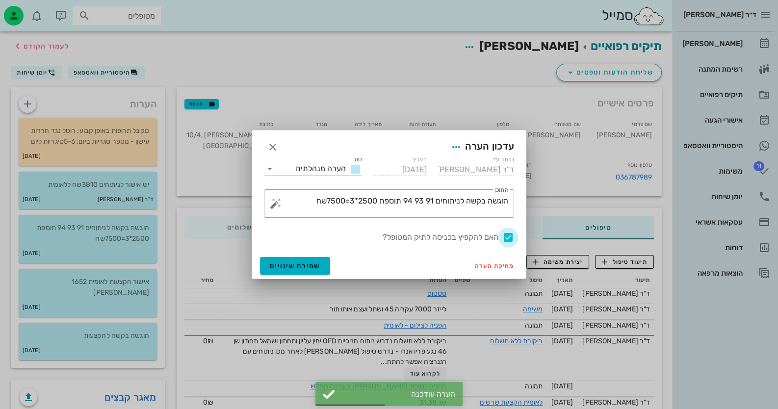
drag, startPoint x: 506, startPoint y: 238, endPoint x: 388, endPoint y: 261, distance: 120.8
click at [506, 239] on div at bounding box center [508, 237] width 17 height 17
checkbox input "false"
click at [301, 269] on span "שמירת שינויים" at bounding box center [295, 266] width 51 height 8
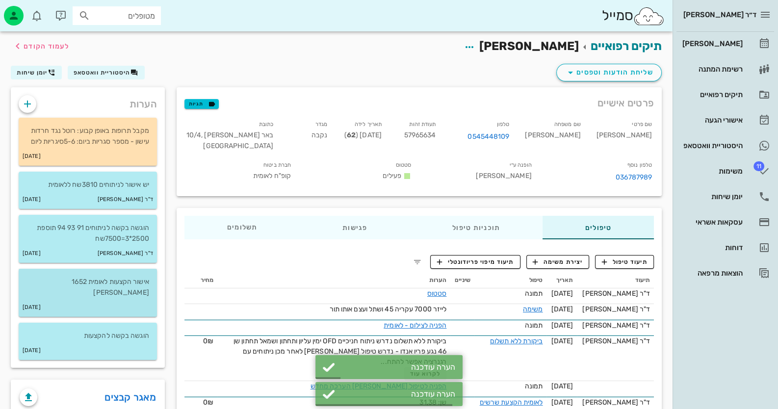
click at [113, 283] on p "אישור הקצעות לאומית 1652 שקל" at bounding box center [87, 288] width 123 height 22
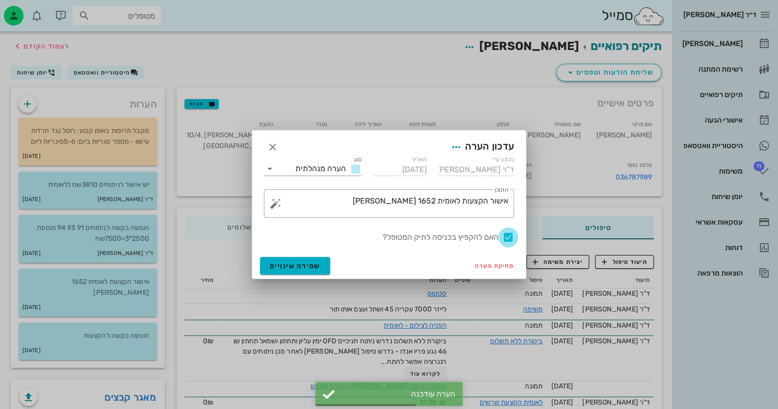
click at [508, 237] on div at bounding box center [508, 237] width 17 height 17
checkbox input "false"
click at [332, 263] on div "מחיקת הערה שמירת שינויים" at bounding box center [389, 266] width 274 height 26
click at [326, 264] on button "שמירת שינויים" at bounding box center [295, 266] width 70 height 18
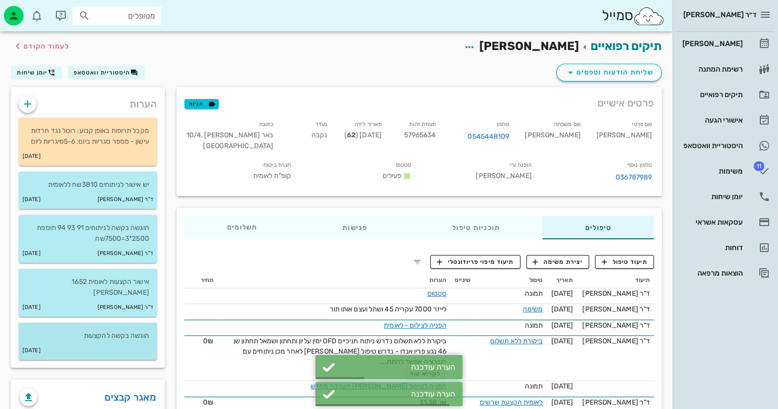
click at [110, 342] on div "29-09-2014" at bounding box center [88, 351] width 138 height 19
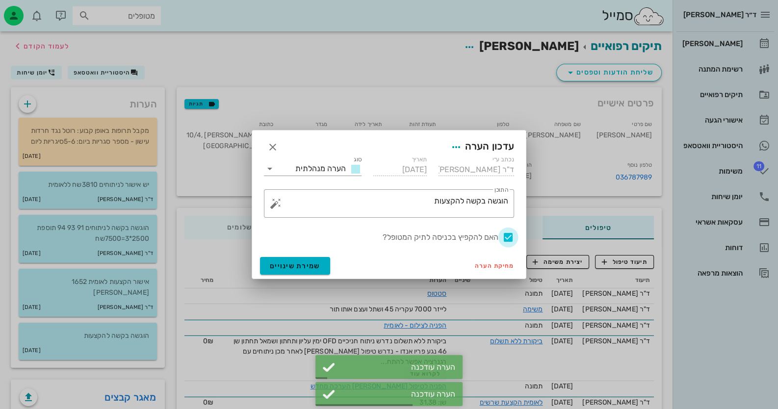
click at [505, 237] on div at bounding box center [508, 237] width 17 height 17
checkbox input "false"
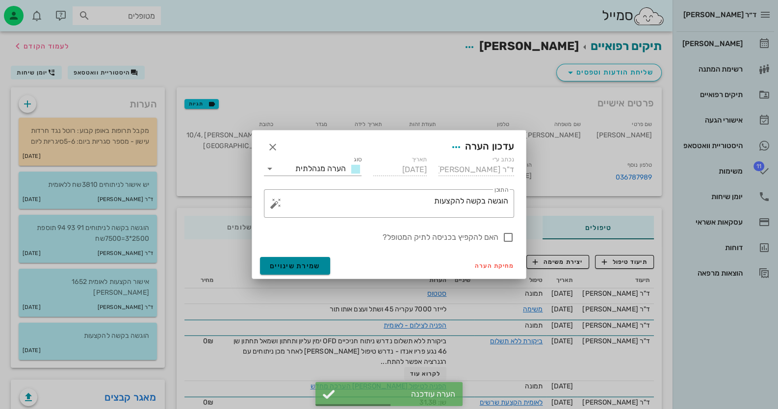
click at [326, 267] on button "שמירת שינויים" at bounding box center [295, 266] width 70 height 18
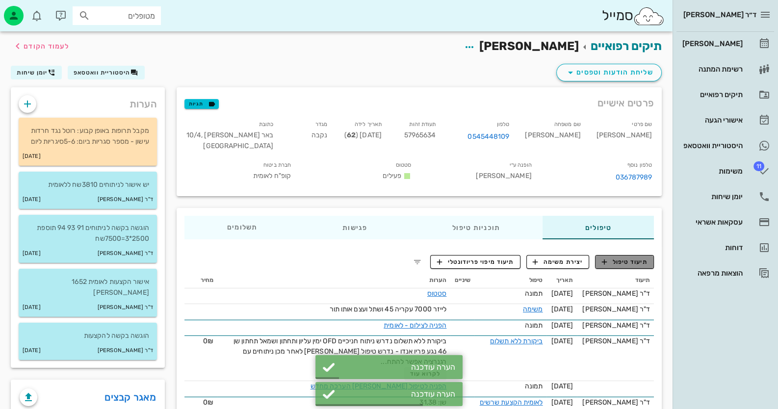
click at [647, 260] on span "תיעוד טיפול" at bounding box center [625, 262] width 46 height 9
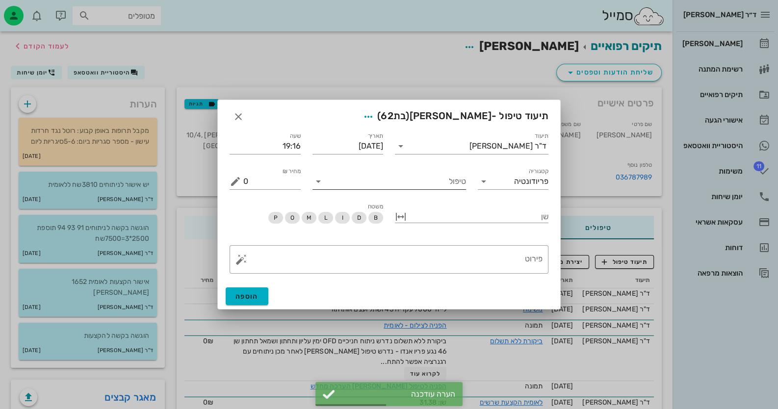
click at [428, 188] on input "טיפול" at bounding box center [396, 182] width 140 height 16
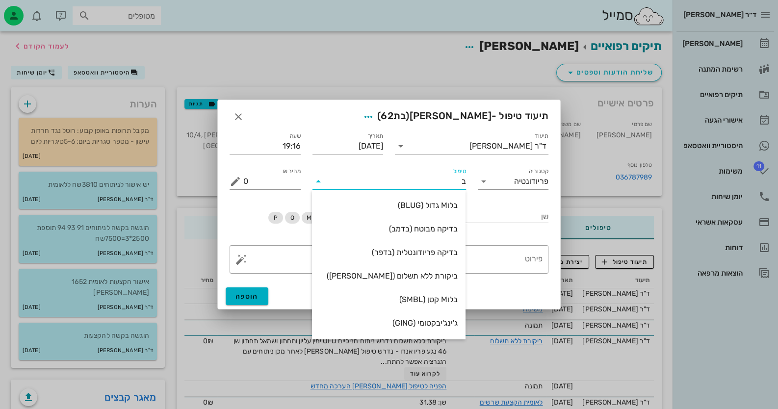
type input "בד"
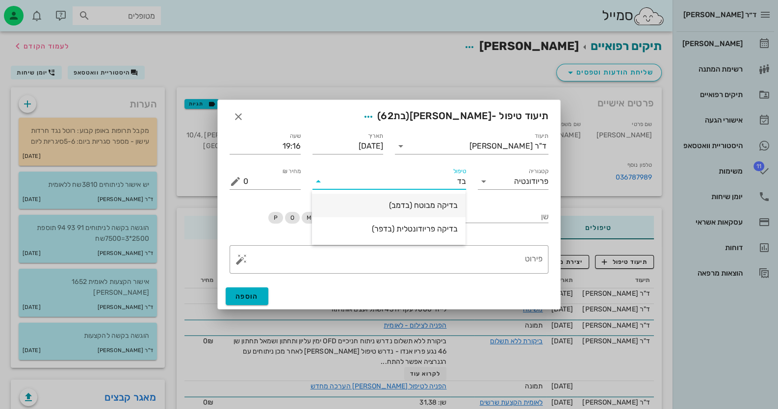
click at [436, 213] on div "בדיקה מבוטח (בדמב)" at bounding box center [389, 205] width 138 height 21
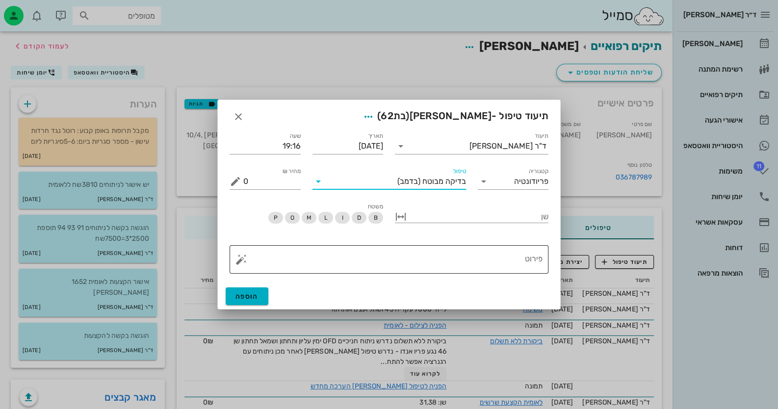
click at [456, 250] on textarea "פירוט" at bounding box center [392, 262] width 299 height 24
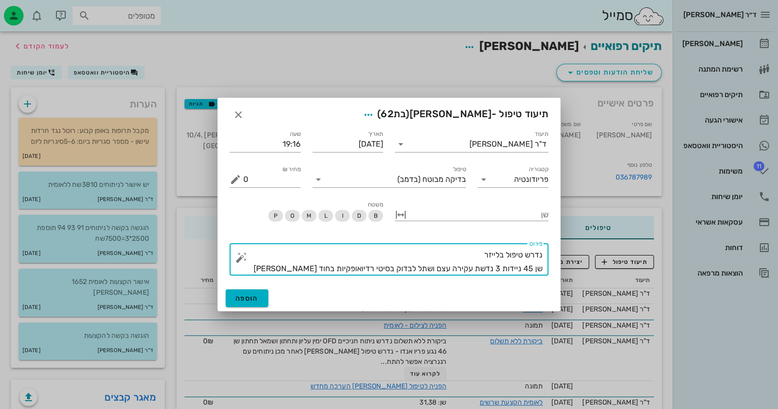
click at [486, 266] on textarea "נדרש טיפול בלייזר שן 45 ניידות 3 נדשת עקירה עצם ושתל לבדוק בסיטי רדיואופקיות בח…" at bounding box center [392, 261] width 299 height 27
type textarea "נדרש טיפול בלייזר שן 45 ניידות 3 נדרשת עקירה עצם ושתל לבדוק בסיטי רדיואופקיות ב…"
click at [236, 293] on button "הוספה" at bounding box center [247, 299] width 43 height 18
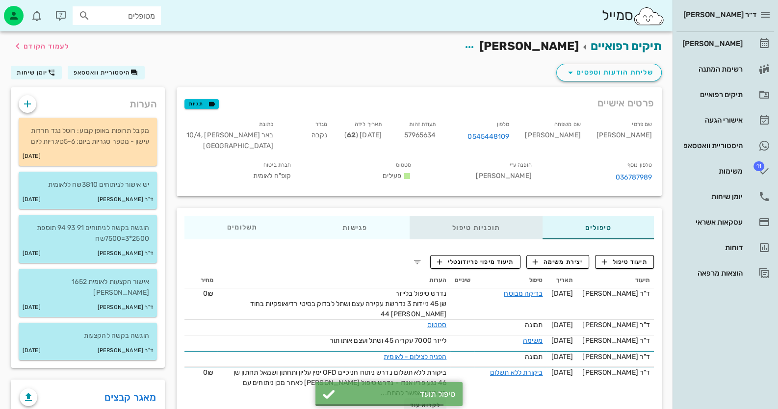
click at [449, 218] on div "תוכניות טיפול" at bounding box center [476, 228] width 133 height 24
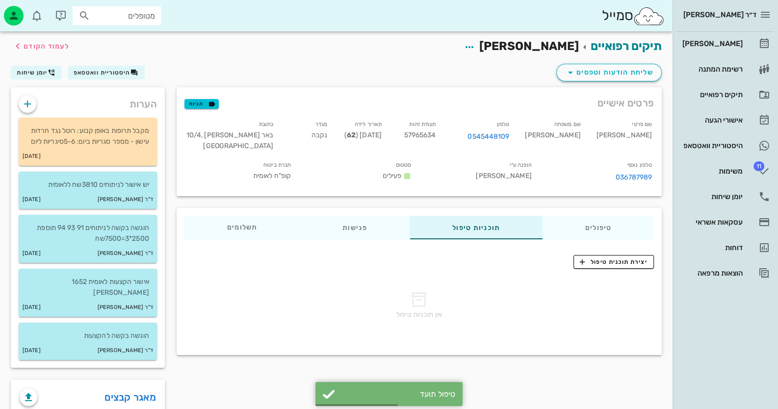
click at [604, 267] on div "אין תוכניות טיפול" at bounding box center [419, 307] width 481 height 80
click at [606, 264] on button "יצירת תוכנית טיפול" at bounding box center [614, 262] width 80 height 14
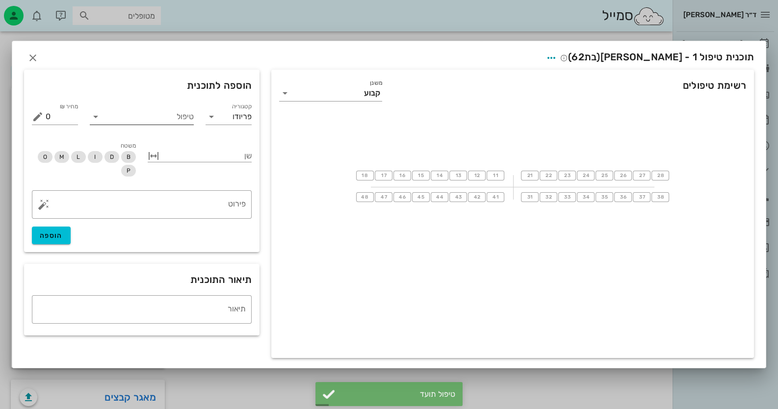
click at [137, 121] on input "טיפול" at bounding box center [149, 117] width 90 height 16
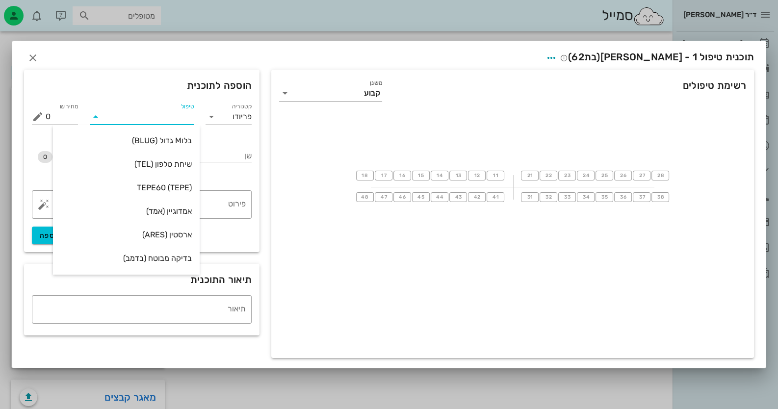
click at [138, 121] on input "טיפול" at bounding box center [149, 117] width 90 height 16
type input "לי"
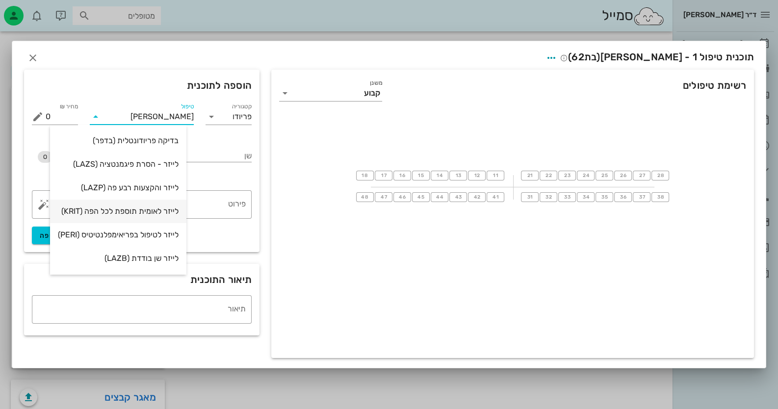
click at [124, 208] on div "לייזר לאומית תוספת לכל הפה (KRIT)" at bounding box center [118, 211] width 121 height 9
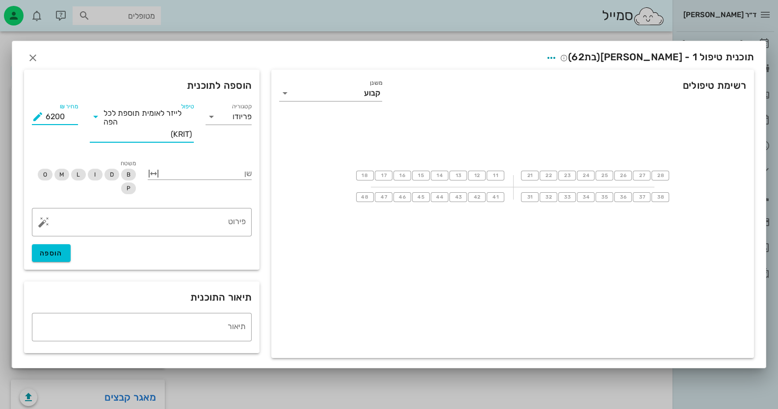
drag, startPoint x: 66, startPoint y: 116, endPoint x: 28, endPoint y: 116, distance: 37.3
click at [28, 116] on div "מחיר ₪ 6200" at bounding box center [55, 123] width 58 height 57
click at [59, 250] on span "הוספה" at bounding box center [51, 253] width 23 height 8
type input "0"
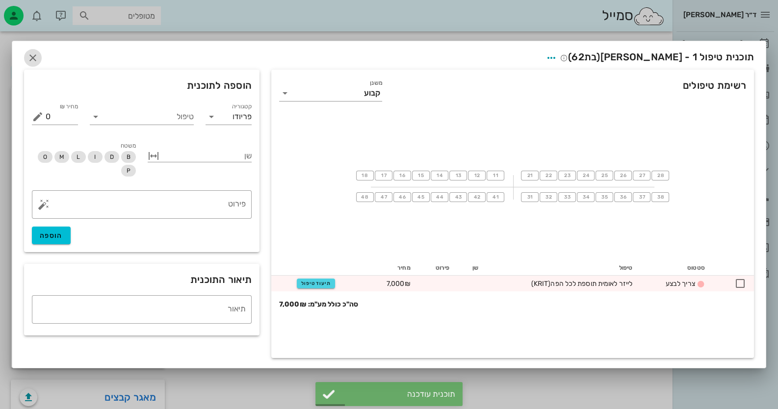
click at [31, 50] on button "button" at bounding box center [33, 58] width 18 height 18
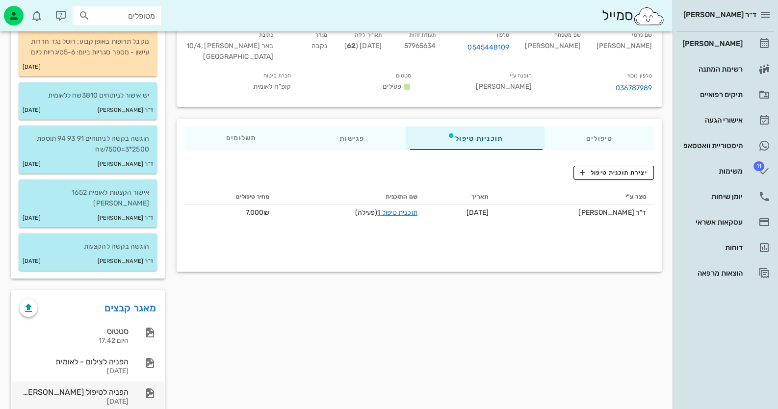
scroll to position [162, 0]
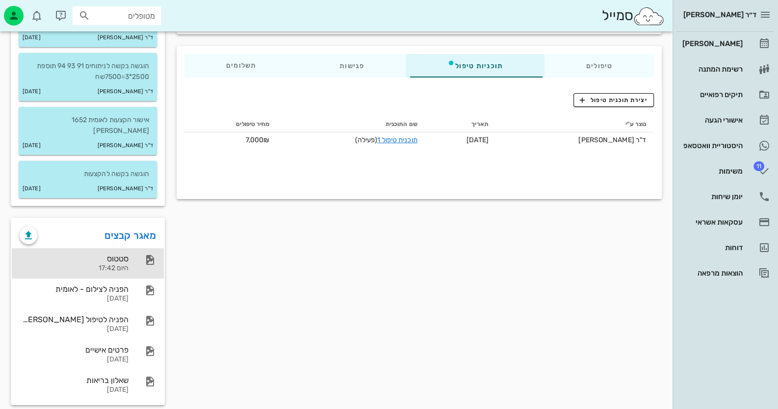
click at [125, 264] on div "היום 17:42" at bounding box center [74, 268] width 109 height 8
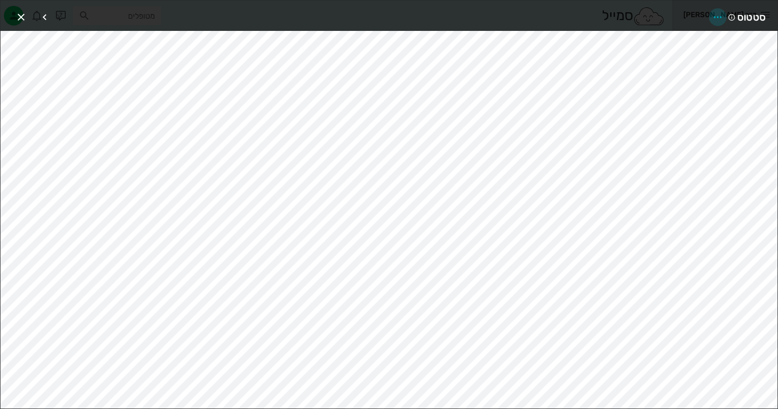
click at [714, 16] on icon "button" at bounding box center [718, 17] width 12 height 12
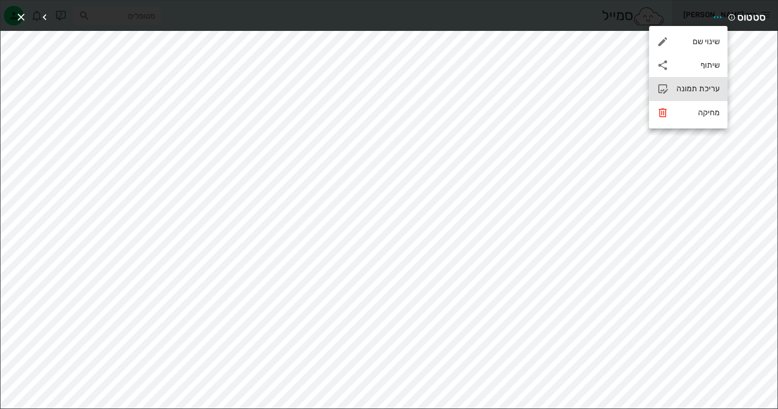
click at [689, 97] on div "עריכת תמונה" at bounding box center [688, 89] width 79 height 24
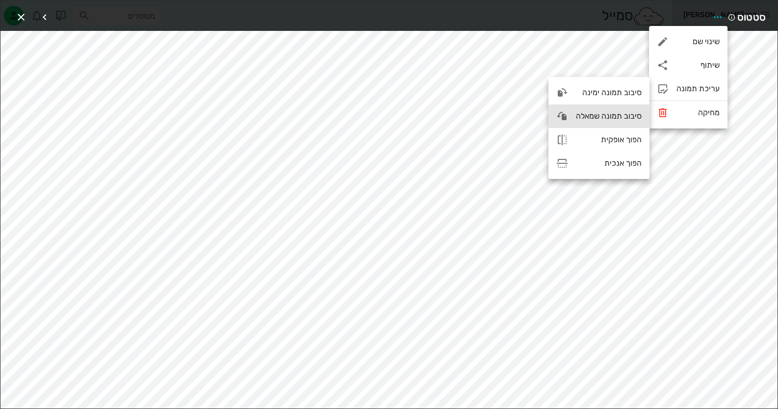
click at [604, 114] on div "סיבוב תמונה שמאלה" at bounding box center [609, 115] width 66 height 9
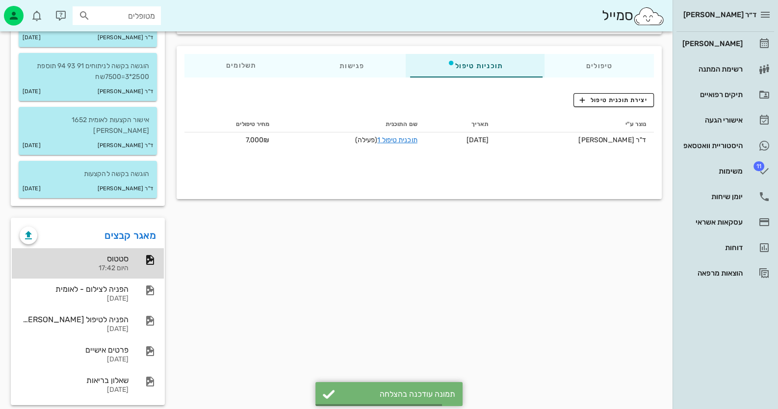
click at [111, 254] on div "סטטוס" at bounding box center [74, 258] width 109 height 9
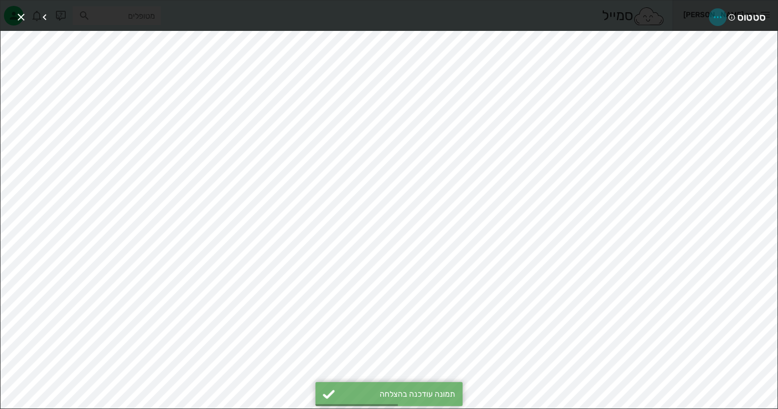
click at [723, 19] on icon "button" at bounding box center [718, 17] width 12 height 12
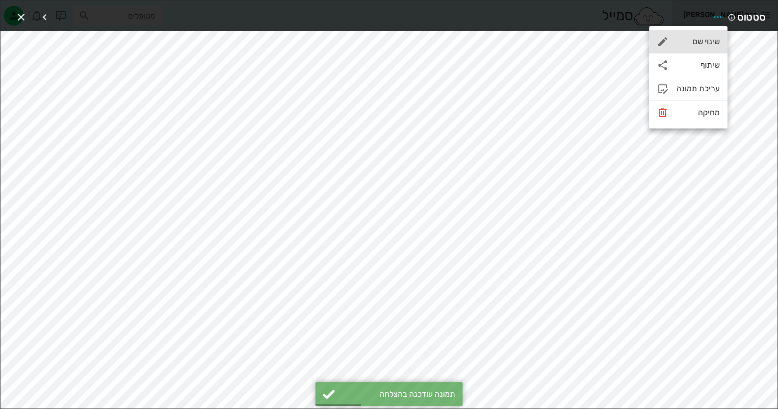
click at [708, 42] on div "שינוי שם" at bounding box center [698, 41] width 43 height 9
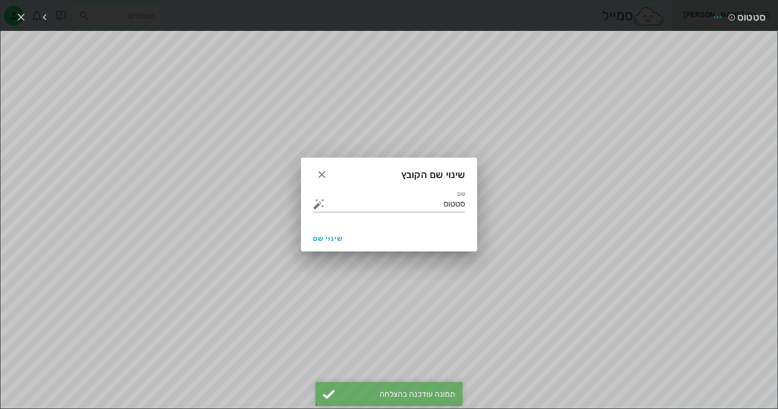
click at [607, 94] on div at bounding box center [389, 204] width 778 height 409
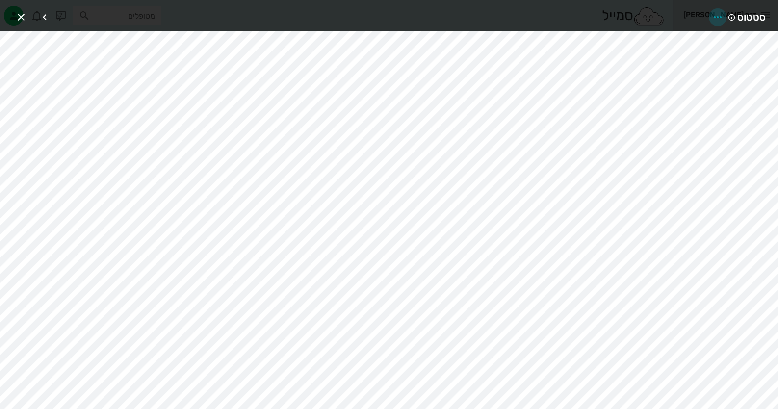
click at [713, 18] on icon "button" at bounding box center [718, 17] width 12 height 12
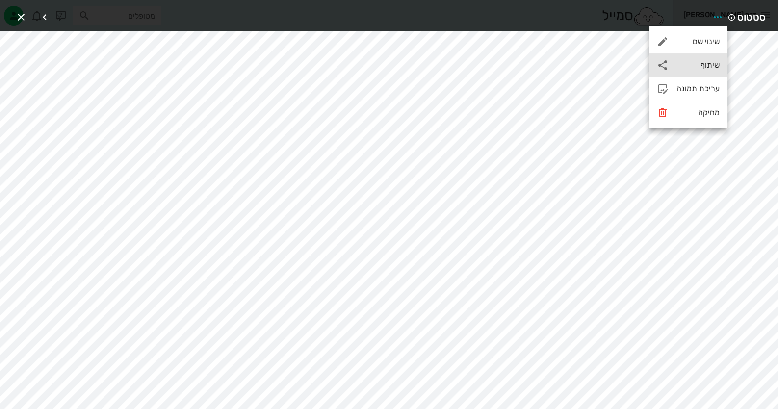
click at [703, 61] on div "שיתוף" at bounding box center [698, 64] width 43 height 9
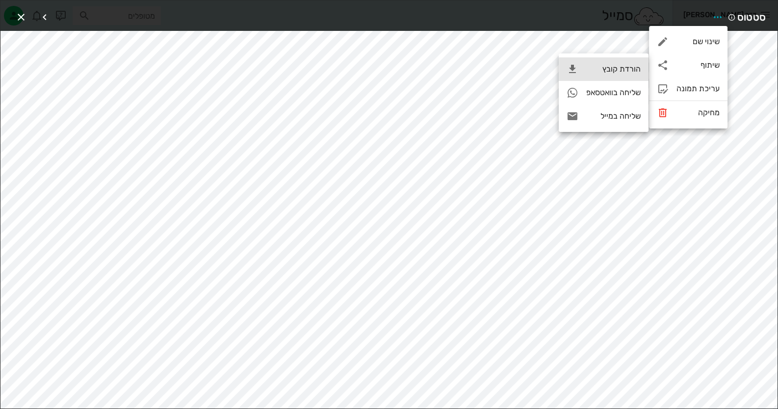
click at [606, 63] on div "הורדת קובץ" at bounding box center [604, 69] width 90 height 24
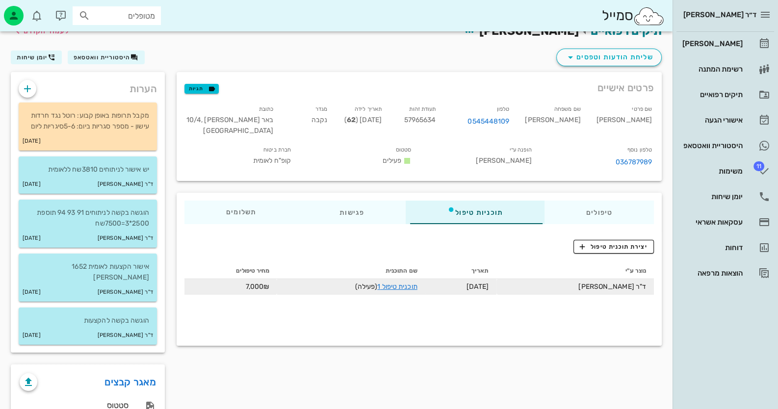
scroll to position [0, 0]
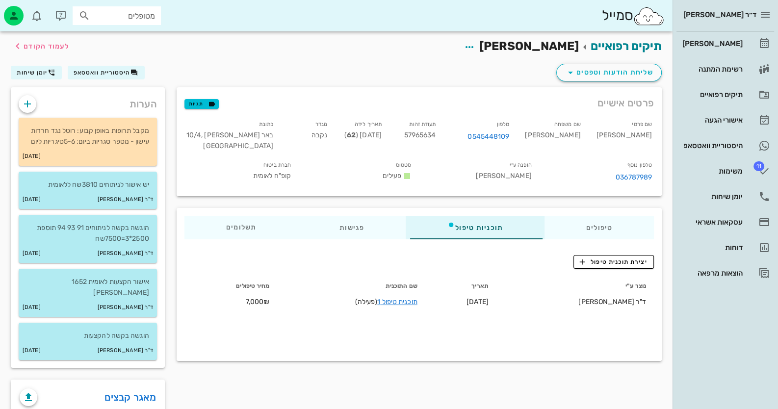
click at [436, 136] on span "57965634" at bounding box center [420, 135] width 32 height 8
copy span "57965634"
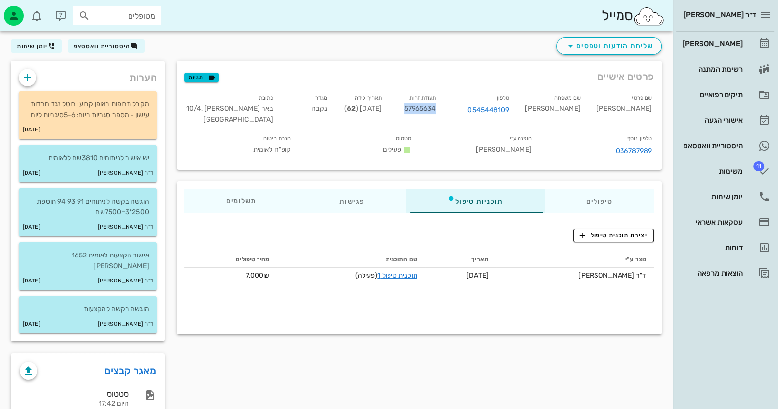
scroll to position [49, 0]
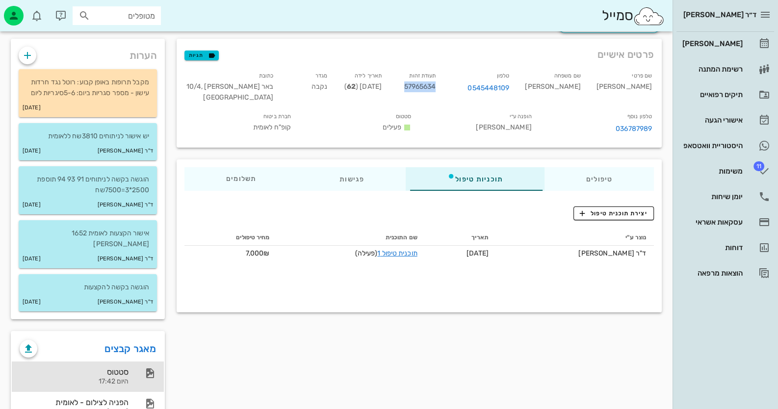
click at [130, 365] on div "סטטוס היום 17:42" at bounding box center [88, 377] width 152 height 30
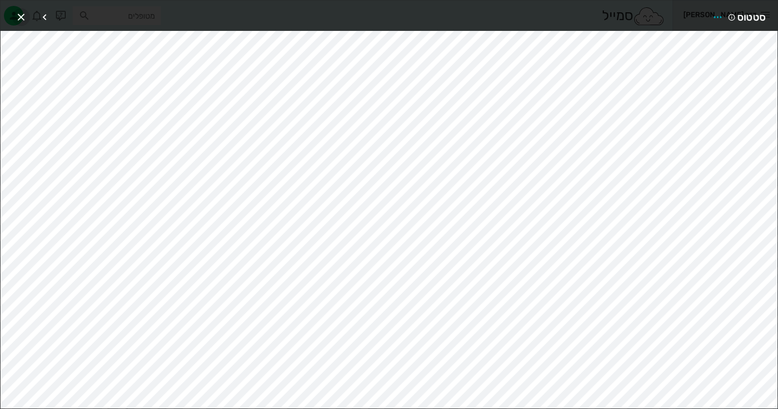
click at [17, 16] on icon "button" at bounding box center [21, 17] width 12 height 12
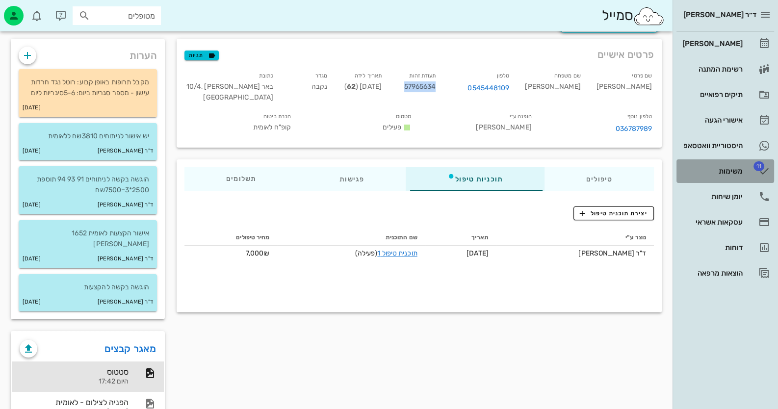
click at [735, 163] on div "משימות" at bounding box center [712, 171] width 62 height 16
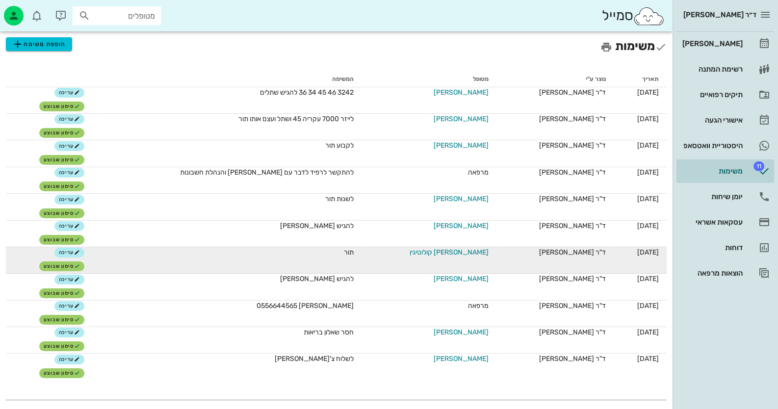
click at [443, 253] on span "[PERSON_NAME] קולוטיגין" at bounding box center [449, 252] width 79 height 10
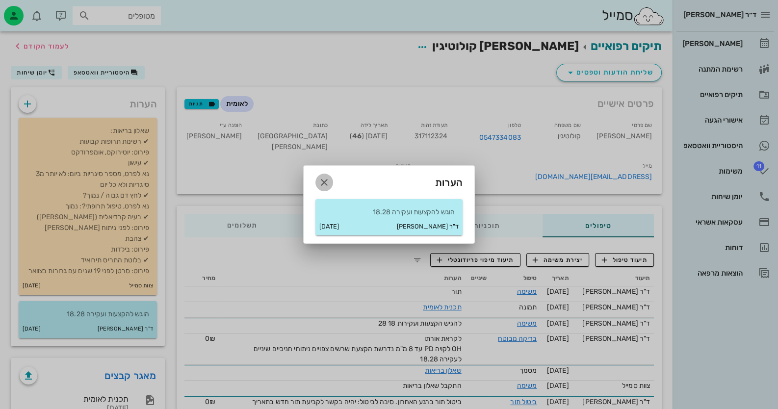
click at [324, 181] on icon "button" at bounding box center [324, 183] width 12 height 12
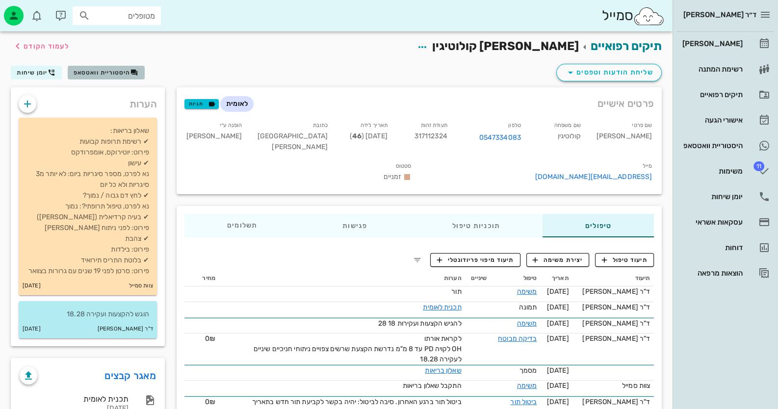
click at [120, 74] on span "היסטוריית וואטסאפ" at bounding box center [102, 72] width 57 height 7
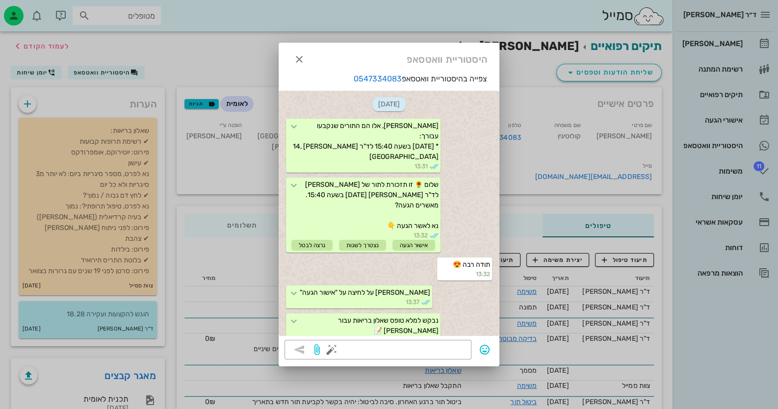
scroll to position [880, 0]
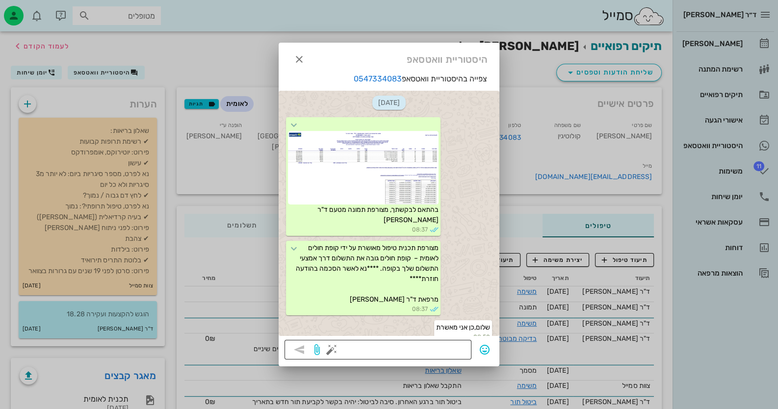
drag, startPoint x: 404, startPoint y: 346, endPoint x: 411, endPoint y: 345, distance: 6.4
click at [406, 346] on textarea at bounding box center [400, 351] width 132 height 16
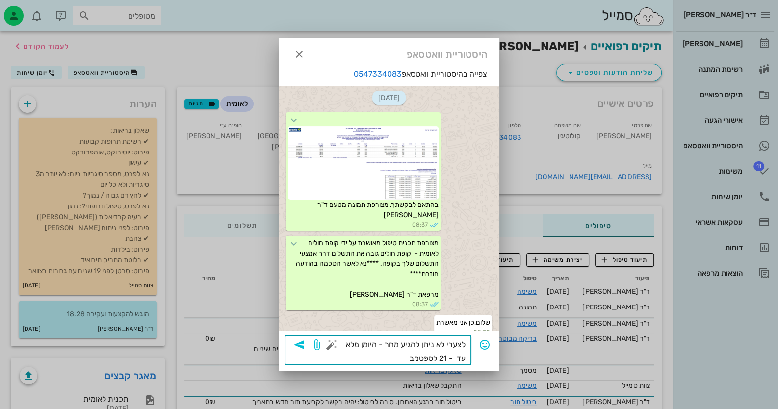
type textarea "לצערי לא ניתן להגיע מחר - היומן מלא עד - 21 לספטמבר"
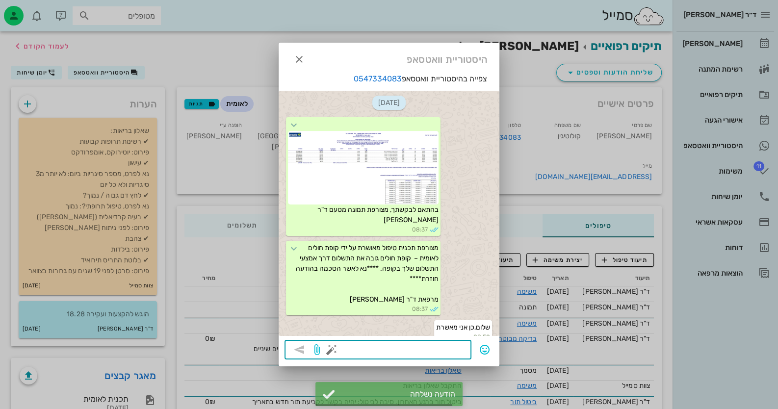
scroll to position [965, 0]
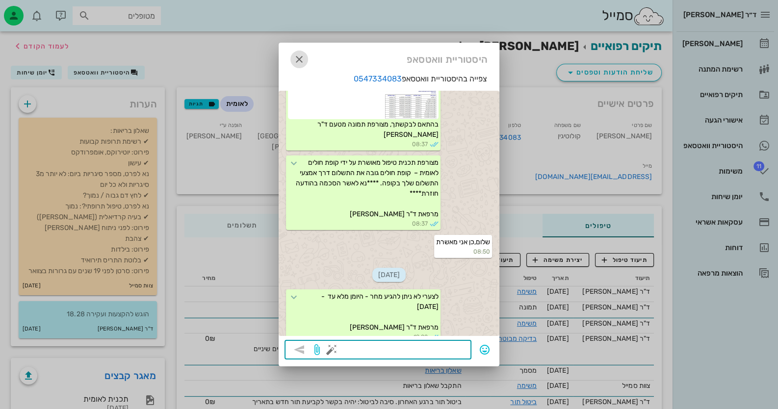
click at [299, 60] on icon "button" at bounding box center [299, 59] width 12 height 12
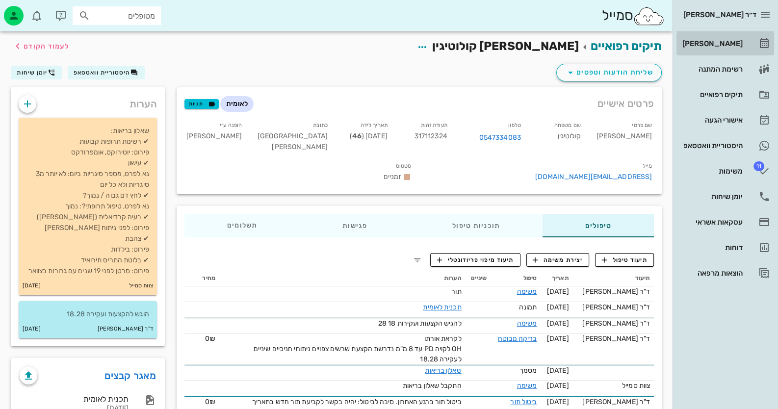
click at [742, 43] on div "[PERSON_NAME]" at bounding box center [712, 44] width 62 height 8
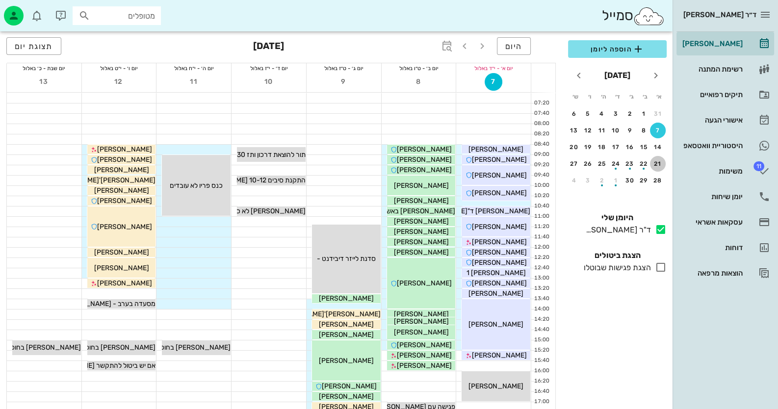
click at [660, 166] on button "21" at bounding box center [658, 164] width 16 height 16
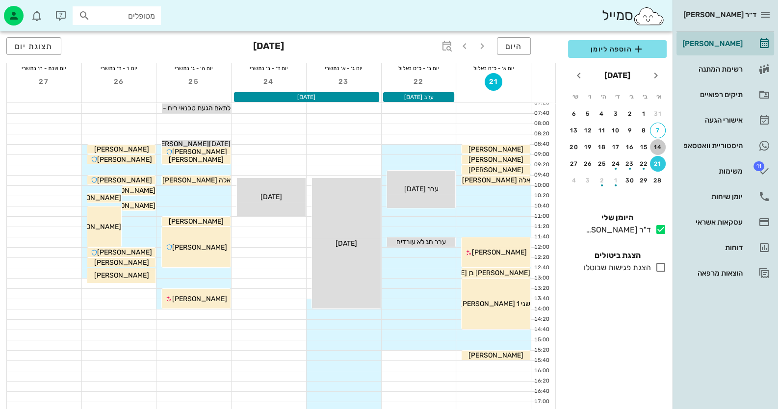
click at [661, 146] on div "14" at bounding box center [658, 147] width 16 height 7
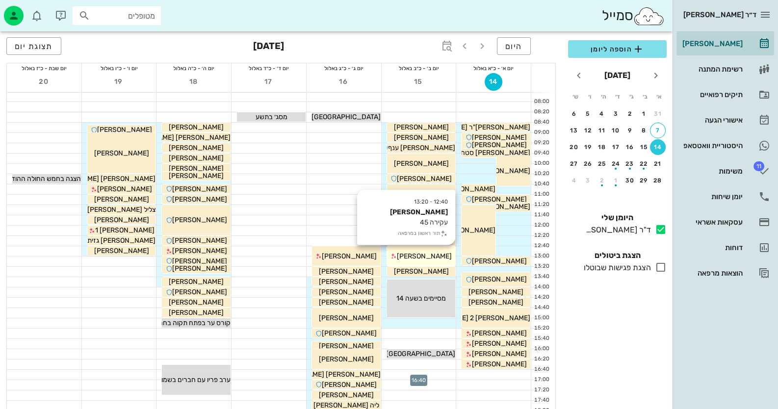
scroll to position [18, 0]
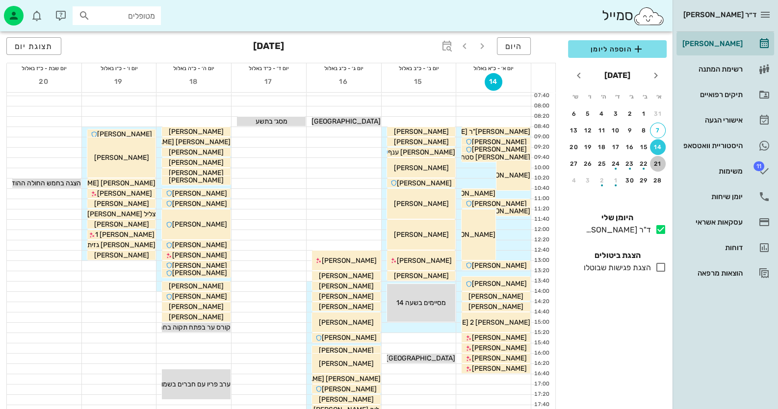
click at [660, 165] on div "21" at bounding box center [658, 163] width 16 height 7
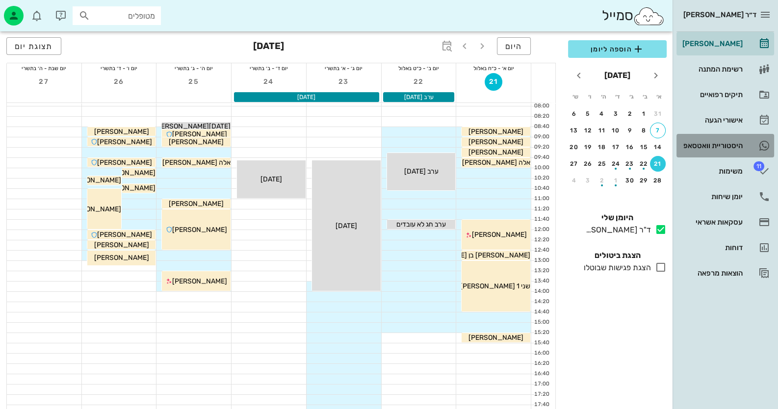
click at [738, 151] on div "היסטוריית וואטסאפ" at bounding box center [712, 146] width 62 height 16
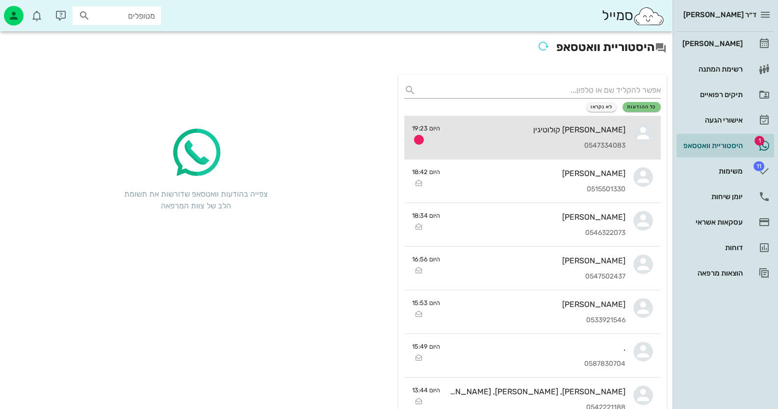
click at [547, 149] on div "0547334083" at bounding box center [537, 146] width 178 height 8
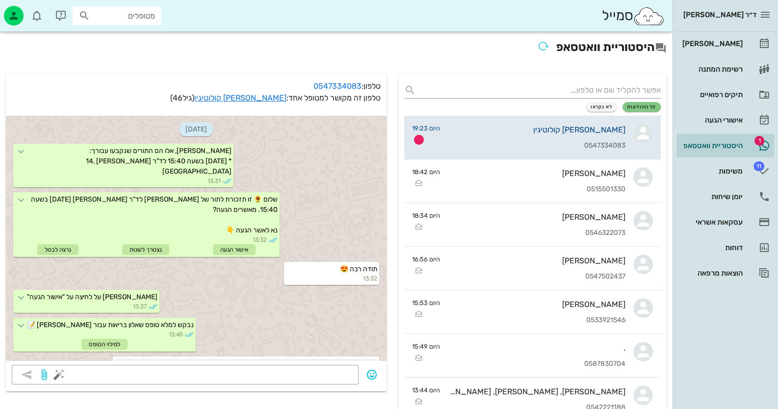
scroll to position [848, 0]
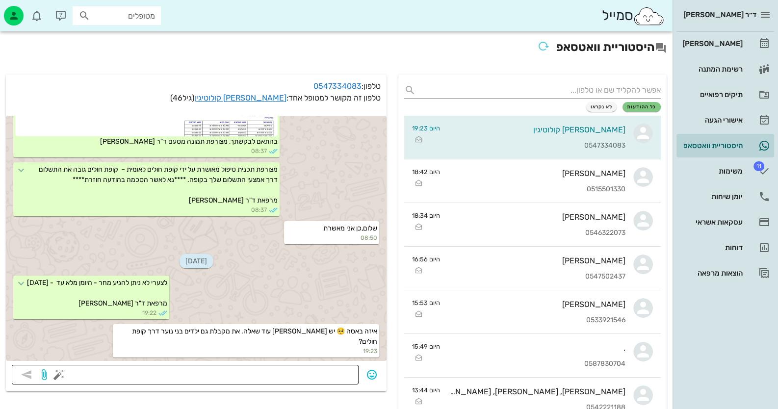
click at [274, 367] on div at bounding box center [207, 375] width 292 height 20
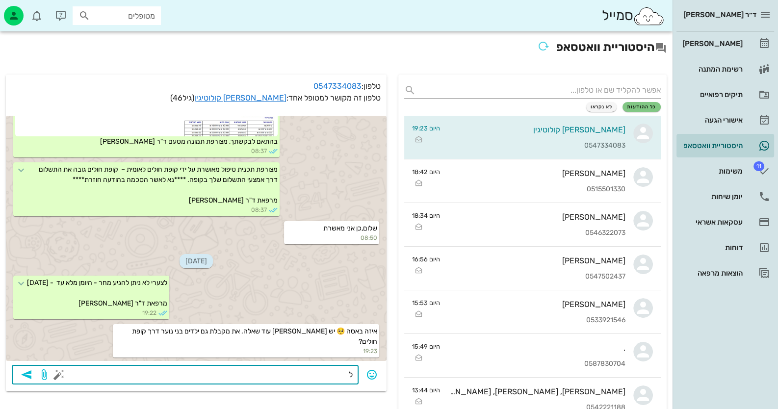
type textarea "לא"
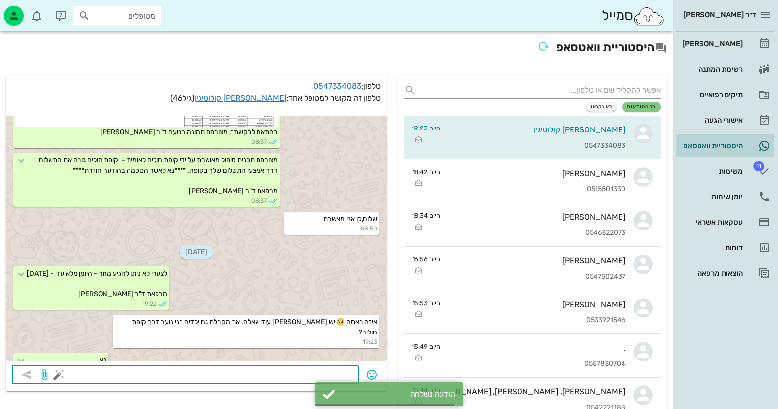
scroll to position [877, 0]
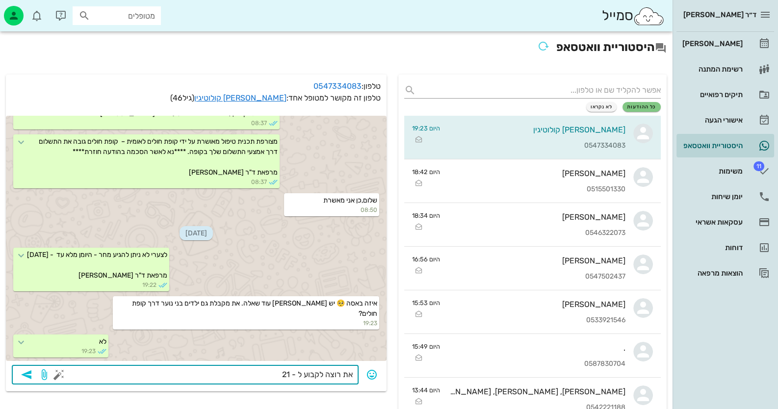
type textarea "את רוצה לקבוע ל - 21?"
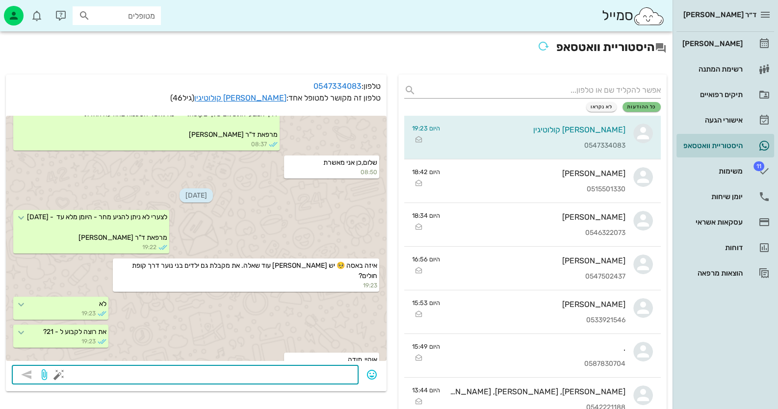
scroll to position [932, 0]
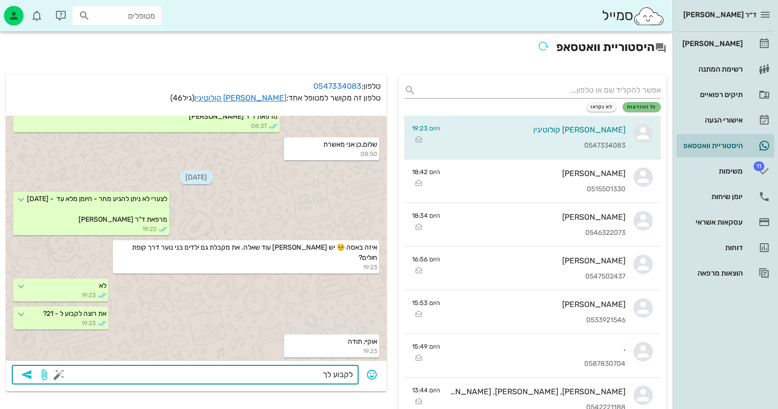
type textarea "לקבוע לך?"
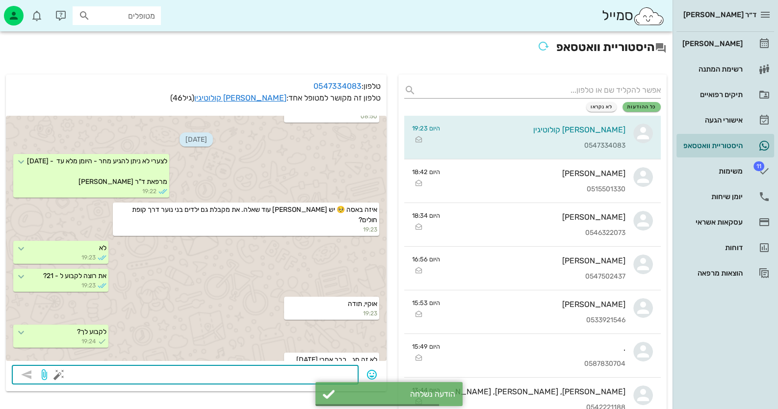
scroll to position [988, 0]
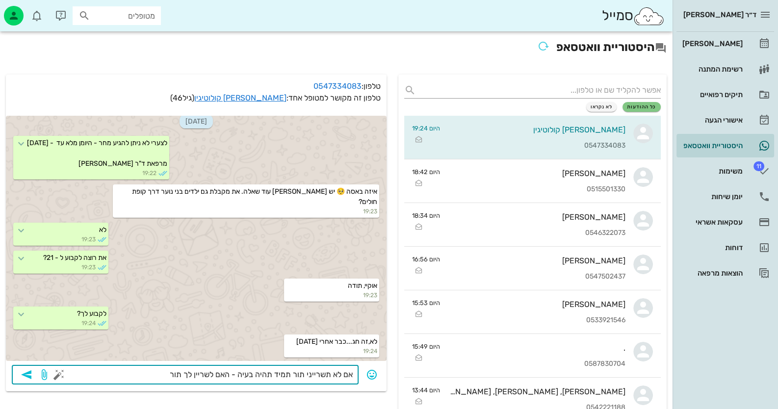
type textarea "אם לא תשרייני תור תמיד תהיה בעיה - האם לשריין לך תור?"
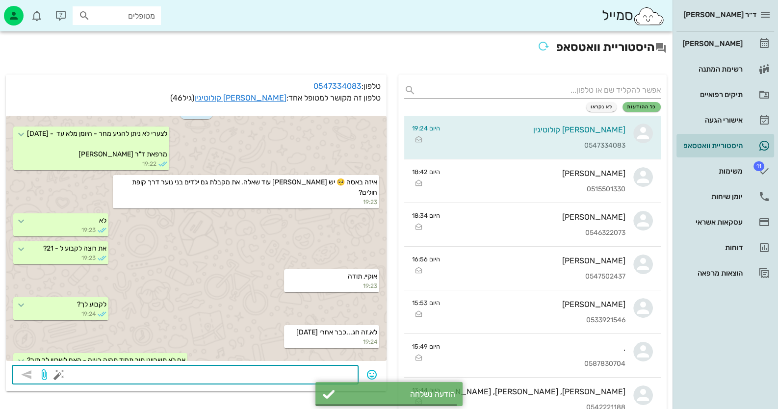
scroll to position [1017, 0]
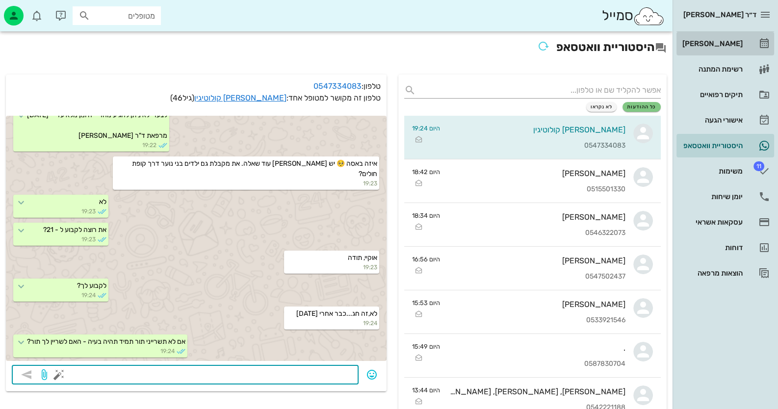
click at [734, 44] on div "[PERSON_NAME]" at bounding box center [712, 44] width 62 height 8
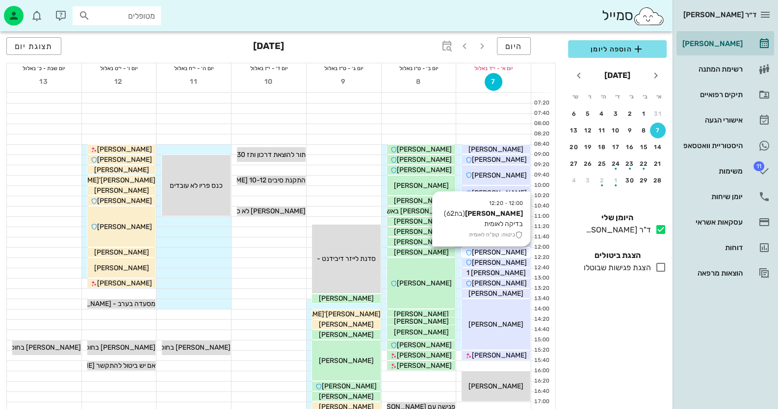
click at [506, 252] on span "[PERSON_NAME]" at bounding box center [499, 252] width 55 height 8
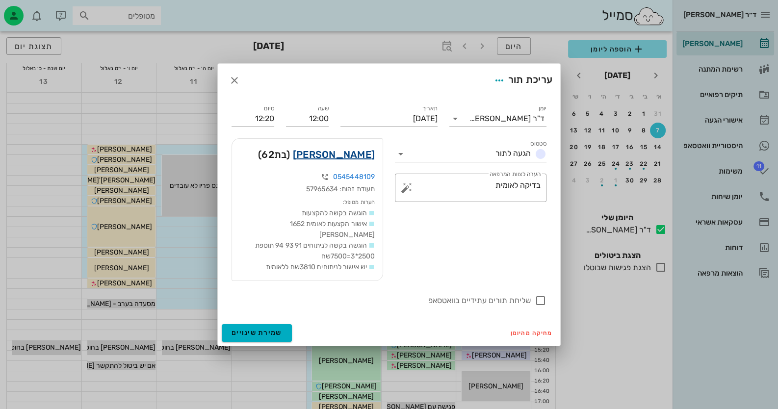
click at [371, 162] on link "אילנה גואטה" at bounding box center [334, 155] width 82 height 16
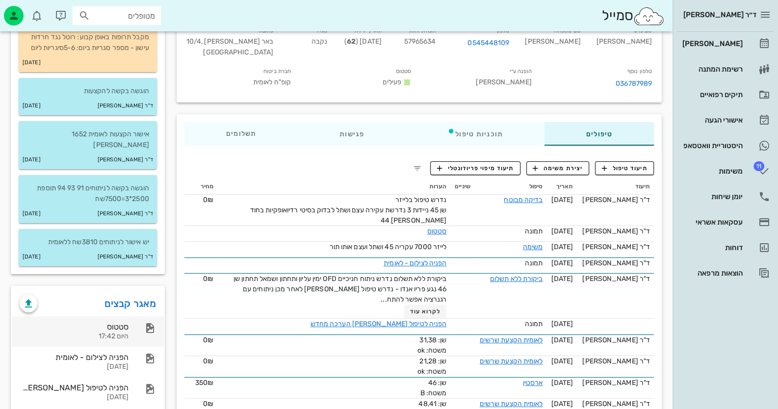
scroll to position [98, 0]
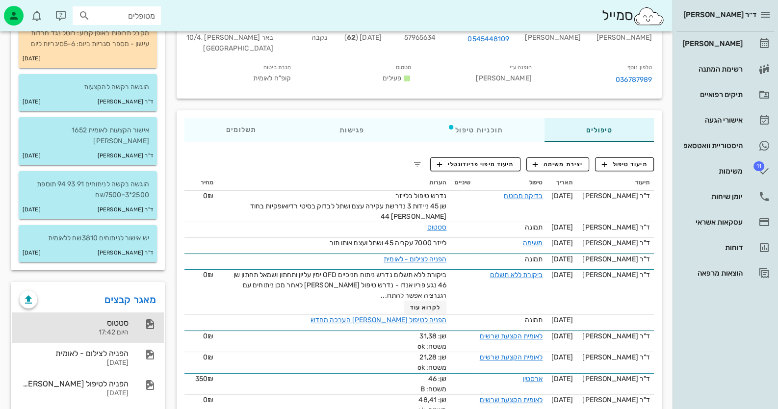
click at [123, 326] on div "סטטוס היום 17:42" at bounding box center [74, 328] width 109 height 30
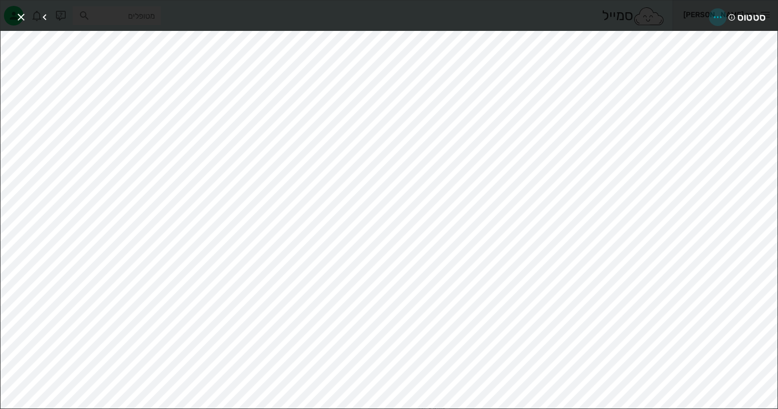
click at [715, 18] on icon "button" at bounding box center [718, 17] width 12 height 12
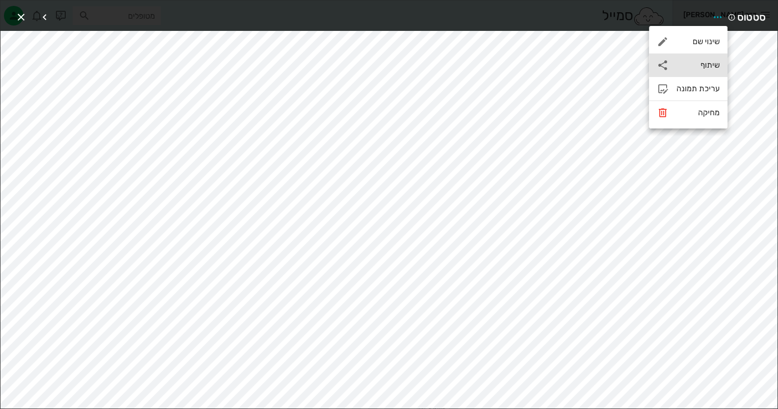
click at [702, 68] on div "שיתוף" at bounding box center [698, 64] width 43 height 9
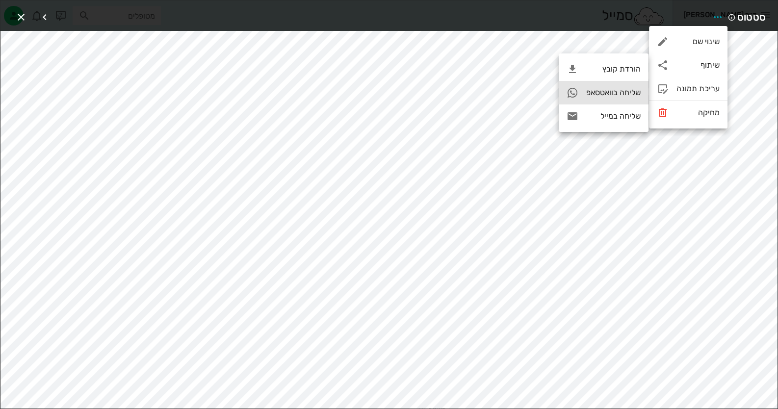
click at [621, 97] on div "שליחה בוואטסאפ" at bounding box center [613, 92] width 54 height 9
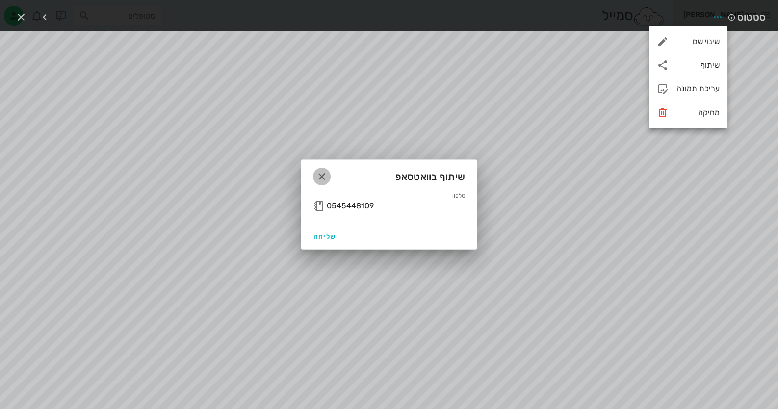
click at [323, 171] on icon "button" at bounding box center [322, 177] width 12 height 12
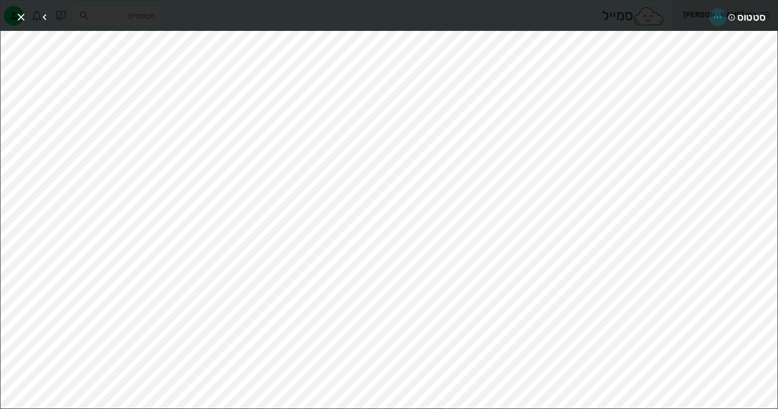
click at [716, 17] on icon "button" at bounding box center [718, 17] width 12 height 12
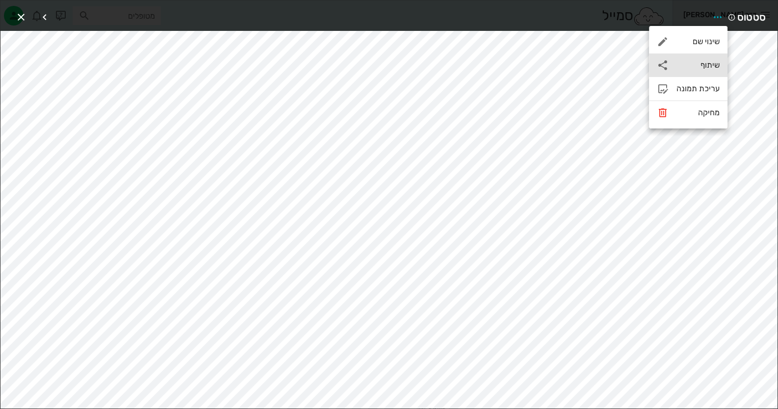
click at [699, 67] on div "שיתוף" at bounding box center [698, 64] width 43 height 9
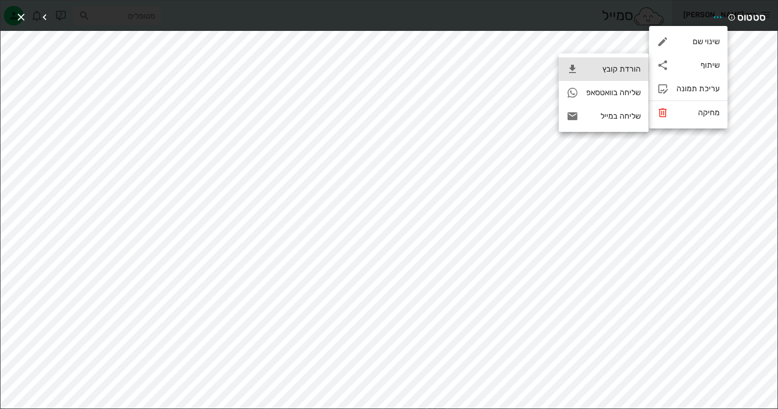
click at [619, 72] on div "הורדת קובץ" at bounding box center [613, 68] width 54 height 9
click at [23, 18] on icon "button" at bounding box center [21, 17] width 12 height 12
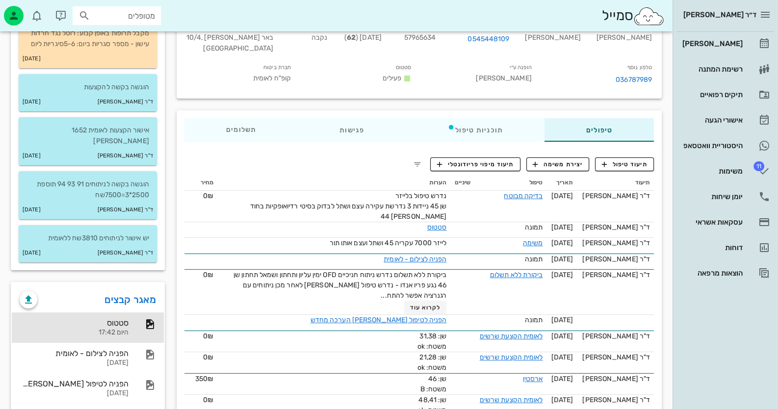
click at [759, 367] on div "ד״ר חיה מאיר יומן מרפאה רשימת המתנה תיקים רפואיים אישורי הגעה היסטוריית וואטסאפ…" at bounding box center [726, 204] width 106 height 409
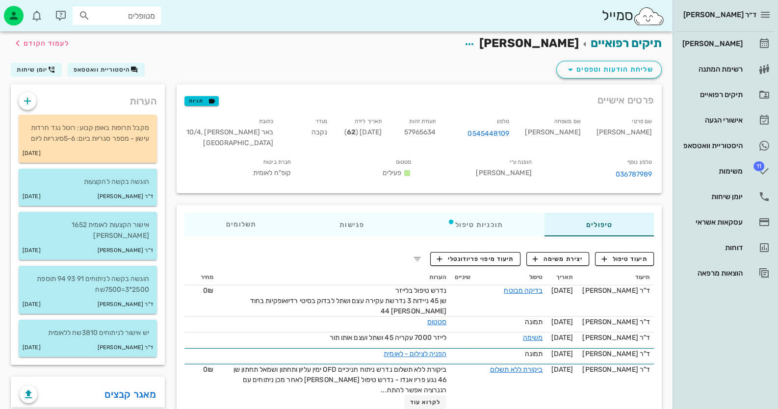
scroll to position [49, 0]
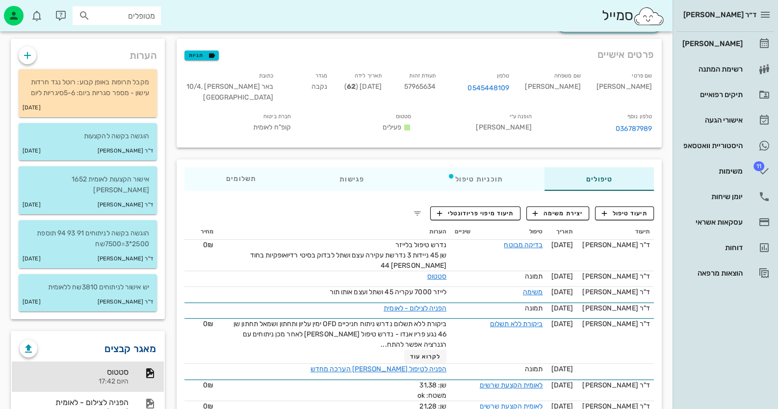
click at [132, 341] on link "מאגר קבצים" at bounding box center [131, 349] width 52 height 16
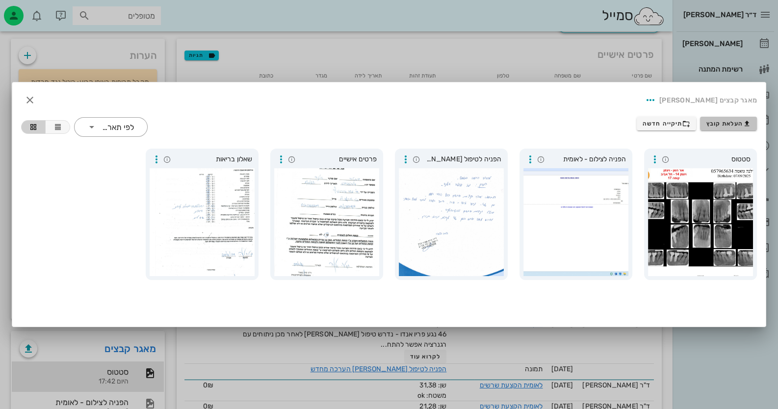
click at [730, 125] on span "העלאת קובץ" at bounding box center [729, 124] width 45 height 8
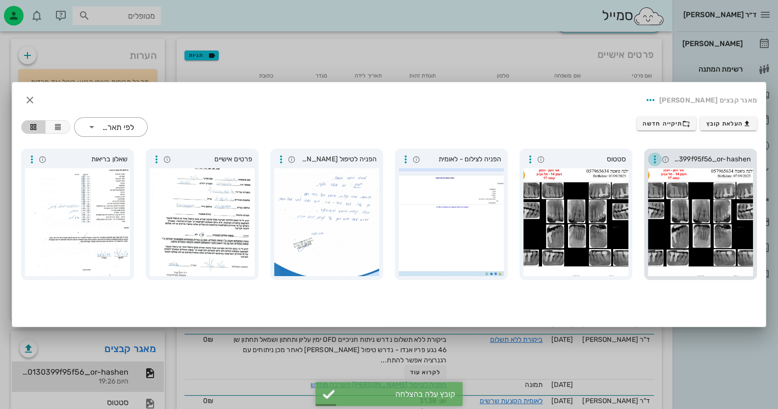
click at [656, 154] on icon "button" at bounding box center [655, 160] width 12 height 12
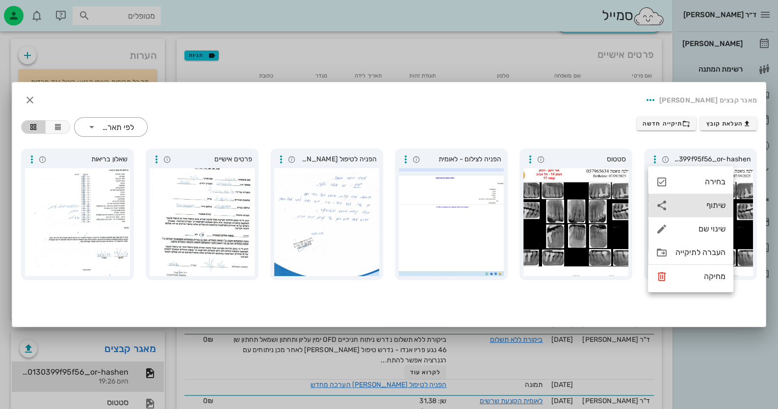
click at [693, 208] on div "שיתוף" at bounding box center [701, 205] width 50 height 9
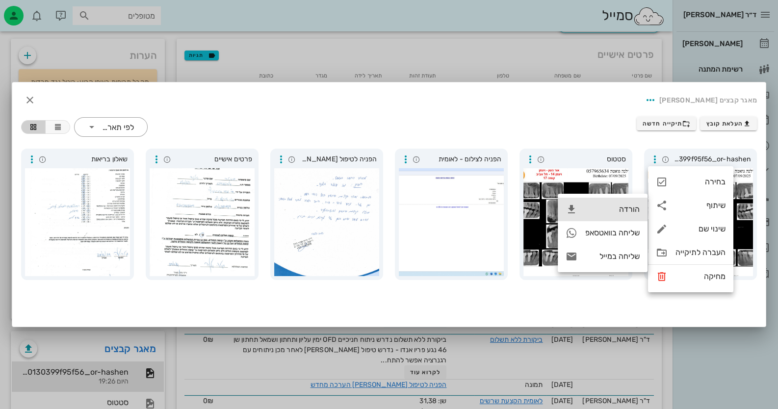
click at [599, 205] on div "הורדה" at bounding box center [612, 209] width 54 height 9
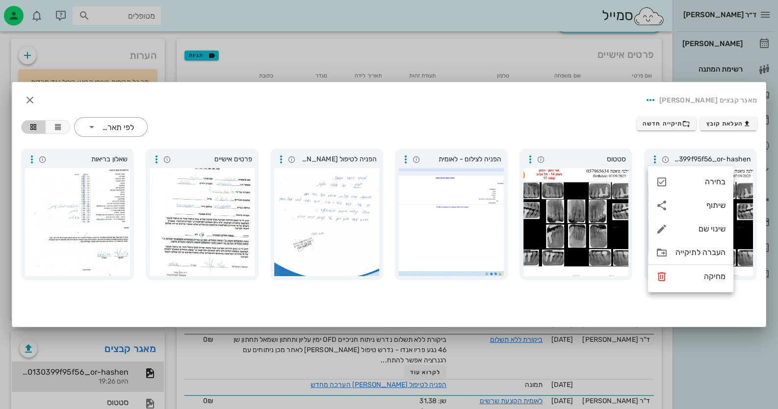
click at [685, 385] on div at bounding box center [389, 204] width 778 height 409
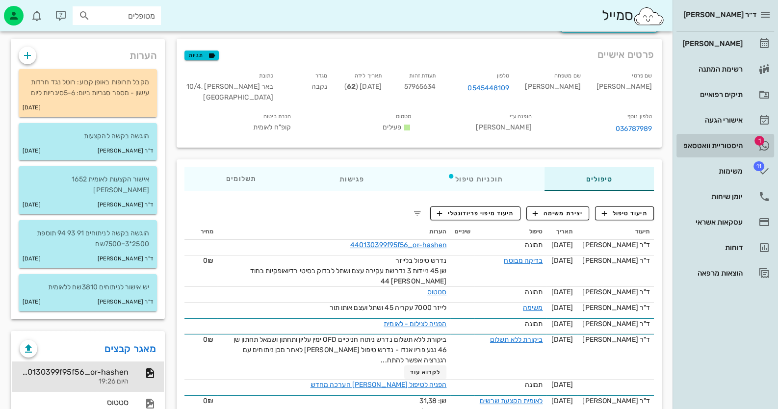
click at [706, 141] on div "היסטוריית וואטסאפ" at bounding box center [712, 146] width 62 height 16
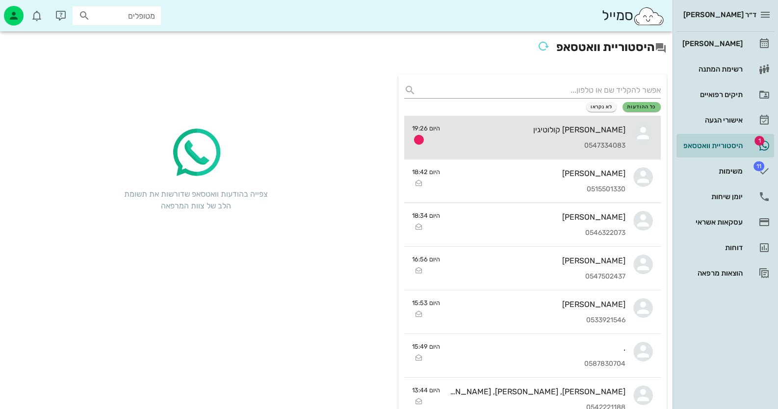
click at [516, 142] on div "0547334083" at bounding box center [537, 146] width 178 height 8
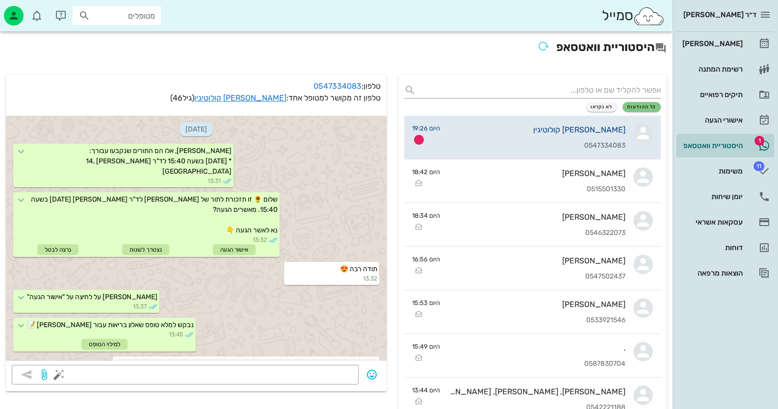
scroll to position [1093, 0]
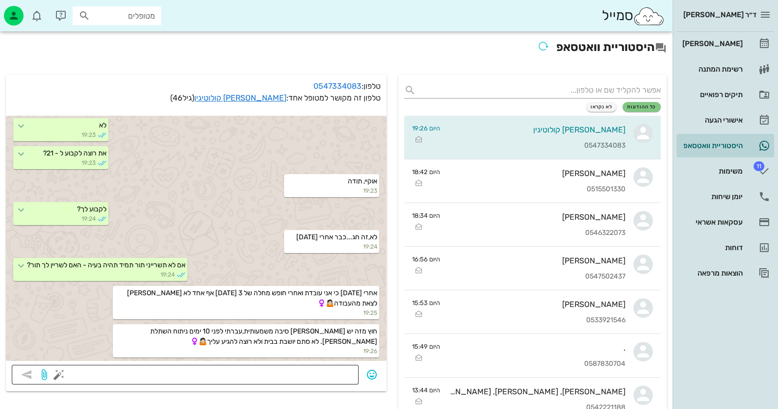
click at [299, 368] on div at bounding box center [207, 375] width 292 height 20
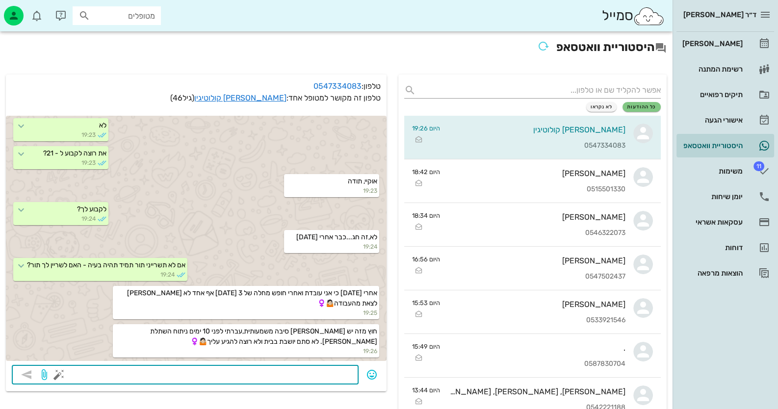
click at [60, 376] on button "button" at bounding box center [59, 375] width 12 height 12
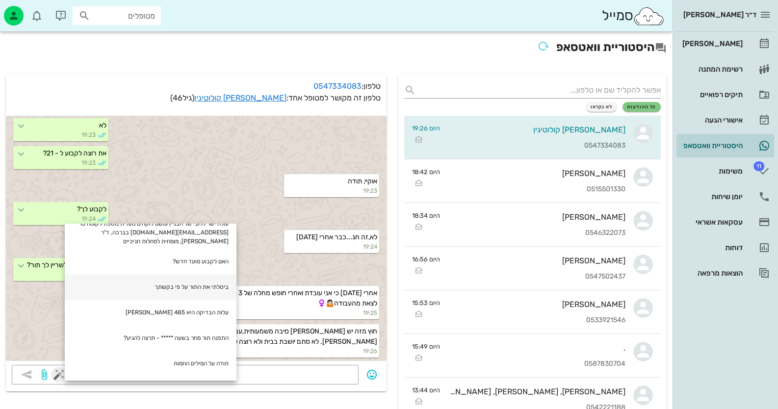
scroll to position [98, 0]
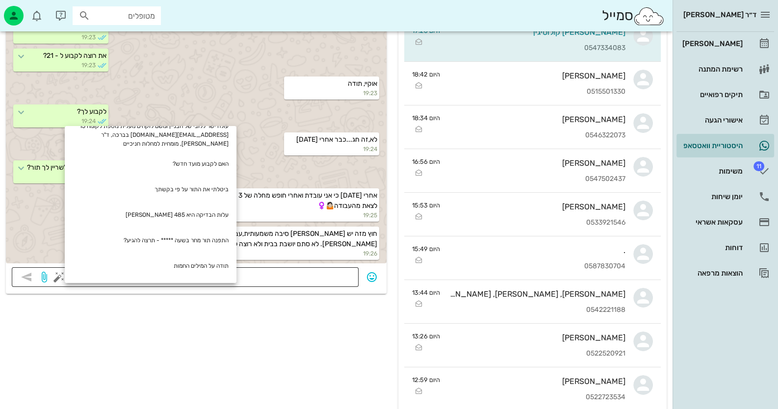
click at [294, 283] on textarea at bounding box center [207, 278] width 292 height 16
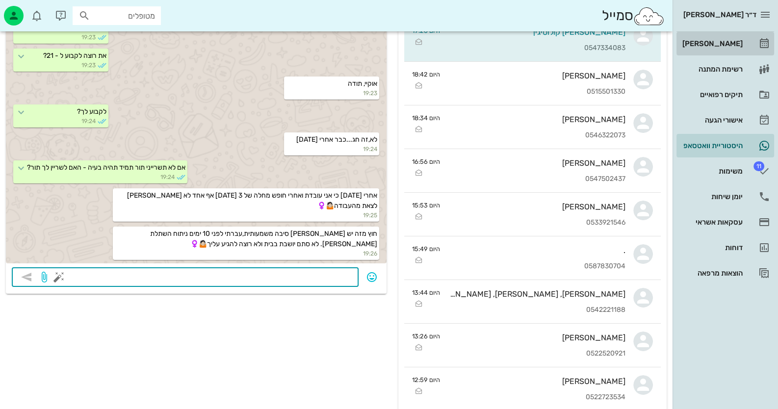
click at [727, 43] on div "[PERSON_NAME]" at bounding box center [712, 44] width 62 height 8
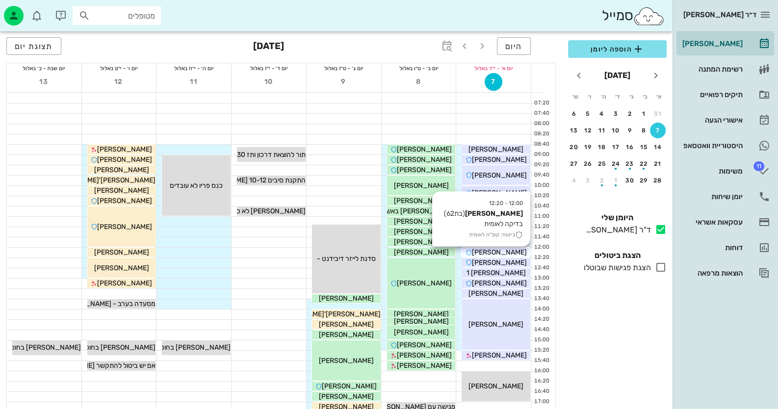
click at [501, 255] on span "[PERSON_NAME]" at bounding box center [499, 252] width 55 height 8
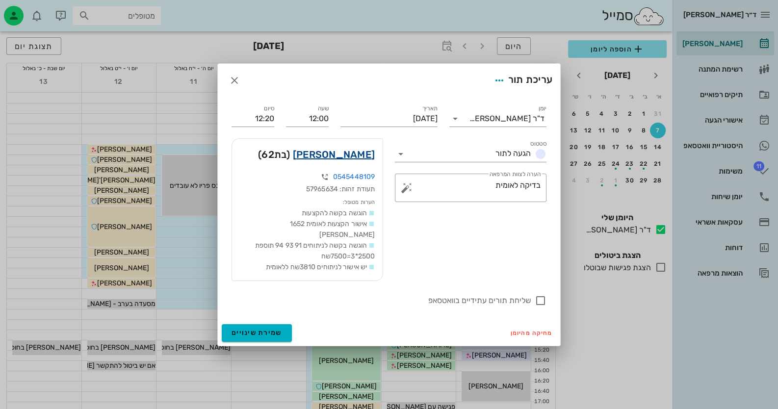
click at [351, 162] on link "אילנה גואטה" at bounding box center [334, 155] width 82 height 16
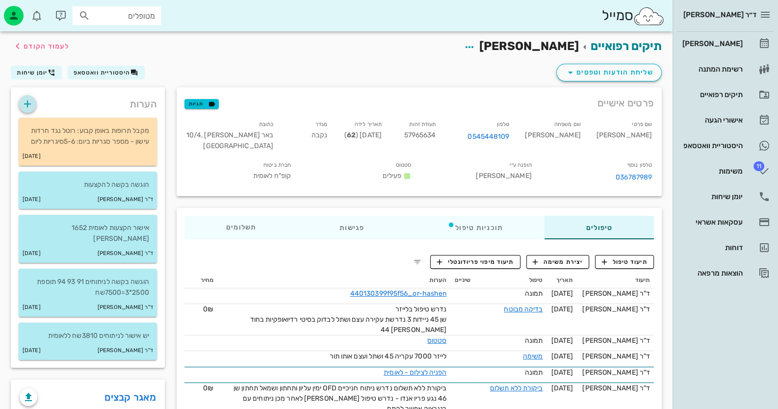
click at [29, 102] on icon "button" at bounding box center [28, 104] width 12 height 12
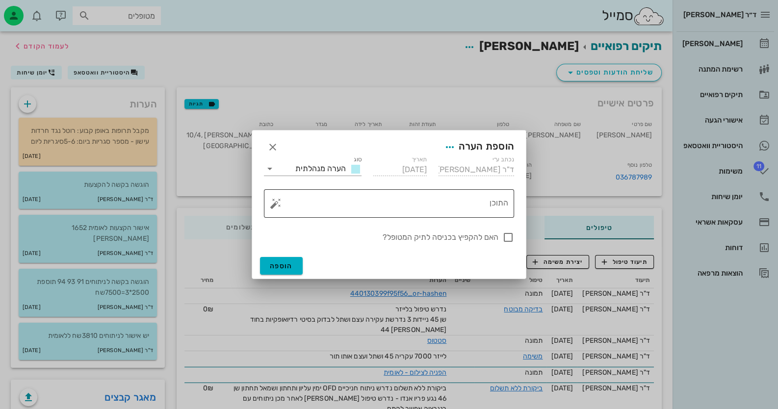
click at [272, 204] on button "button" at bounding box center [276, 204] width 12 height 12
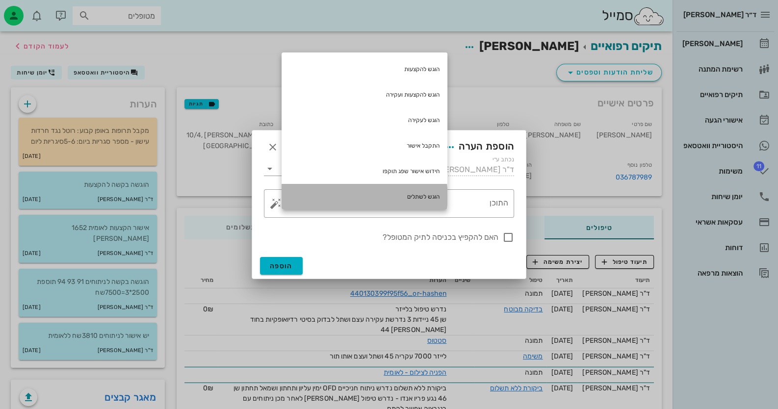
click at [416, 193] on div "הוגש לשתלים" at bounding box center [365, 197] width 166 height 26
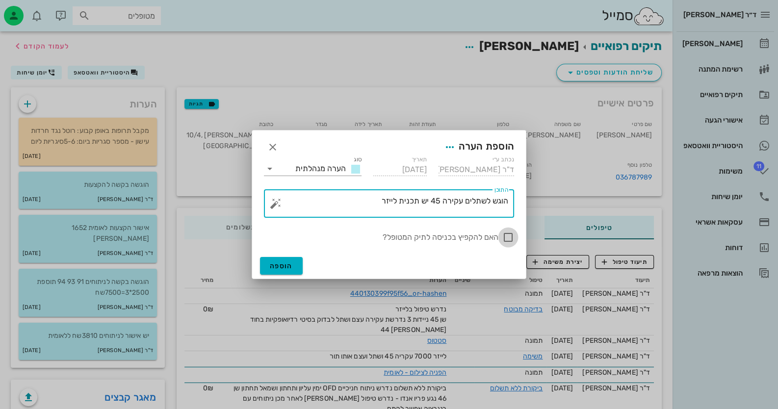
type textarea "הוגש לשתלים עקירה 45 יש תכנית לייזר"
click at [507, 237] on div at bounding box center [508, 237] width 17 height 17
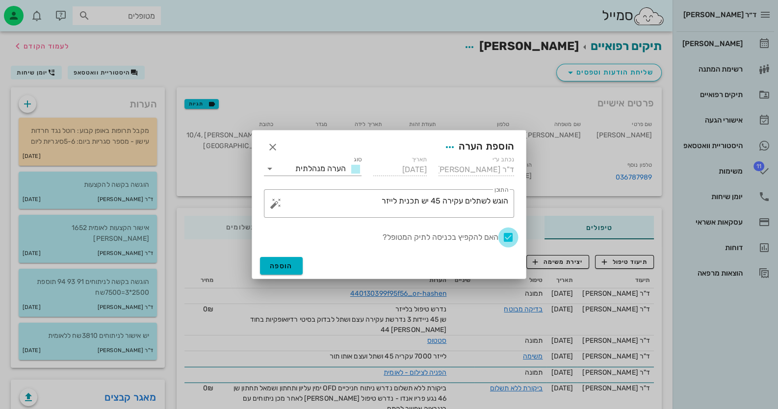
checkbox input "true"
click at [284, 267] on span "הוספה" at bounding box center [281, 266] width 23 height 8
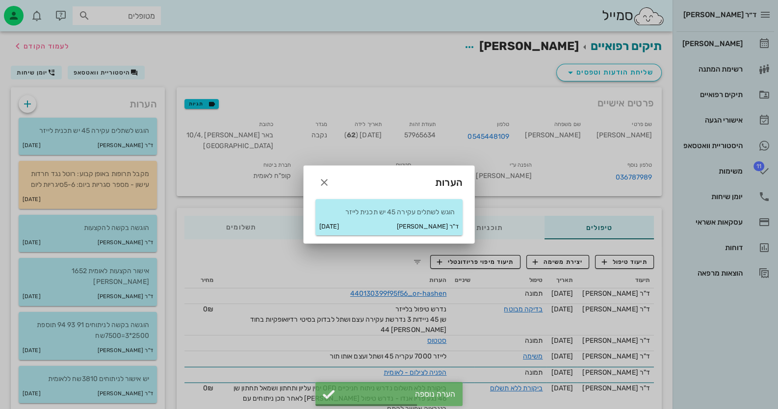
click at [736, 171] on div at bounding box center [389, 204] width 778 height 409
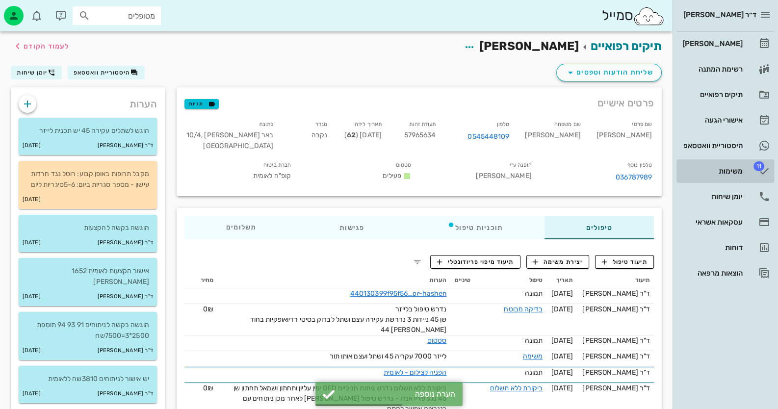
click at [736, 171] on div "משימות" at bounding box center [712, 171] width 62 height 8
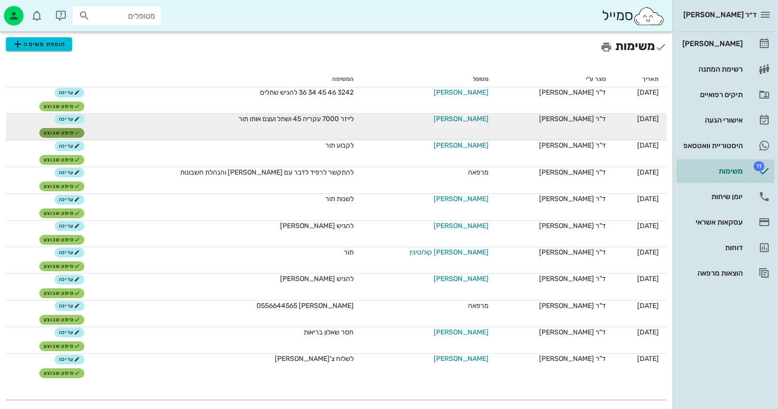
click at [80, 133] on span "סימון שבוצע" at bounding box center [62, 133] width 36 height 6
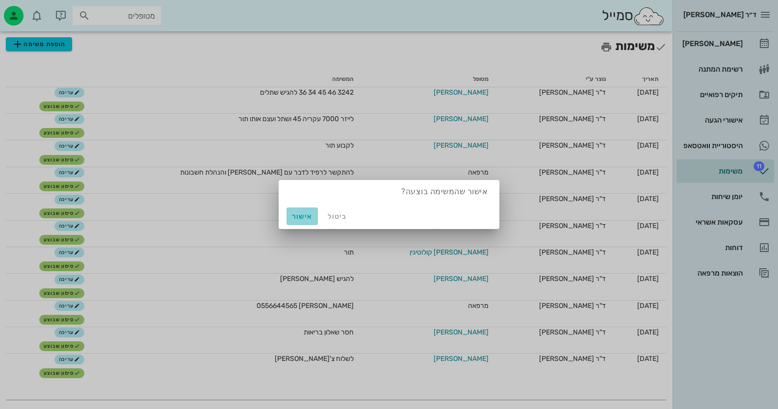
click at [308, 218] on span "אישור" at bounding box center [302, 216] width 24 height 8
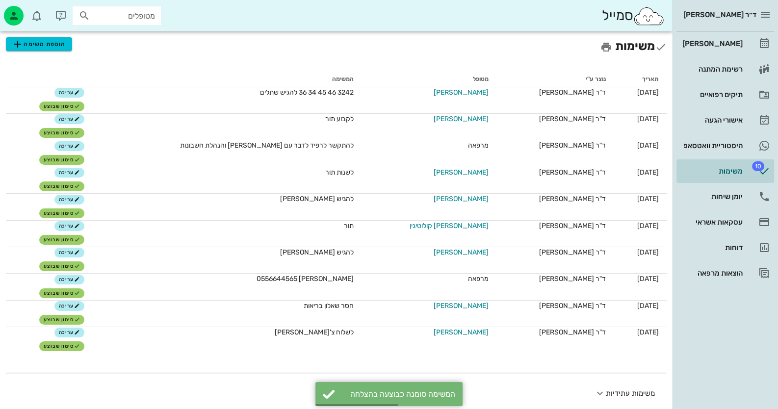
click at [737, 377] on div "ד״ר חיה מאיר יומן מרפאה רשימת המתנה תיקים רפואיים אישורי הגעה היסטוריית וואטסאפ…" at bounding box center [726, 204] width 106 height 409
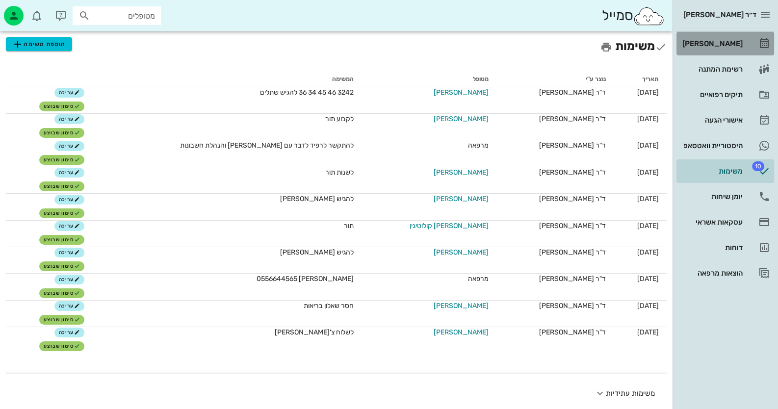
click at [749, 46] on link "[PERSON_NAME]" at bounding box center [726, 44] width 98 height 24
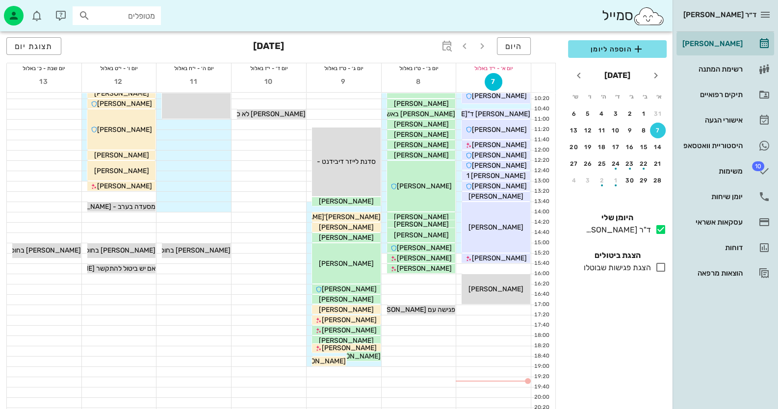
scroll to position [98, 0]
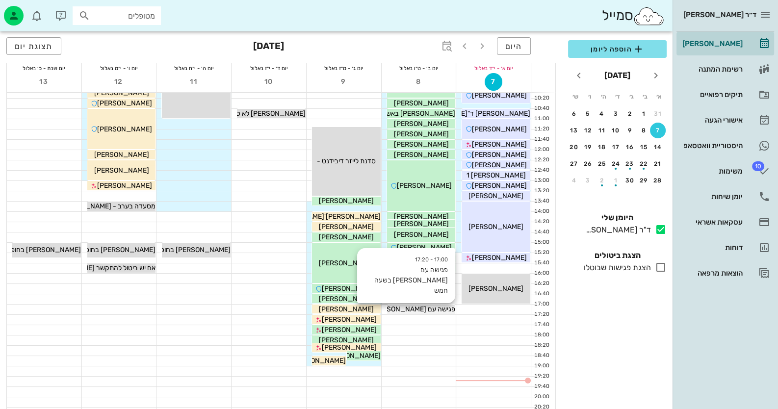
click at [404, 310] on span "פגישה עם [PERSON_NAME] בשעה חמש" at bounding box center [397, 309] width 118 height 8
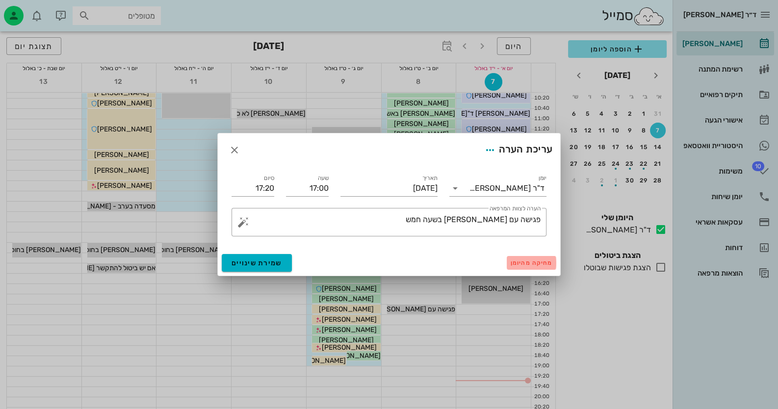
click at [535, 261] on span "מחיקה מהיומן" at bounding box center [532, 263] width 42 height 7
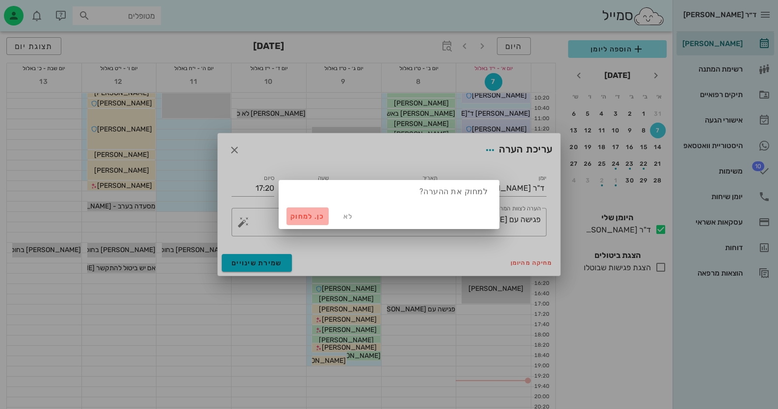
click at [305, 217] on span "כן. למחוק" at bounding box center [307, 216] width 34 height 8
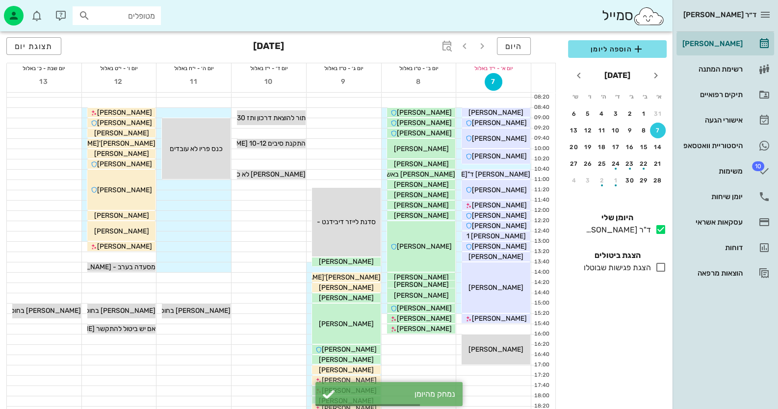
scroll to position [0, 0]
